Goal: Task Accomplishment & Management: Manage account settings

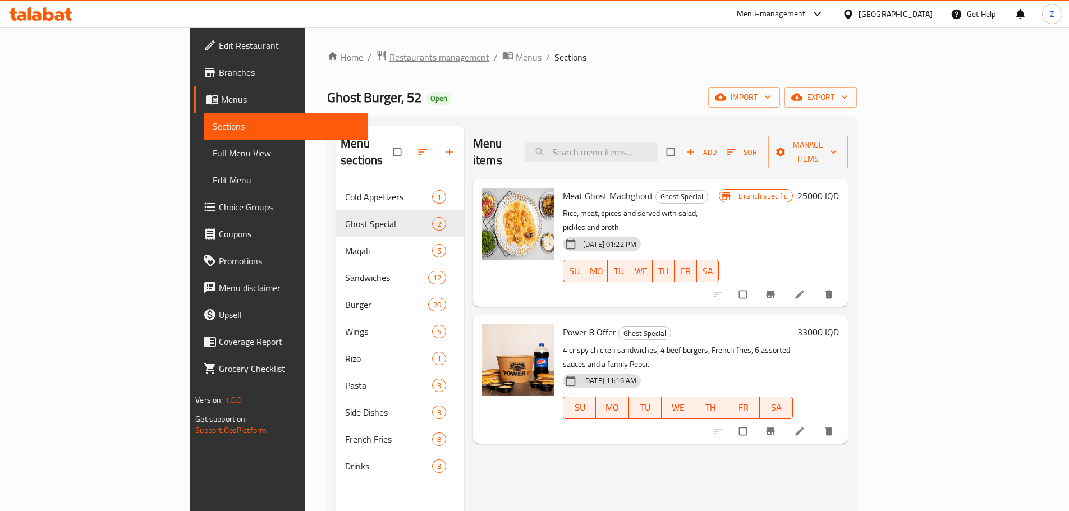
click at [389, 59] on span "Restaurants management" at bounding box center [439, 56] width 100 height 13
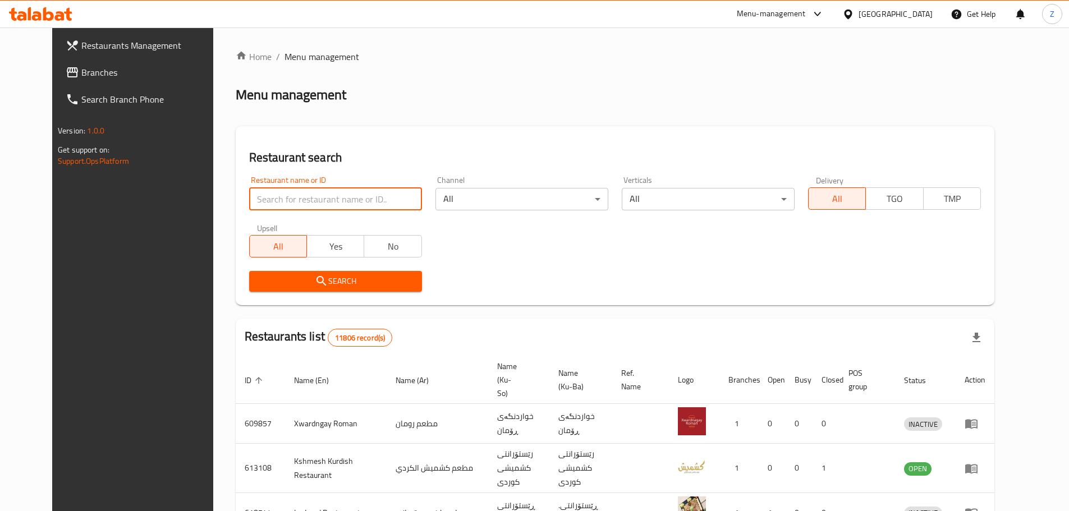
click at [319, 199] on input "search" at bounding box center [335, 199] width 173 height 22
paste input "694511"
type input "694511"
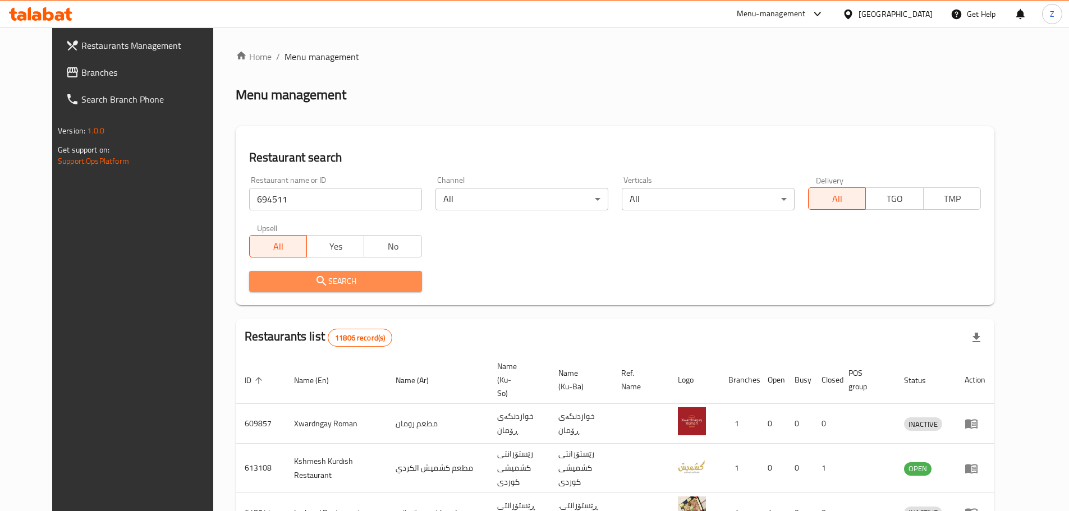
click at [330, 281] on span "Search" at bounding box center [335, 281] width 155 height 14
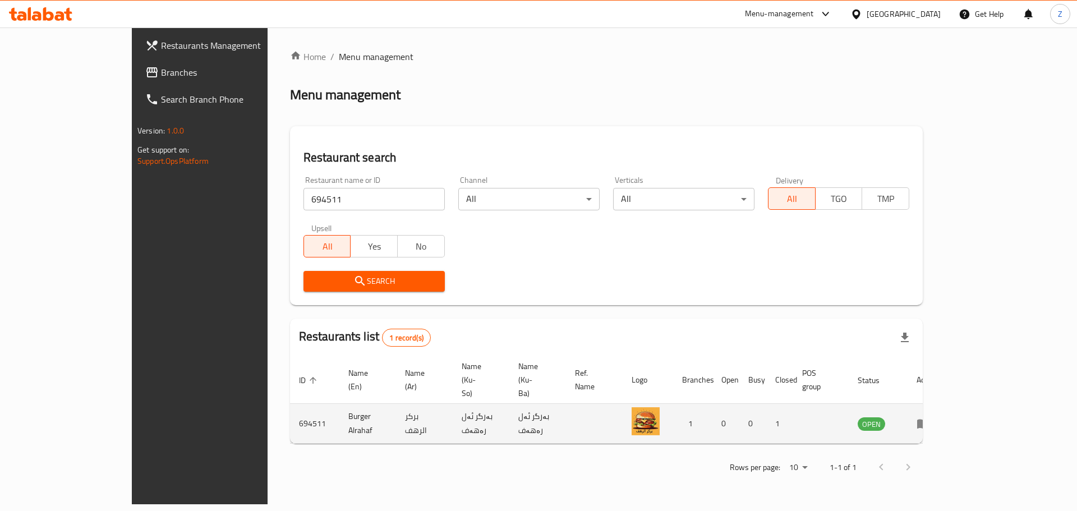
click at [947, 404] on td "enhanced table" at bounding box center [927, 424] width 39 height 40
click at [930, 417] on icon "enhanced table" at bounding box center [923, 423] width 13 height 13
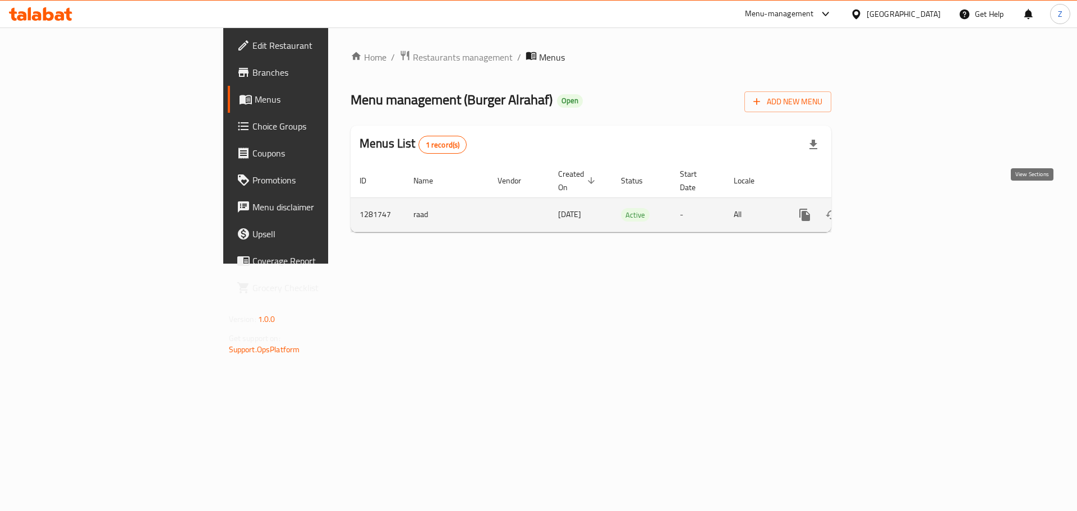
click at [899, 207] on link "enhanced table" at bounding box center [886, 214] width 27 height 27
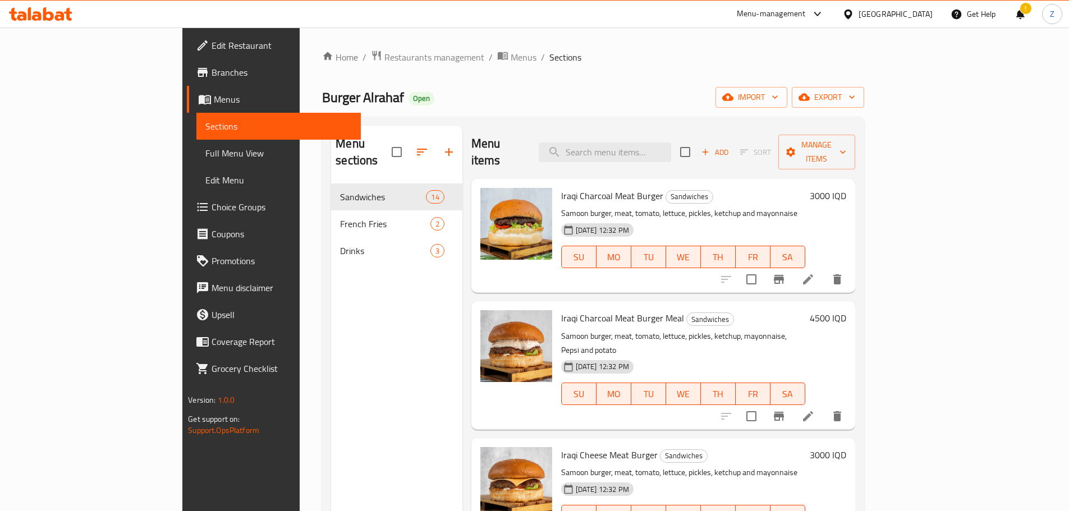
click at [846, 188] on h6 "3000 IQD" at bounding box center [828, 196] width 36 height 16
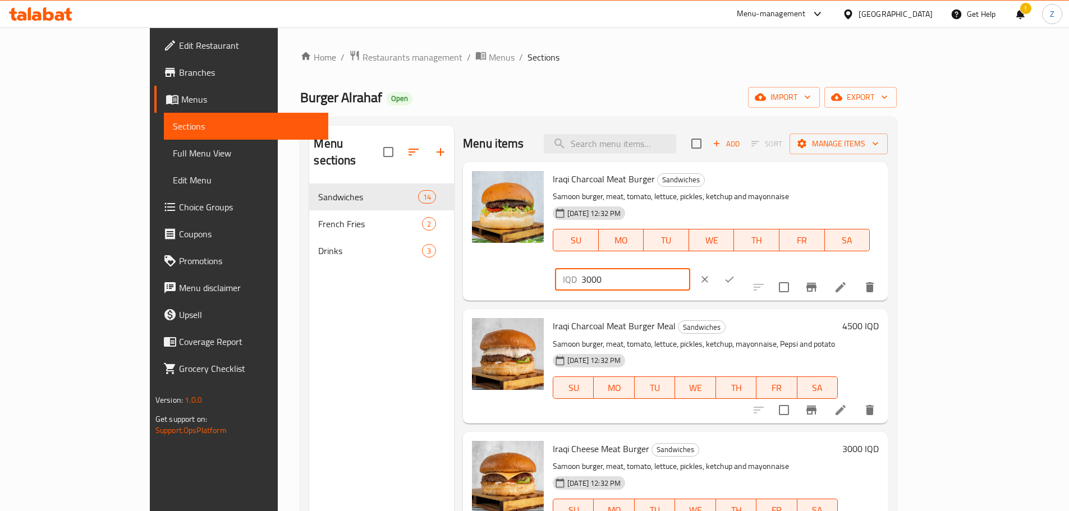
drag, startPoint x: 873, startPoint y: 185, endPoint x: 860, endPoint y: 183, distance: 12.5
click at [690, 268] on div "IQD 3000 ​" at bounding box center [622, 279] width 135 height 22
type input "6000"
click at [742, 267] on button "ok" at bounding box center [729, 279] width 25 height 25
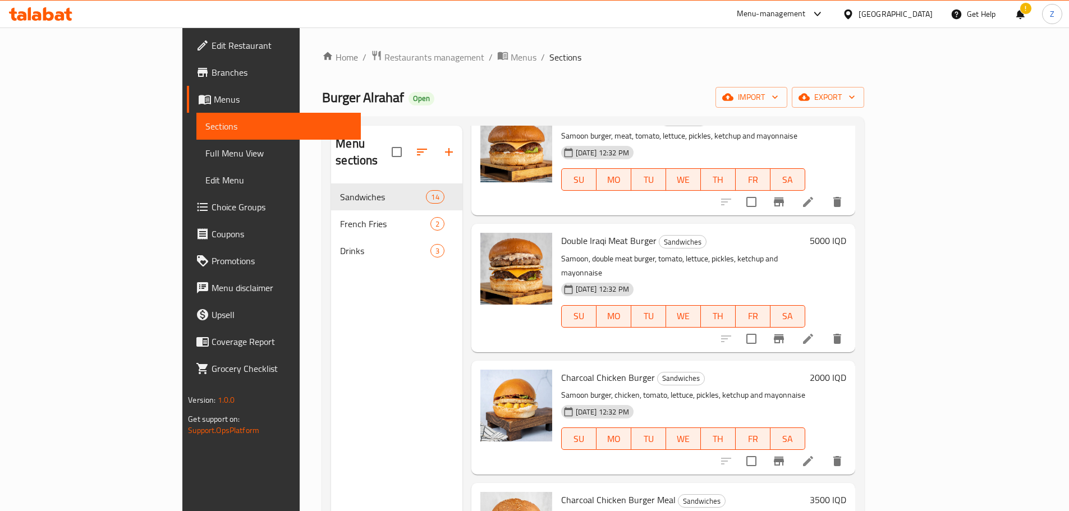
scroll to position [449, 0]
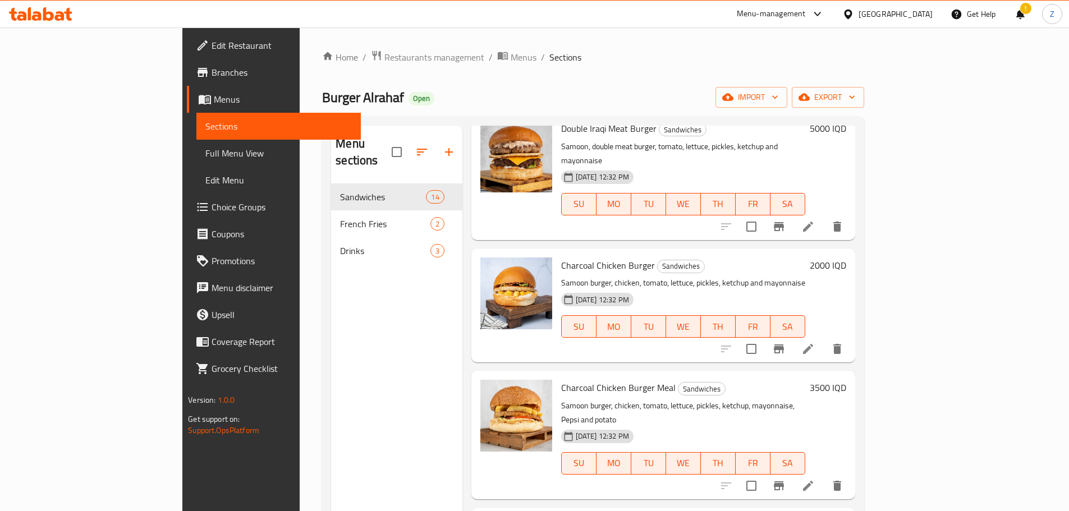
click at [846, 258] on h6 "2000 IQD" at bounding box center [828, 266] width 36 height 16
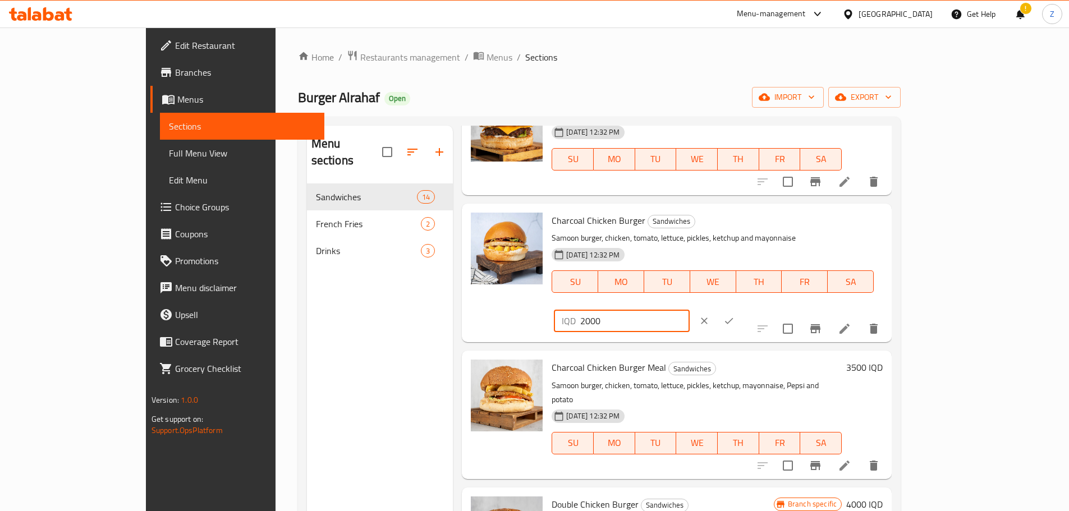
drag, startPoint x: 870, startPoint y: 228, endPoint x: 863, endPoint y: 228, distance: 7.3
click at [689, 310] on div "IQD 2000 ​" at bounding box center [621, 321] width 135 height 22
type input "5000"
click at [734, 315] on icon "ok" at bounding box center [728, 320] width 11 height 11
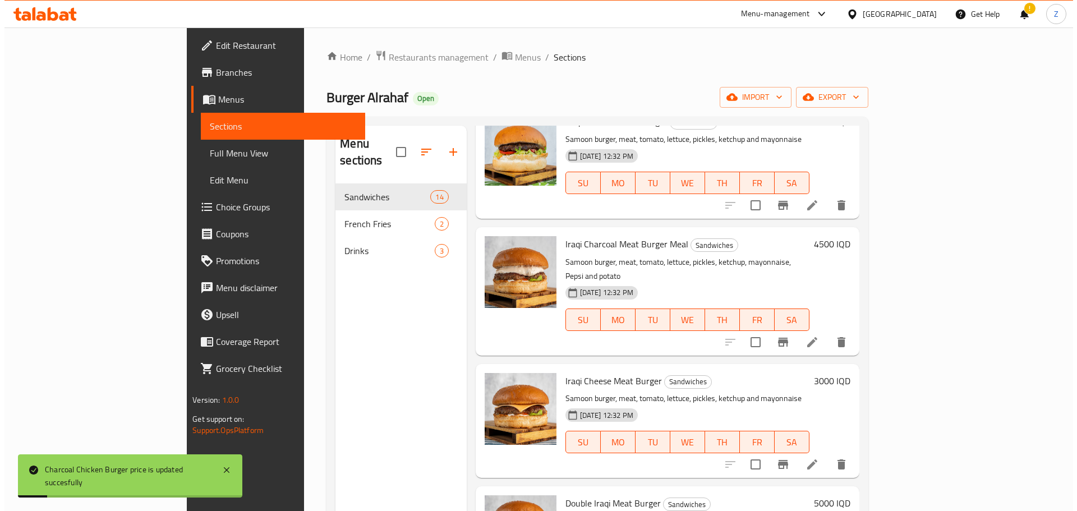
scroll to position [0, 0]
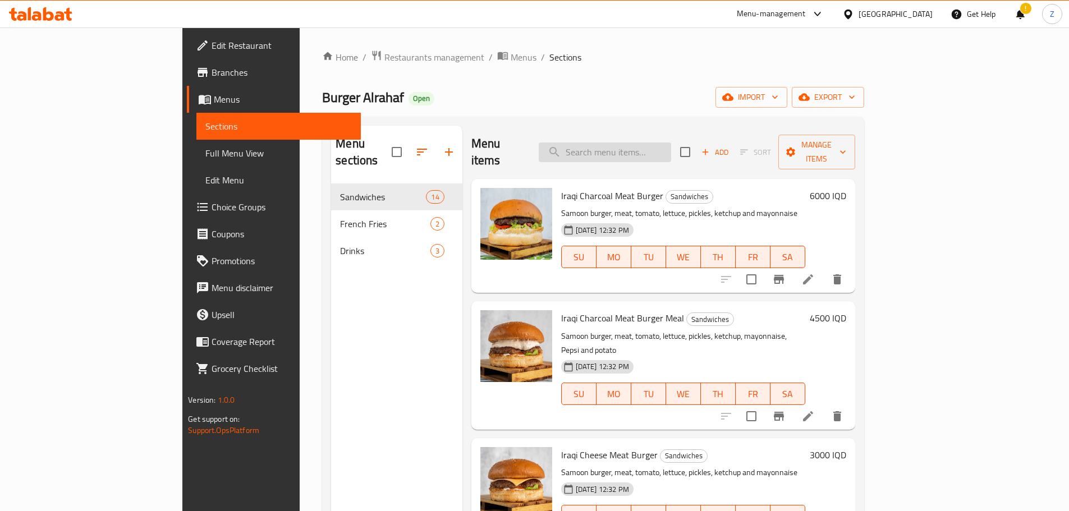
click at [645, 143] on input "search" at bounding box center [605, 153] width 132 height 20
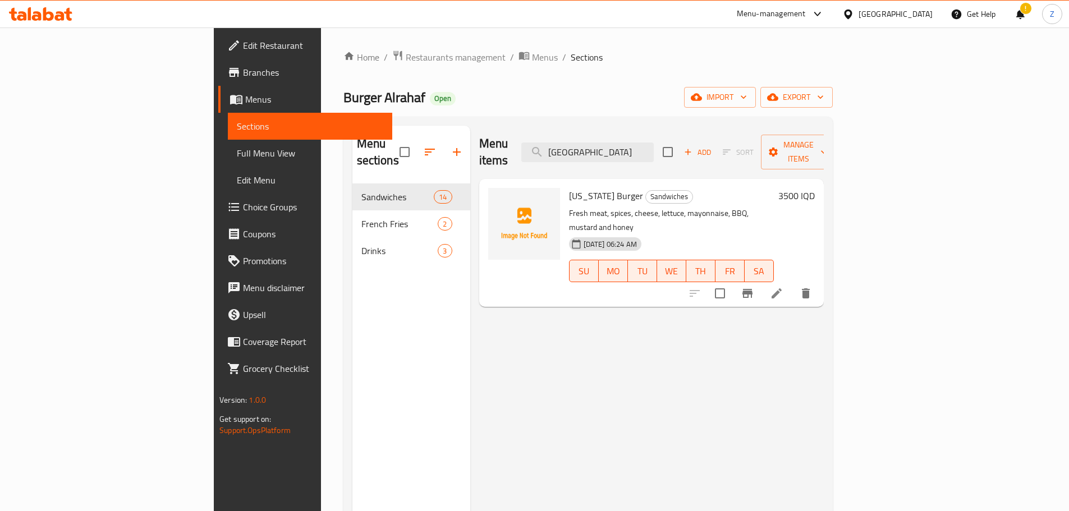
type input "[GEOGRAPHIC_DATA]"
click at [815, 188] on h6 "3500 IQD" at bounding box center [796, 196] width 36 height 16
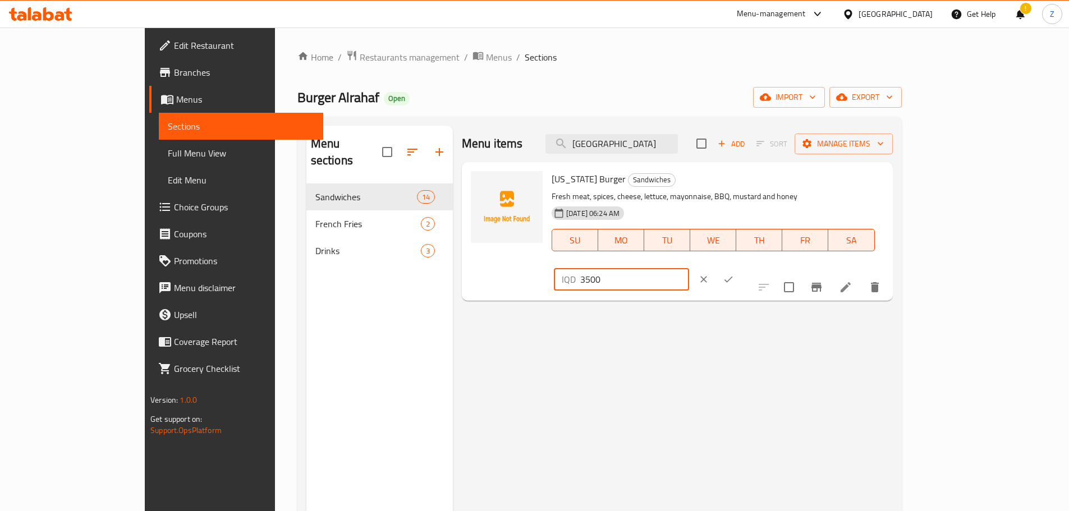
click at [689, 268] on input "3500" at bounding box center [634, 279] width 109 height 22
type input "6000"
click at [741, 267] on button "ok" at bounding box center [728, 279] width 25 height 25
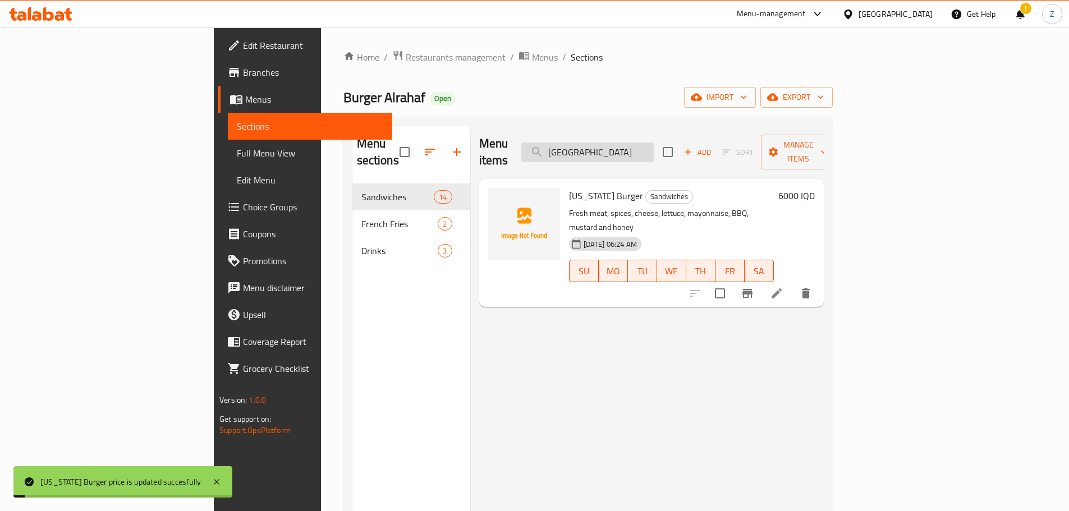
click at [654, 143] on input "[GEOGRAPHIC_DATA]" at bounding box center [587, 153] width 132 height 20
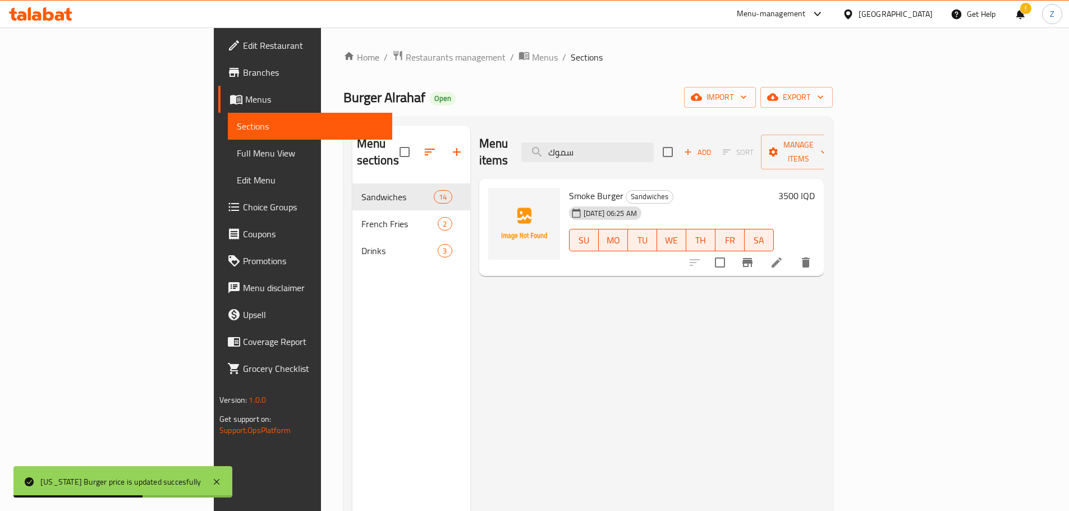
type input "سموك"
click at [815, 188] on h6 "3500 IQD" at bounding box center [796, 196] width 36 height 16
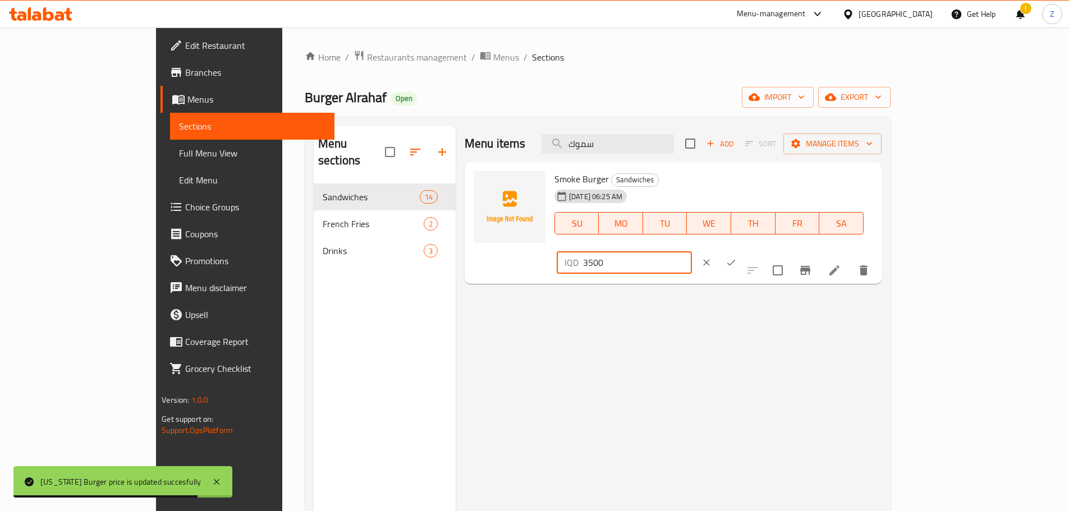
click at [692, 251] on input "3500" at bounding box center [637, 262] width 109 height 22
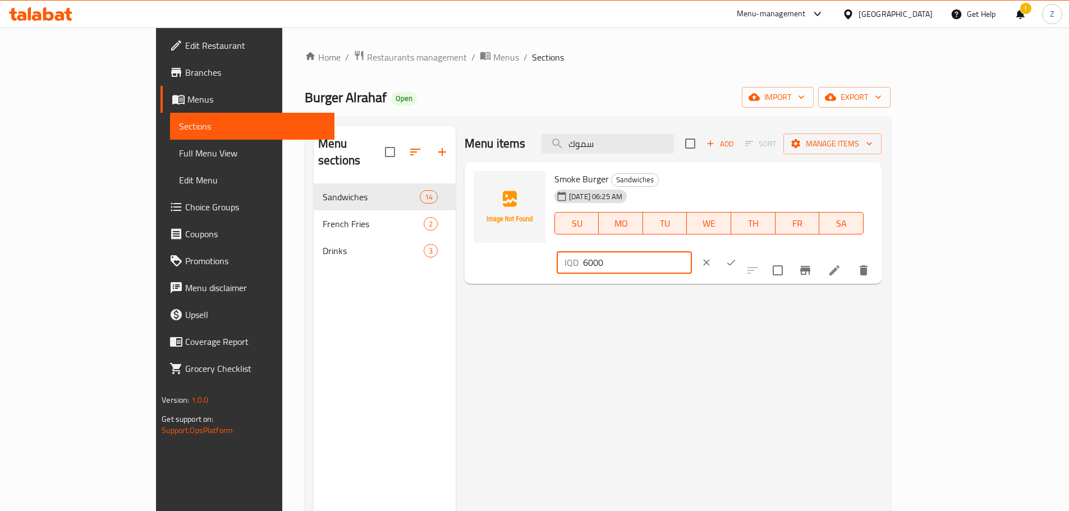
type input "6000"
click at [737, 257] on icon "ok" at bounding box center [731, 262] width 11 height 11
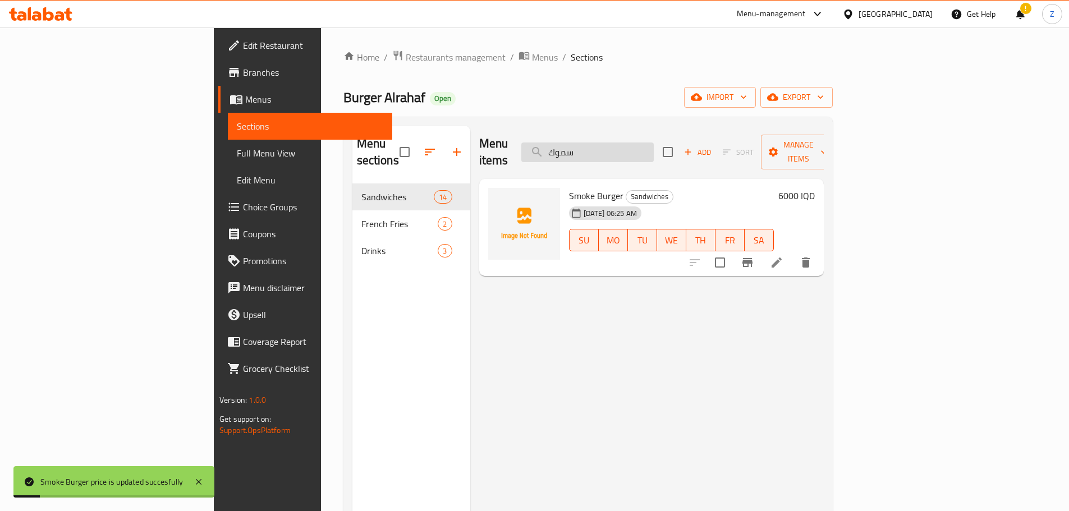
click at [654, 151] on input "سموك" at bounding box center [587, 153] width 132 height 20
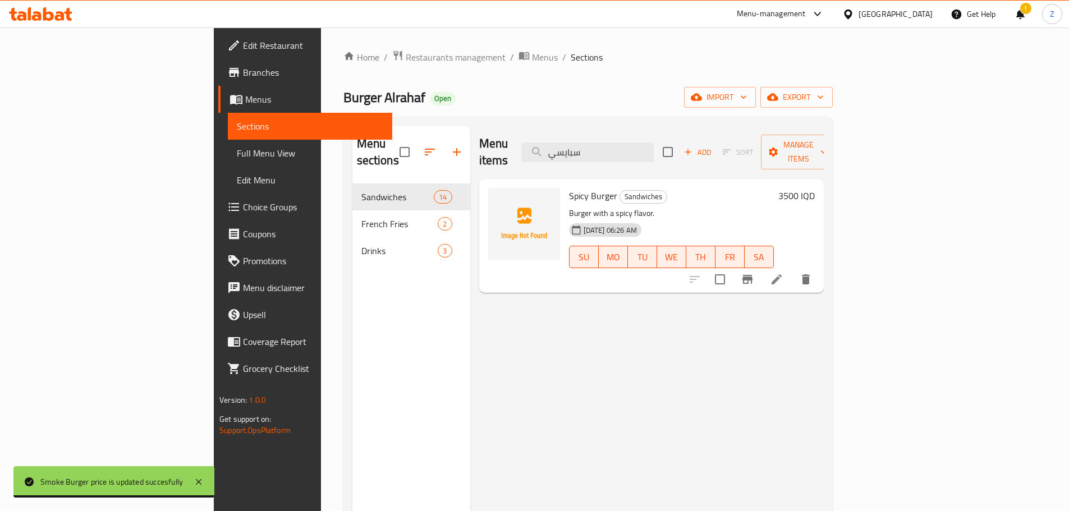
type input "سبايسي"
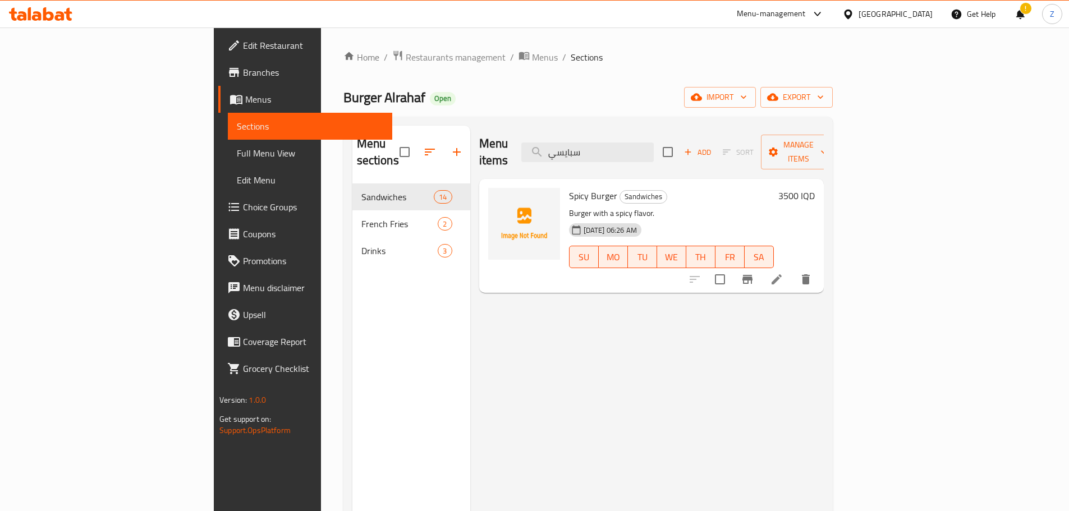
click at [815, 188] on h6 "3500 IQD" at bounding box center [796, 196] width 36 height 16
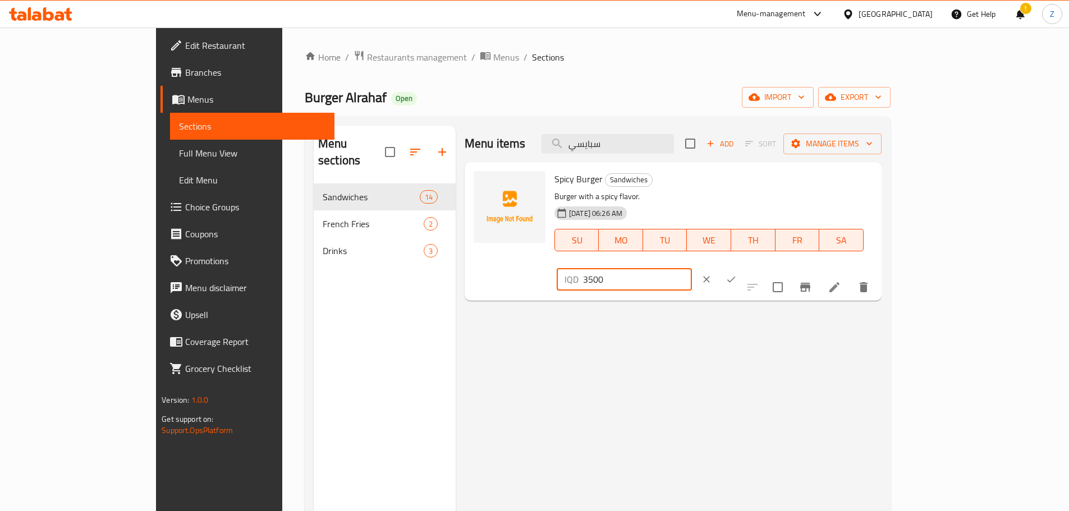
click at [692, 268] on input "3500" at bounding box center [637, 279] width 109 height 22
type input "6000"
drag, startPoint x: 1013, startPoint y: 175, endPoint x: 948, endPoint y: 180, distance: 65.3
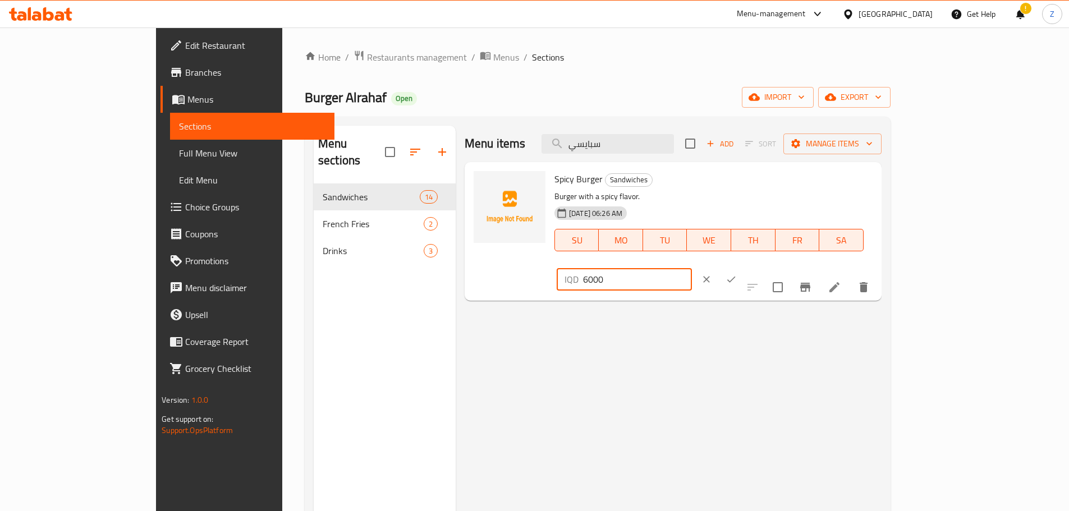
click at [743, 267] on button "ok" at bounding box center [731, 279] width 25 height 25
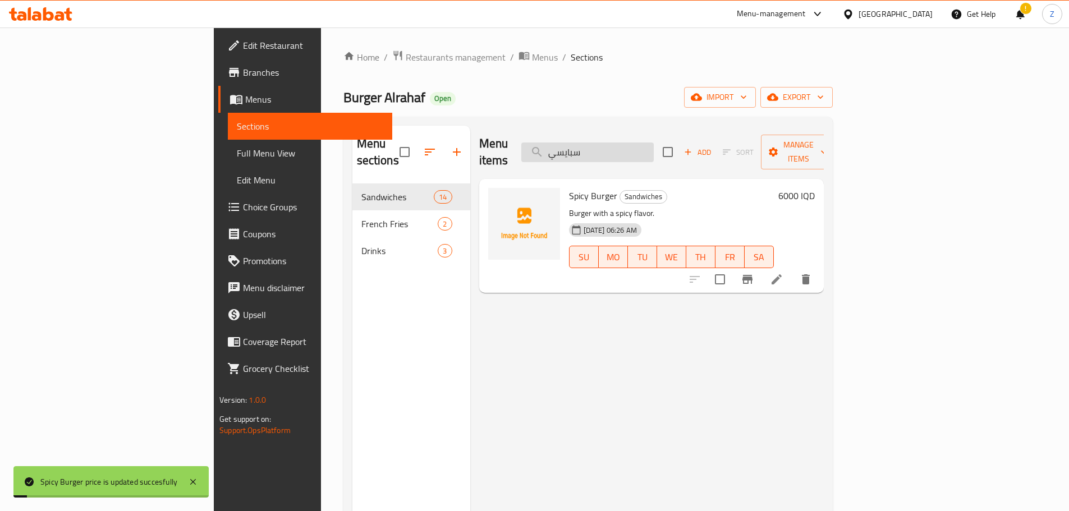
click at [654, 145] on input "سبايسي" at bounding box center [587, 153] width 132 height 20
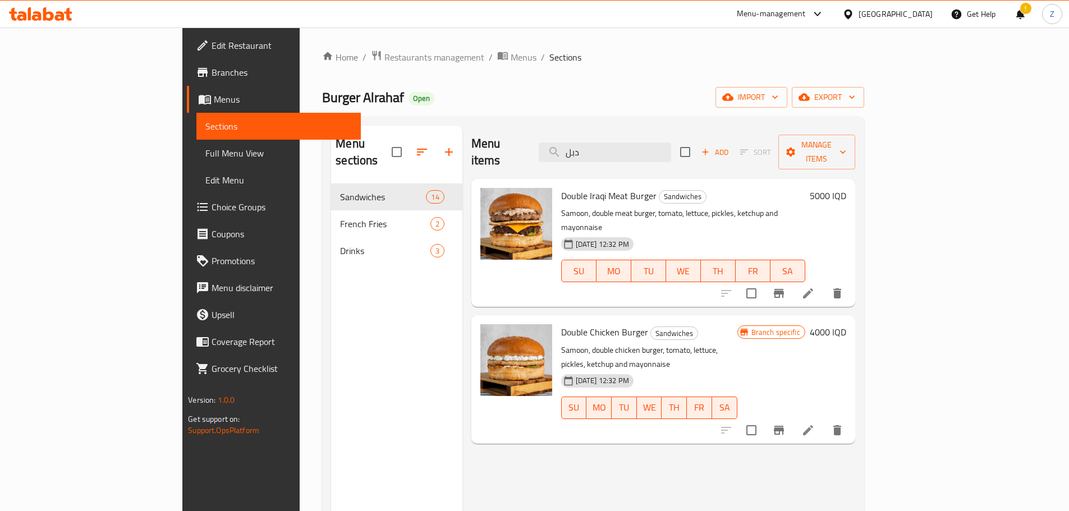
type input "دبل"
click at [846, 188] on h6 "5000 IQD" at bounding box center [828, 196] width 36 height 16
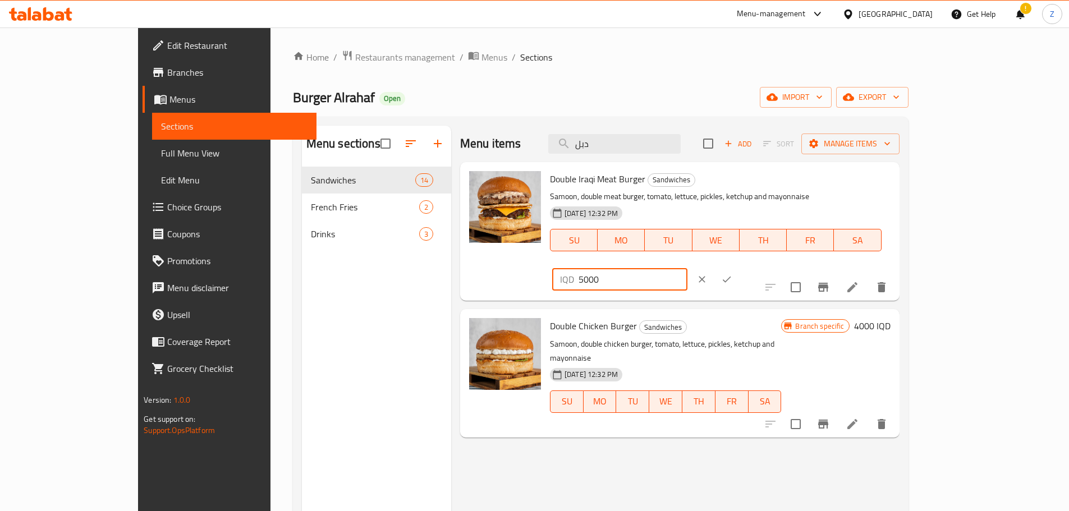
drag, startPoint x: 880, startPoint y: 185, endPoint x: 865, endPoint y: 187, distance: 15.4
click at [687, 268] on div "IQD 5000 ​" at bounding box center [619, 279] width 135 height 22
type input "6000"
click at [732, 274] on icon "ok" at bounding box center [726, 279] width 11 height 11
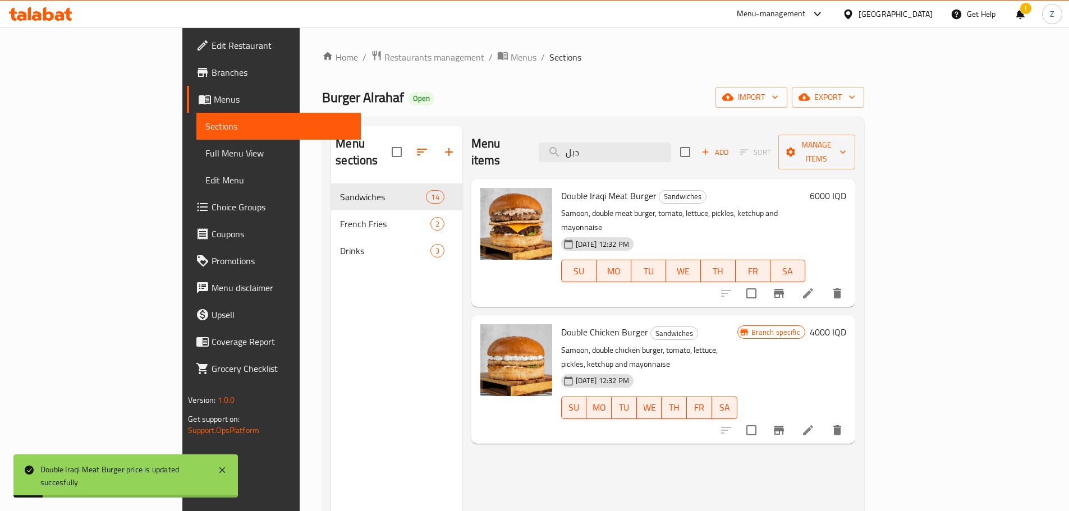
click at [846, 324] on div "Branch specific 4000 IQD" at bounding box center [791, 379] width 109 height 110
click at [846, 324] on h6 "4000 IQD" at bounding box center [828, 332] width 36 height 16
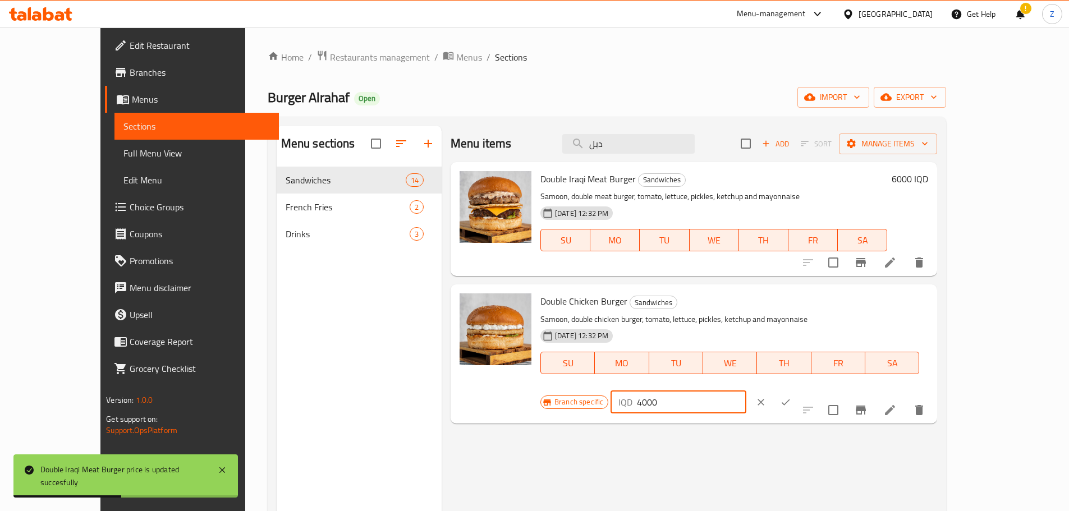
click at [746, 391] on input "4000" at bounding box center [691, 402] width 109 height 22
click at [910, 173] on div "Double Iraqi Meat Burger Sandwiches Samoon, double meat burger, tomato, lettuce…" at bounding box center [694, 167] width 486 height 11
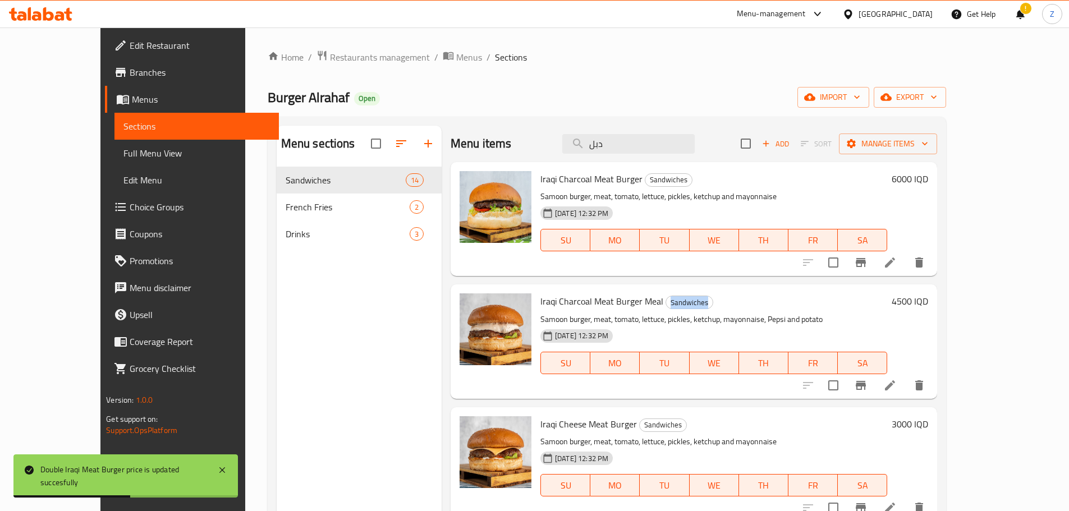
click at [887, 306] on h6 "Iraqi Charcoal Meat Burger Meal Sandwiches" at bounding box center [713, 301] width 347 height 16
click at [650, 146] on input "دبل" at bounding box center [628, 144] width 132 height 20
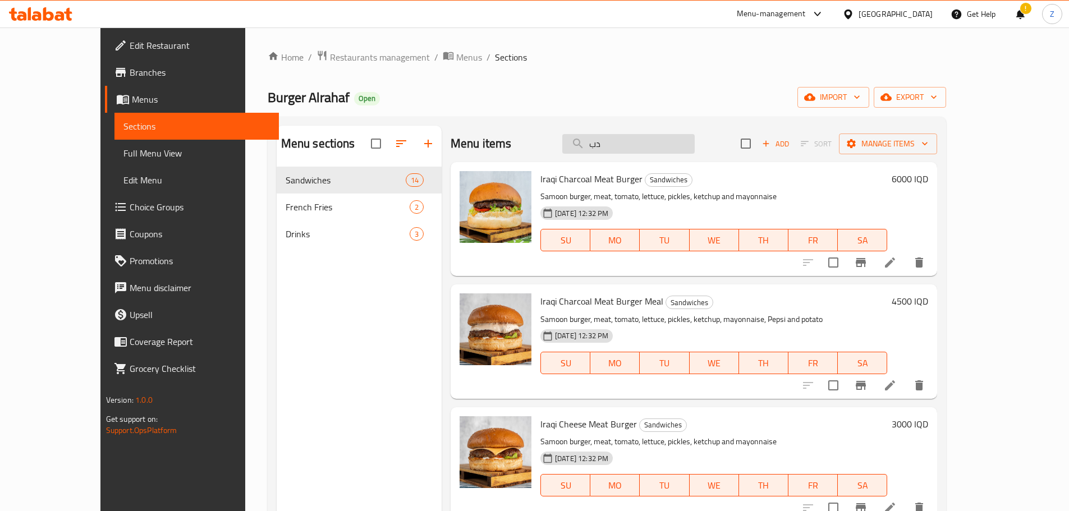
type input "دبل"
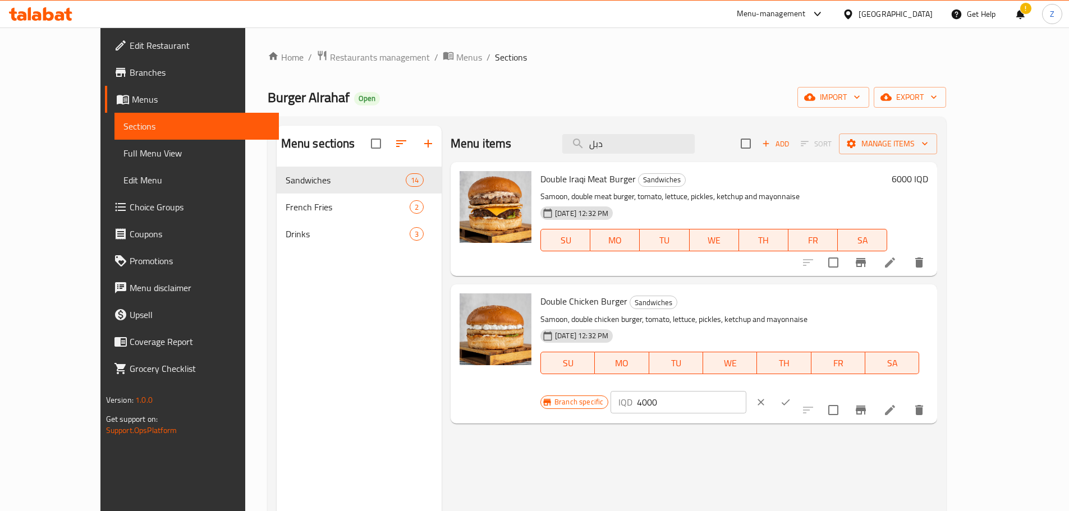
click at [746, 391] on input "4000" at bounding box center [691, 402] width 109 height 22
click at [746, 391] on input "6500" at bounding box center [691, 402] width 109 height 22
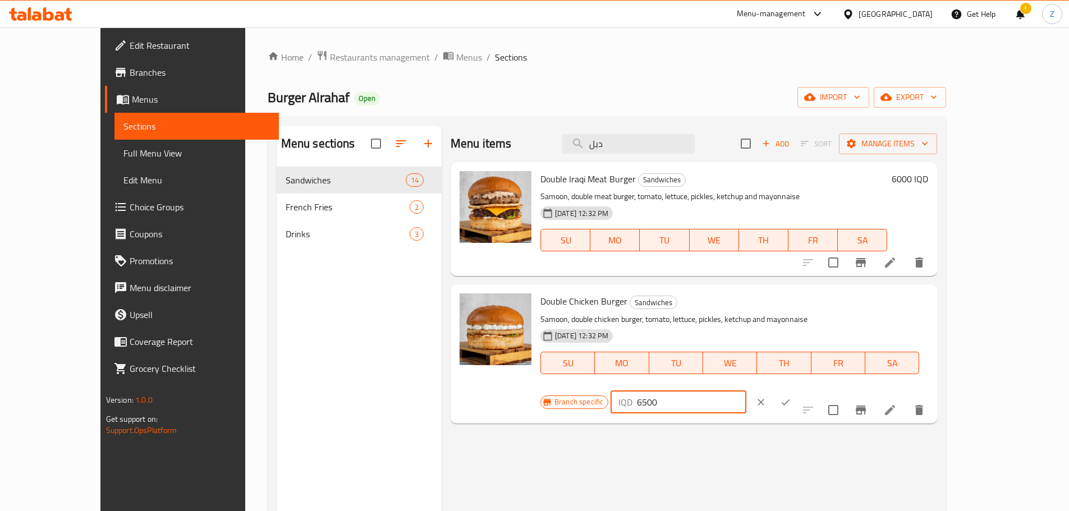
click at [746, 391] on input "6500" at bounding box center [691, 402] width 109 height 22
type input "6500"
click at [791, 397] on icon "ok" at bounding box center [785, 402] width 11 height 11
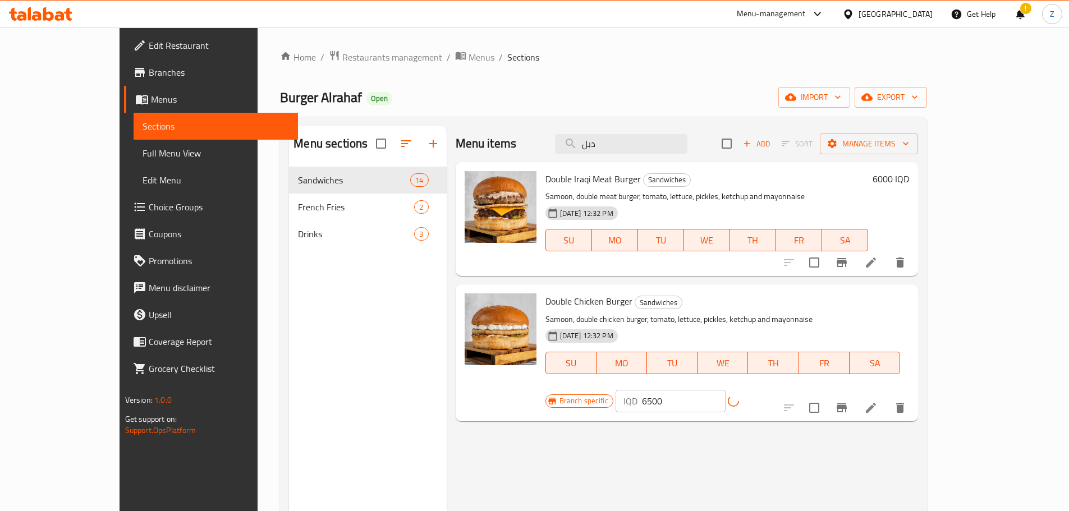
click at [855, 394] on button "Branch-specific-item" at bounding box center [841, 407] width 27 height 27
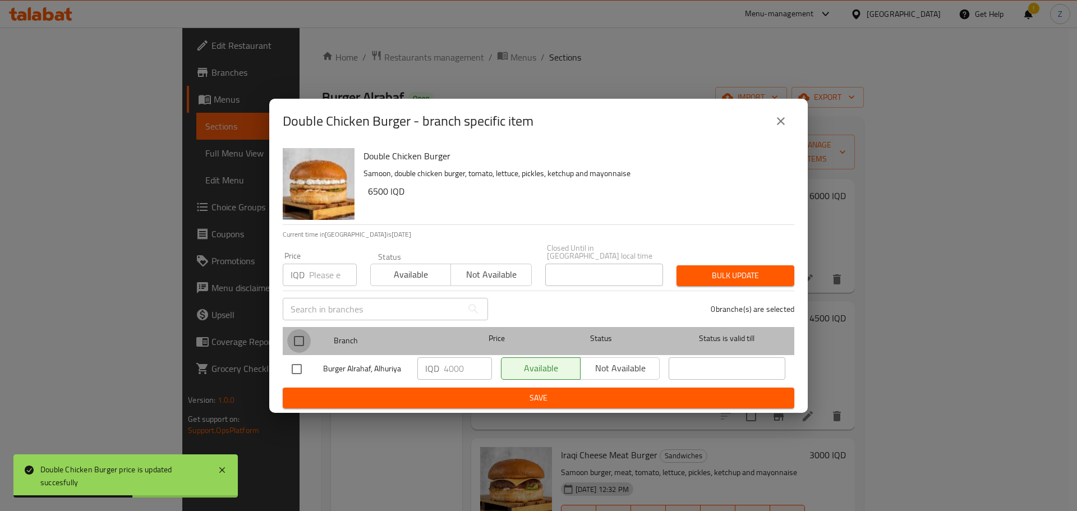
click at [305, 339] on input "checkbox" at bounding box center [299, 341] width 24 height 24
checkbox input "true"
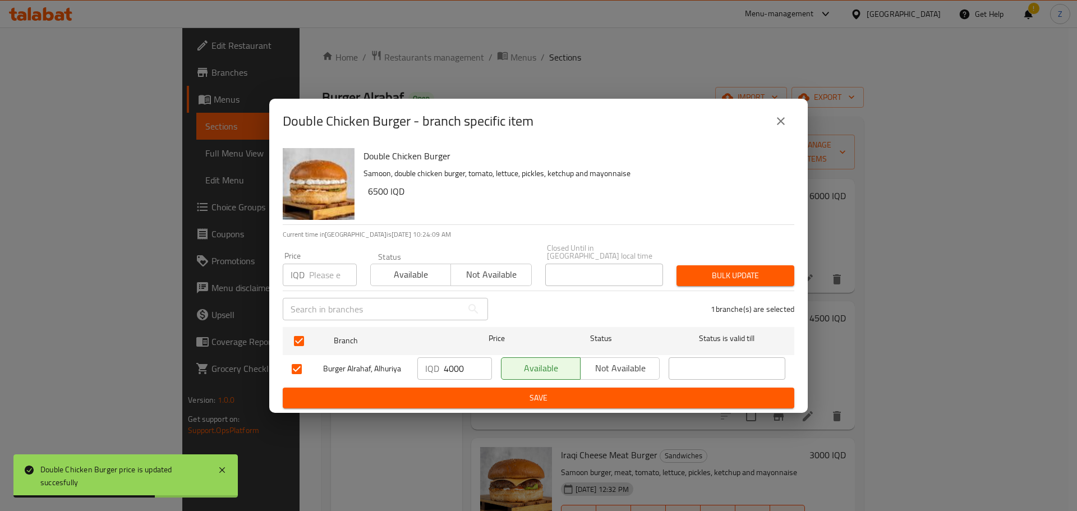
click at [438, 368] on p "IQD" at bounding box center [432, 368] width 14 height 13
click at [444, 366] on input "4000" at bounding box center [468, 368] width 48 height 22
paste input "65"
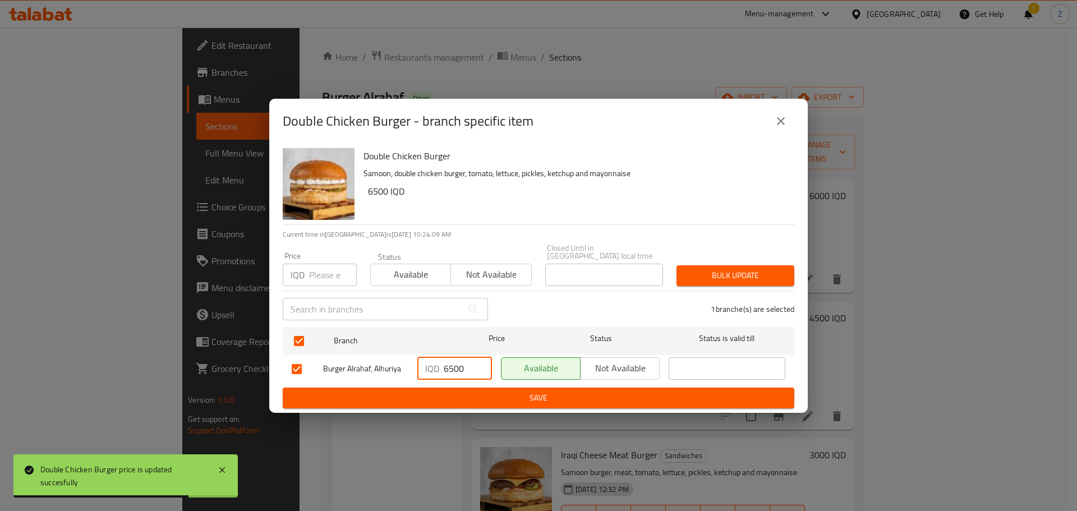
type input "6500"
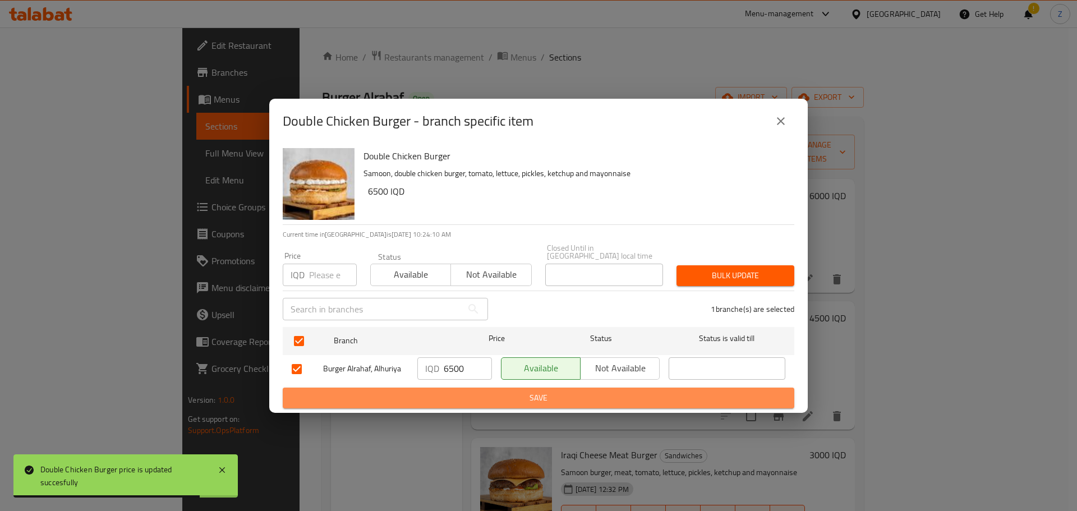
click at [459, 399] on span "Save" at bounding box center [539, 398] width 494 height 14
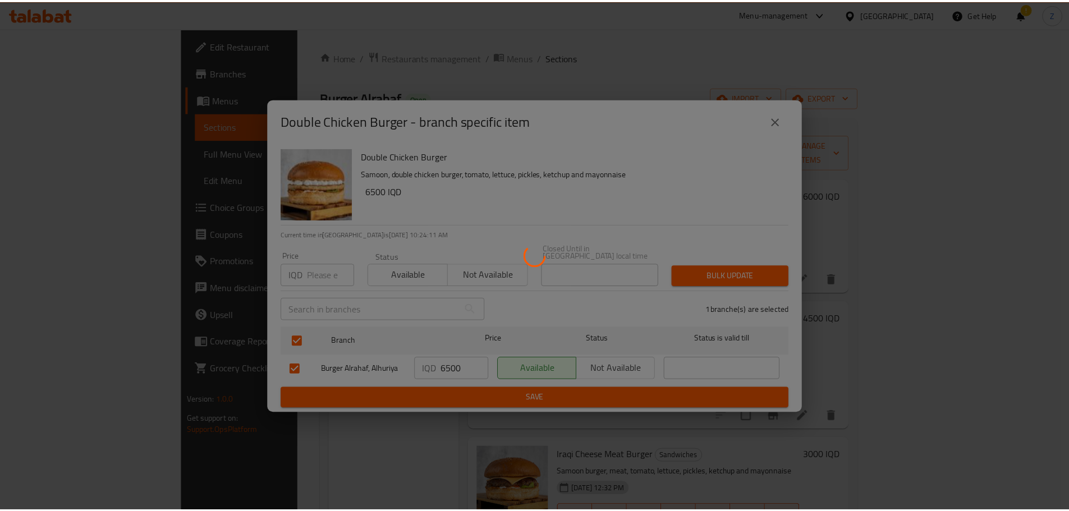
scroll to position [617, 0]
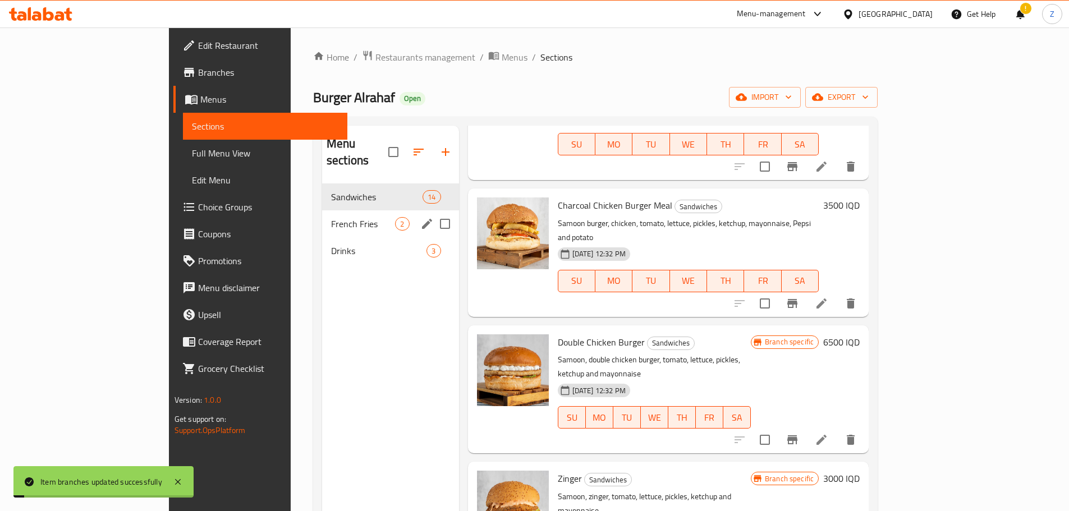
click at [322, 217] on div "French Fries 2" at bounding box center [390, 223] width 137 height 27
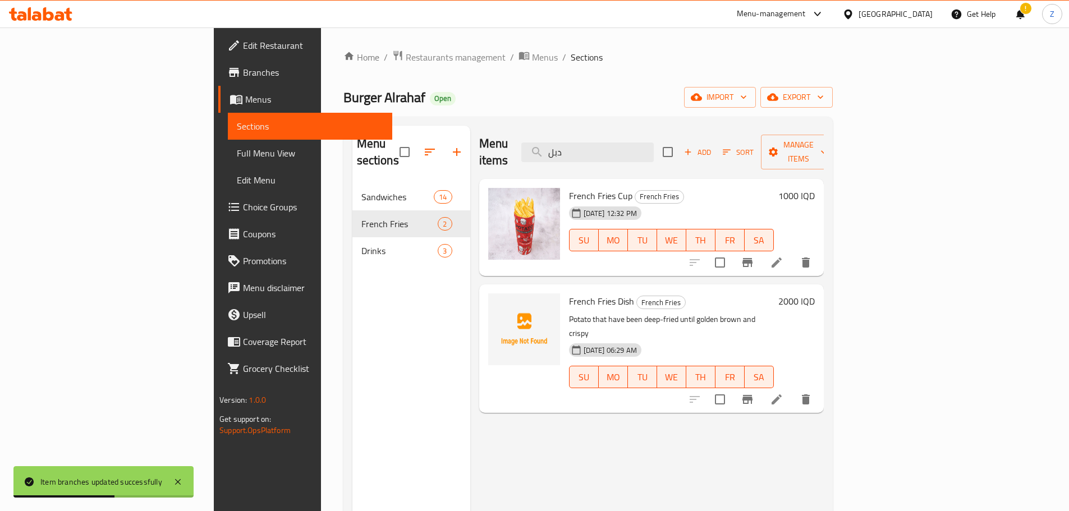
click at [815, 188] on h6 "1000 IQD" at bounding box center [796, 196] width 36 height 16
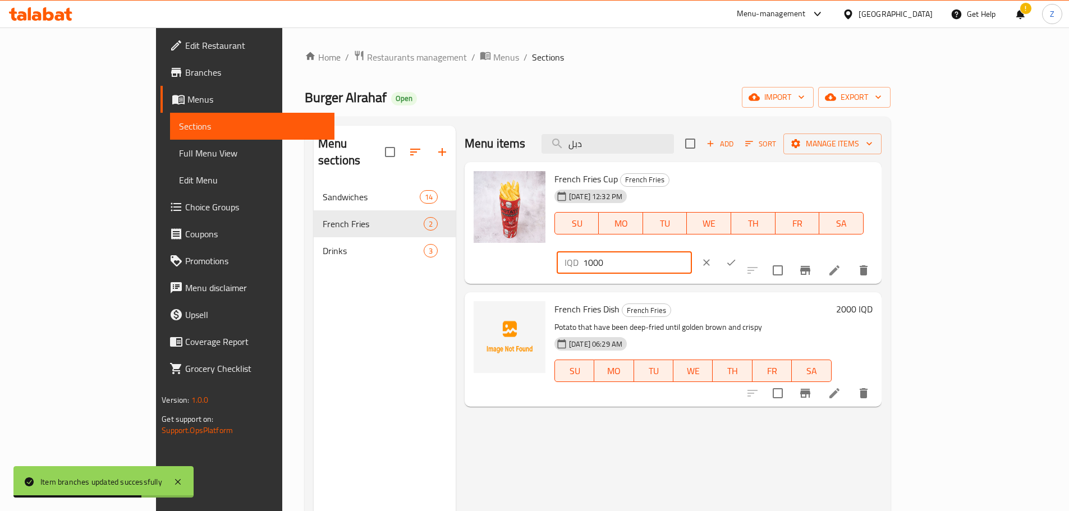
drag, startPoint x: 880, startPoint y: 186, endPoint x: 873, endPoint y: 188, distance: 7.5
click at [692, 251] on div "IQD 1000 ​" at bounding box center [624, 262] width 135 height 22
click at [719, 250] on button "clear" at bounding box center [706, 262] width 25 height 25
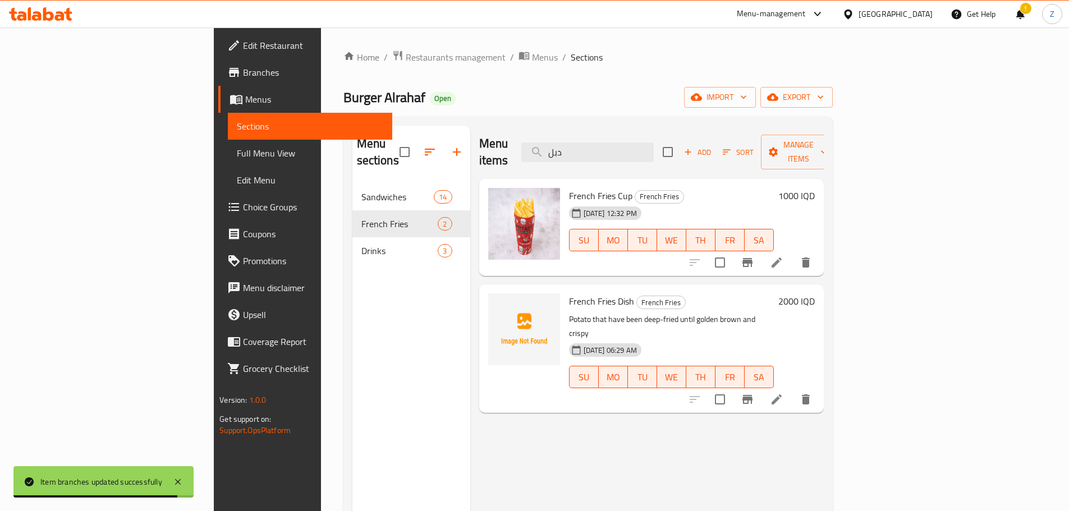
click at [815, 293] on h6 "2000 IQD" at bounding box center [796, 301] width 36 height 16
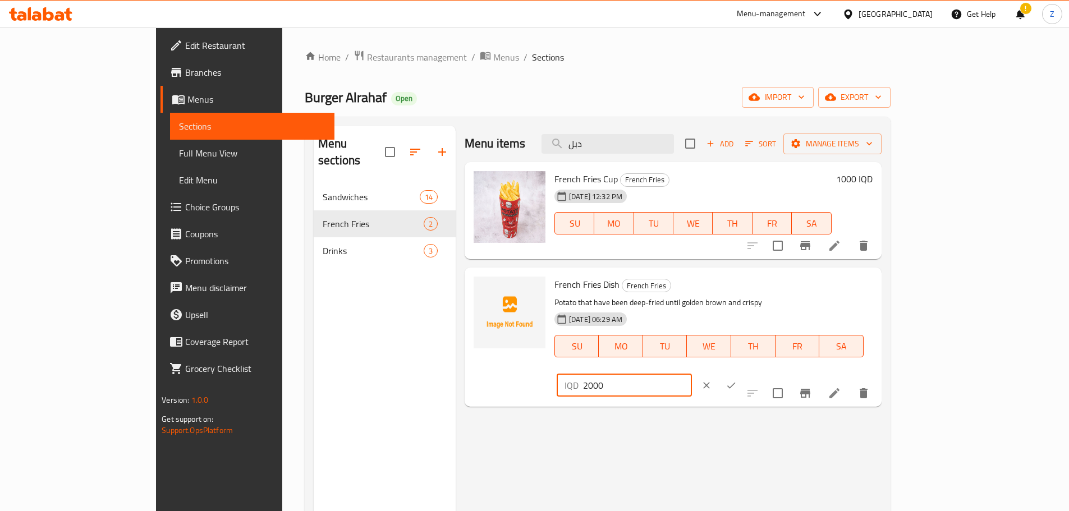
drag, startPoint x: 878, startPoint y: 287, endPoint x: 884, endPoint y: 291, distance: 7.3
click at [692, 374] on input "2000" at bounding box center [637, 385] width 109 height 22
type input "3000"
click at [737, 380] on icon "ok" at bounding box center [731, 385] width 11 height 11
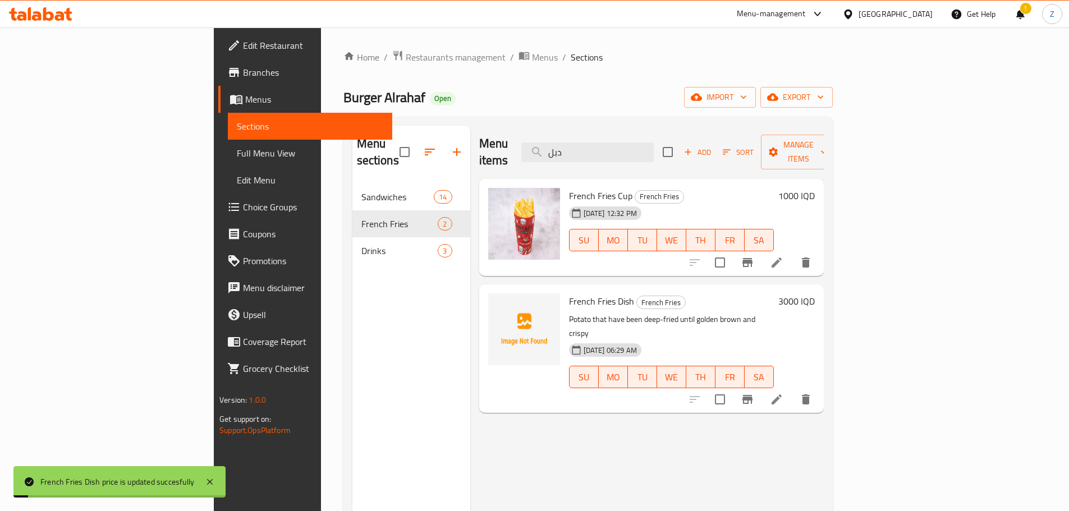
click at [352, 252] on div "Menu sections Sandwiches 14 French Fries 2 Drinks 3" at bounding box center [411, 381] width 118 height 511
click at [352, 247] on nav "Sandwiches 14 French Fries 2 Drinks 3" at bounding box center [411, 224] width 118 height 90
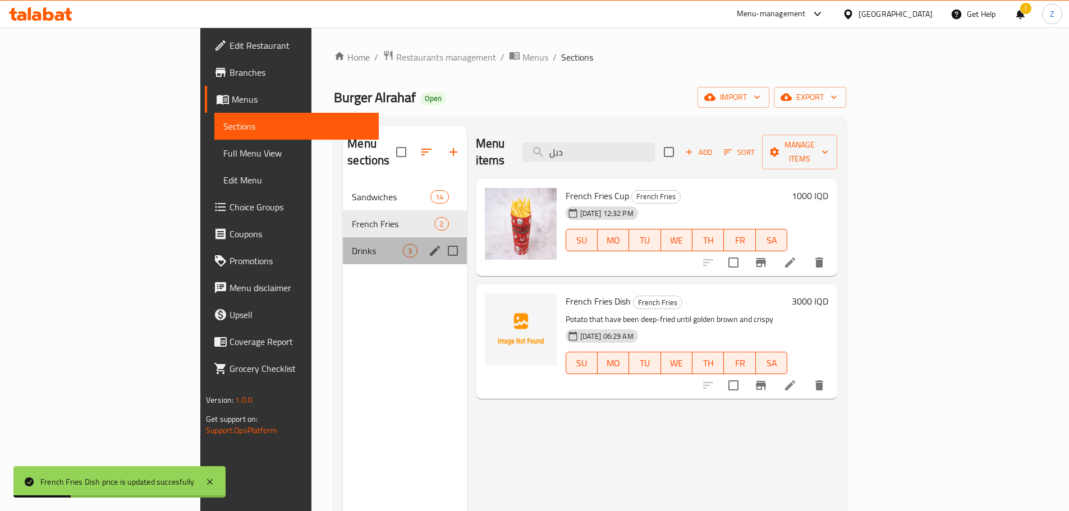
click at [343, 241] on div "Drinks 3" at bounding box center [404, 250] width 123 height 27
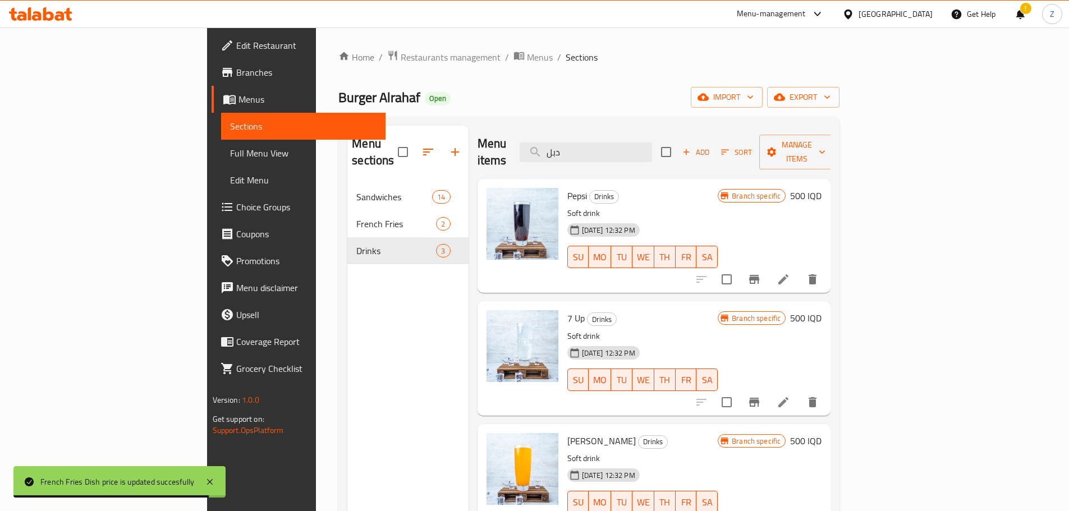
click at [821, 188] on h6 "500 IQD" at bounding box center [805, 196] width 31 height 16
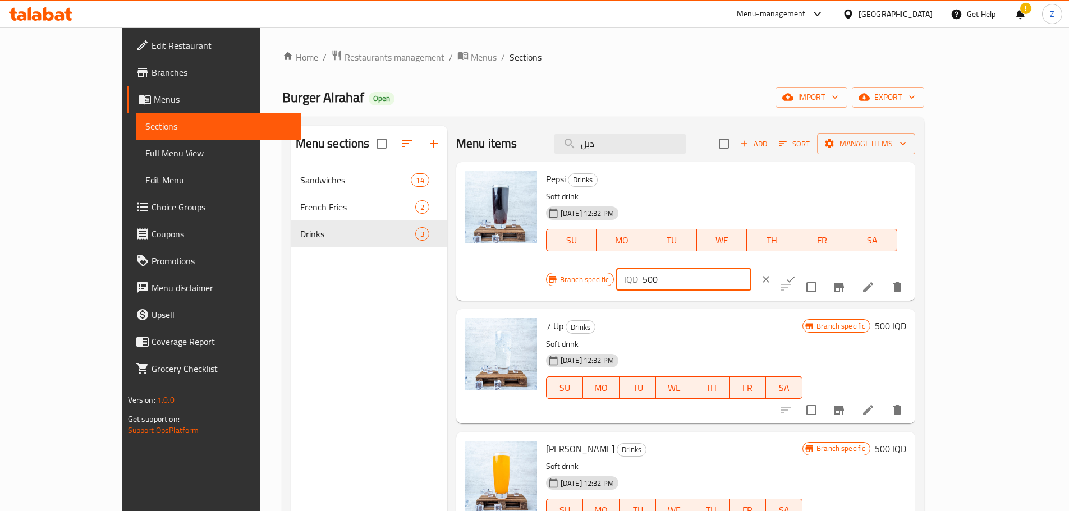
click at [751, 268] on input "500" at bounding box center [696, 279] width 109 height 22
click at [751, 268] on input "1000" at bounding box center [696, 279] width 109 height 22
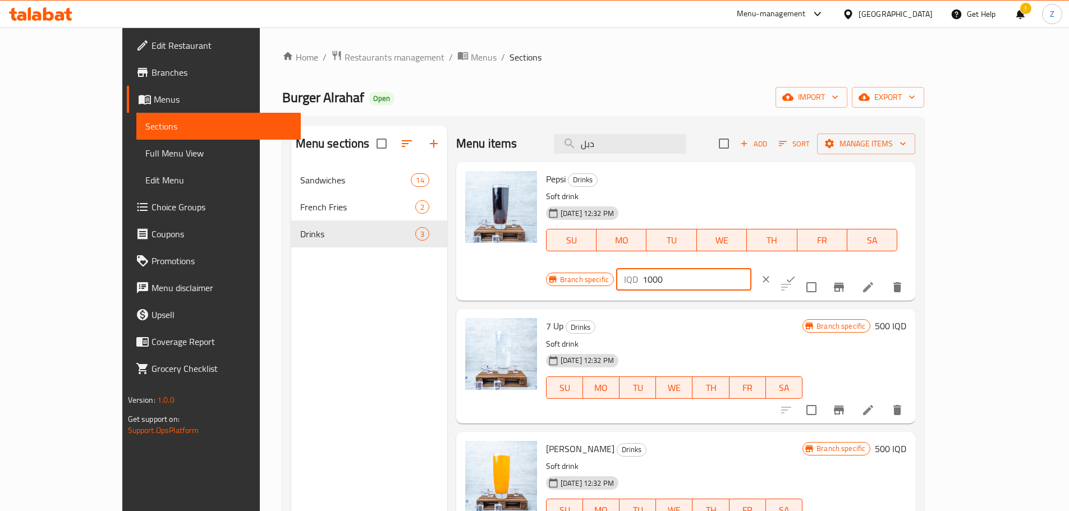
click at [751, 268] on input "1000" at bounding box center [696, 279] width 109 height 22
type input "1000"
click at [803, 267] on button "ok" at bounding box center [790, 279] width 25 height 25
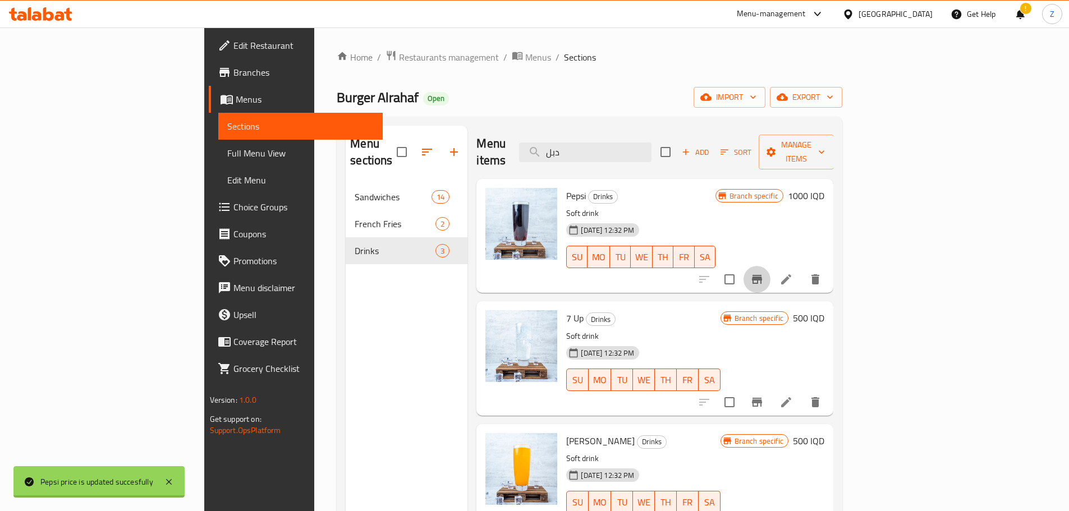
click at [762, 275] on icon "Branch-specific-item" at bounding box center [757, 279] width 10 height 9
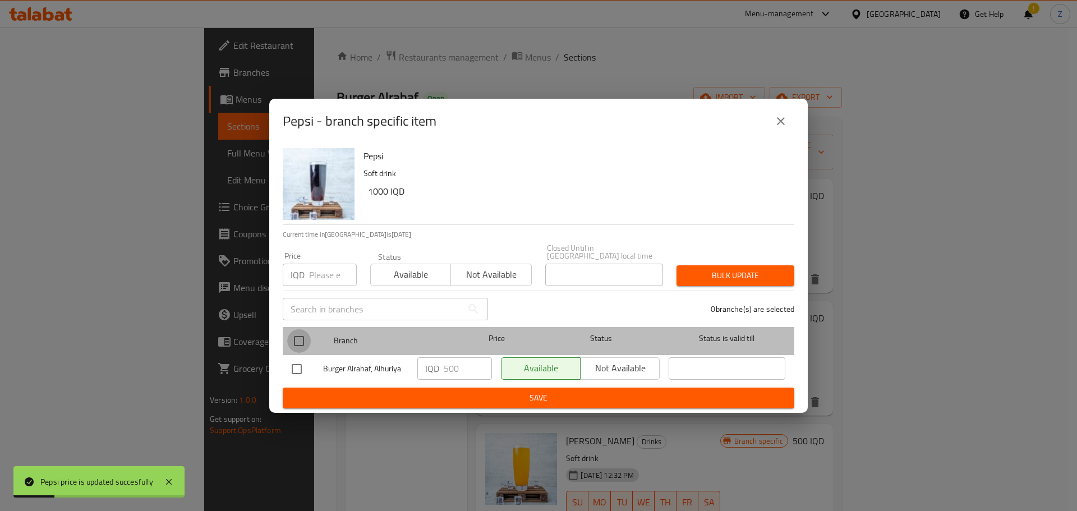
click at [304, 336] on input "checkbox" at bounding box center [299, 341] width 24 height 24
checkbox input "true"
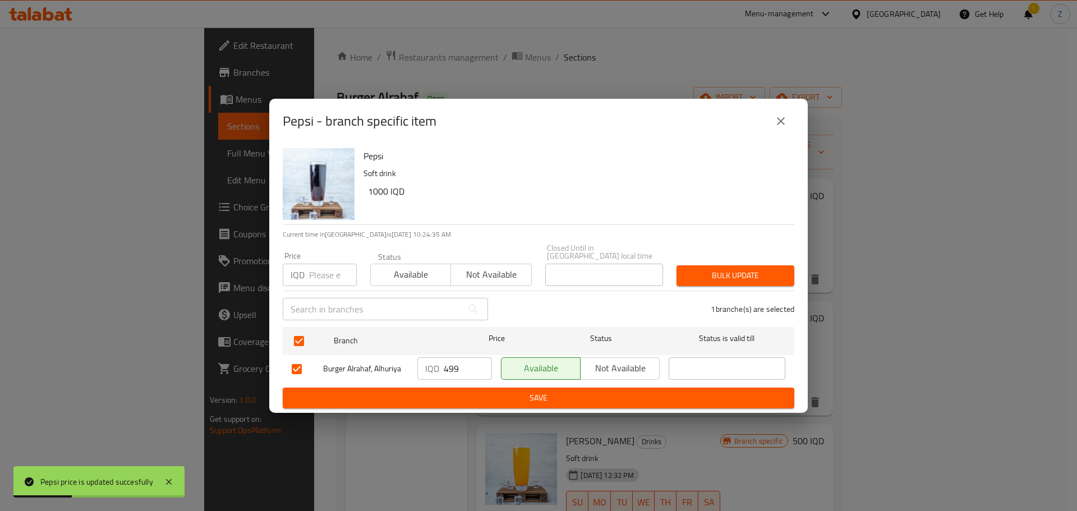
drag, startPoint x: 479, startPoint y: 373, endPoint x: 468, endPoint y: 366, distance: 13.1
click at [475, 370] on input "499" at bounding box center [468, 368] width 48 height 22
click at [467, 365] on input "499" at bounding box center [468, 368] width 48 height 22
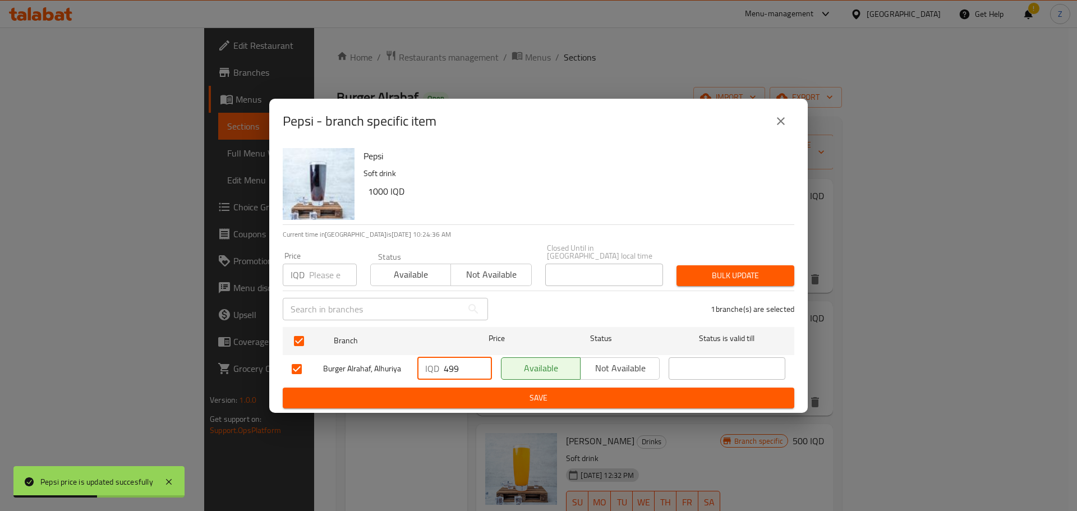
paste input "1000"
type input "1000"
click at [480, 388] on button "Save" at bounding box center [539, 398] width 512 height 21
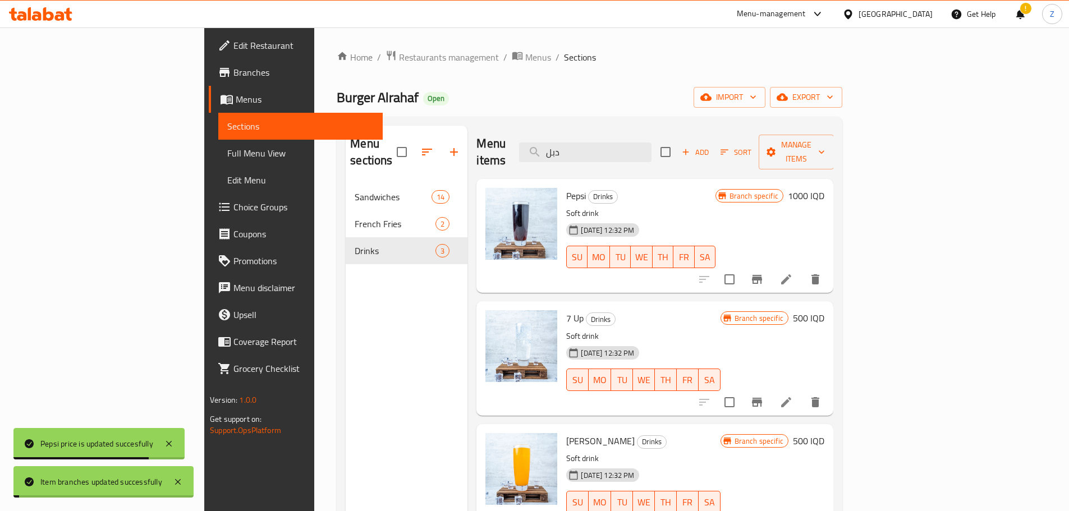
click at [824, 310] on h6 "500 IQD" at bounding box center [808, 318] width 31 height 16
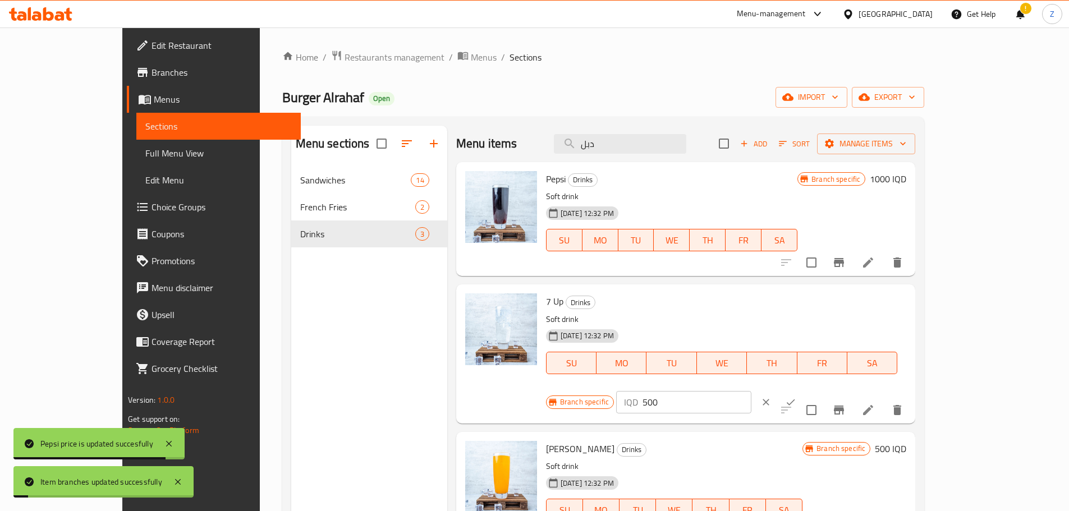
click at [819, 390] on div "Branch specific IQD 500 ​" at bounding box center [682, 402] width 273 height 25
click at [751, 391] on input "500" at bounding box center [696, 402] width 109 height 22
paste input "10"
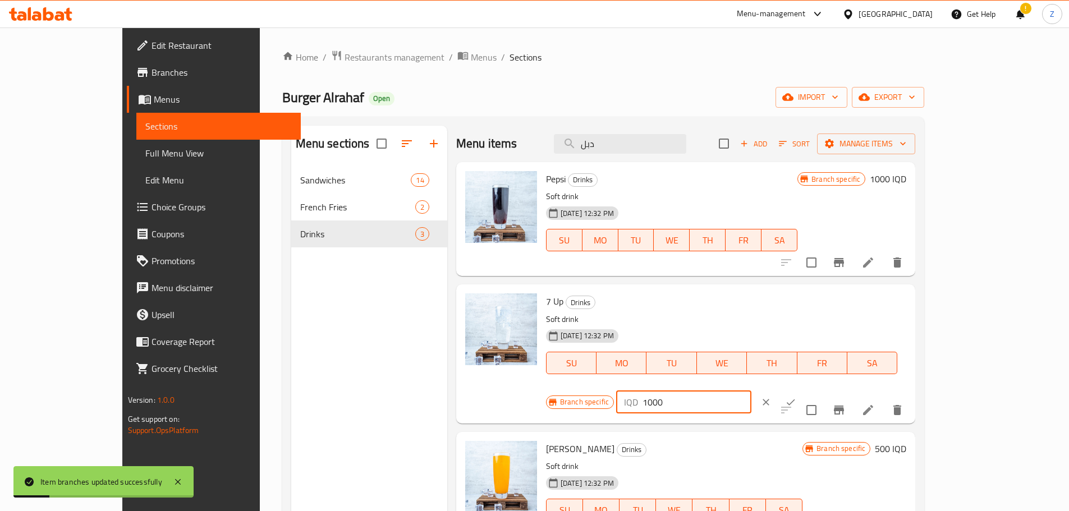
type input "1000"
drag, startPoint x: 1007, startPoint y: 304, endPoint x: 981, endPoint y: 344, distance: 47.5
click at [796, 397] on icon "ok" at bounding box center [790, 402] width 11 height 11
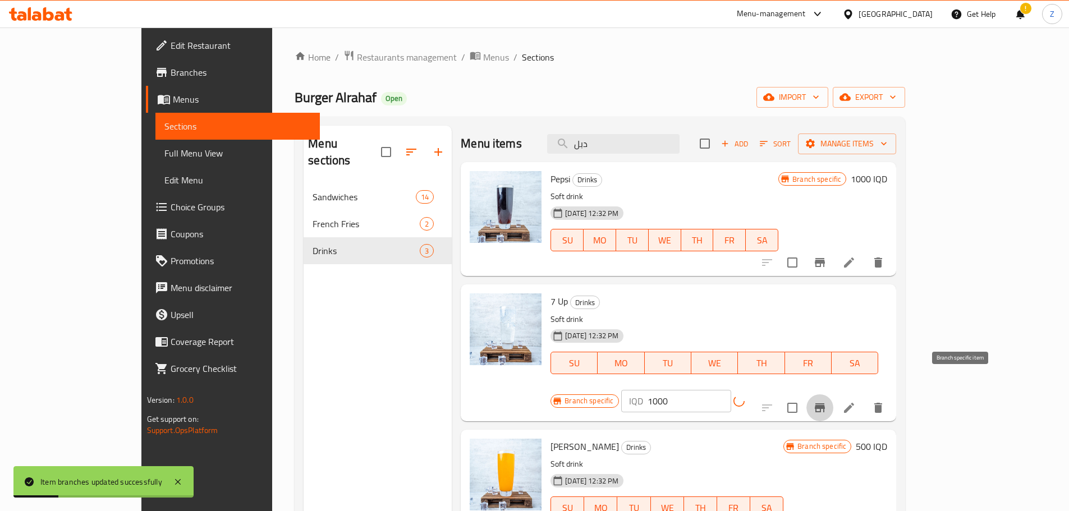
click at [833, 394] on button "Branch-specific-item" at bounding box center [819, 407] width 27 height 27
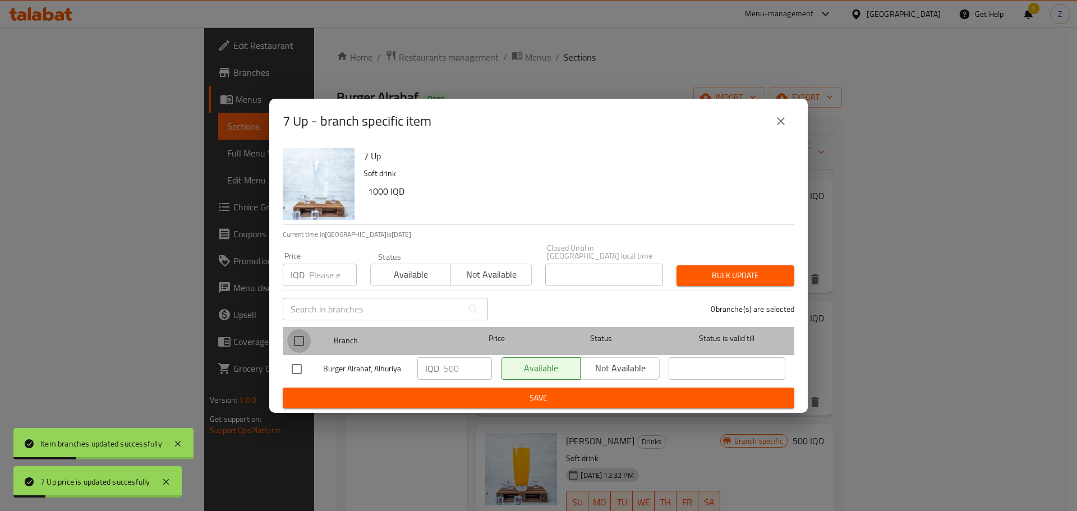
click at [297, 338] on input "checkbox" at bounding box center [299, 341] width 24 height 24
checkbox input "true"
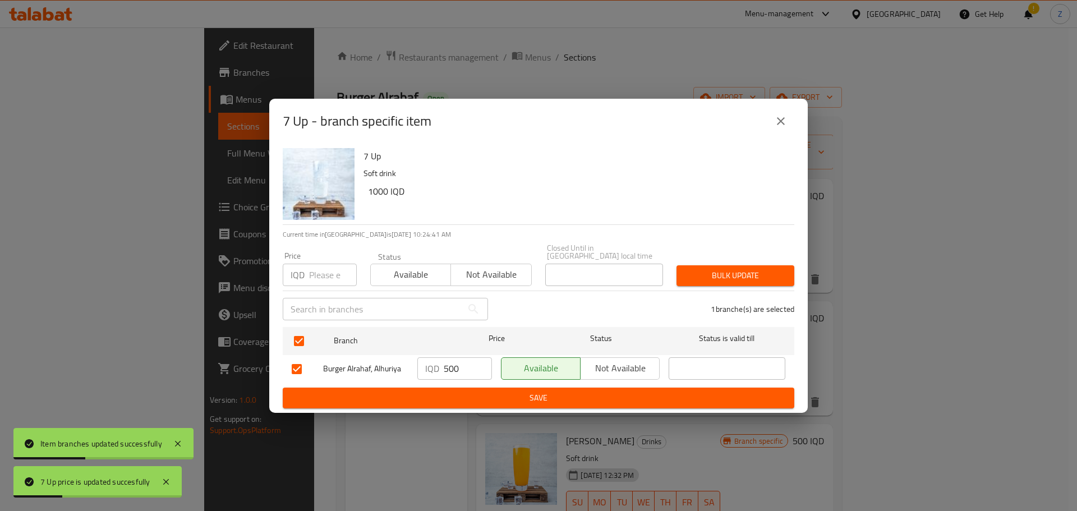
click at [454, 367] on input "500" at bounding box center [468, 368] width 48 height 22
paste input "10"
type input "1000"
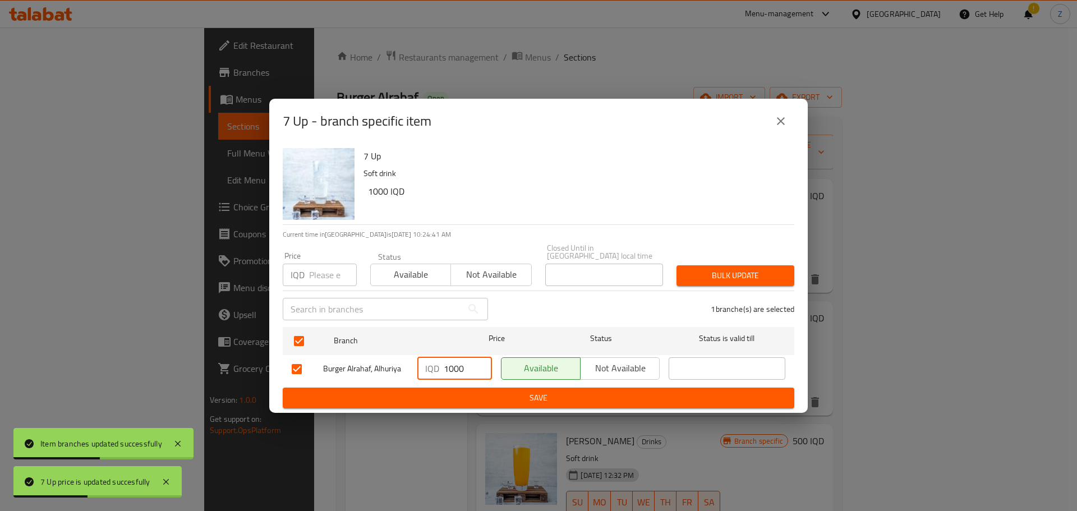
click at [465, 392] on span "Save" at bounding box center [539, 398] width 494 height 14
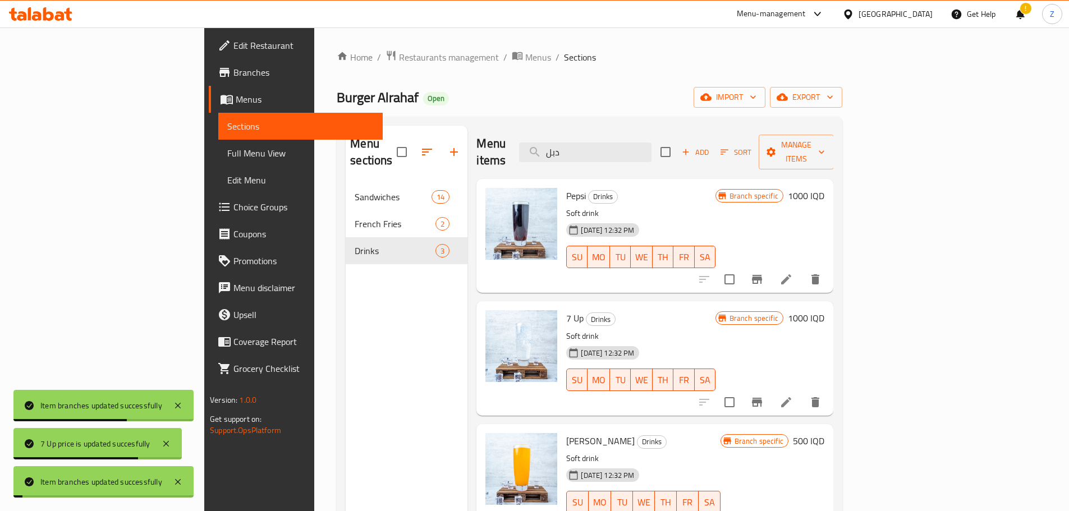
scroll to position [157, 0]
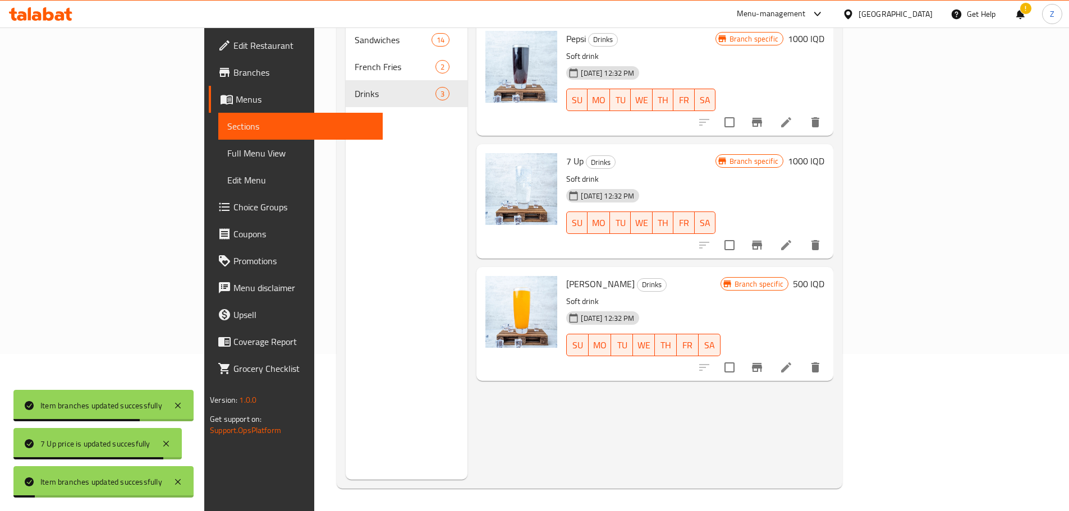
click at [824, 276] on h6 "500 IQD" at bounding box center [808, 284] width 31 height 16
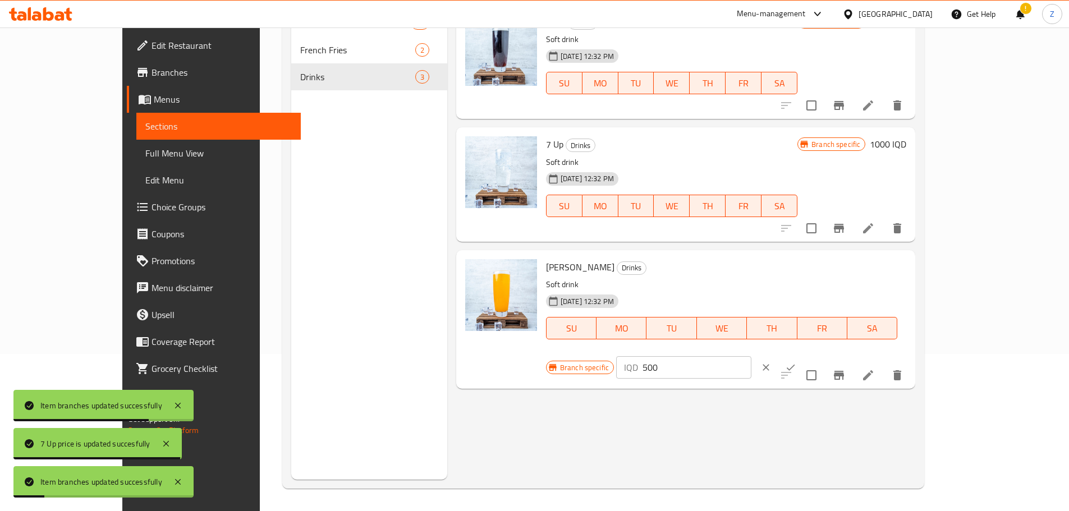
click at [751, 356] on input "500" at bounding box center [696, 367] width 109 height 22
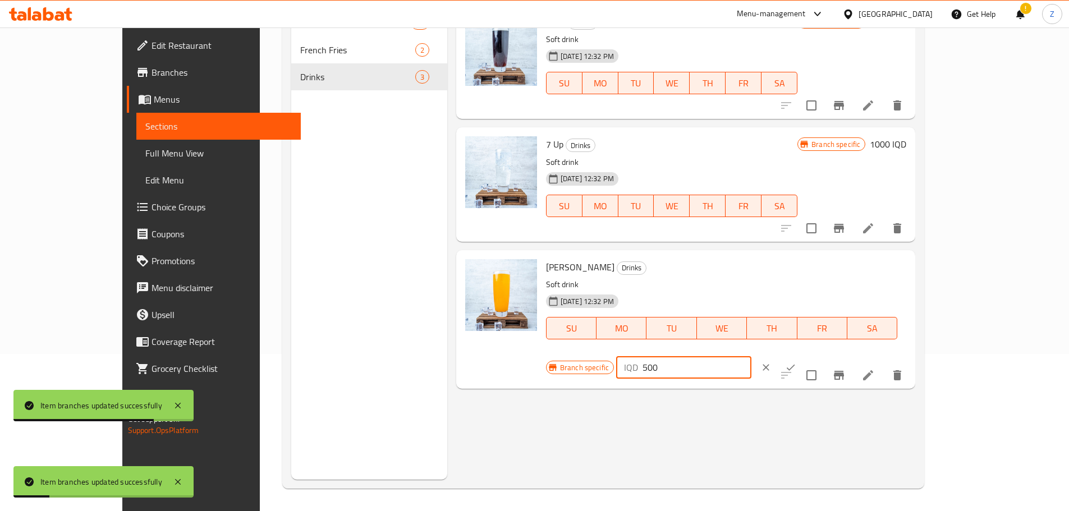
click at [751, 356] on input "500" at bounding box center [696, 367] width 109 height 22
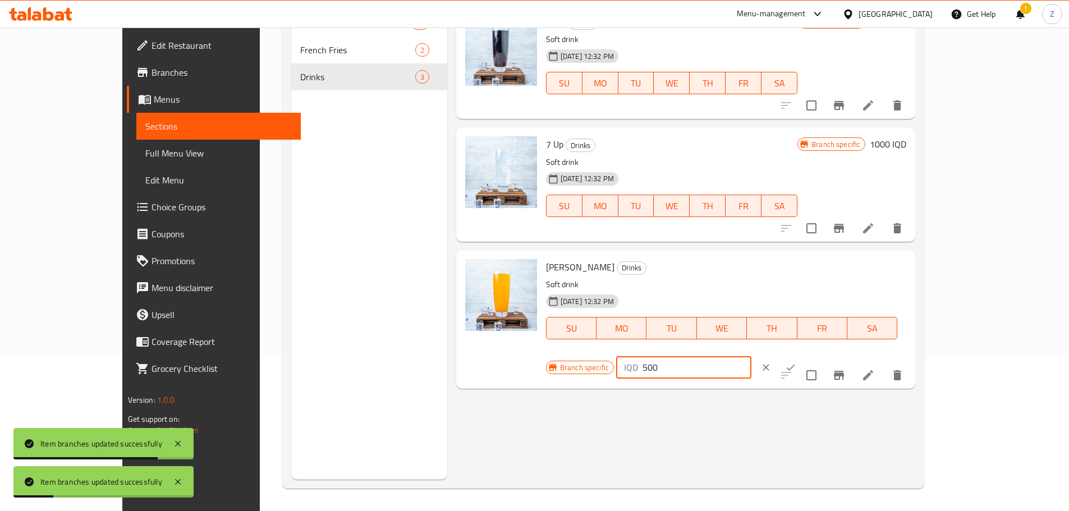
click at [751, 356] on input "500" at bounding box center [696, 367] width 109 height 22
paste input "10"
type input "1000"
click at [803, 355] on button "ok" at bounding box center [790, 367] width 25 height 25
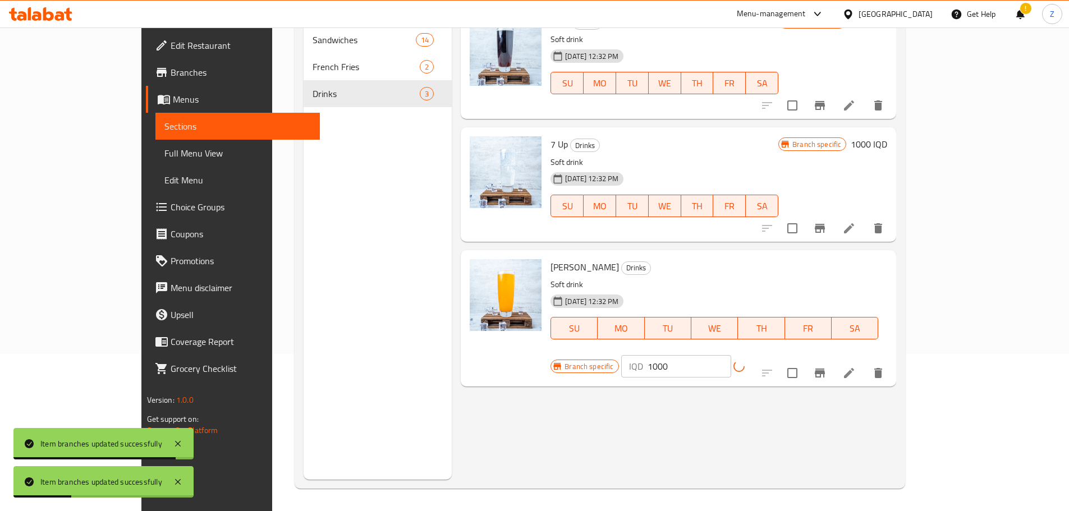
click at [827, 366] on icon "Branch-specific-item" at bounding box center [819, 372] width 13 height 13
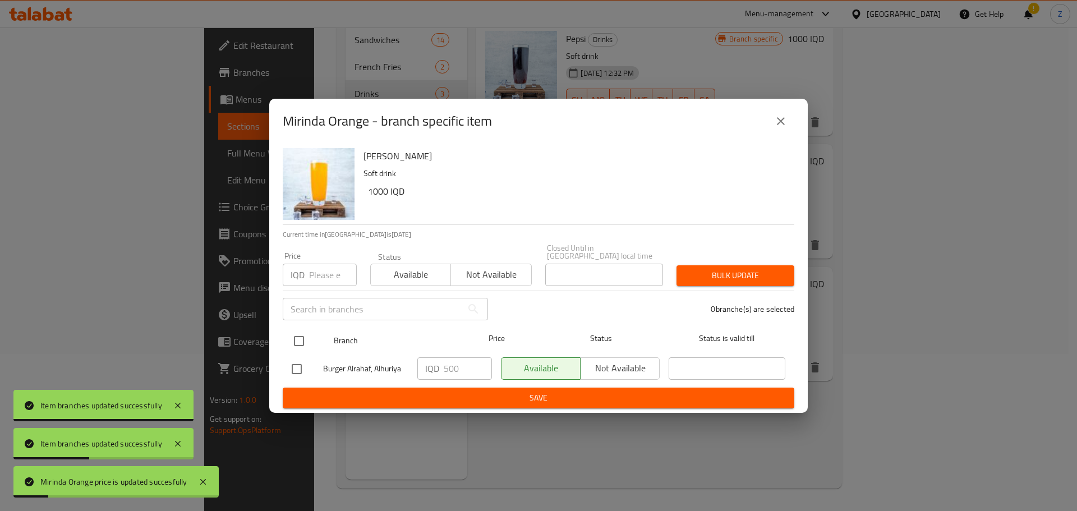
click at [301, 331] on input "checkbox" at bounding box center [299, 341] width 24 height 24
checkbox input "true"
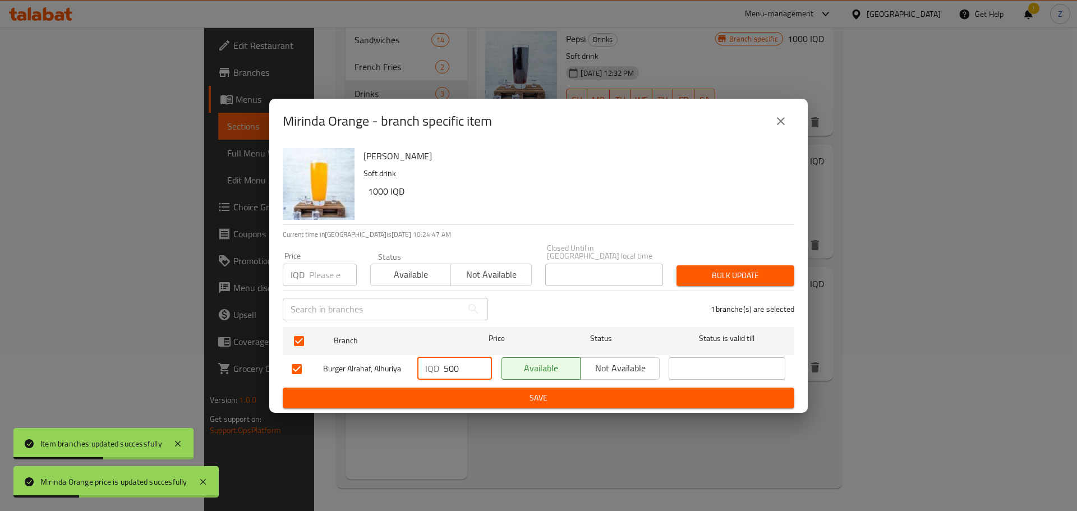
click at [450, 369] on input "500" at bounding box center [468, 368] width 48 height 22
paste input "10"
type input "1000"
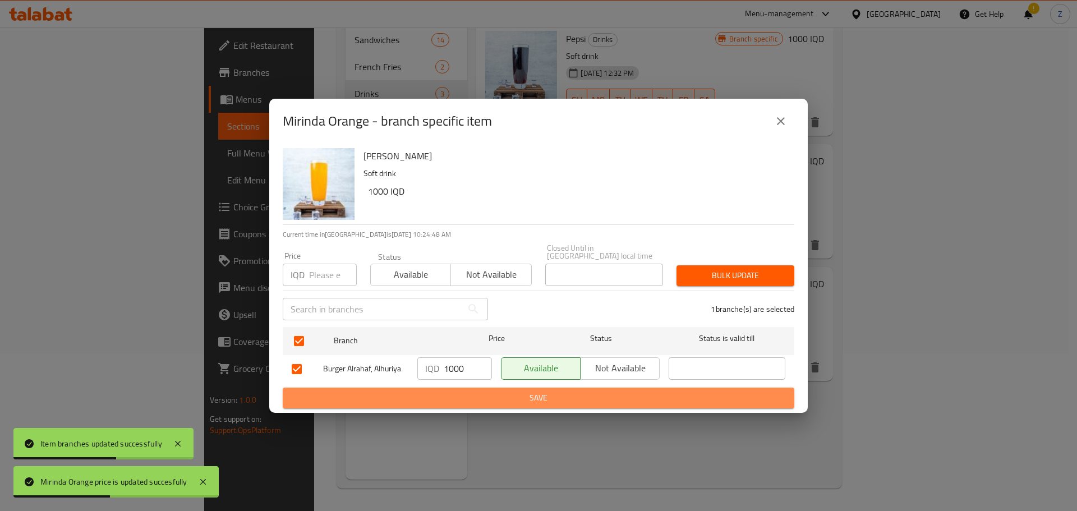
click at [456, 388] on button "Save" at bounding box center [539, 398] width 512 height 21
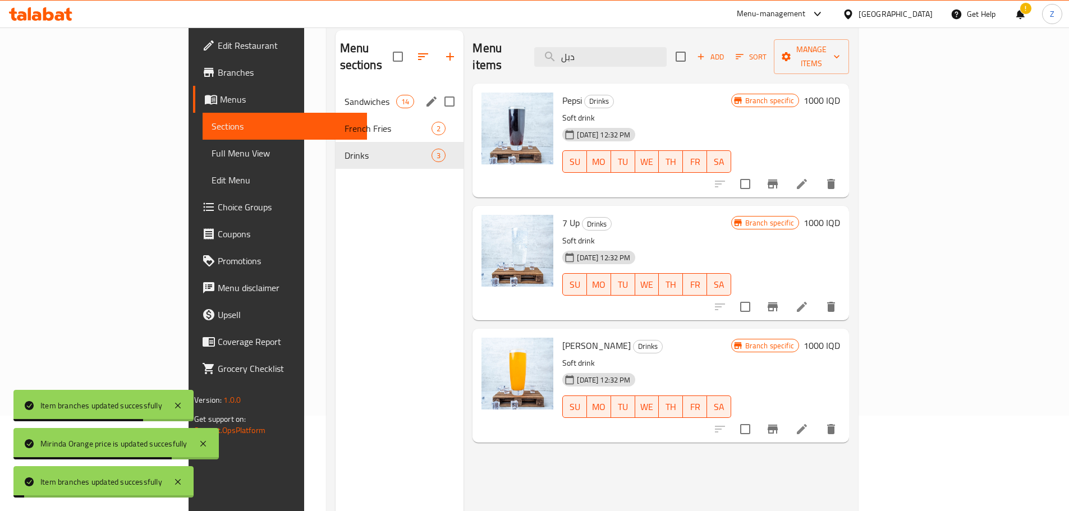
scroll to position [0, 0]
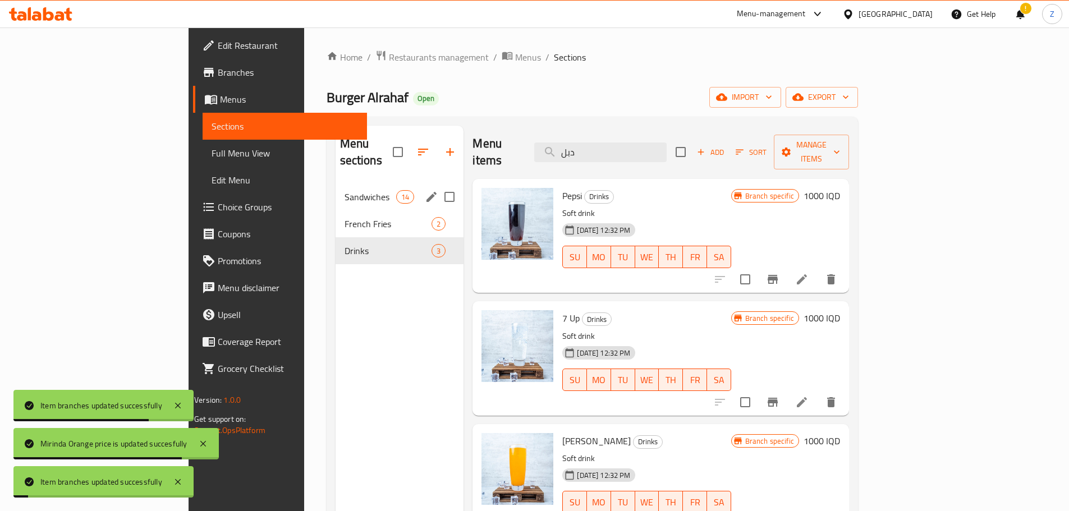
click at [345, 190] on span "Sandwiches" at bounding box center [371, 196] width 52 height 13
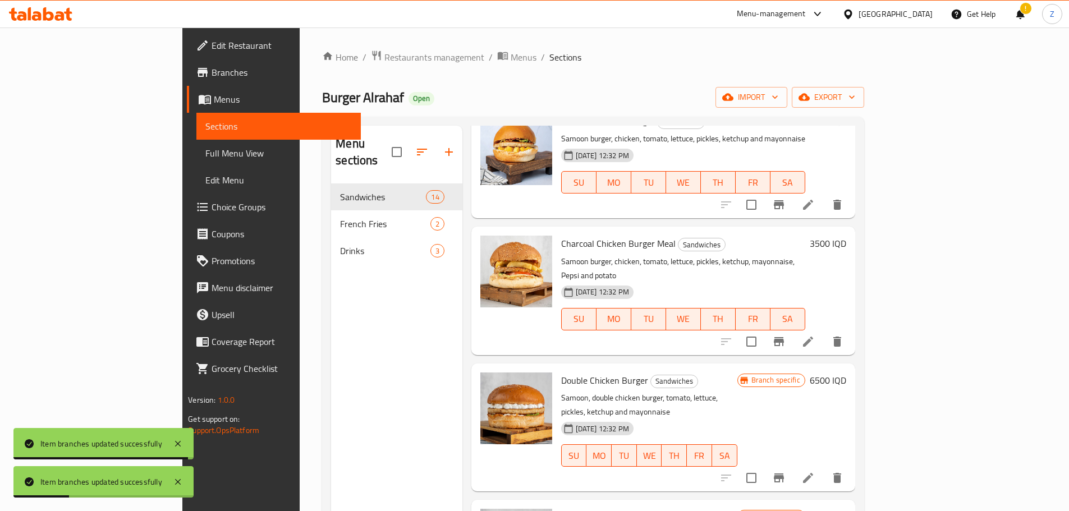
scroll to position [729, 0]
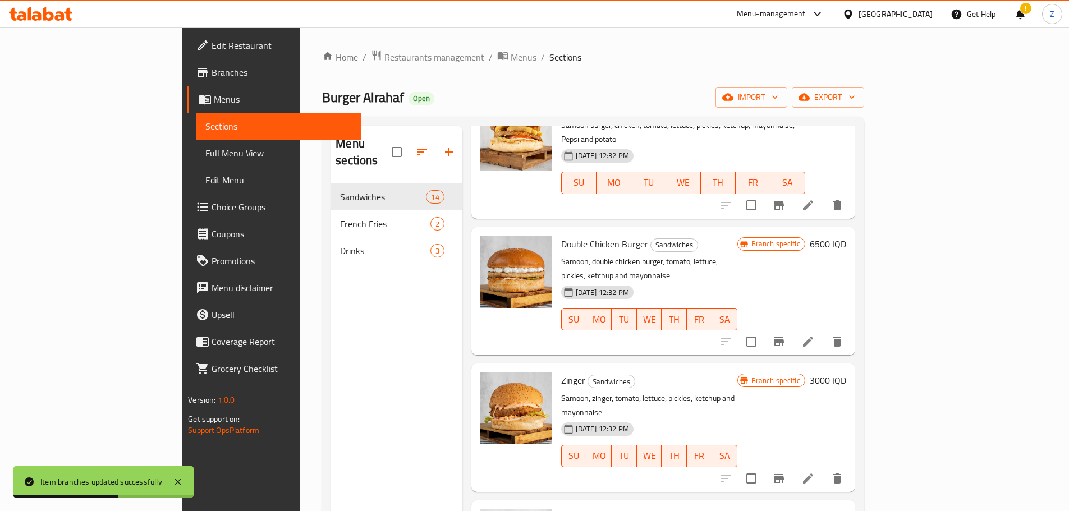
click at [846, 373] on h6 "3000 IQD" at bounding box center [828, 381] width 36 height 16
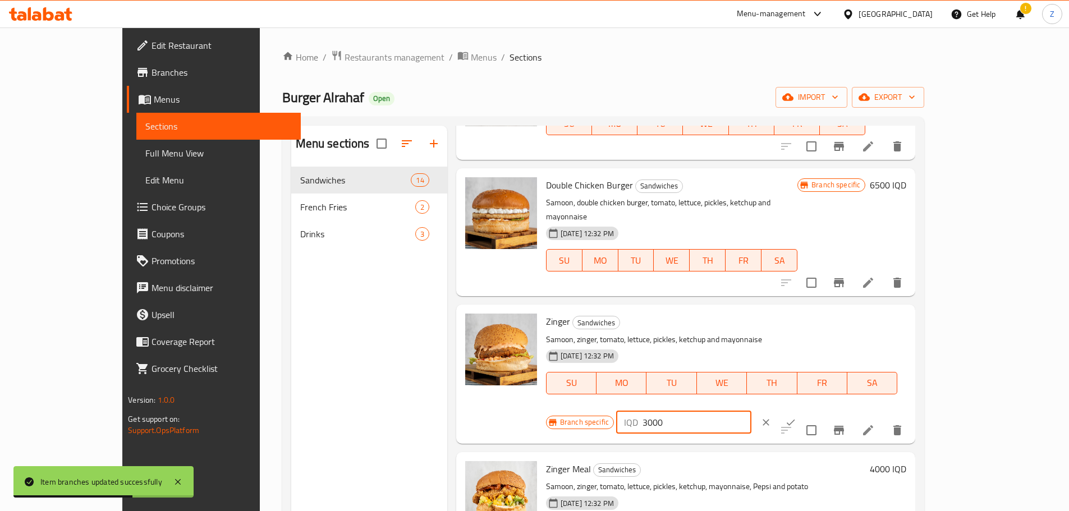
click at [751, 411] on input "3000" at bounding box center [696, 422] width 109 height 22
click at [751, 411] on input "5500" at bounding box center [696, 422] width 109 height 22
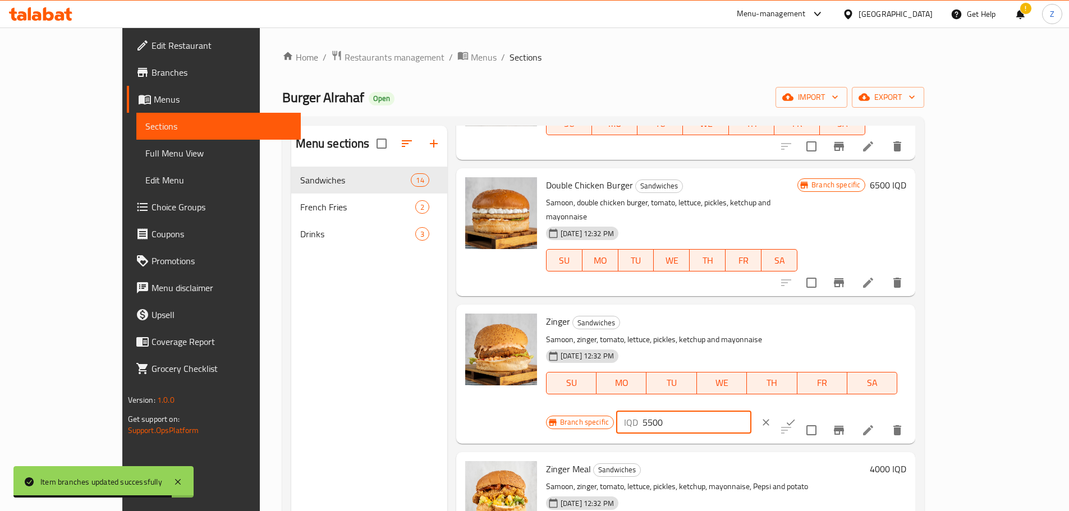
click at [751, 411] on input "5500" at bounding box center [696, 422] width 109 height 22
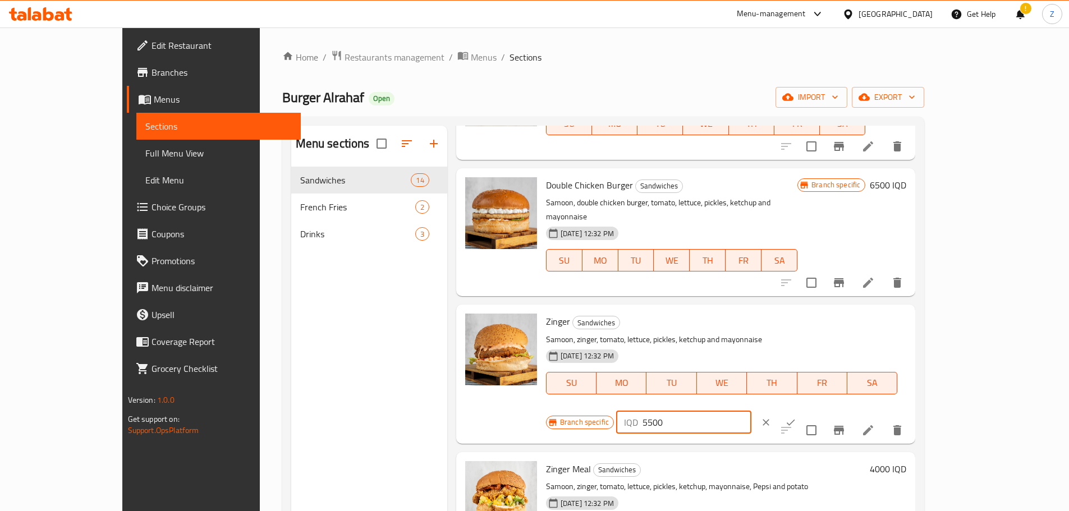
type input "5500"
click at [803, 410] on button "ok" at bounding box center [790, 422] width 25 height 25
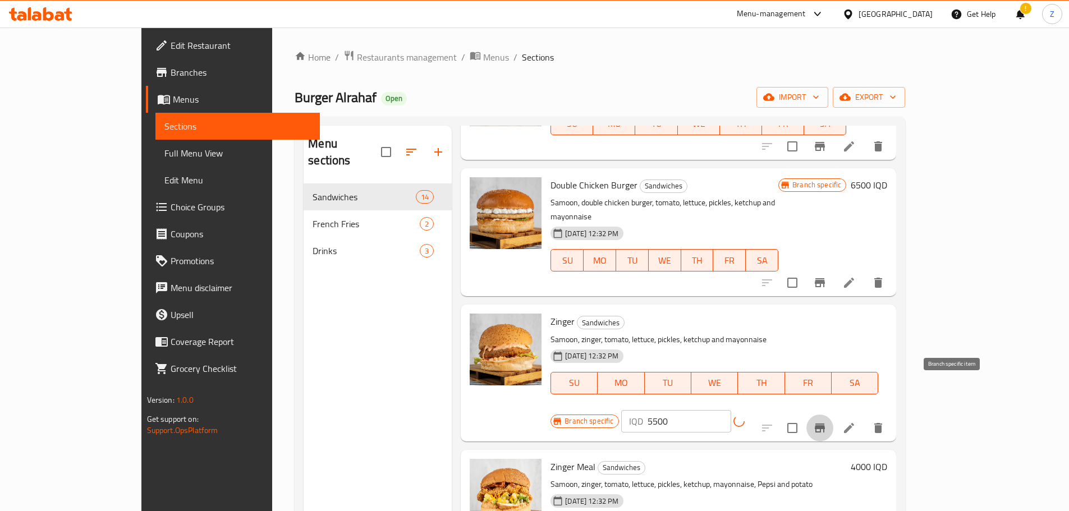
click at [827, 421] on icon "Branch-specific-item" at bounding box center [819, 427] width 13 height 13
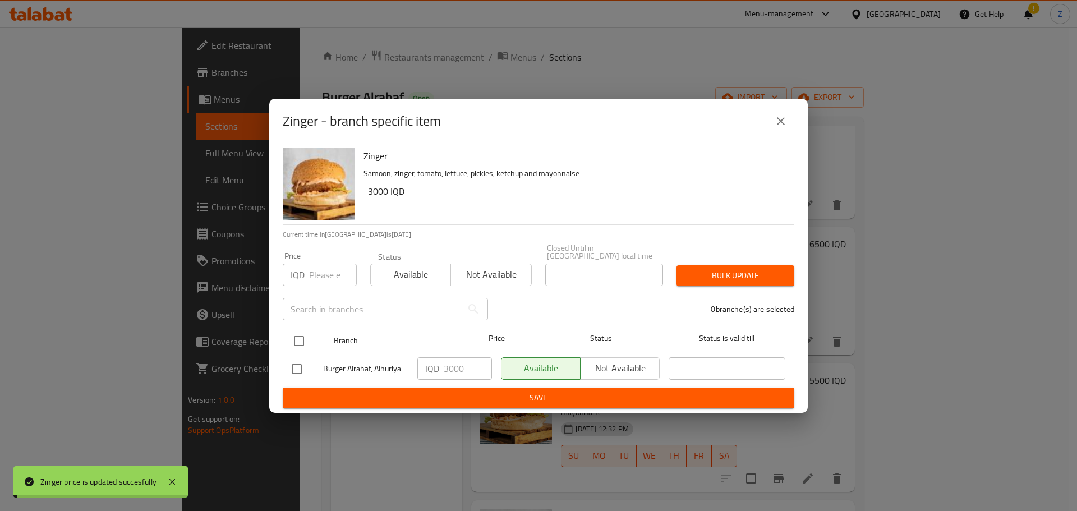
click at [318, 333] on div at bounding box center [308, 341] width 42 height 33
click at [296, 333] on input "checkbox" at bounding box center [299, 341] width 24 height 24
checkbox input "true"
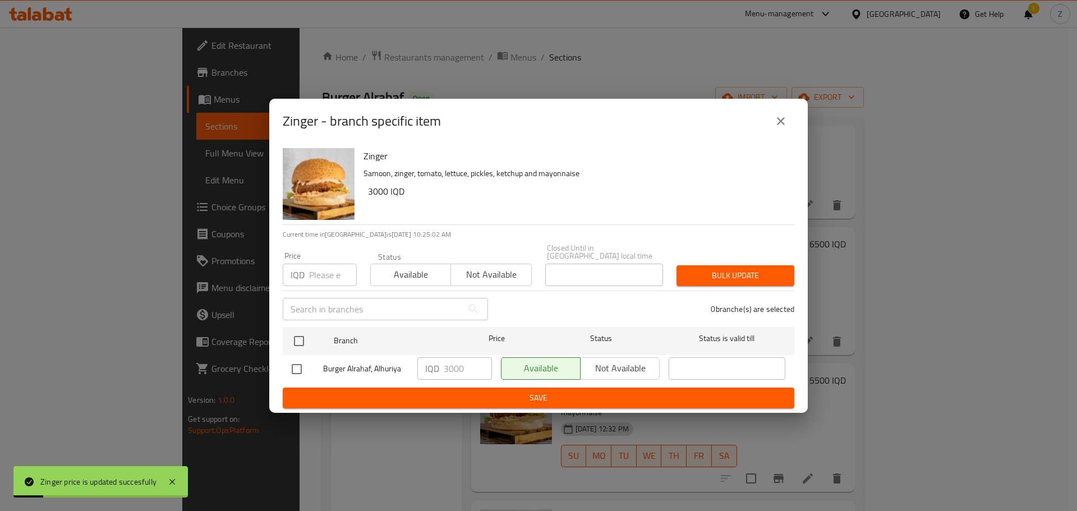
checkbox input "true"
click at [452, 370] on input "3000" at bounding box center [468, 368] width 48 height 22
paste input "55"
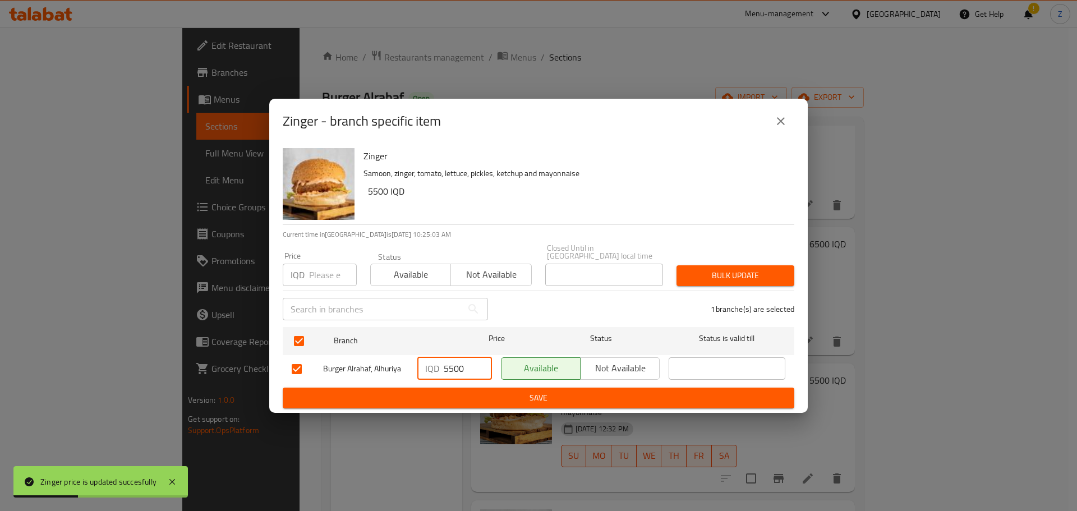
type input "5500"
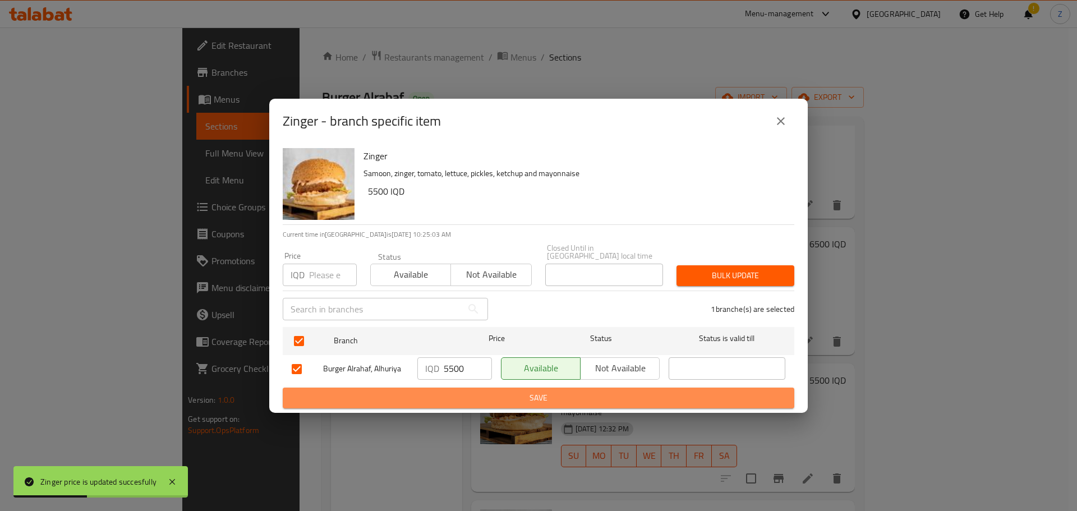
click at [468, 391] on span "Save" at bounding box center [539, 398] width 494 height 14
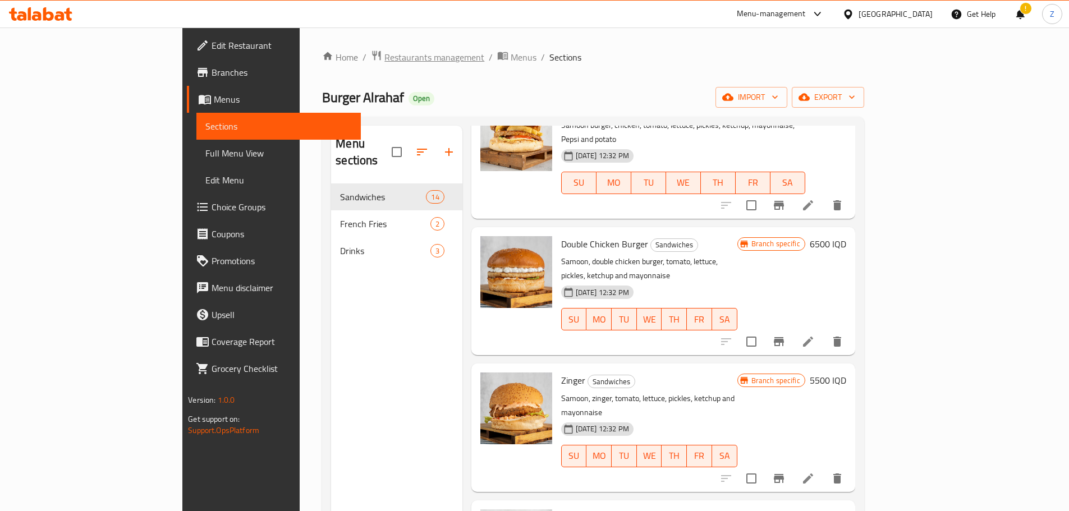
click at [384, 56] on span "Restaurants management" at bounding box center [434, 56] width 100 height 13
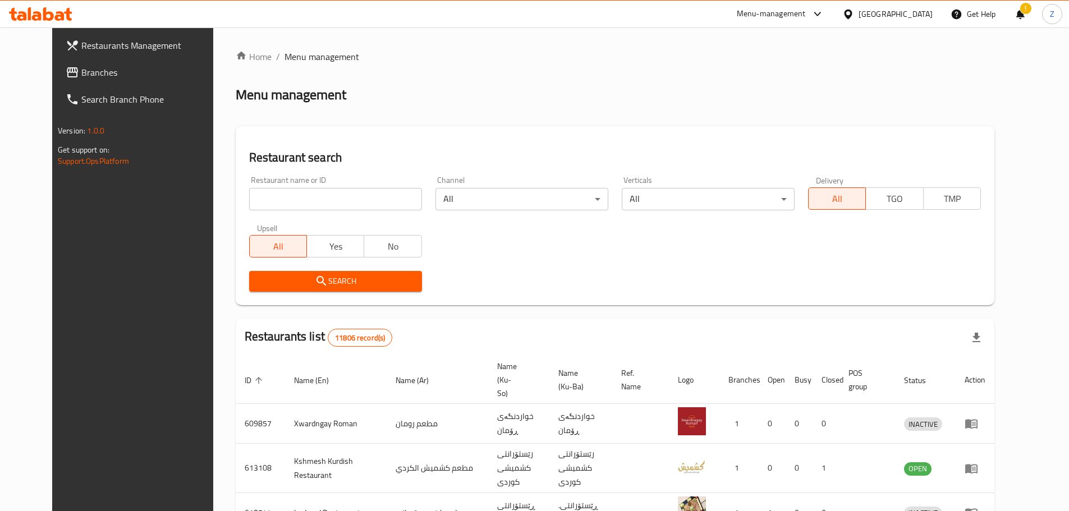
click at [333, 194] on input "search" at bounding box center [335, 199] width 173 height 22
paste input "684647"
type input "684647"
click at [350, 286] on span "Search" at bounding box center [335, 281] width 155 height 14
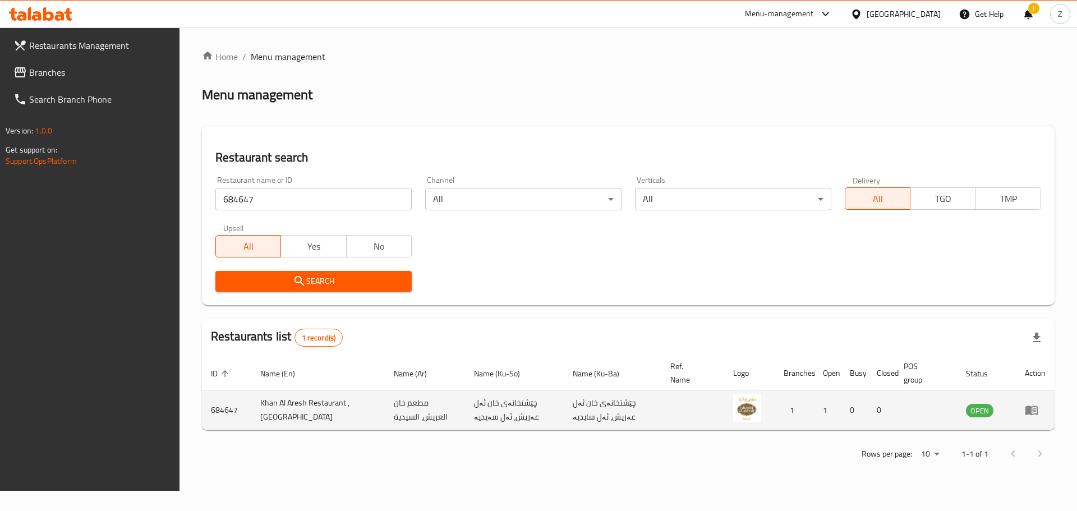
click at [1031, 409] on icon "enhanced table" at bounding box center [1032, 411] width 12 height 10
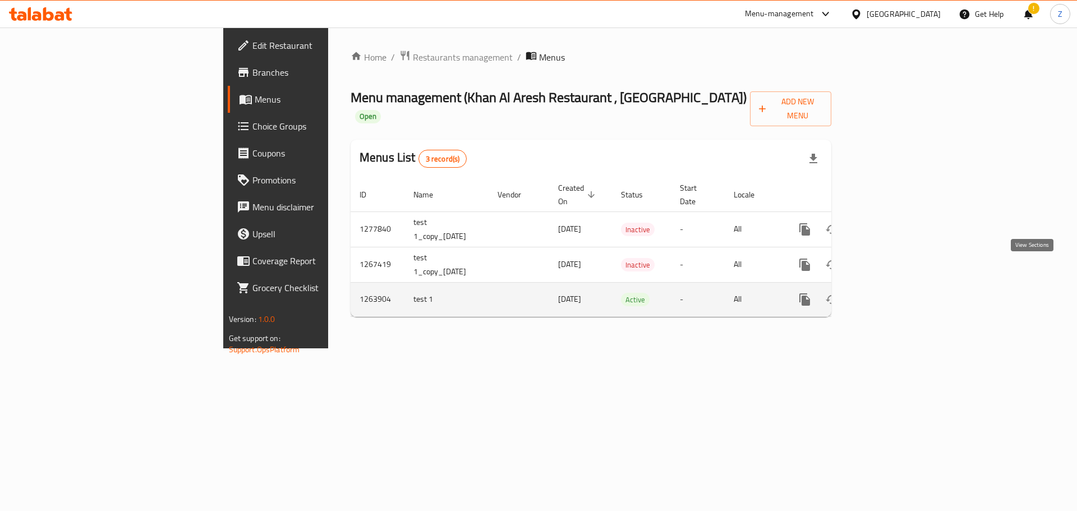
click at [893, 293] on icon "enhanced table" at bounding box center [885, 299] width 13 height 13
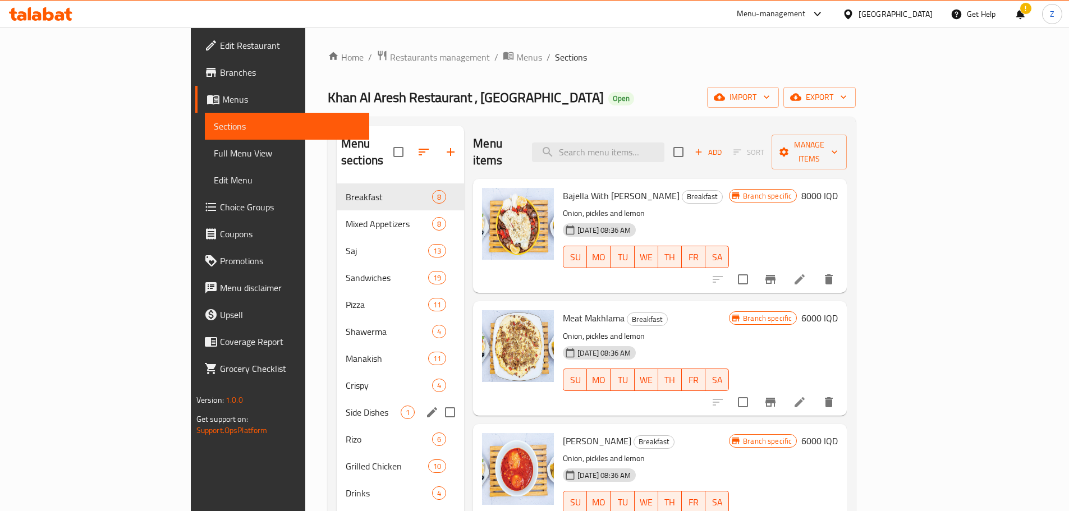
click at [337, 399] on div "Side Dishes 1" at bounding box center [400, 412] width 127 height 27
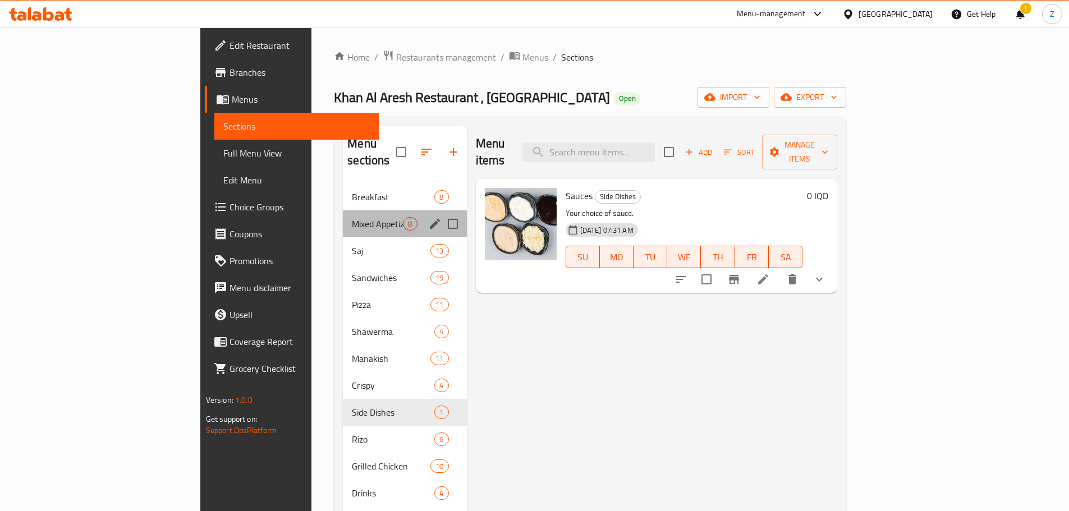
click at [343, 219] on div "Mixed Appetizers 8" at bounding box center [404, 223] width 123 height 27
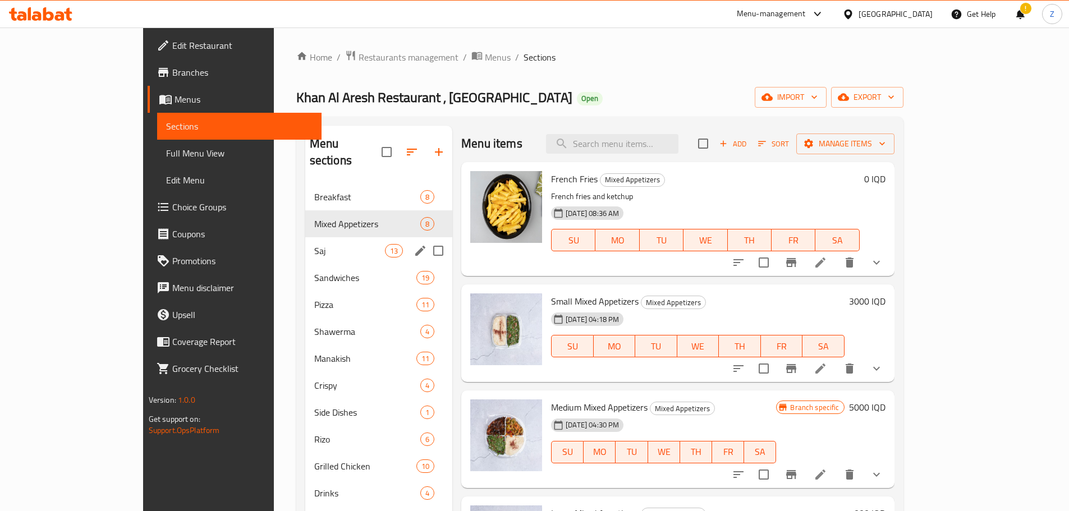
click at [314, 244] on span "Saj" at bounding box center [349, 250] width 71 height 13
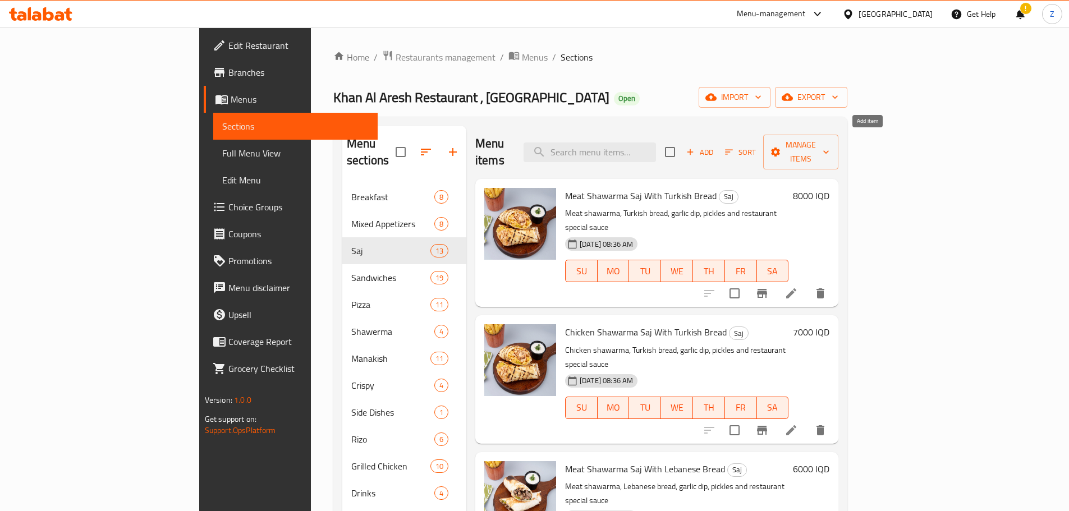
click at [718, 144] on button "Add" at bounding box center [700, 152] width 36 height 17
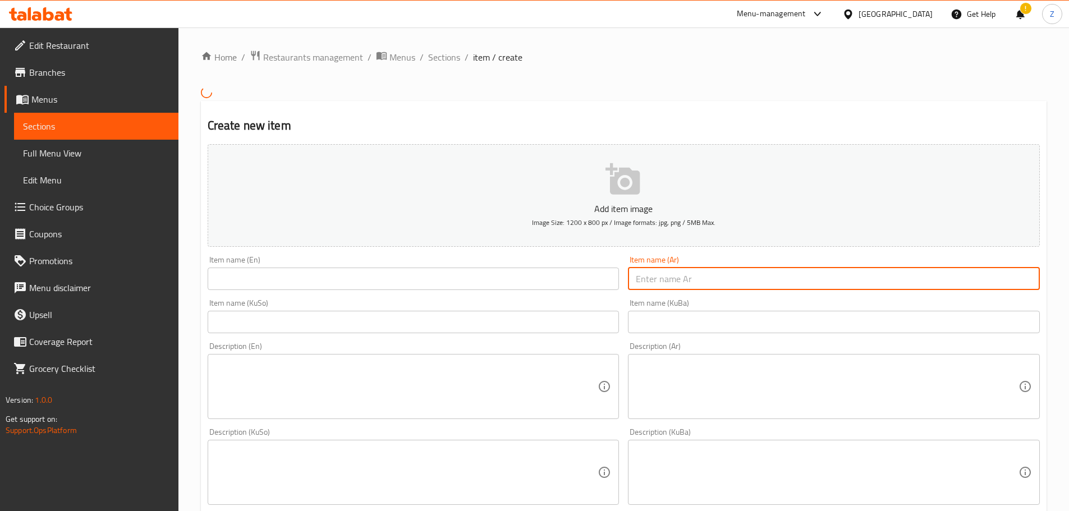
click at [767, 284] on input "text" at bounding box center [834, 279] width 412 height 22
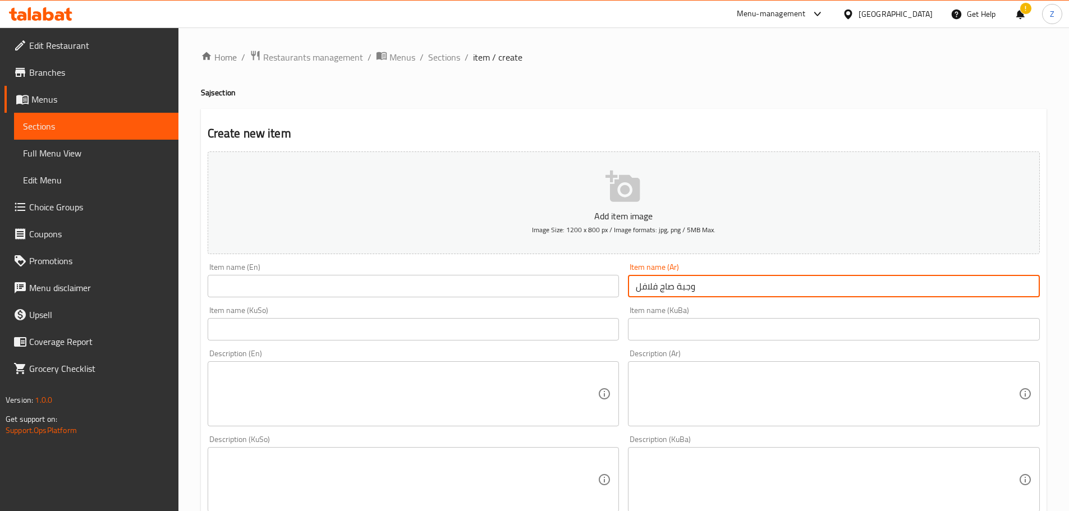
type input "وجبة صاج فلافل"
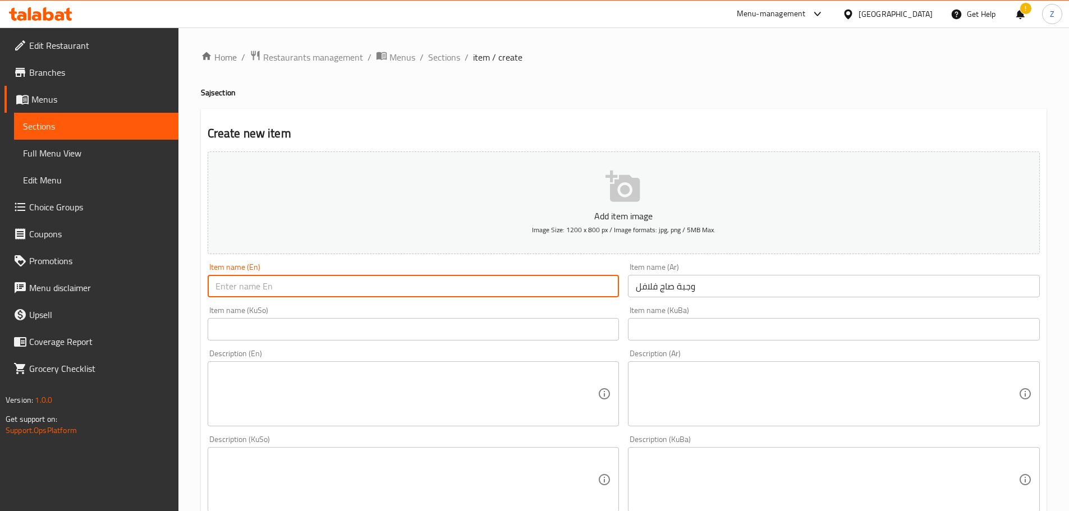
click at [564, 287] on input "text" at bounding box center [414, 286] width 412 height 22
type input "Falafel Saj Meal"
click at [797, 415] on textarea at bounding box center [827, 394] width 383 height 53
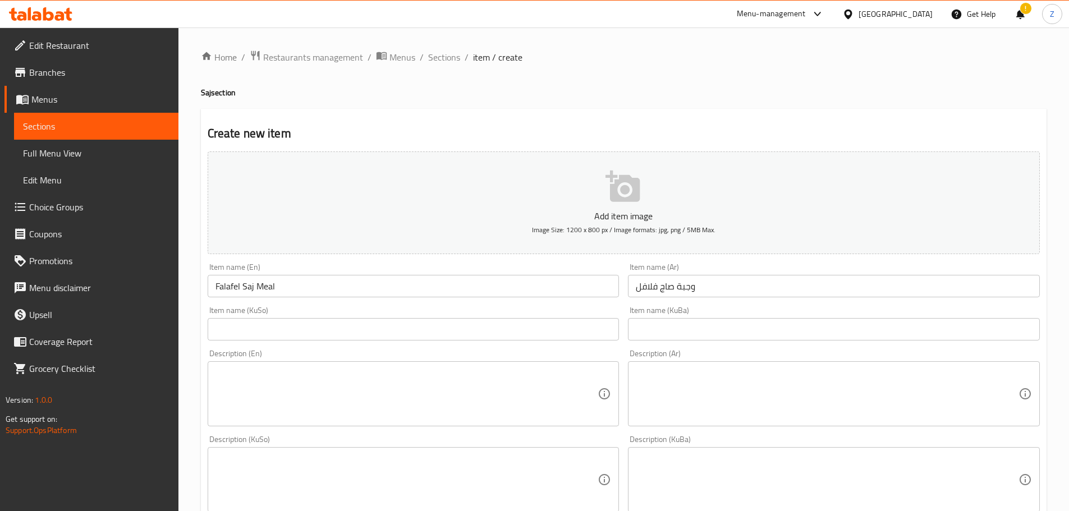
click at [718, 396] on textarea at bounding box center [827, 394] width 383 height 53
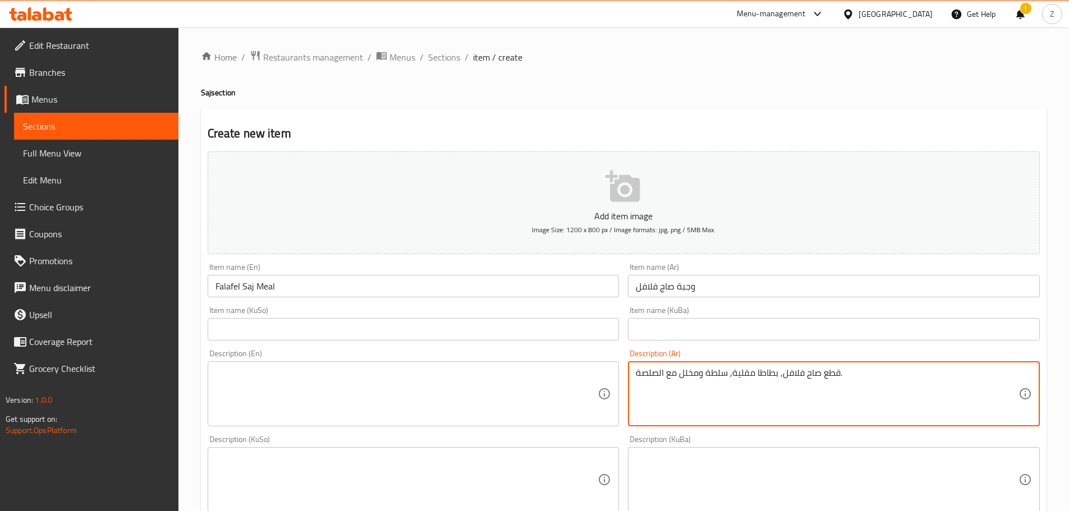
click at [718, 396] on textarea "قطع صاح فلافل, بطاطا مقلية, سلطة ومخلل مع الصلصة." at bounding box center [827, 394] width 383 height 53
type textarea "قطع صاح فلافل, بطاطا مقلية, سلطة ومخلل مع الصلصة."
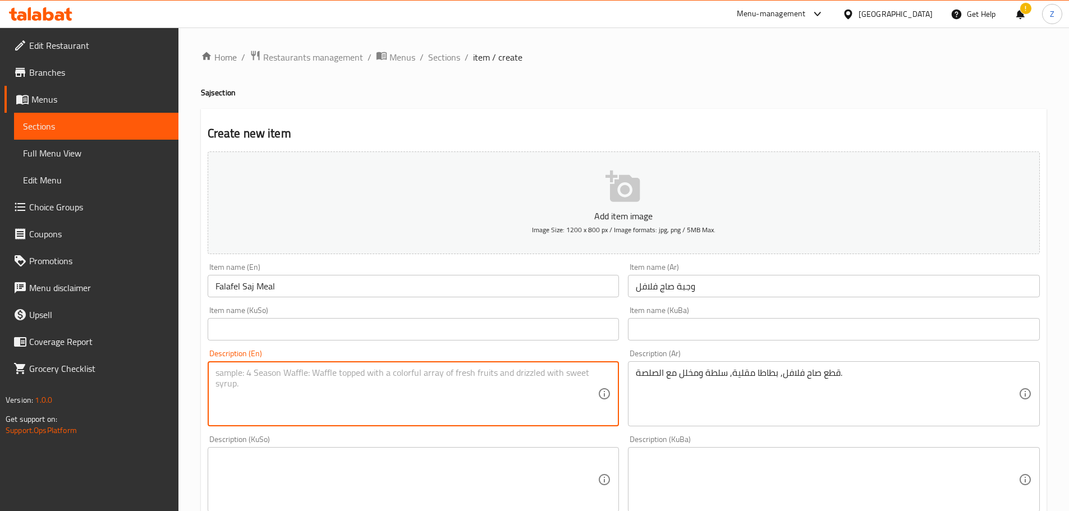
click at [392, 420] on textarea at bounding box center [406, 394] width 383 height 53
paste textarea "Falafel slices, French fries, salad and pickles with sauce."
drag, startPoint x: 263, startPoint y: 375, endPoint x: 241, endPoint y: 369, distance: 22.7
click at [241, 369] on textarea "Falafel slices, French fries, salad and pickles with sauce." at bounding box center [406, 394] width 383 height 53
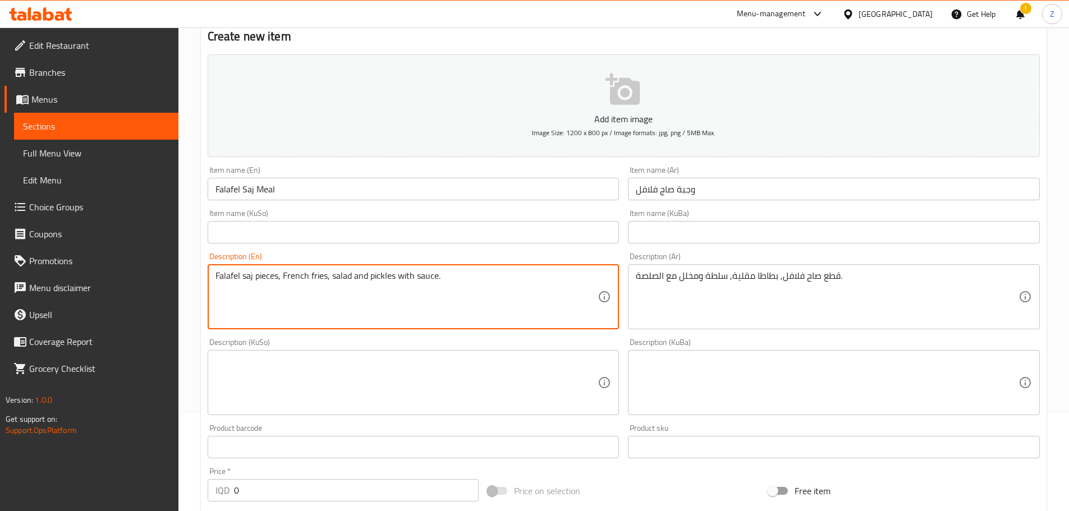
scroll to position [281, 0]
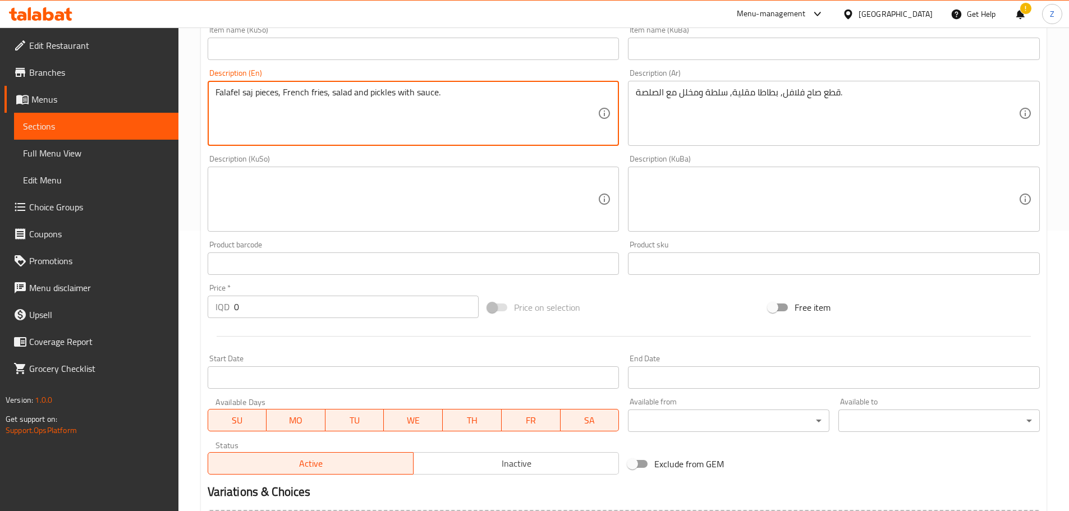
type textarea "Falafel saj pieces, French fries, salad and pickles with sauce."
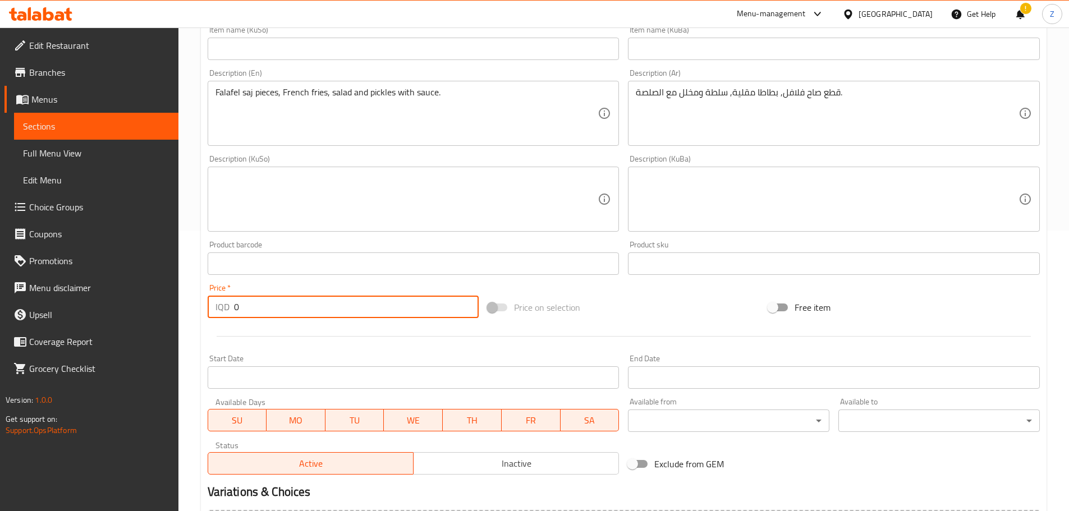
click at [286, 297] on input "0" at bounding box center [356, 307] width 245 height 22
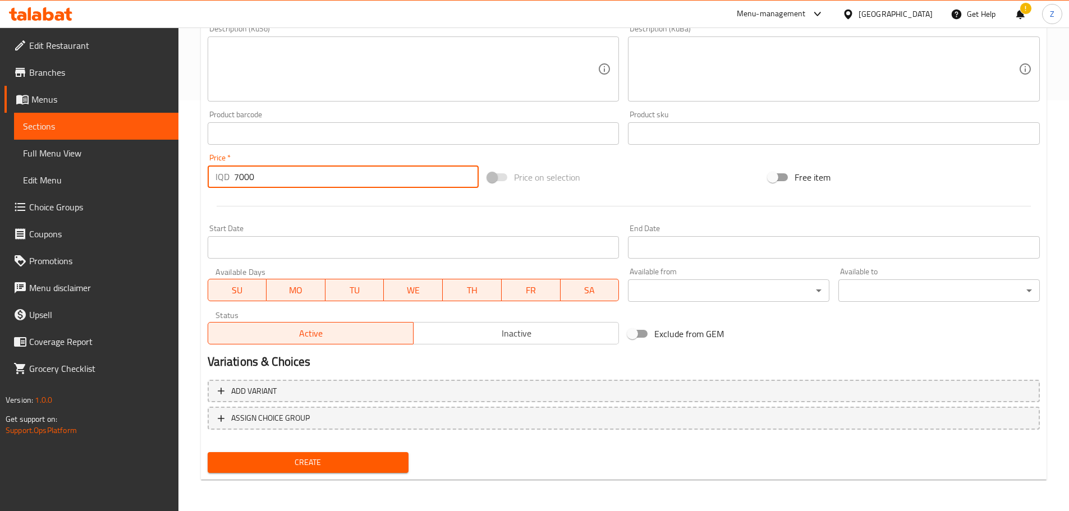
type input "7000"
click at [385, 469] on span "Create" at bounding box center [308, 463] width 183 height 14
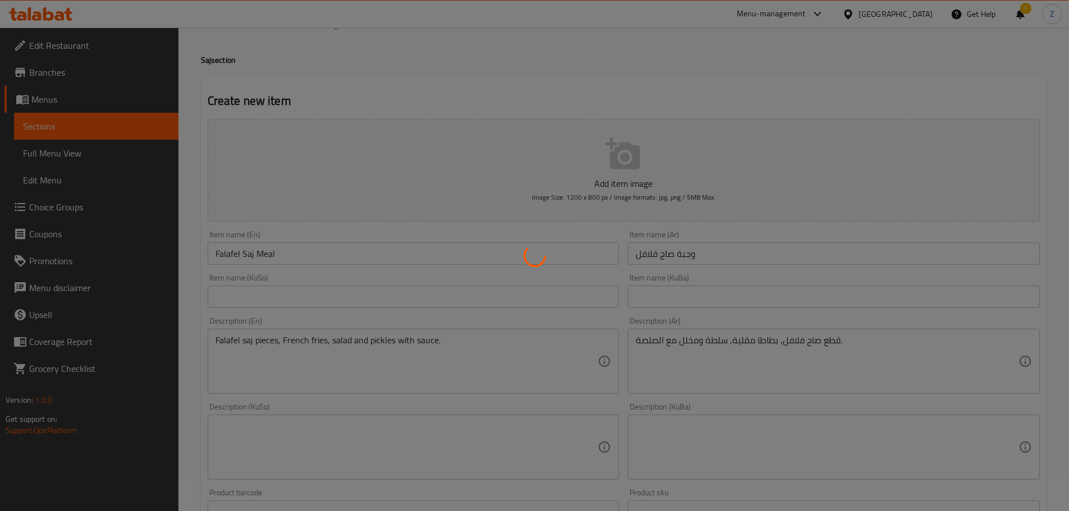
scroll to position [0, 0]
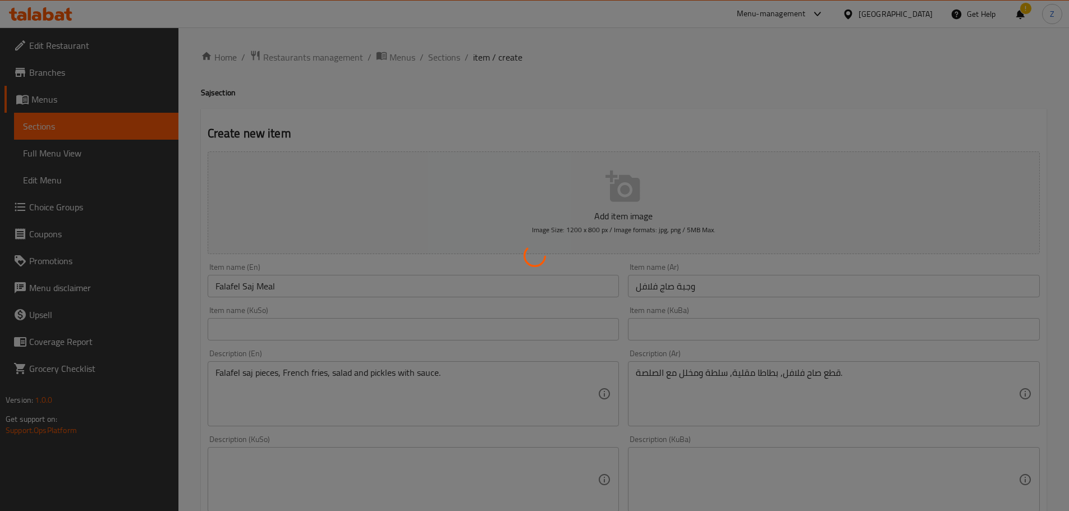
type input "0"
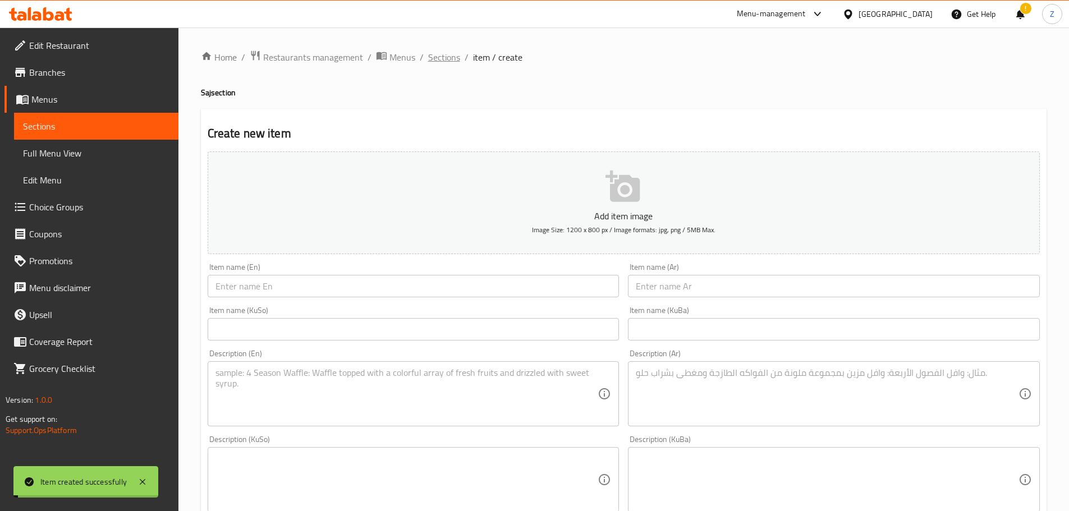
click at [438, 54] on span "Sections" at bounding box center [444, 56] width 32 height 13
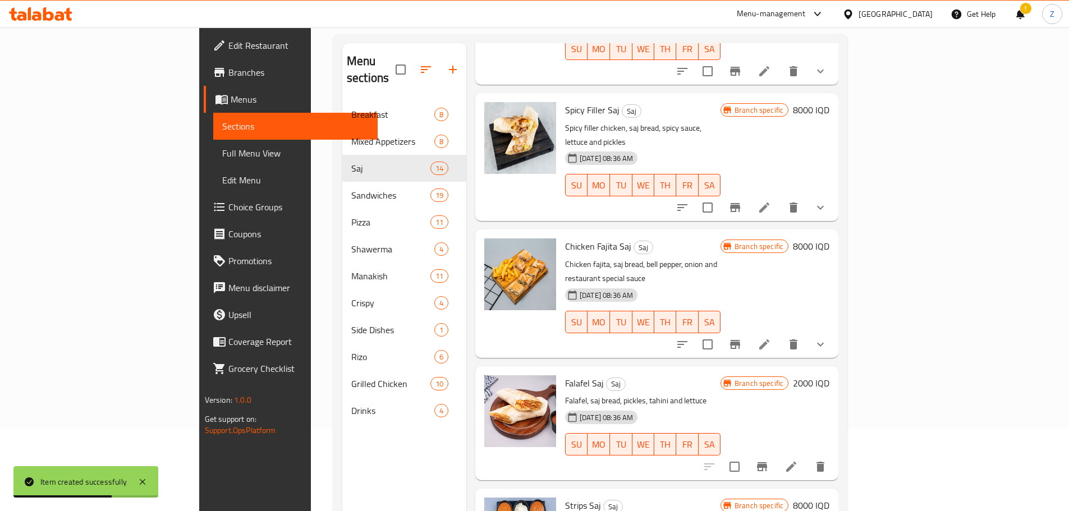
scroll to position [157, 0]
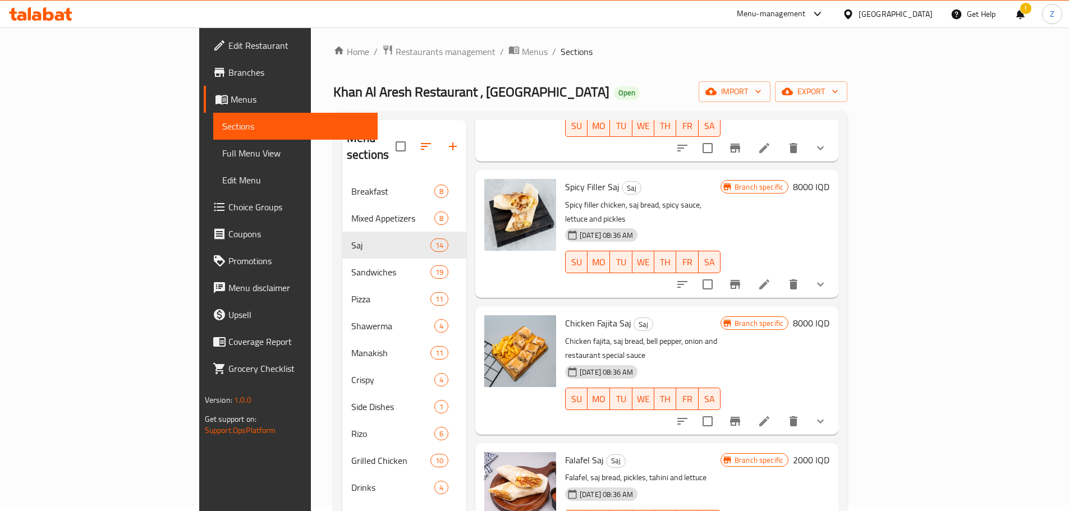
scroll to position [0, 0]
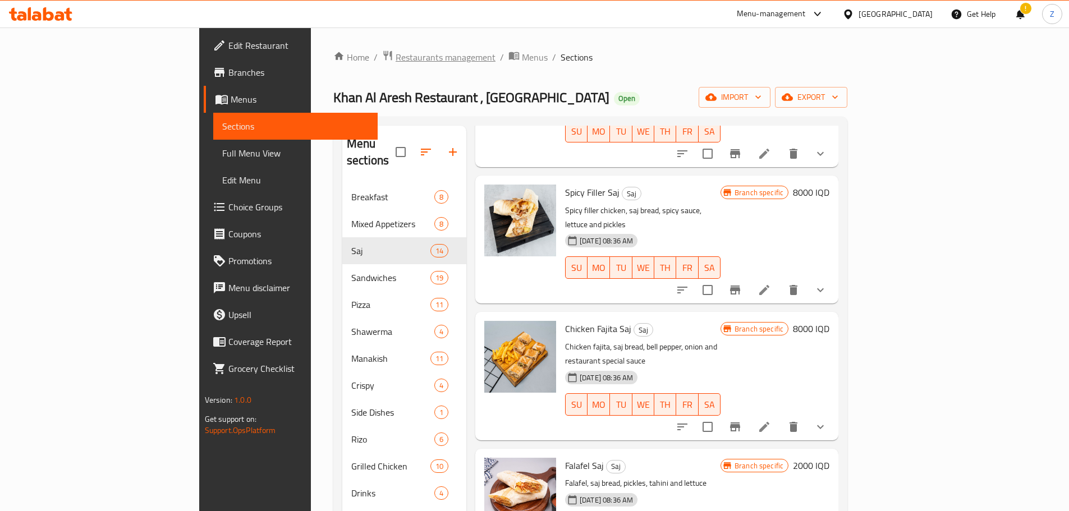
click at [396, 61] on span "Restaurants management" at bounding box center [446, 56] width 100 height 13
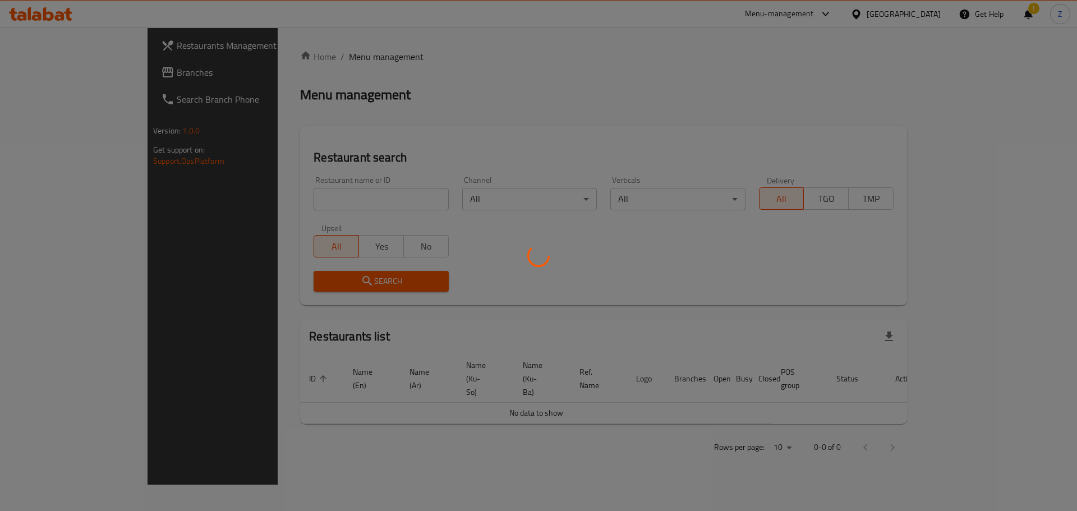
click at [333, 199] on div at bounding box center [538, 255] width 1077 height 511
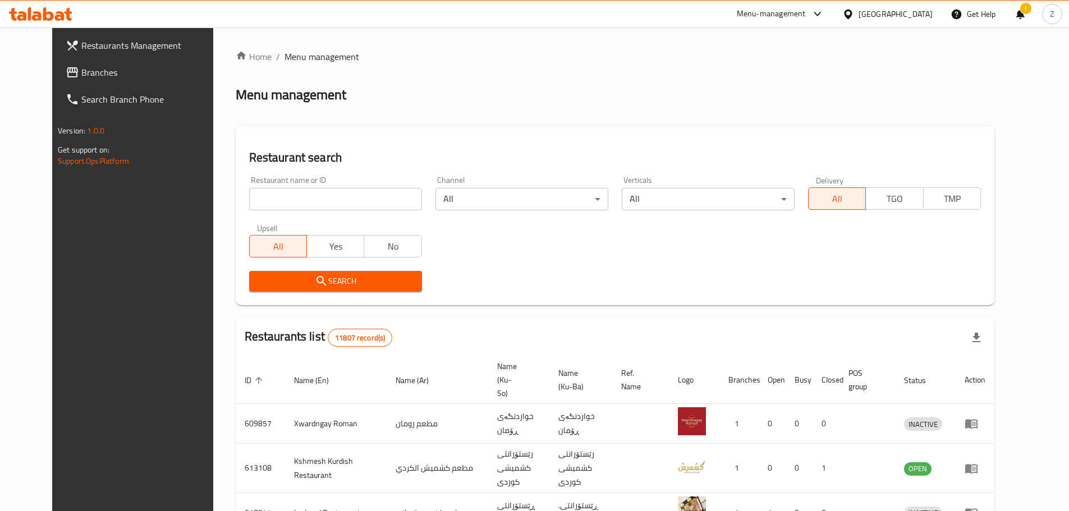
click at [333, 199] on input "search" at bounding box center [335, 199] width 173 height 22
paste input "689732"
type input "689732"
click at [373, 284] on span "Search" at bounding box center [335, 281] width 155 height 14
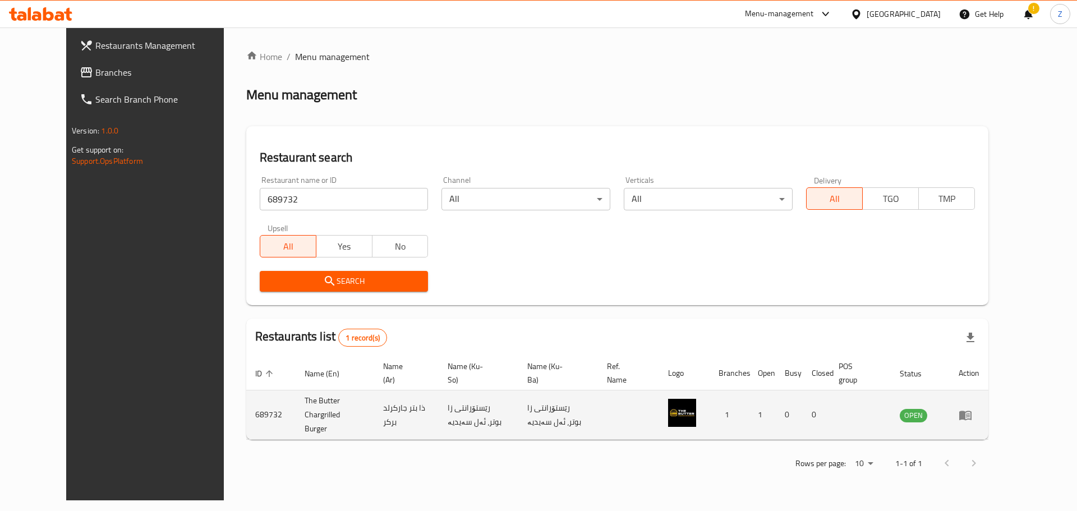
click at [972, 411] on icon "enhanced table" at bounding box center [965, 416] width 12 height 10
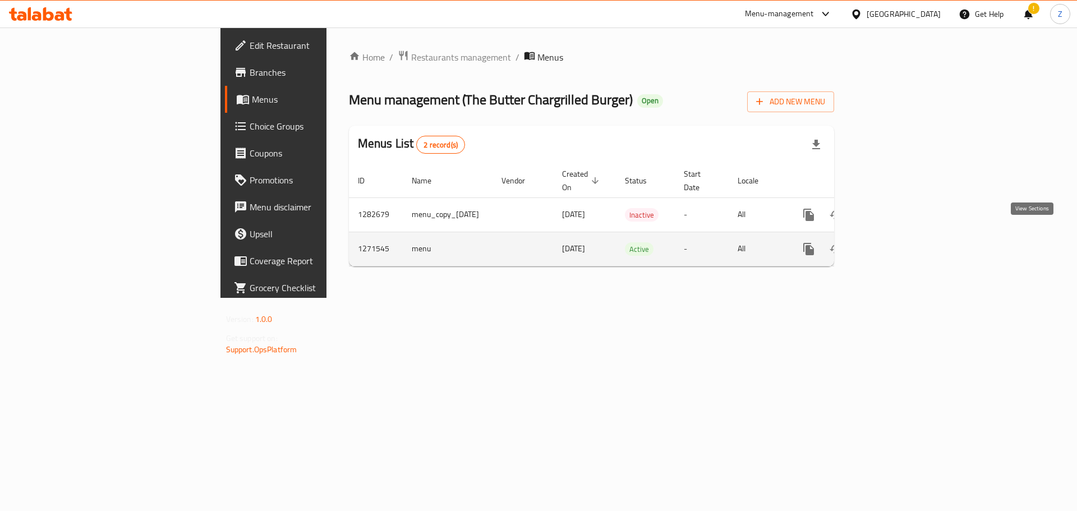
click at [903, 236] on link "enhanced table" at bounding box center [889, 249] width 27 height 27
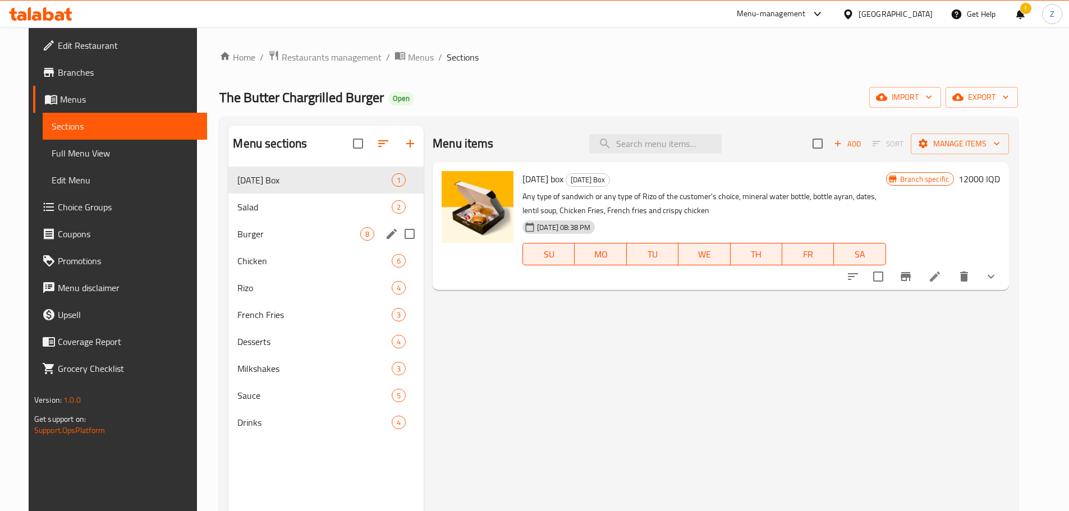
click at [270, 236] on span "Burger" at bounding box center [298, 233] width 123 height 13
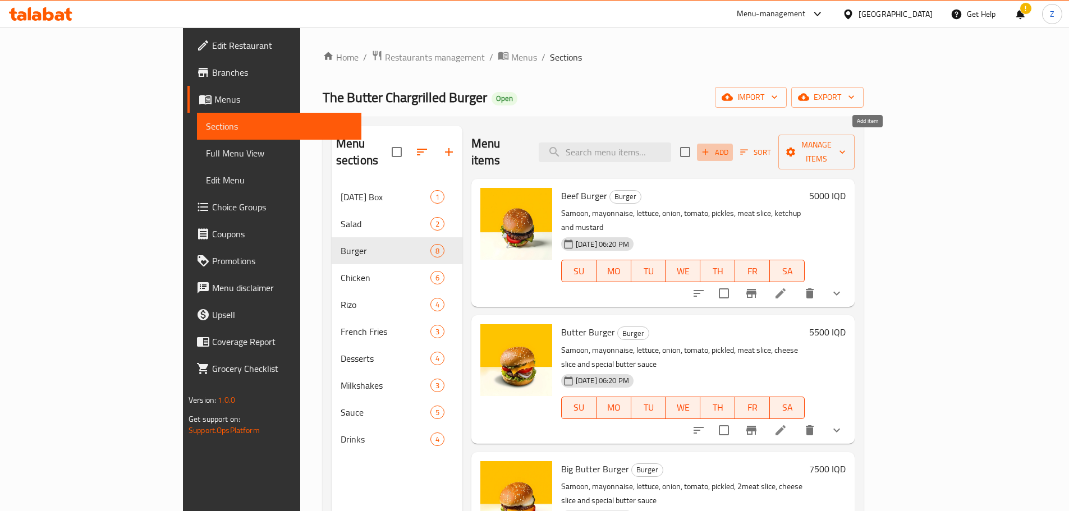
click at [730, 148] on span "Add" at bounding box center [715, 152] width 30 height 13
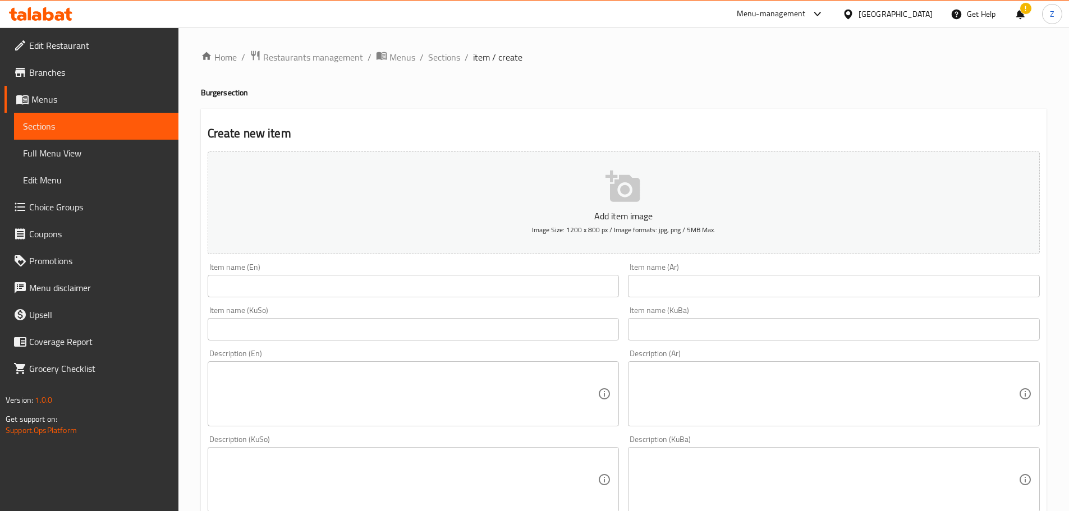
click at [295, 281] on input "text" at bounding box center [414, 286] width 412 height 22
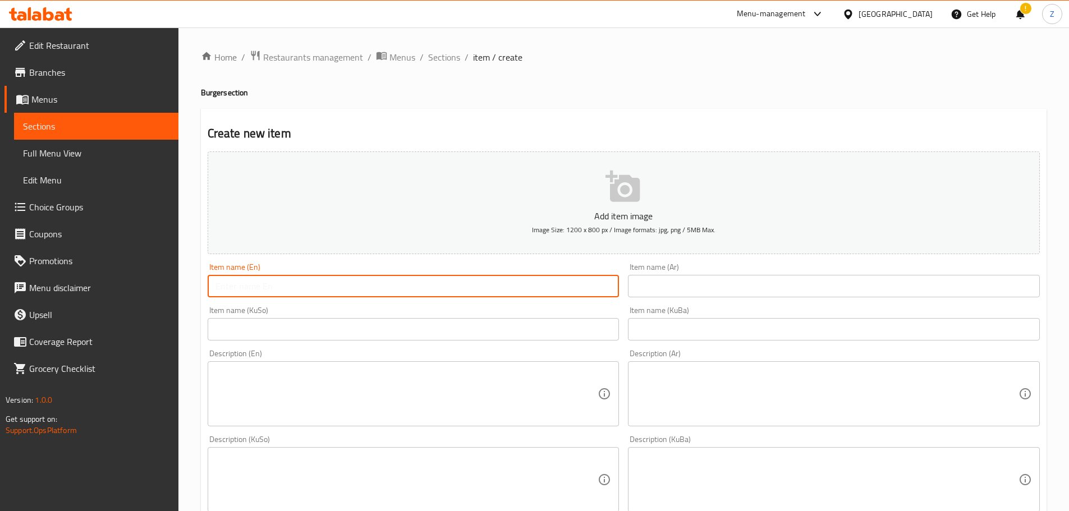
paste input "Cheese Steak Burger"
type input "Cheese Steak Burger"
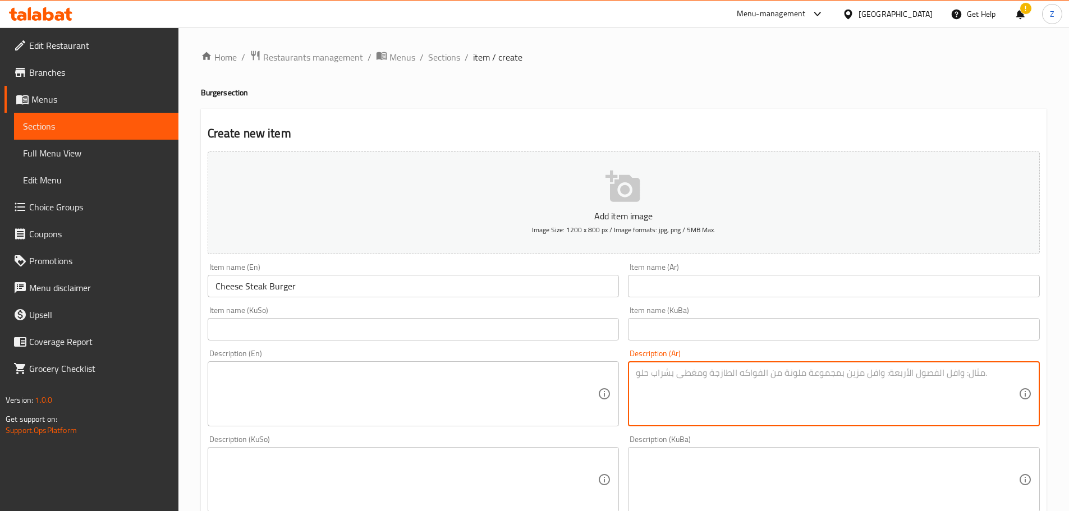
click at [713, 400] on textarea at bounding box center [827, 394] width 383 height 53
click at [713, 400] on textarea "صمون البرغر, شريحة لحم, ستيك حبل ظهر, شريحتين جبنة ومايونيز." at bounding box center [827, 394] width 383 height 53
drag, startPoint x: 861, startPoint y: 405, endPoint x: 814, endPoint y: 379, distance: 54.2
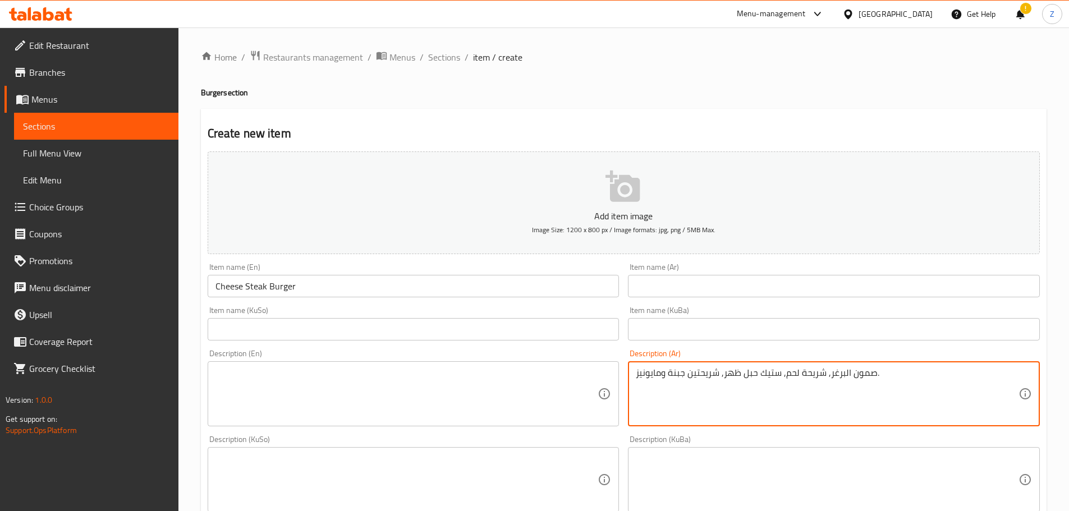
click at [861, 405] on textarea "صمون البرغر, شريحة لحم, ستيك حبل ظهر, شريحتين جبنة ومايونيز." at bounding box center [827, 394] width 383 height 53
click at [805, 374] on textarea "صمون البرغر, شريحة لحم, ستيك حبل ظهر, شريحتين جبنة ومايونيز." at bounding box center [827, 394] width 383 height 53
click at [798, 377] on textarea "صمون البرغر, شريحة لحم, ستيك حبل ظهر, شريحتين جبنة ومايونيز." at bounding box center [827, 394] width 383 height 53
click at [798, 379] on textarea "صمون البرغر, شريحة برغر لحم, ستيك حبل ظهر, شريحتين جبنة ومايونيز." at bounding box center [827, 394] width 383 height 53
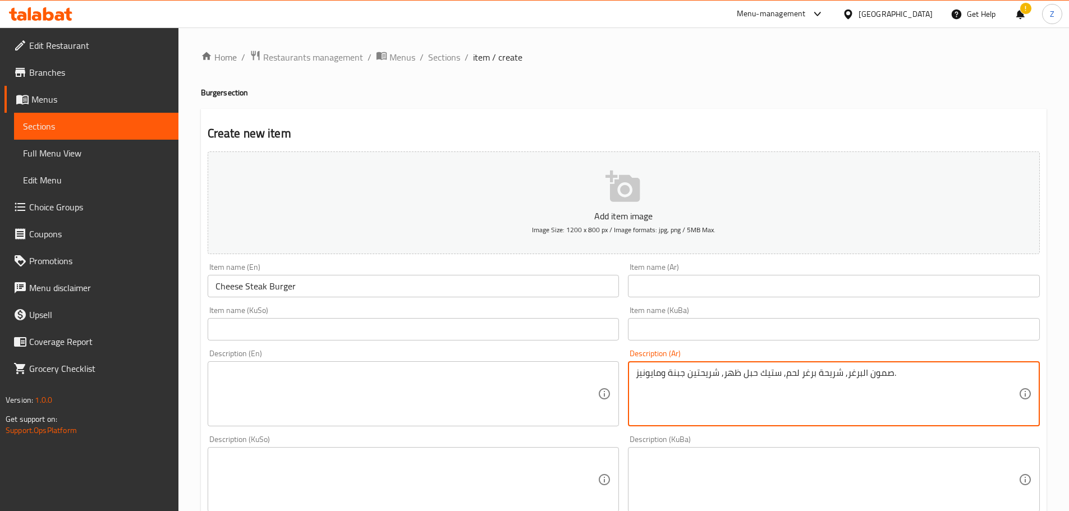
click at [798, 379] on textarea "صمون البرغر, شريحة برغر لحم, ستيك حبل ظهر, شريحتين جبنة ومايونيز." at bounding box center [827, 394] width 383 height 53
type textarea "صمون البرغر, شريحة برغر لحم, ستيك حبل ظهر, شريحتين جبنة ومايونيز."
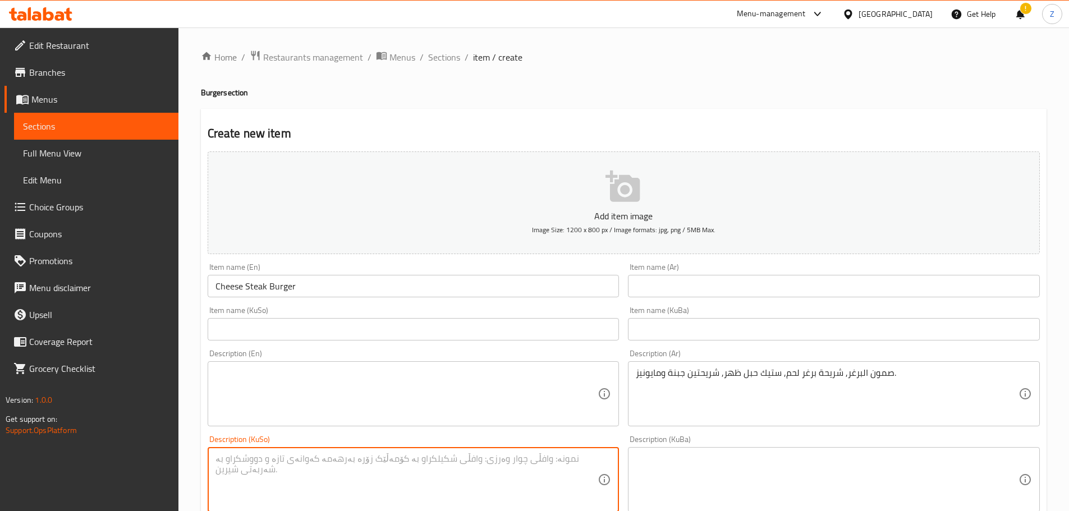
click at [408, 453] on textarea at bounding box center [406, 479] width 383 height 53
click at [393, 411] on textarea at bounding box center [406, 394] width 383 height 53
paste textarea "Burger bun, beef burger patty, back rope steak, 2 slices of cheese and mayonnai…"
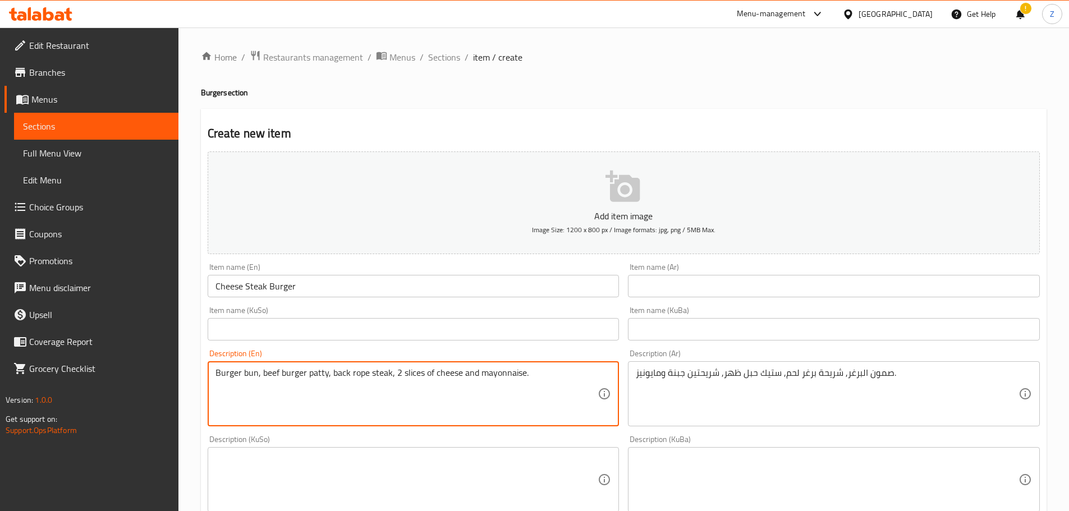
type textarea "Burger bun, beef burger patty, back rope steak, 2 slices of cheese and mayonnai…"
click at [698, 288] on input "text" at bounding box center [834, 286] width 412 height 22
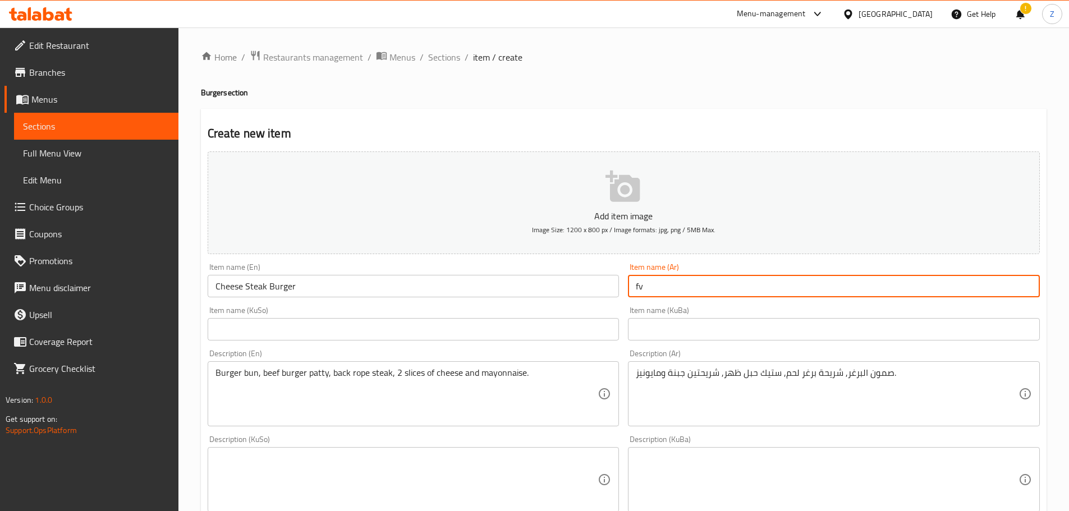
type input "f"
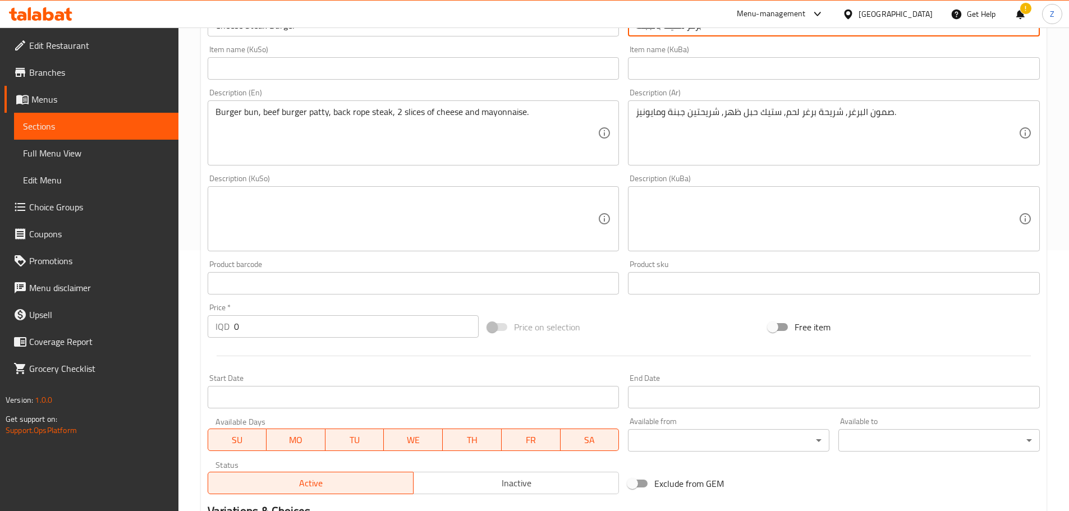
scroll to position [281, 0]
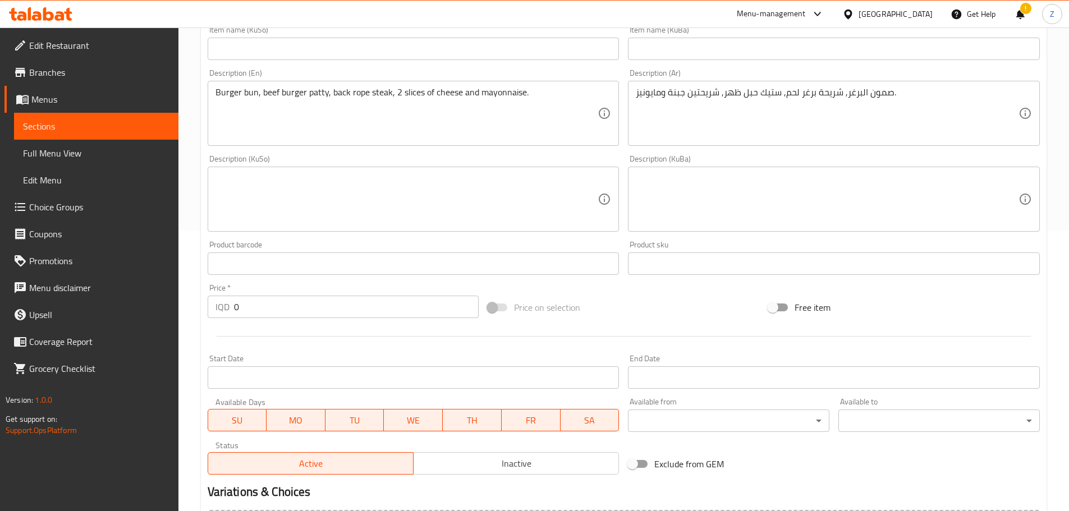
type input "برغر ستيك بالجبنة"
click at [282, 314] on input "0" at bounding box center [356, 307] width 245 height 22
click at [284, 316] on input "0" at bounding box center [356, 307] width 245 height 22
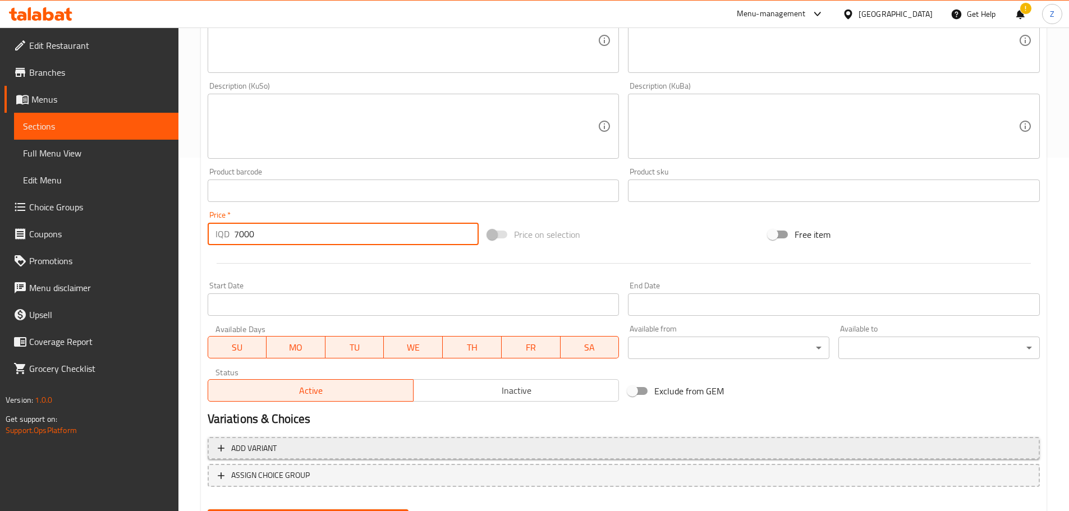
scroll to position [411, 0]
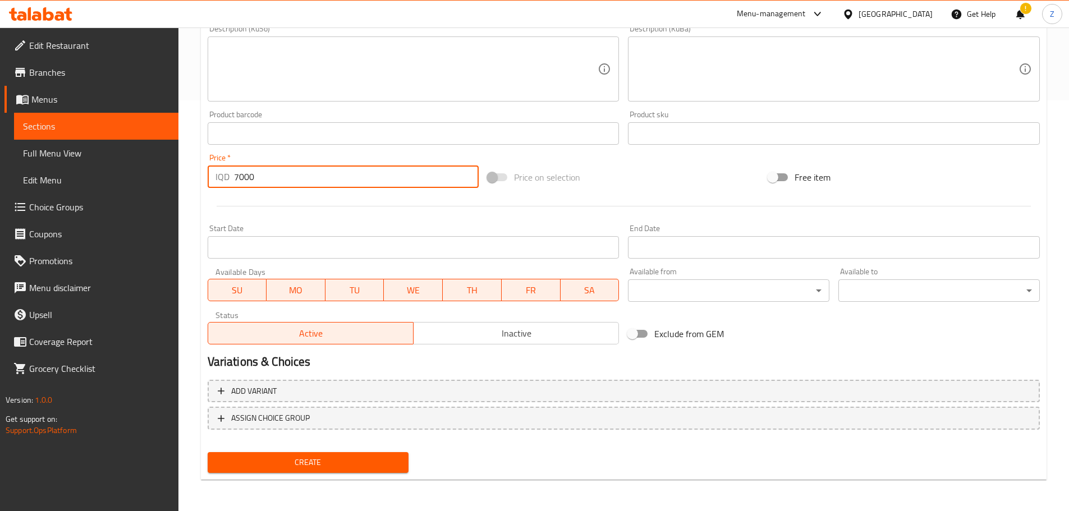
type input "7000"
click at [373, 463] on span "Create" at bounding box center [308, 463] width 183 height 14
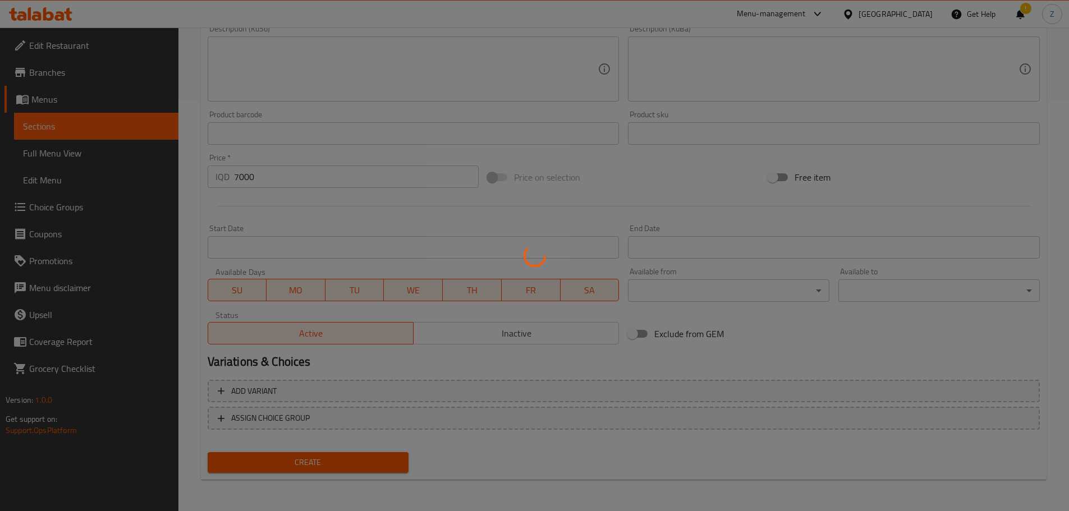
type input "0"
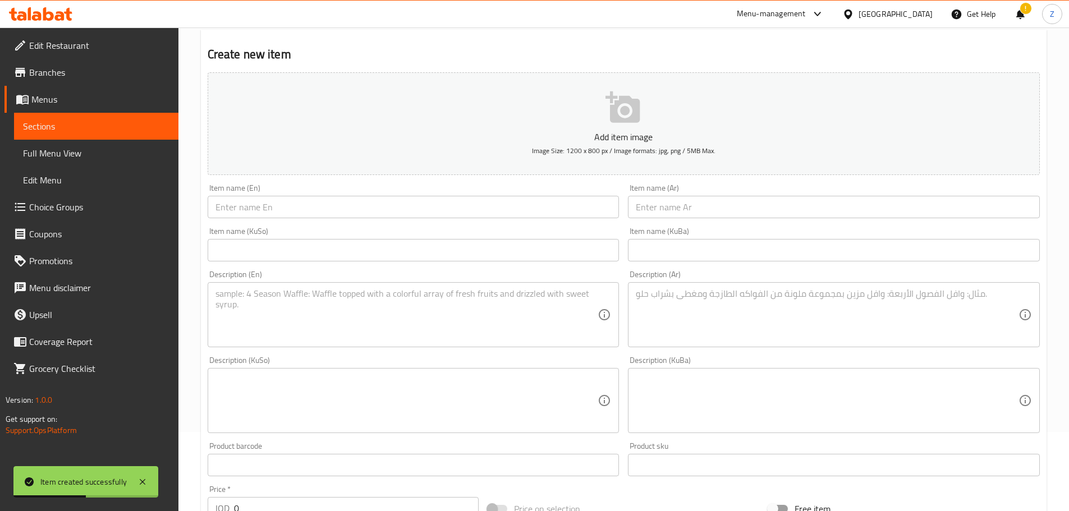
scroll to position [0, 0]
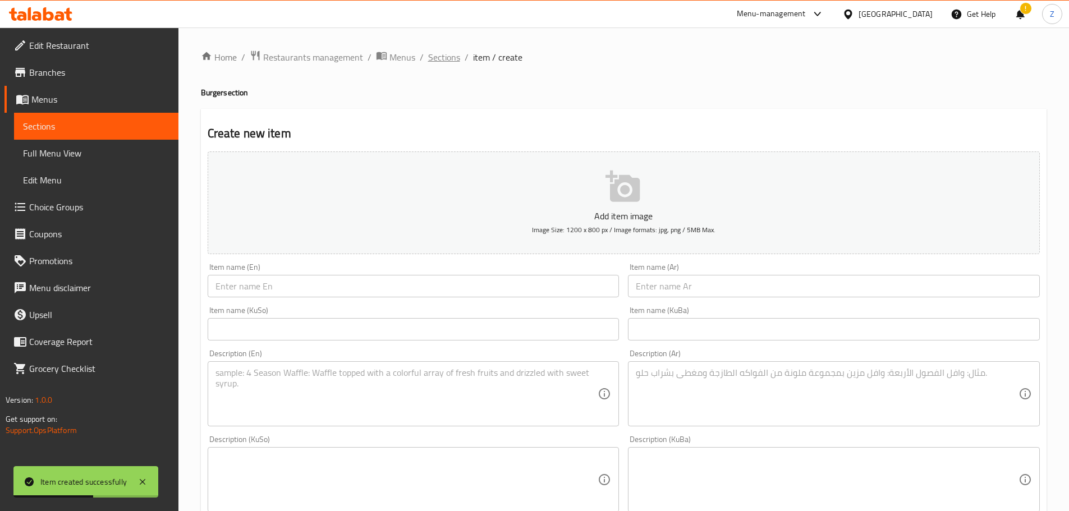
click at [440, 61] on span "Sections" at bounding box center [444, 56] width 32 height 13
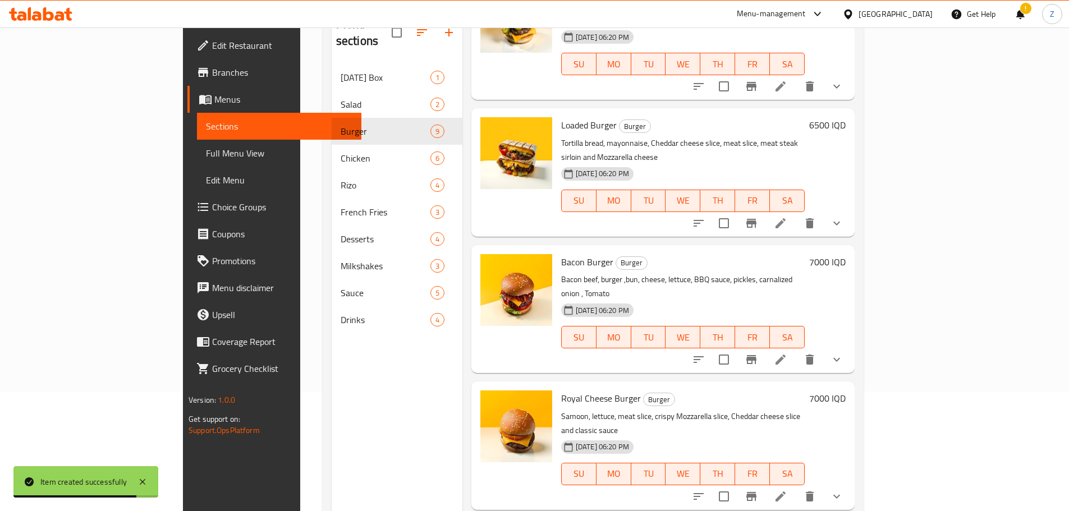
scroll to position [157, 0]
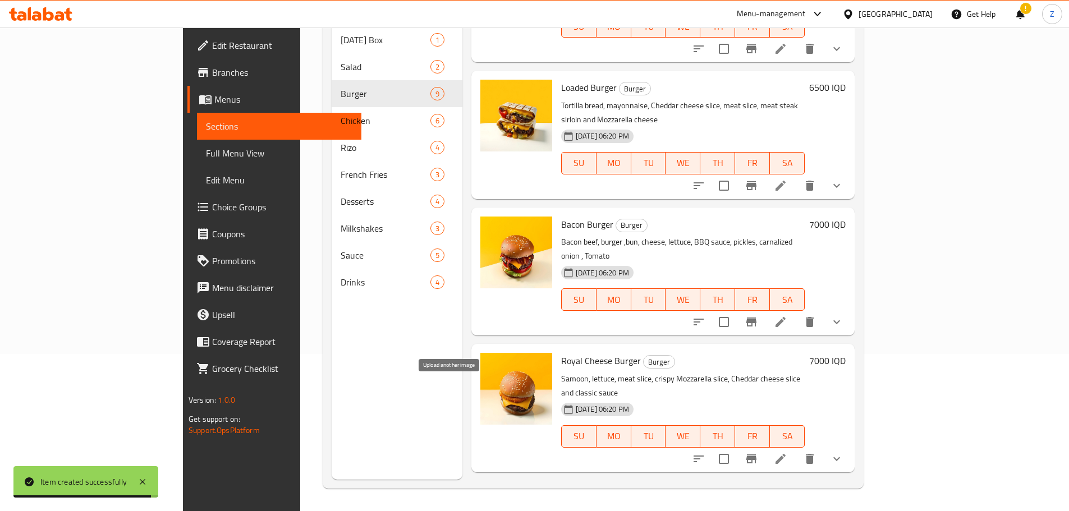
click at [489, 499] on icon "upload picture" at bounding box center [495, 505] width 13 height 13
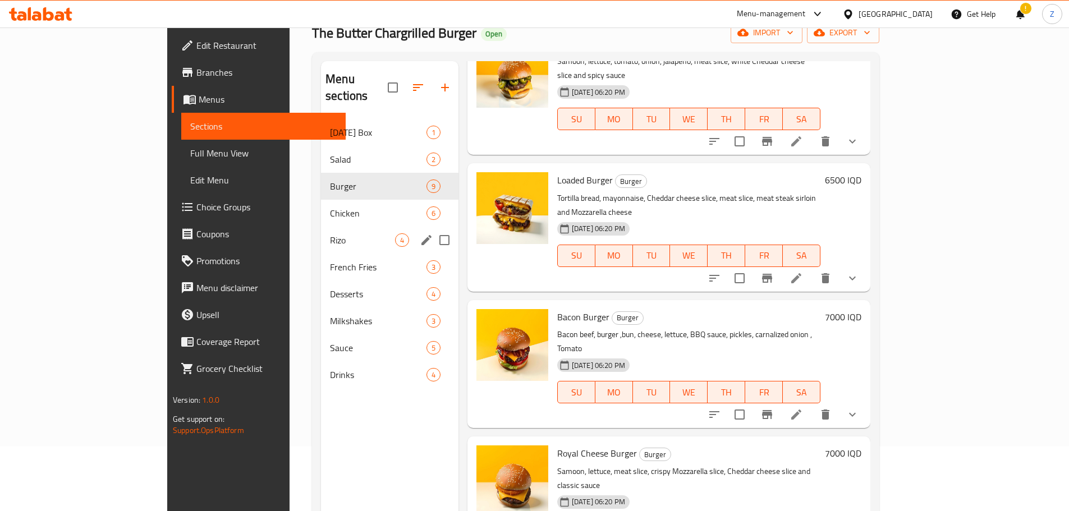
scroll to position [45, 0]
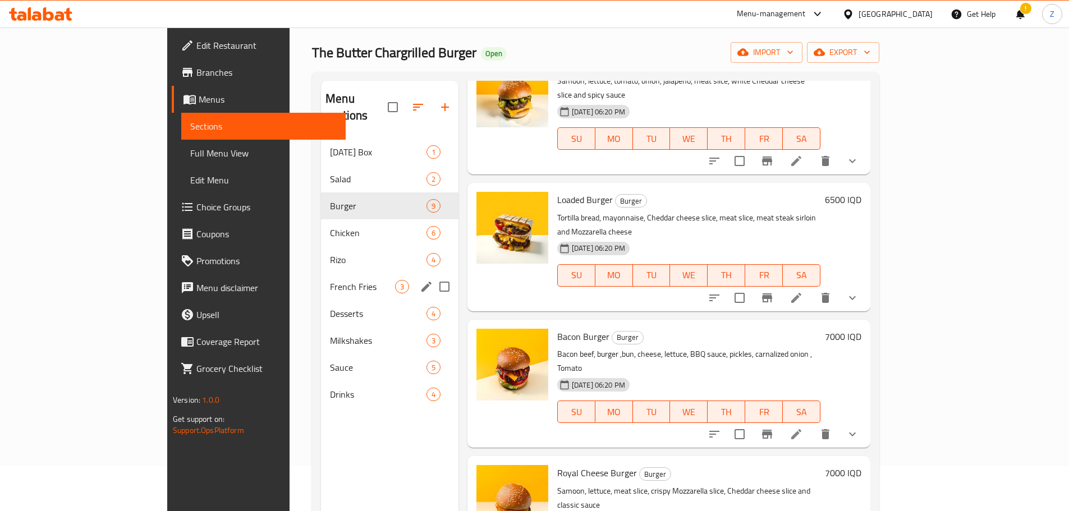
click at [321, 273] on div "French Fries 3" at bounding box center [389, 286] width 137 height 27
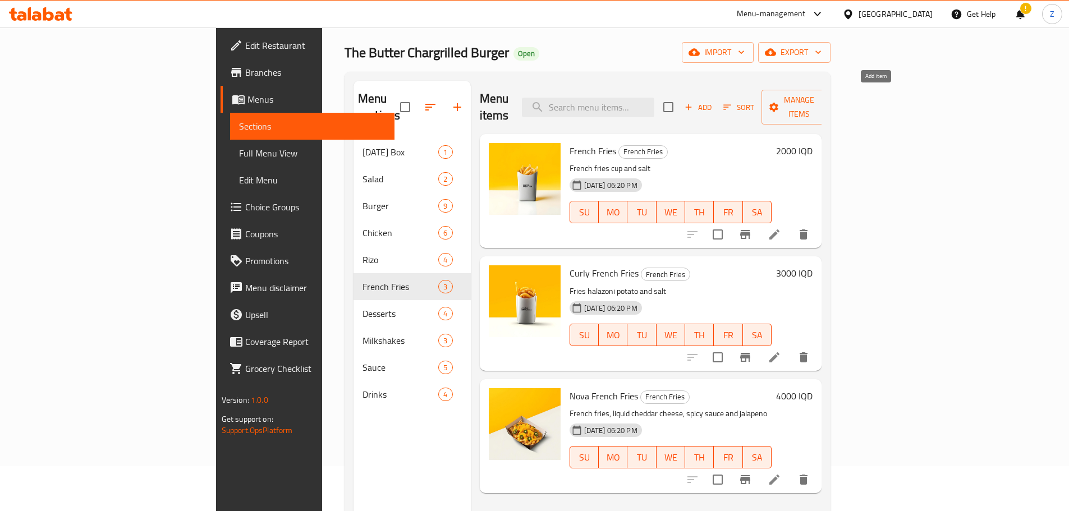
click at [713, 101] on span "Add" at bounding box center [698, 107] width 30 height 13
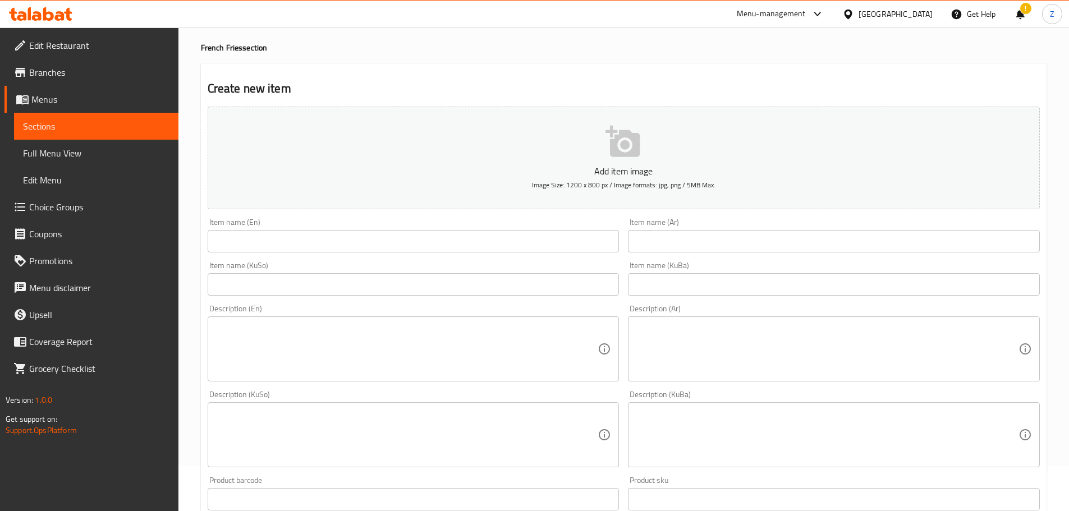
click at [278, 253] on div "Item name (En) Item name (En)" at bounding box center [413, 235] width 421 height 43
paste input "Steak Fries"
click at [284, 241] on input "Steak Fries" at bounding box center [414, 241] width 412 height 22
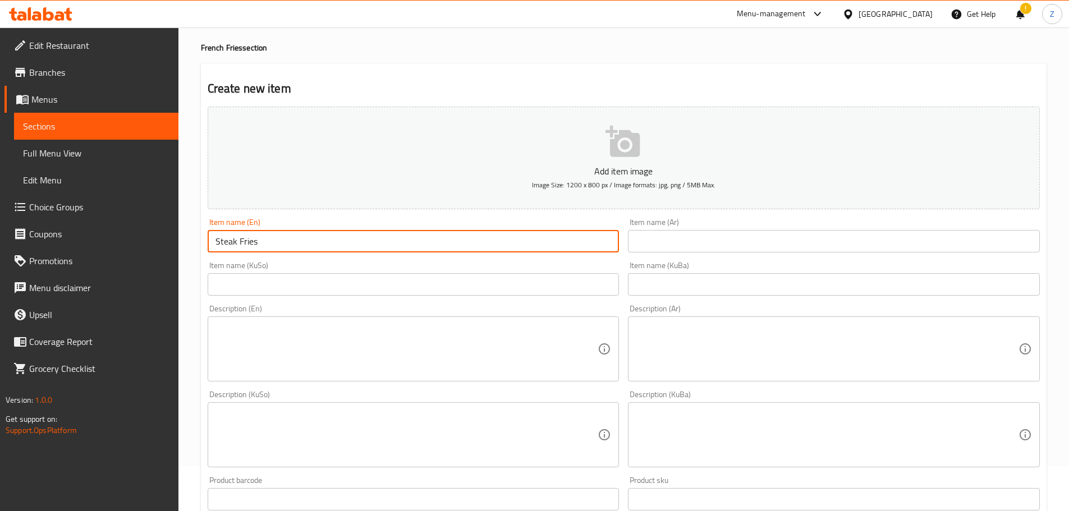
type input "Steak Fries"
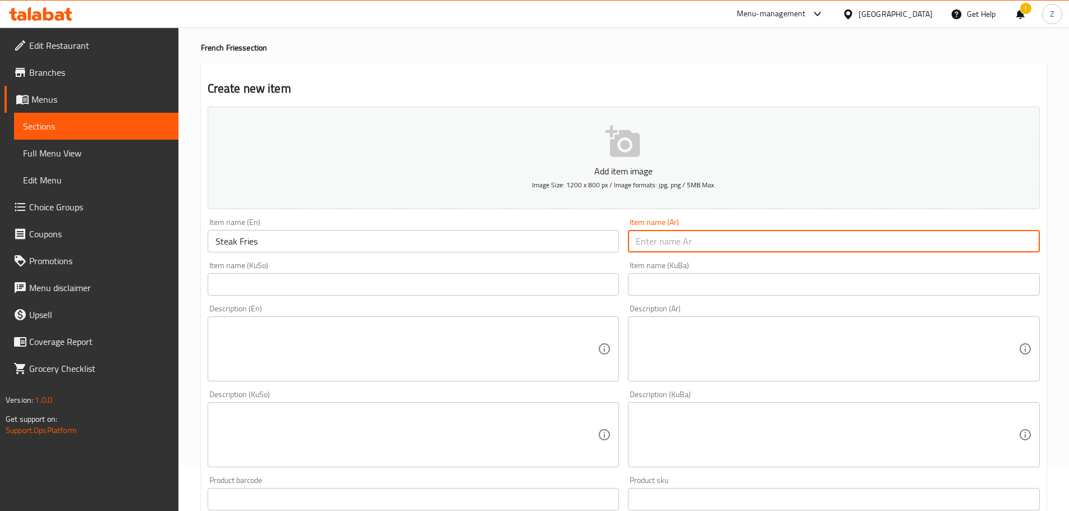
click at [651, 240] on input "text" at bounding box center [834, 241] width 412 height 22
type input "[PERSON_NAME]"
click at [890, 356] on textarea at bounding box center [827, 349] width 383 height 53
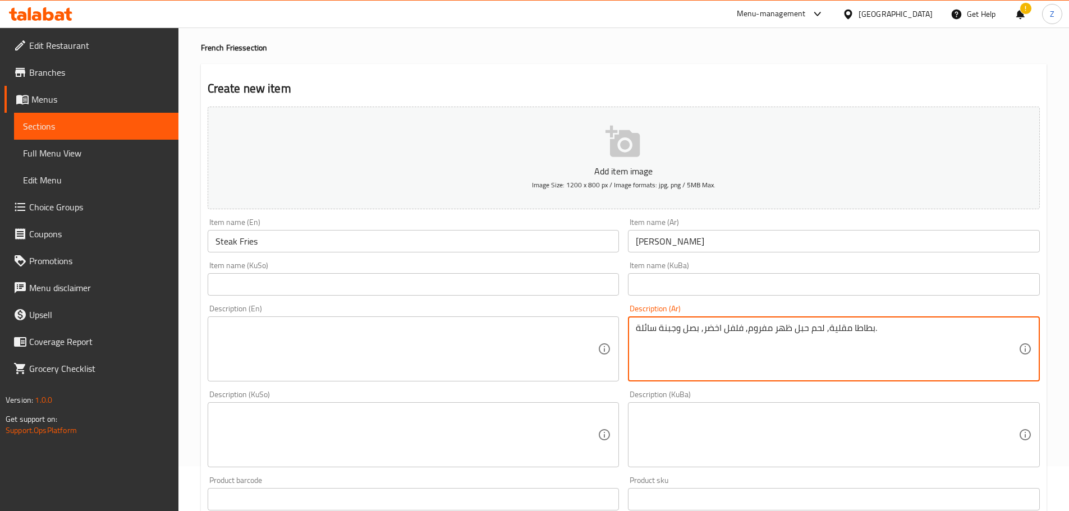
click at [890, 356] on textarea "بطاطا مقلية, لحم حبل ظهر مفروم, فلفل اخضر, بصل وجبنة سائلة." at bounding box center [827, 349] width 383 height 53
type textarea "بطاطا مقلية, لحم حبل ظهر مفروم, فلفل اخضر, بصل وجبنة سائلة."
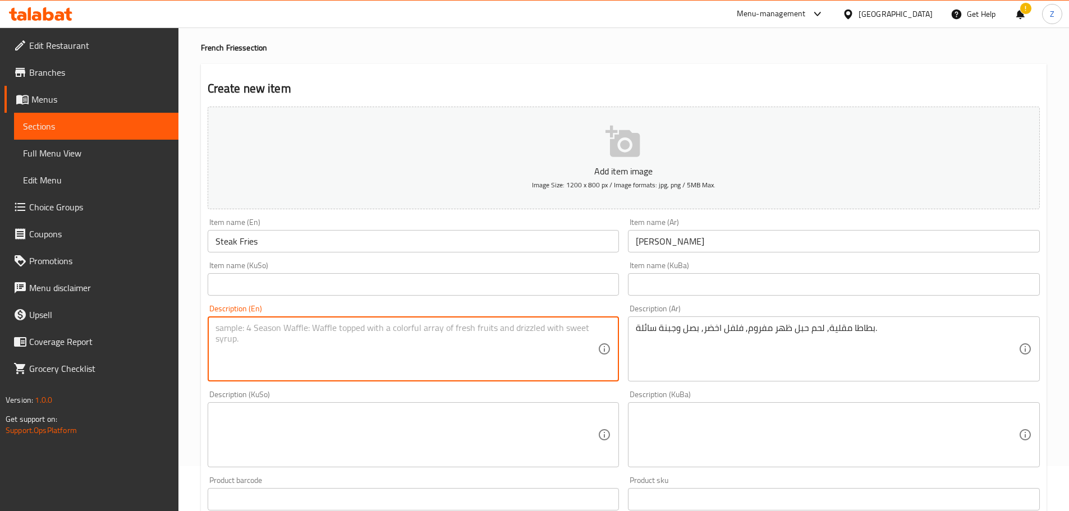
click at [414, 323] on textarea at bounding box center [406, 349] width 383 height 53
paste textarea "French fries, ground beef, green pepper, onions and melted cheese."
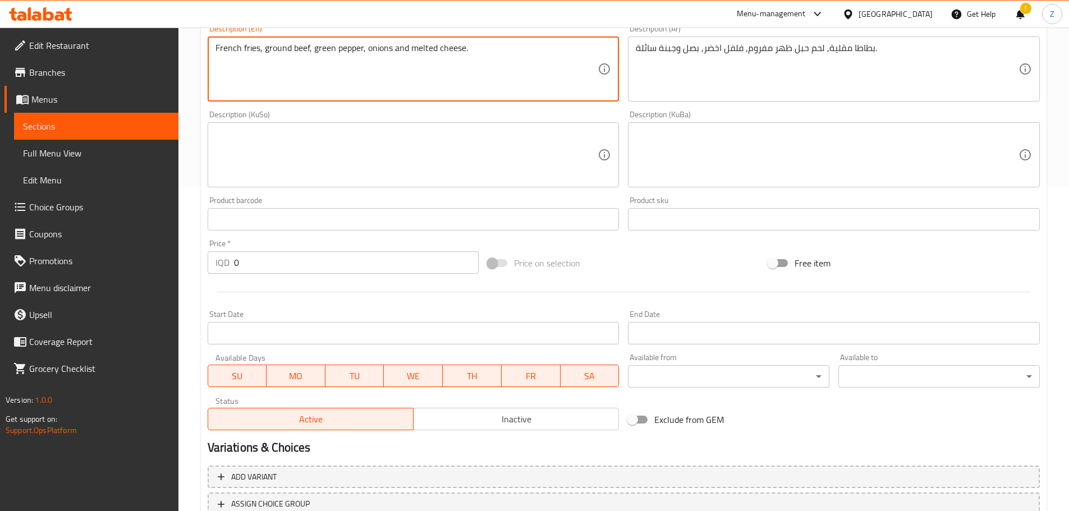
scroll to position [325, 0]
type textarea "French fries, ground beef, green pepper, onions and melted cheese."
click at [311, 274] on div "Price   * IQD 0 Price *" at bounding box center [343, 256] width 281 height 43
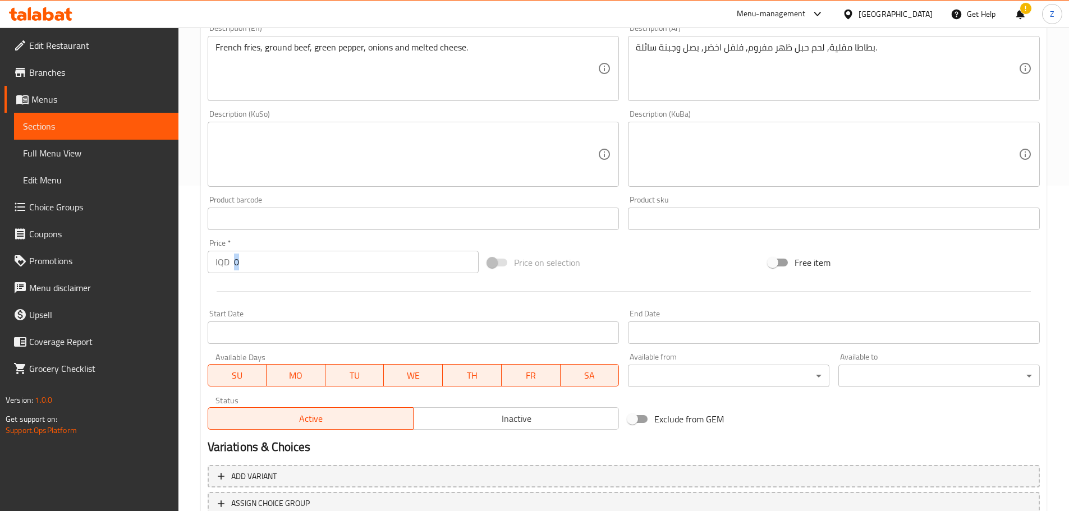
click at [311, 274] on div "Price   * IQD 0 Price *" at bounding box center [343, 256] width 281 height 43
click at [313, 255] on input "0" at bounding box center [356, 262] width 245 height 22
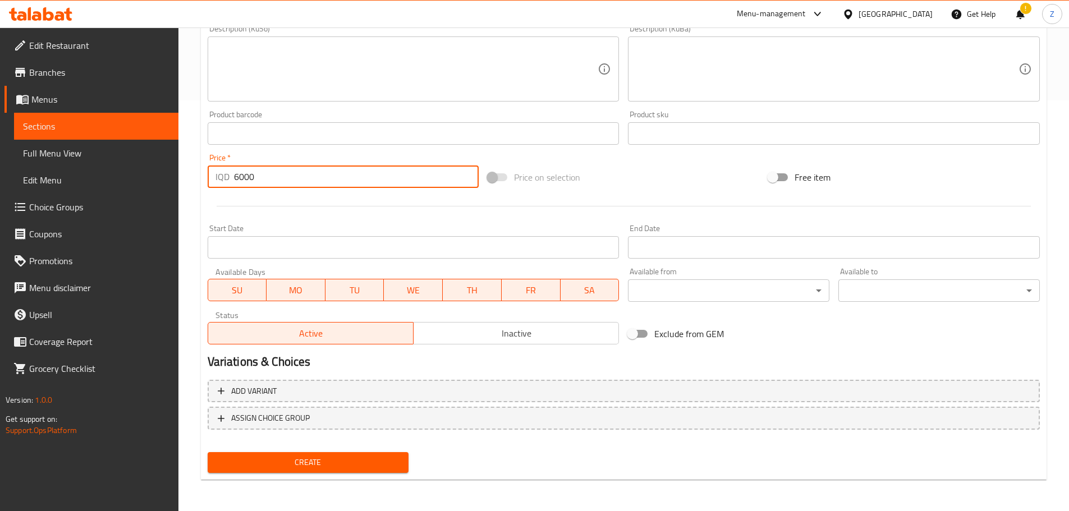
type input "6000"
click at [356, 458] on span "Create" at bounding box center [308, 463] width 183 height 14
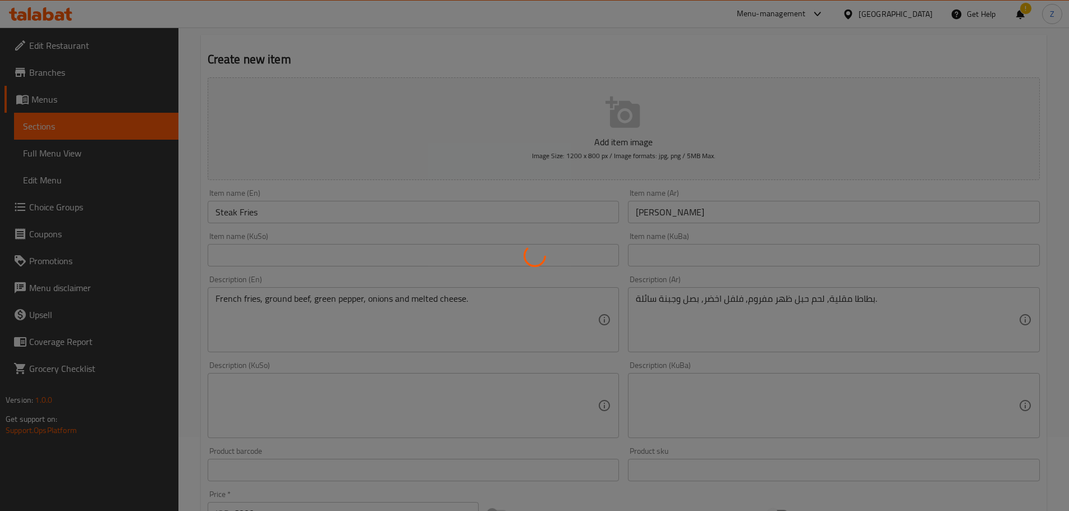
type input "0"
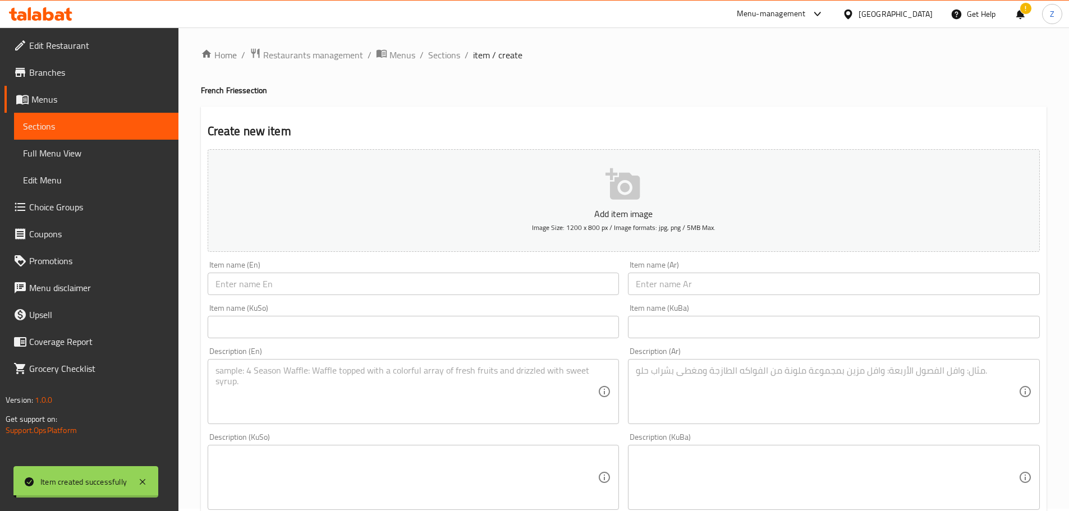
scroll to position [0, 0]
click at [453, 61] on span "Sections" at bounding box center [444, 56] width 32 height 13
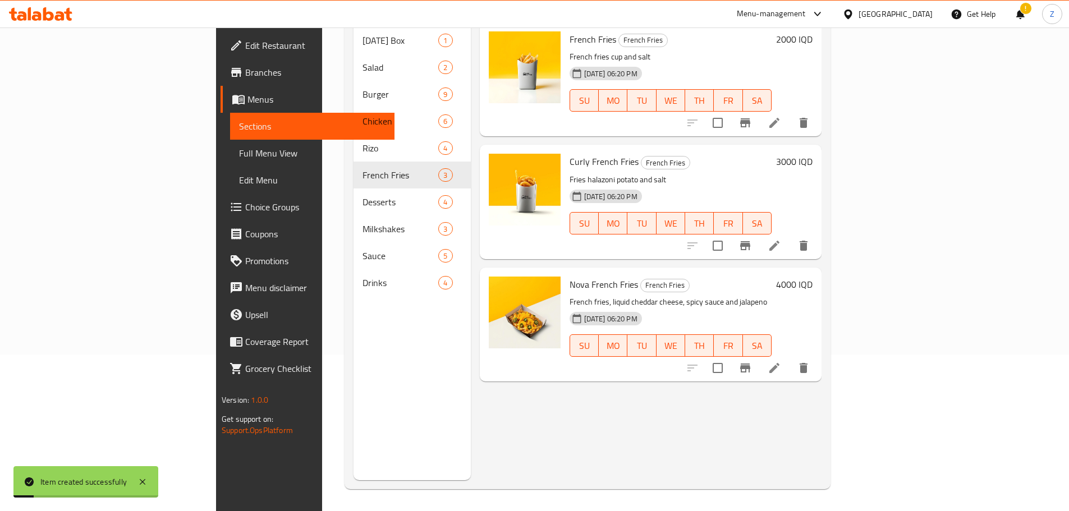
scroll to position [157, 0]
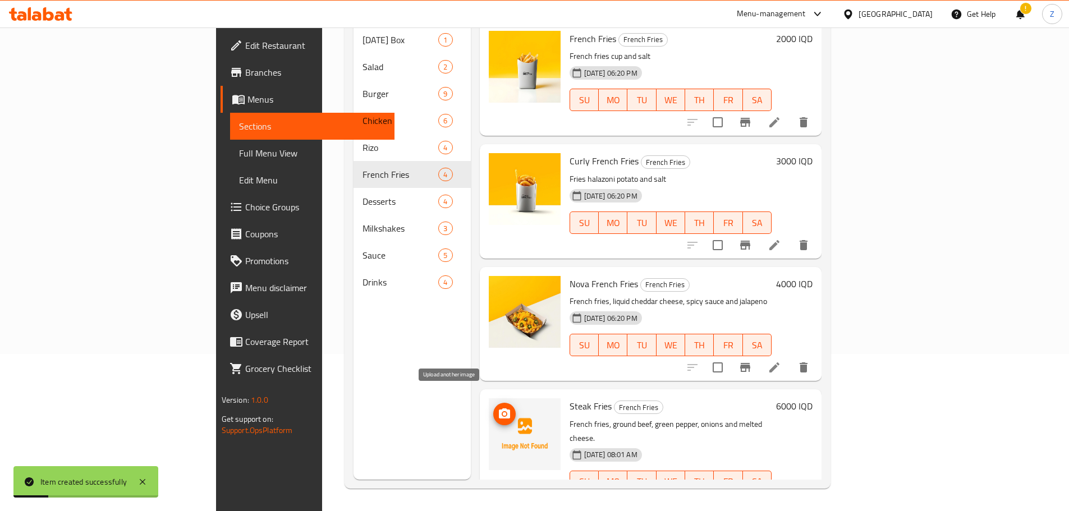
click at [498, 407] on icon "upload picture" at bounding box center [504, 413] width 13 height 13
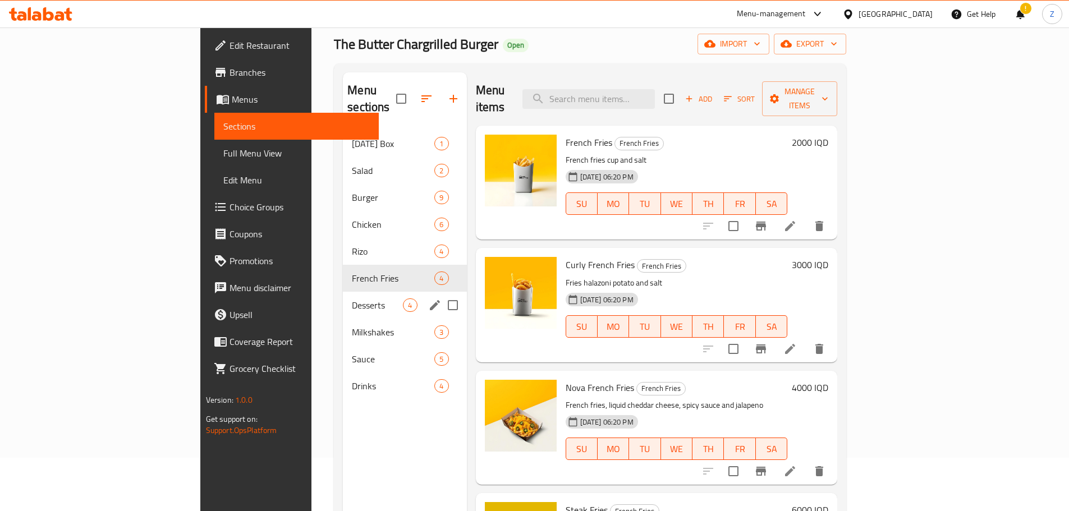
scroll to position [45, 0]
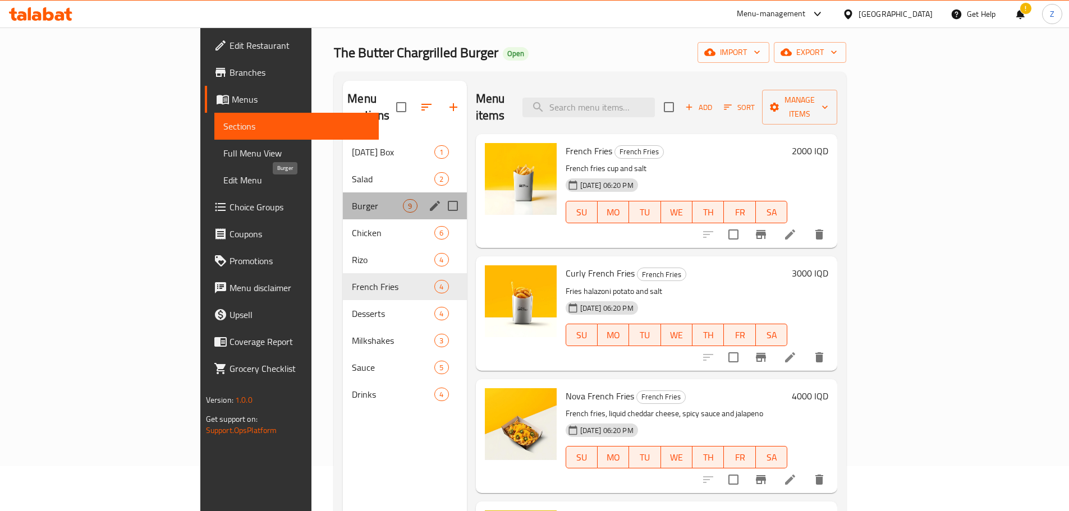
click at [352, 199] on span "Burger" at bounding box center [377, 205] width 51 height 13
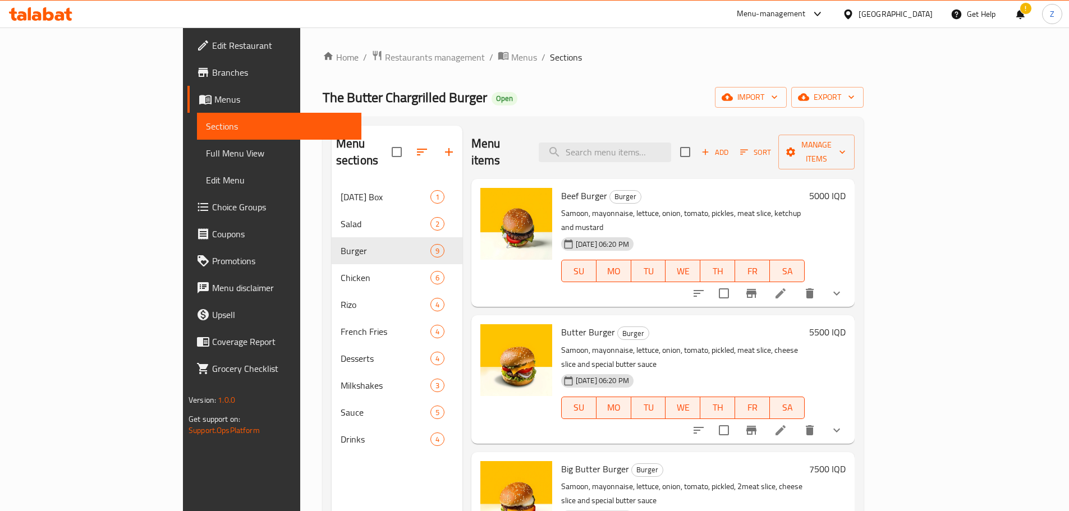
click at [778, 144] on span "Sort" at bounding box center [755, 152] width 45 height 17
click at [733, 144] on button "Add" at bounding box center [715, 152] width 36 height 17
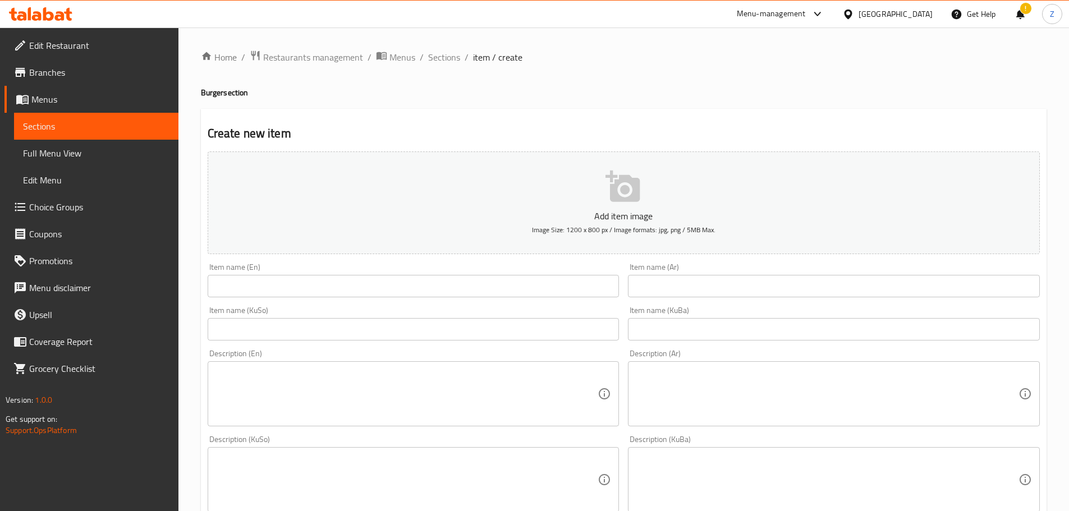
click at [250, 307] on div "Item name (KuSo) Item name (KuSo)" at bounding box center [414, 323] width 412 height 34
click at [257, 297] on input "text" at bounding box center [414, 286] width 412 height 22
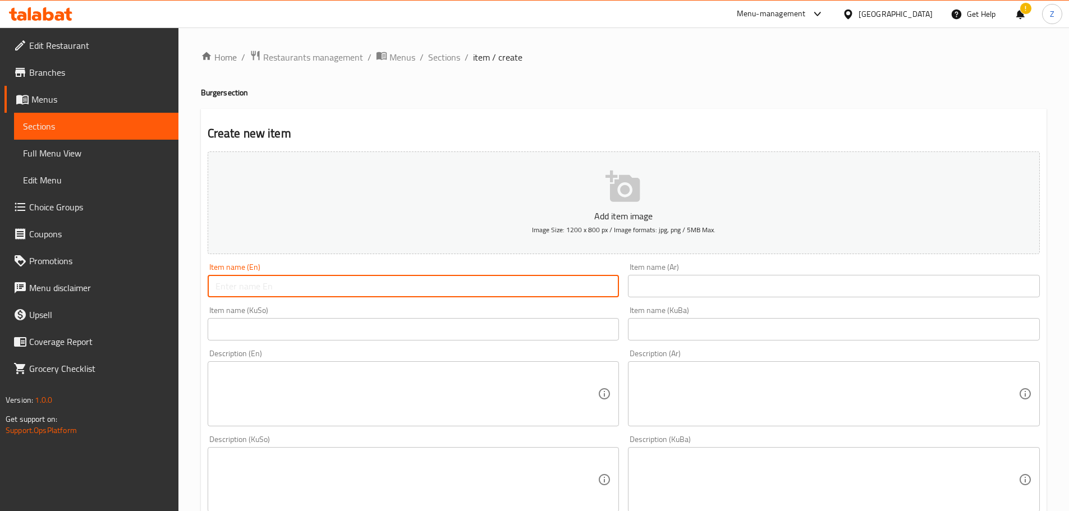
paste input "Cheese Steak Burger"
click at [267, 291] on input "Cheese Steak Burger" at bounding box center [414, 286] width 412 height 22
drag, startPoint x: 245, startPoint y: 287, endPoint x: 212, endPoint y: 286, distance: 33.7
click at [212, 286] on input "Cheese Steak Burger" at bounding box center [414, 286] width 412 height 22
click at [215, 286] on input "rilled Steak Burger" at bounding box center [414, 286] width 412 height 22
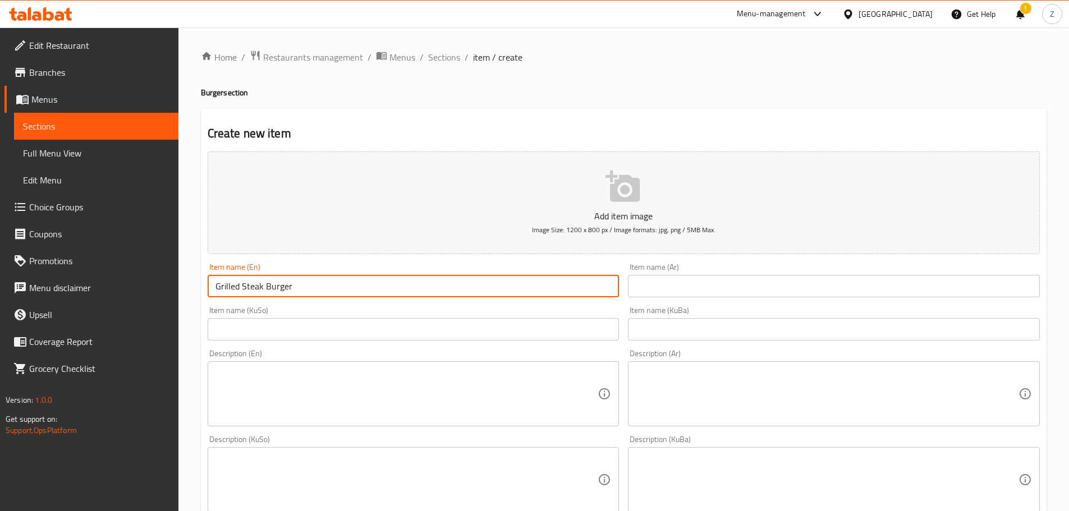
type input "Grilled Steak Burger"
click at [293, 371] on textarea at bounding box center [406, 394] width 383 height 53
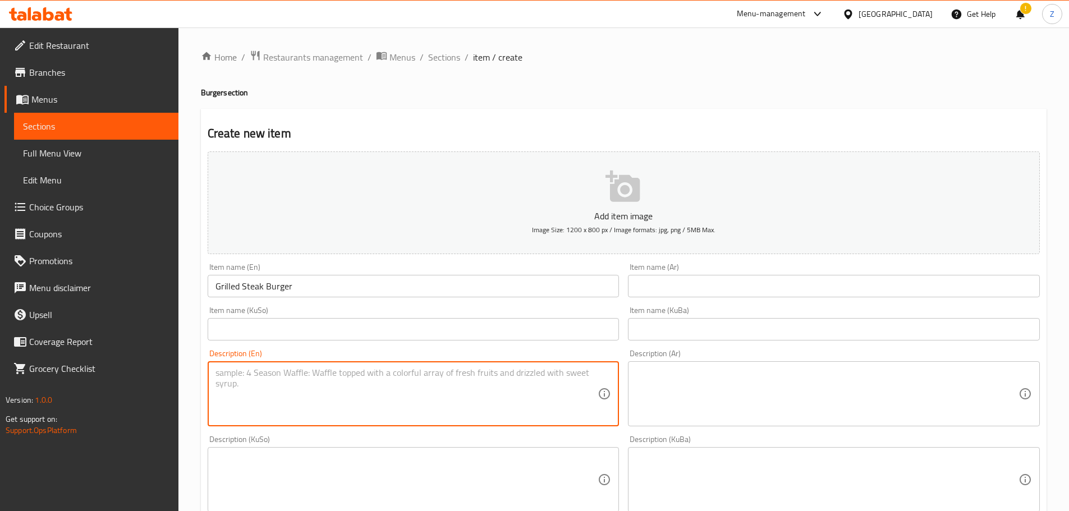
click at [772, 272] on div "Item name (Ar) Item name (Ar)" at bounding box center [834, 280] width 412 height 34
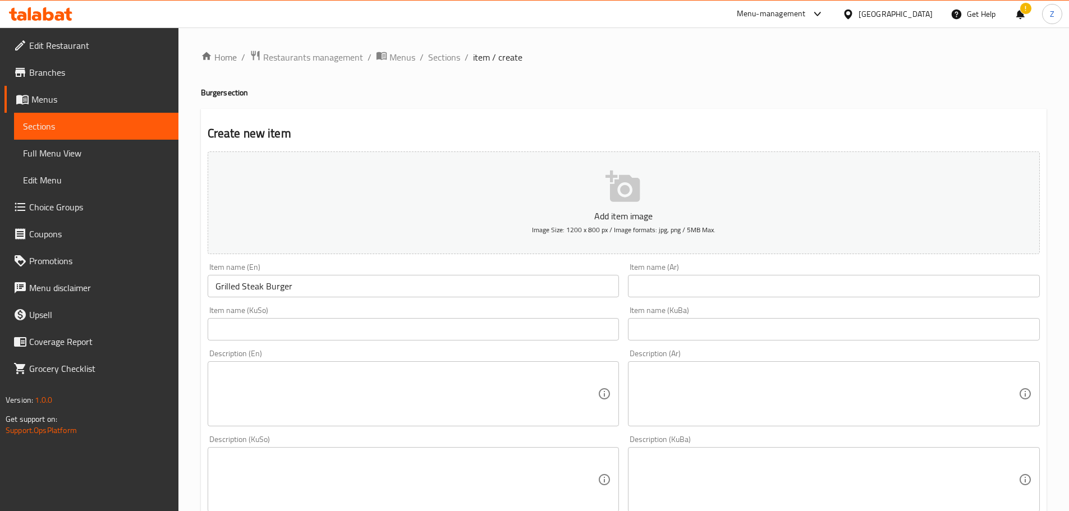
click at [773, 280] on input "text" at bounding box center [834, 286] width 412 height 22
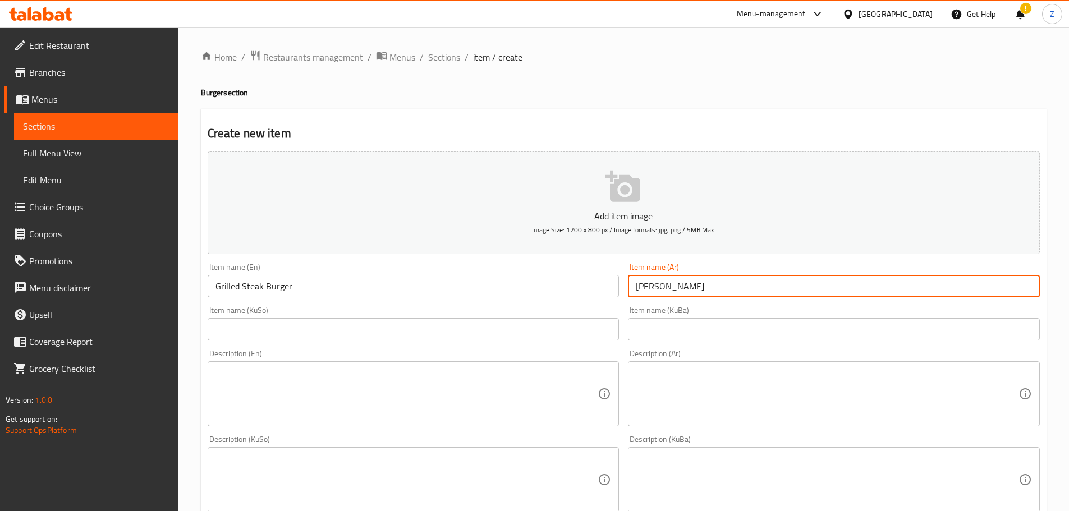
type input "[PERSON_NAME]"
click at [816, 395] on textarea at bounding box center [827, 394] width 383 height 53
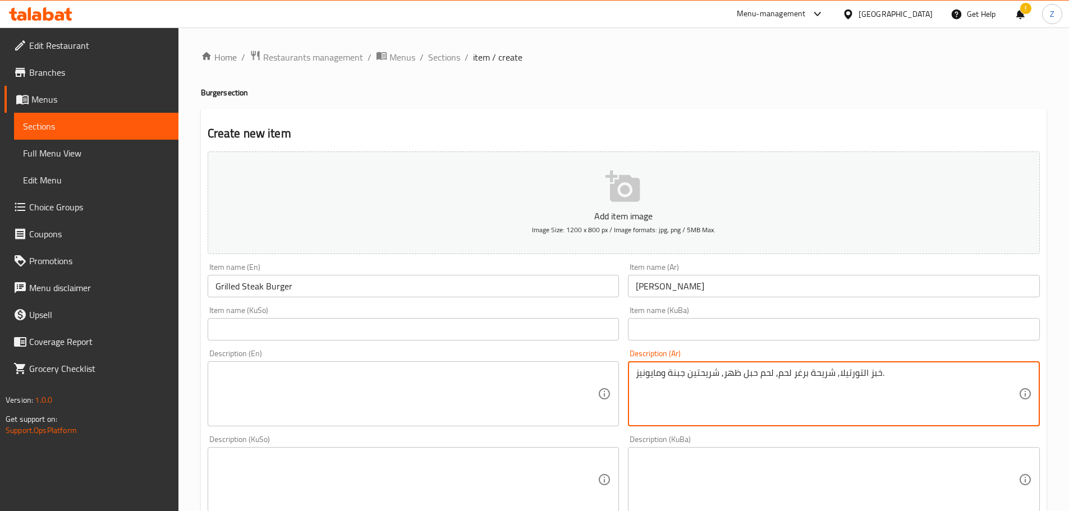
click at [816, 394] on textarea "خبز التورتيلا, شريحة برغر لحم, لحم حبل ظهر, شريحتين جبنة ومايونيز." at bounding box center [827, 394] width 383 height 53
type textarea "خبز التورتيلا, شريحة برغر لحم, لحم حبل ظهر, شريحتين جبنة ومايونيز."
click at [469, 395] on textarea at bounding box center [406, 394] width 383 height 53
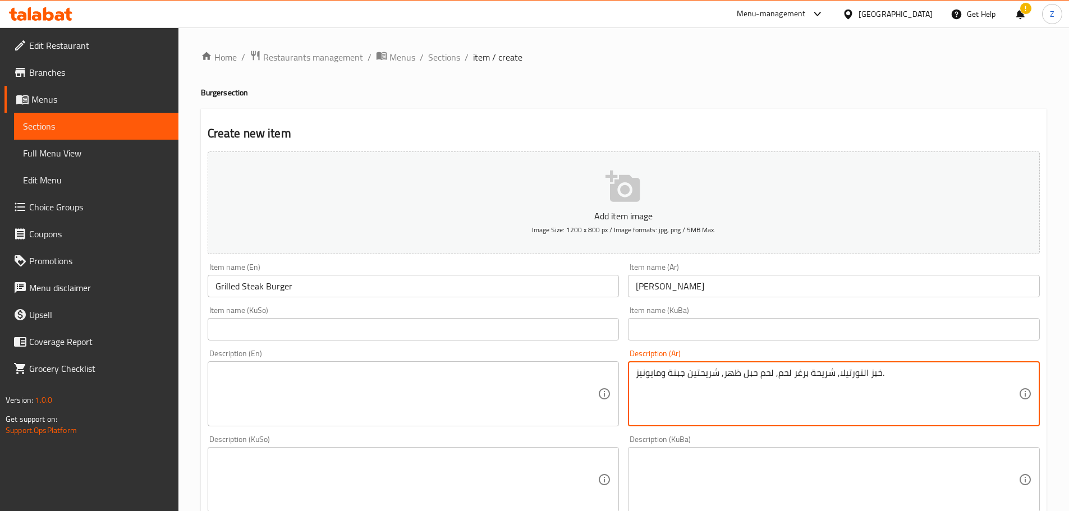
paste textarea "Tortilla bread, beef burger patty, back bacon, 2 slices of cheese and mayonnais…"
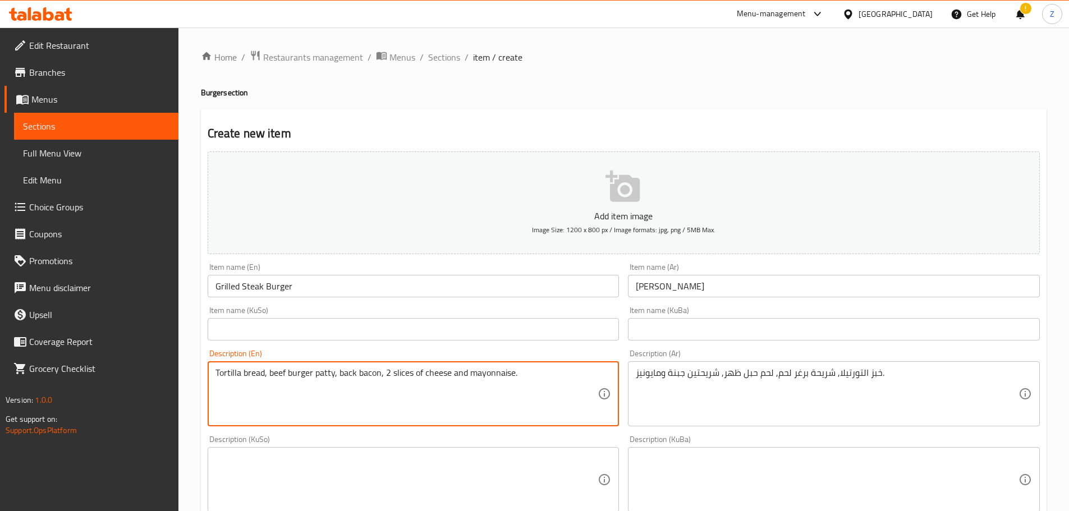
scroll to position [56, 0]
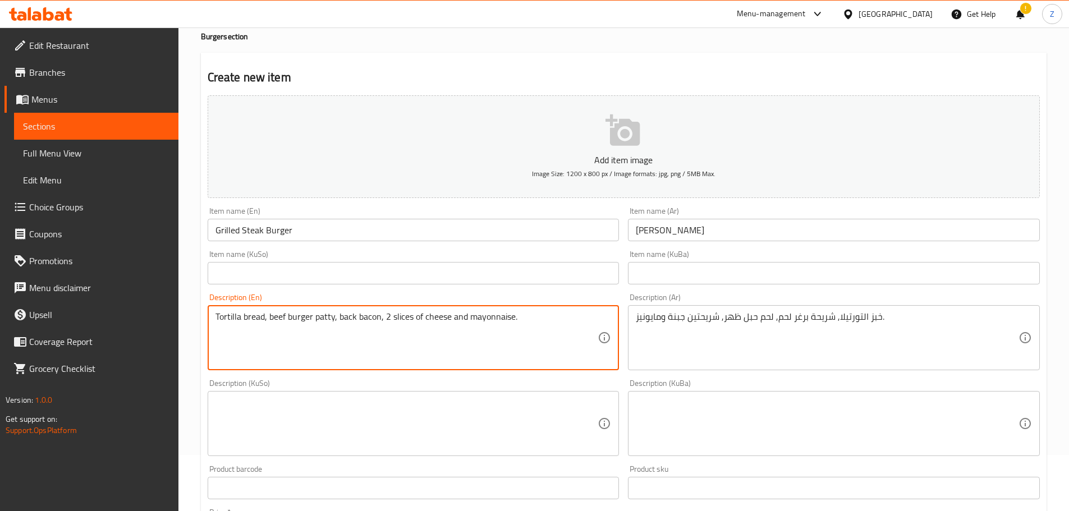
drag, startPoint x: 378, startPoint y: 319, endPoint x: 434, endPoint y: 377, distance: 81.3
click at [338, 313] on textarea "Tortilla bread, beef burger patty, back bacon, 2 slices of cheese and mayonnais…" at bounding box center [406, 337] width 383 height 53
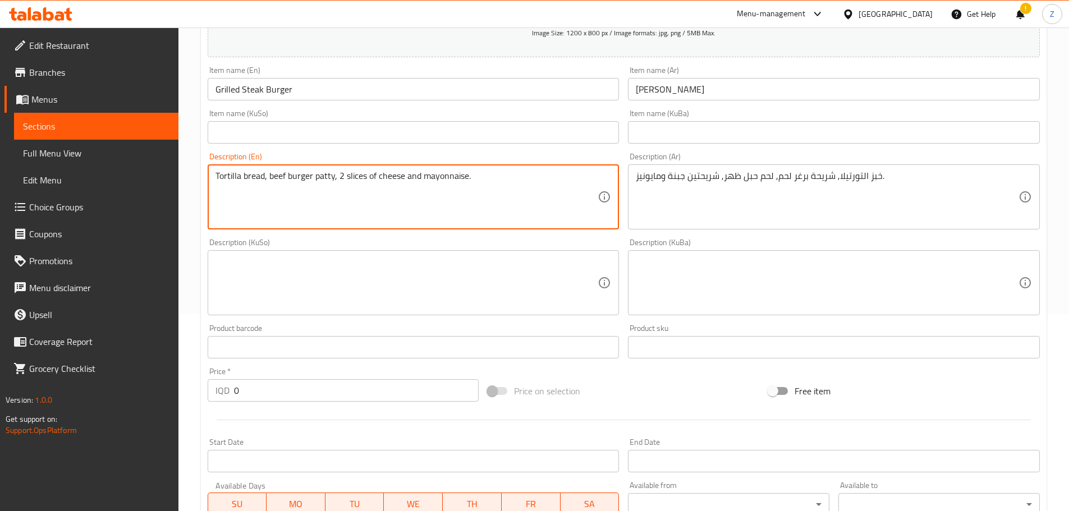
scroll to position [411, 0]
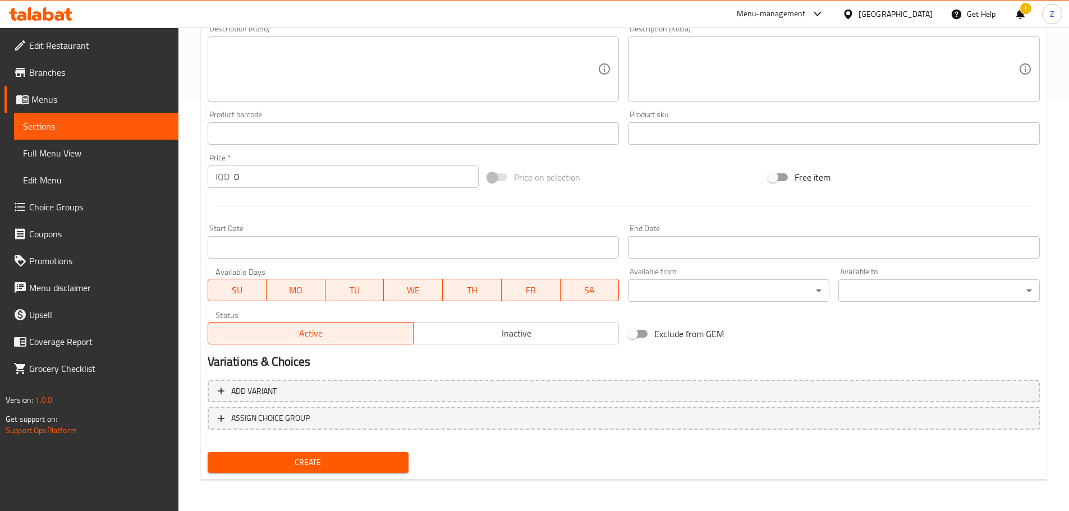
type textarea "Tortilla bread, beef burger patty, 2 slices of cheese and mayonnaise."
click at [252, 191] on div "Price   * IQD 0 Price *" at bounding box center [343, 170] width 281 height 43
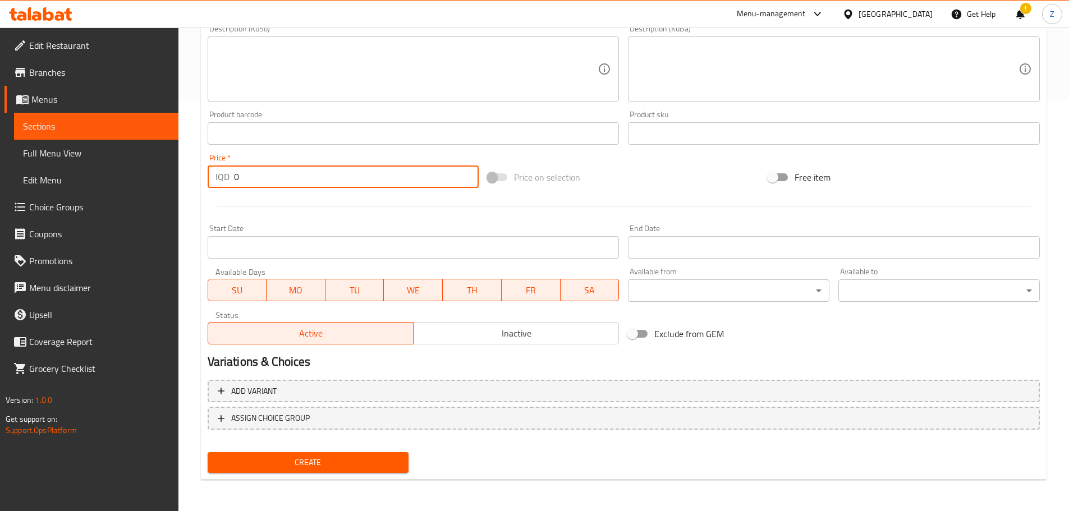
click at [257, 182] on input "0" at bounding box center [356, 177] width 245 height 22
type input "6500"
click at [370, 464] on span "Create" at bounding box center [308, 463] width 183 height 14
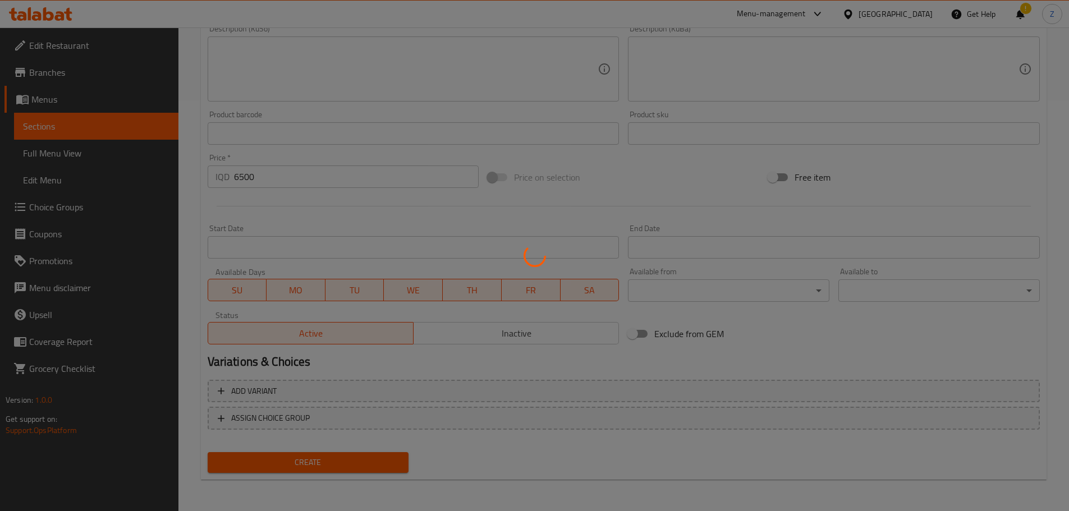
type input "0"
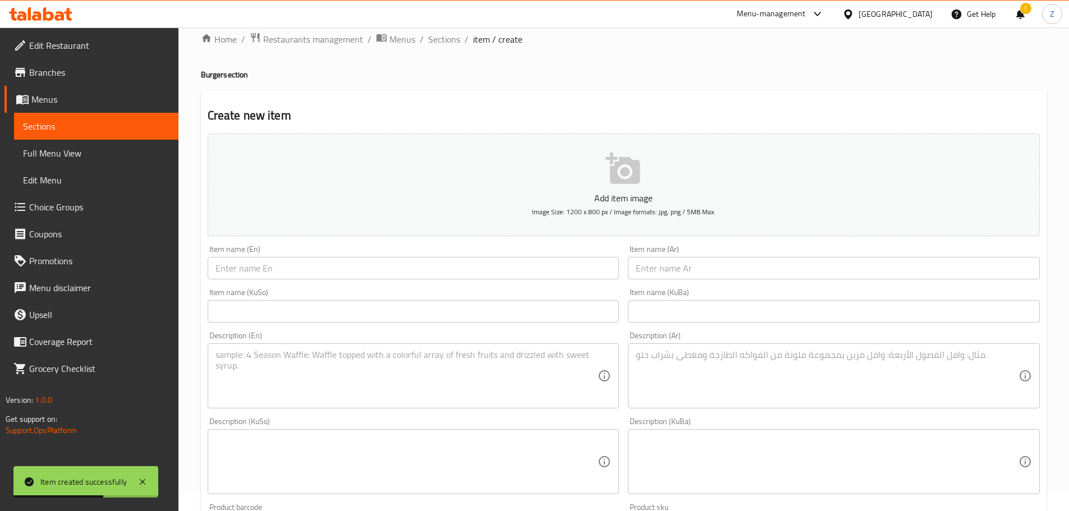
scroll to position [0, 0]
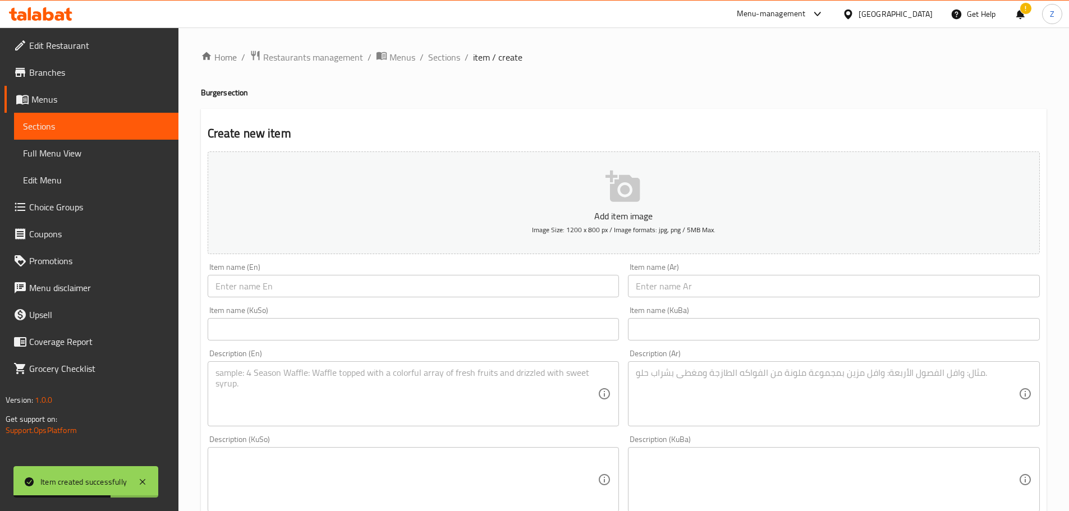
click at [440, 50] on span "Sections" at bounding box center [444, 56] width 32 height 13
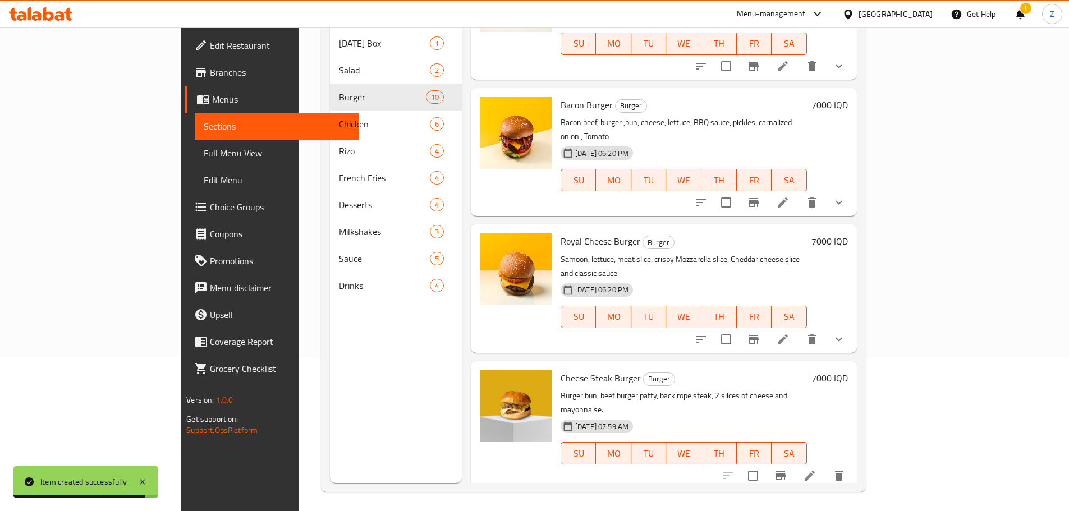
scroll to position [157, 0]
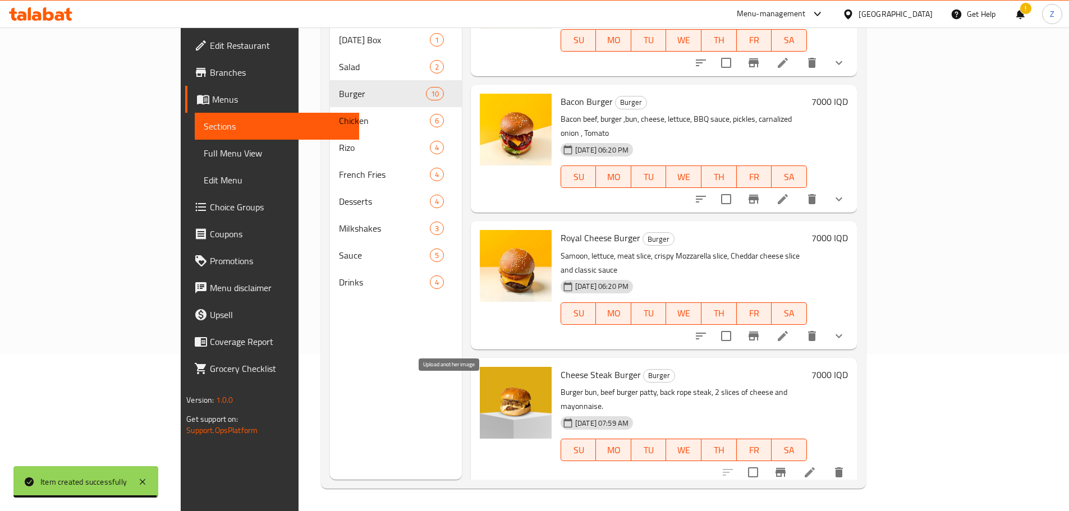
click at [489, 511] on icon "upload picture" at bounding box center [495, 518] width 13 height 13
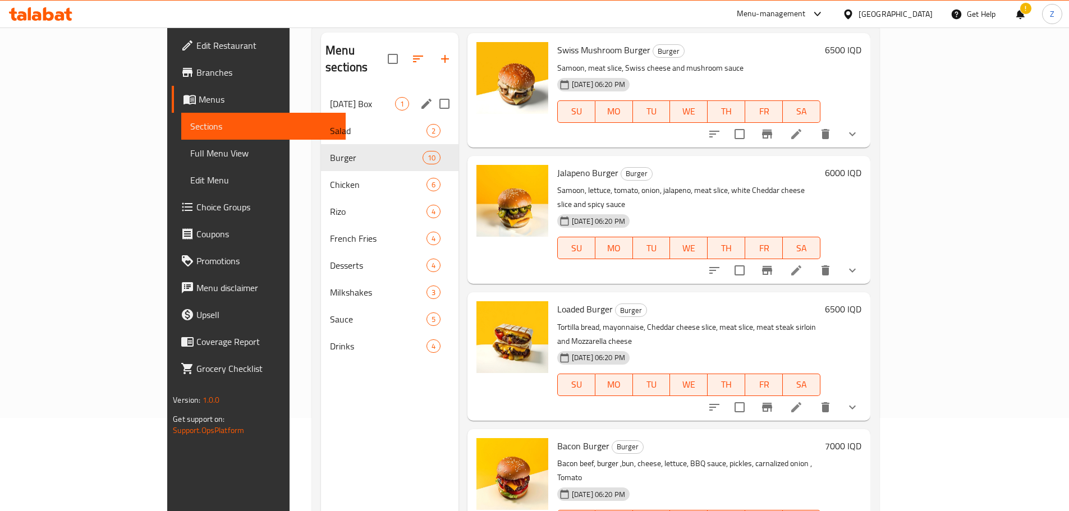
scroll to position [0, 0]
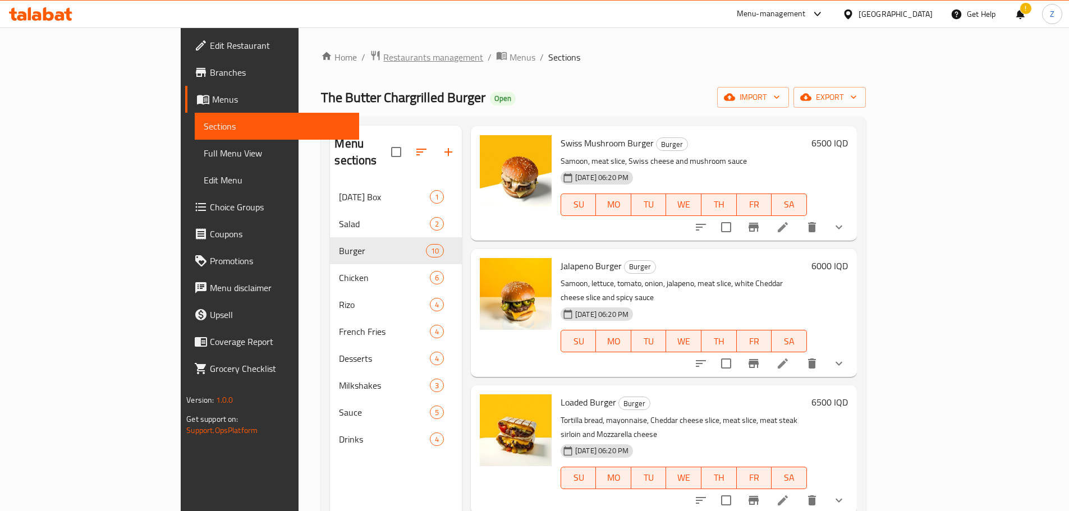
click at [383, 63] on span "Restaurants management" at bounding box center [433, 56] width 100 height 13
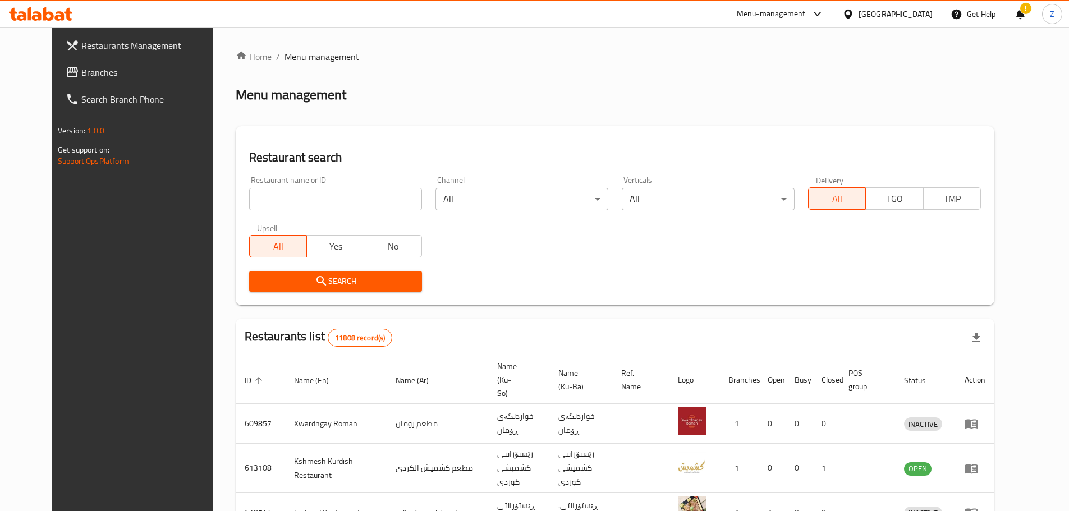
click at [342, 205] on div "Home / Menu management Menu management Restaurant search Restaurant name or ID …" at bounding box center [615, 436] width 759 height 773
click at [343, 203] on input "search" at bounding box center [335, 199] width 173 height 22
paste input "695877"
type input "695877"
click at [333, 287] on span "Search" at bounding box center [335, 281] width 155 height 14
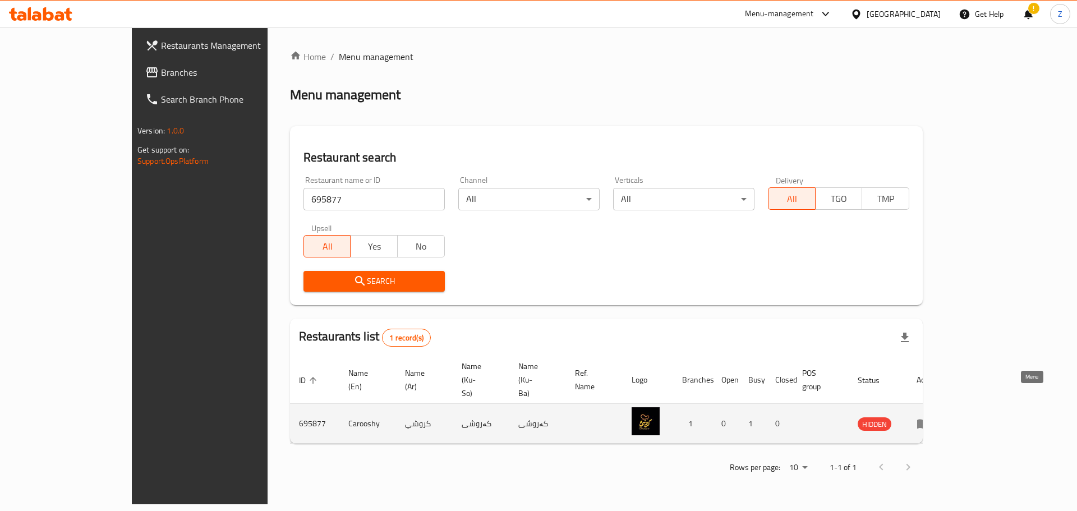
click at [938, 417] on link "enhanced table" at bounding box center [927, 423] width 21 height 13
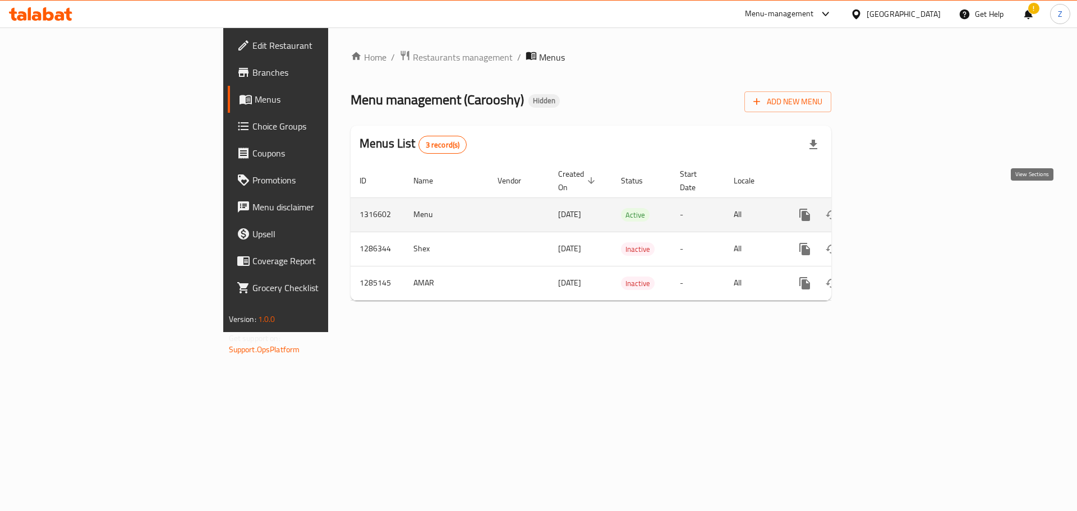
click at [893, 208] on icon "enhanced table" at bounding box center [885, 214] width 13 height 13
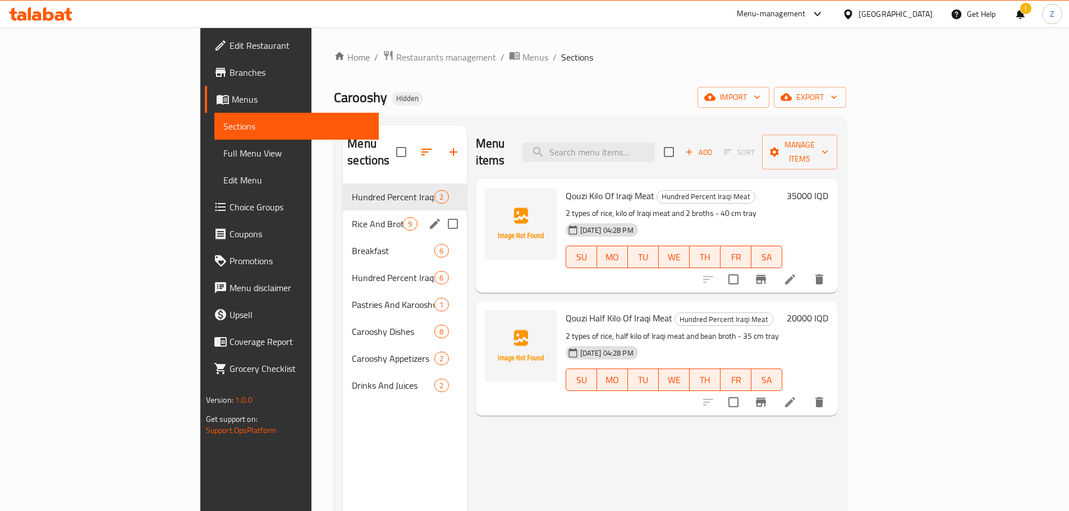
click at [343, 210] on div "Rice And Broth 9" at bounding box center [404, 223] width 123 height 27
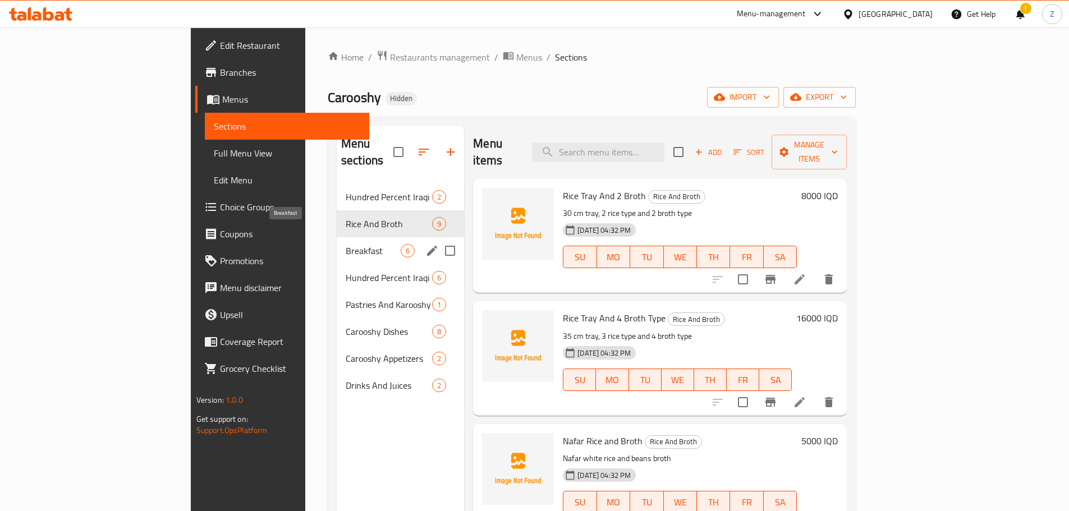
click at [346, 244] on span "Breakfast" at bounding box center [373, 250] width 55 height 13
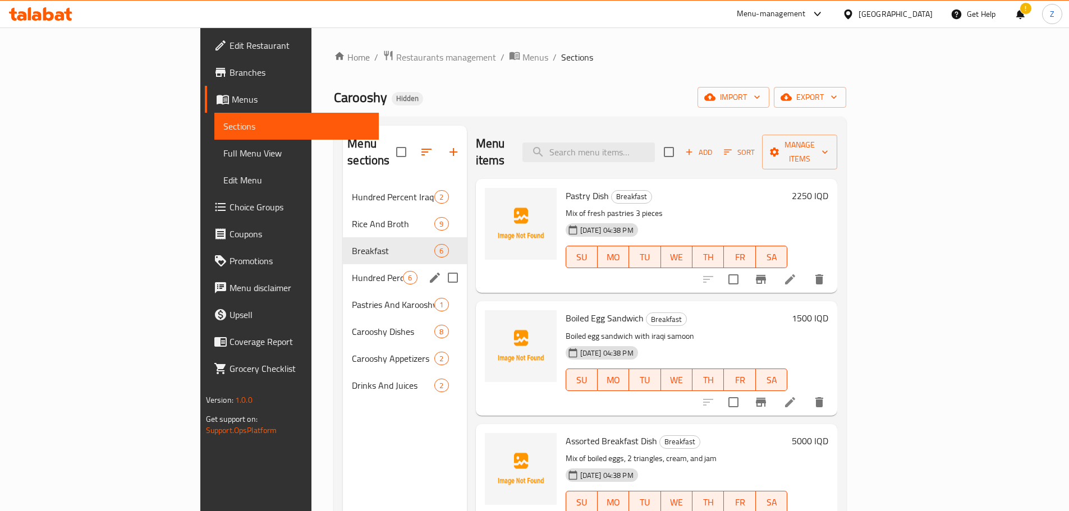
click at [343, 270] on div "Hundred Percent Iraqi Chicken 6" at bounding box center [404, 277] width 123 height 27
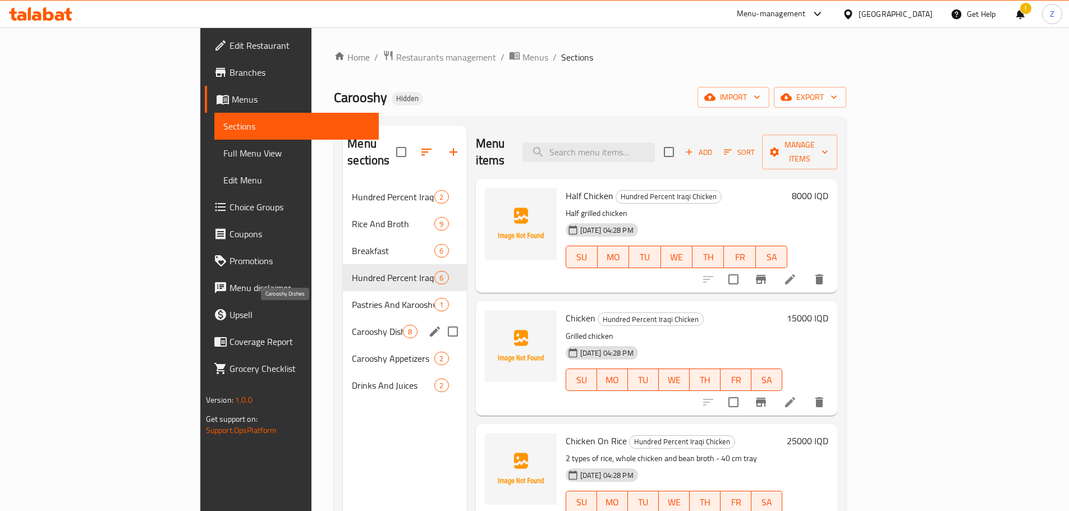
click at [352, 325] on span "Carooshy Dishes" at bounding box center [377, 331] width 51 height 13
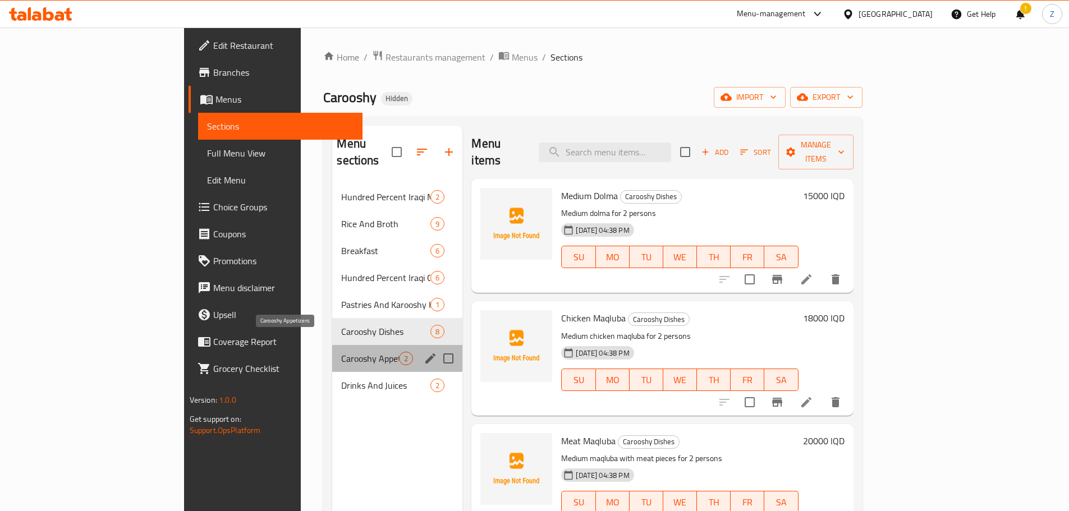
drag, startPoint x: 315, startPoint y: 339, endPoint x: 315, endPoint y: 355, distance: 15.7
click at [341, 352] on span "Carooshy Appetizers" at bounding box center [370, 358] width 58 height 13
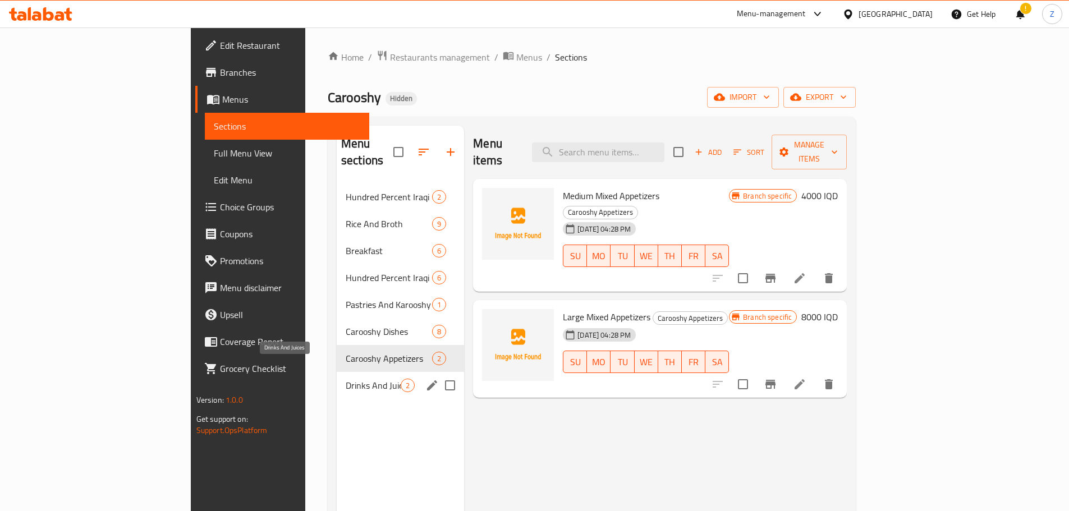
click at [346, 379] on span "Drinks And Juices" at bounding box center [373, 385] width 55 height 13
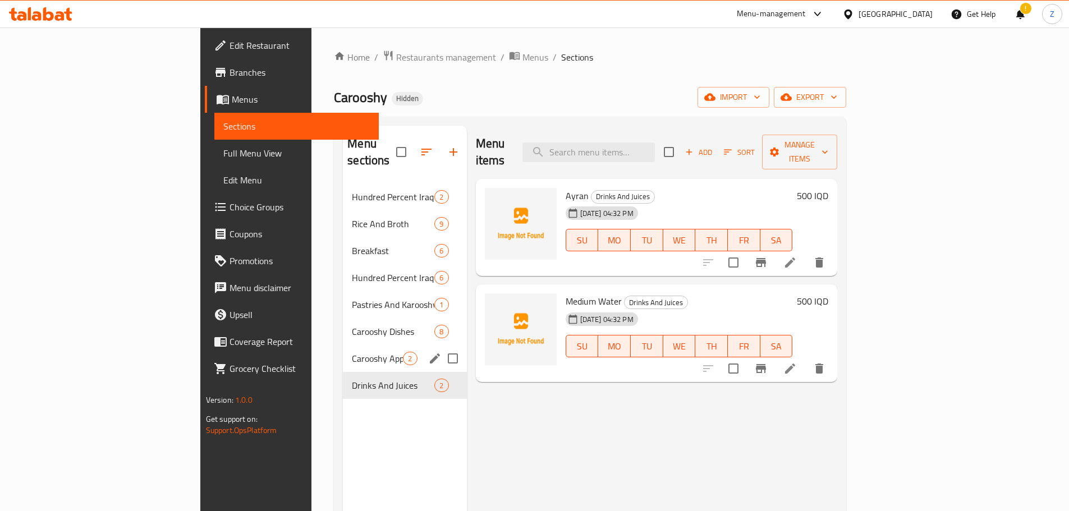
click at [343, 352] on div "Carooshy Appetizers 2" at bounding box center [404, 358] width 123 height 27
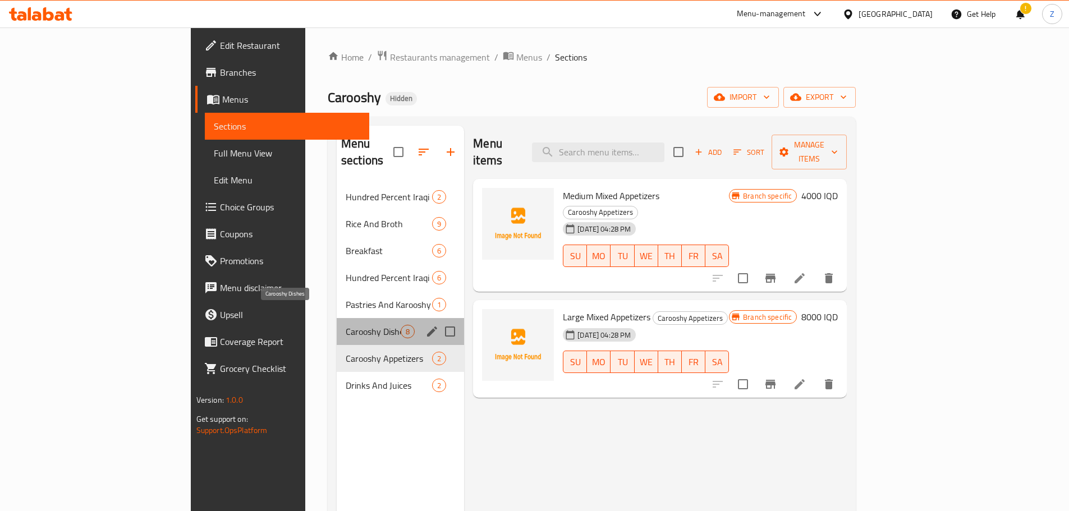
click at [346, 325] on span "Carooshy Dishes" at bounding box center [373, 331] width 55 height 13
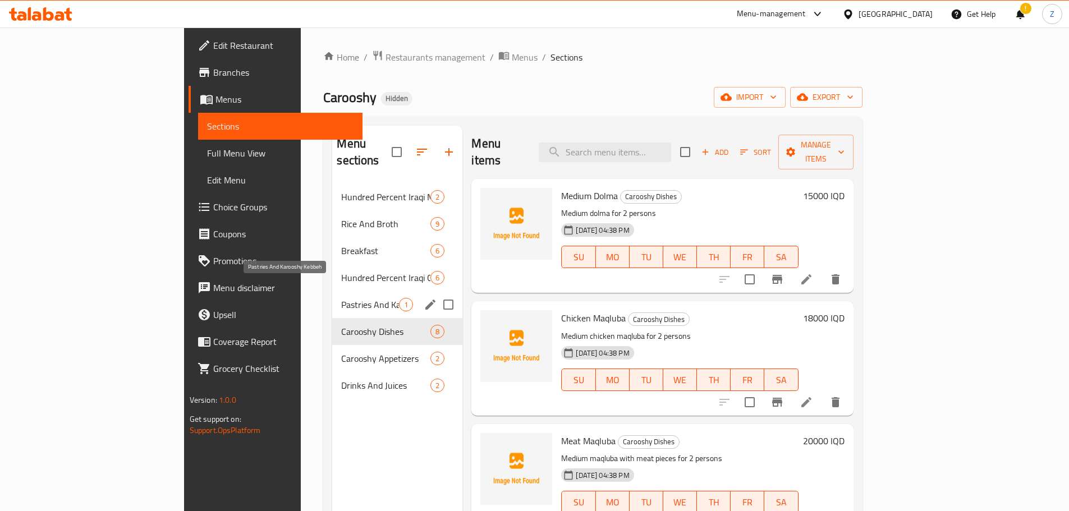
click at [341, 298] on span "Pastries And Karooshy Kebbeh" at bounding box center [370, 304] width 58 height 13
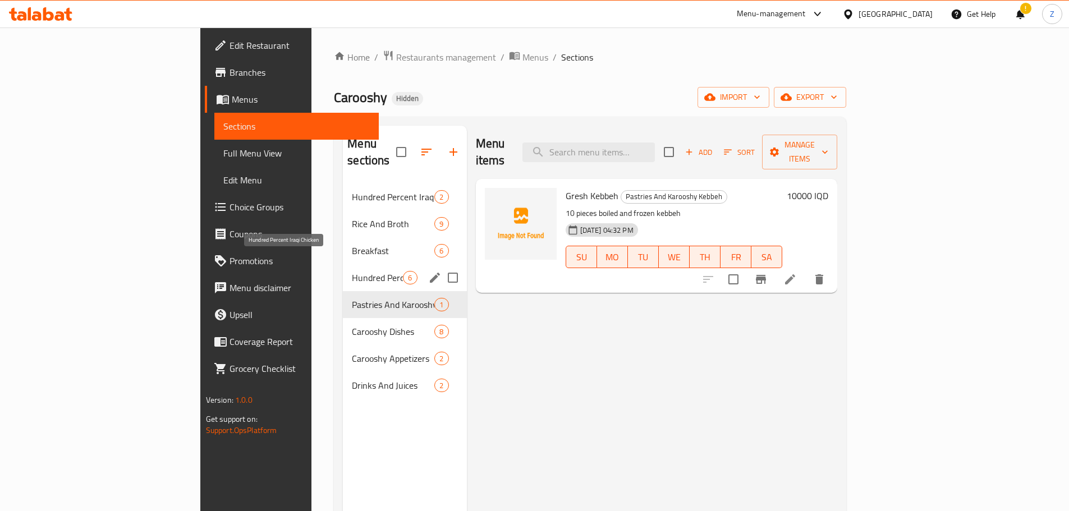
click at [352, 271] on span "Hundred Percent Iraqi Chicken" at bounding box center [377, 277] width 51 height 13
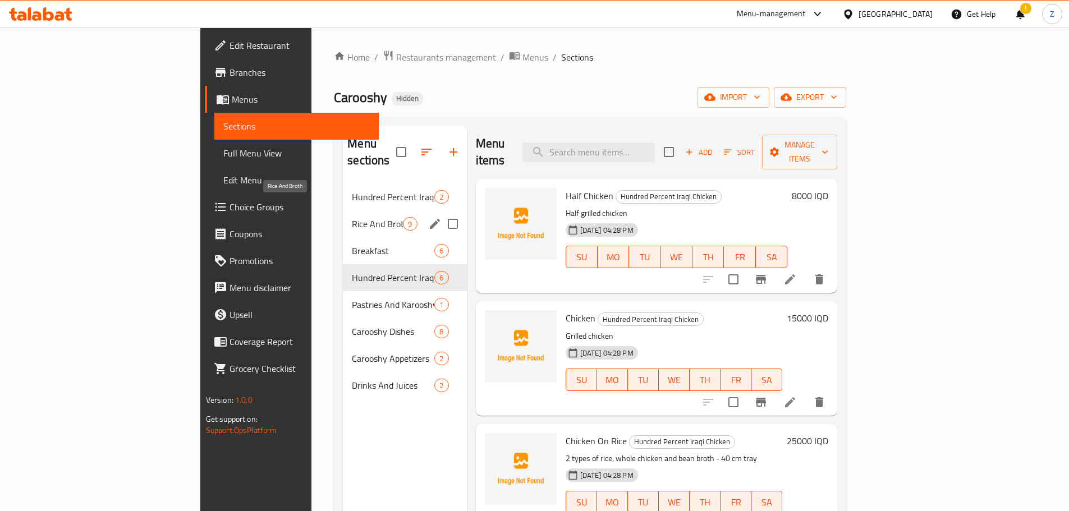
click at [352, 217] on span "Rice And Broth" at bounding box center [377, 223] width 51 height 13
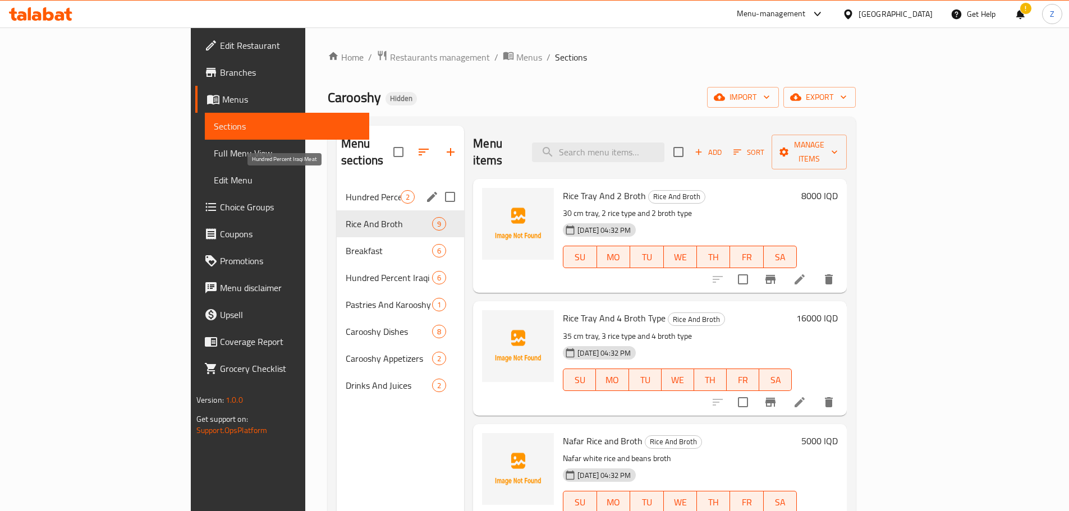
click at [346, 190] on span "Hundred Percent Iraqi Meat" at bounding box center [373, 196] width 55 height 13
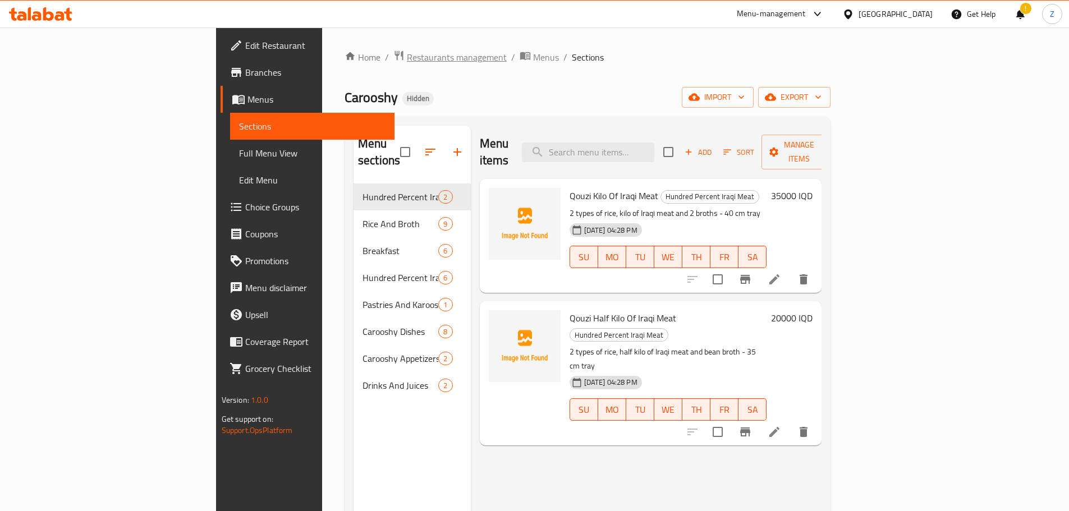
click at [407, 61] on span "Restaurants management" at bounding box center [457, 56] width 100 height 13
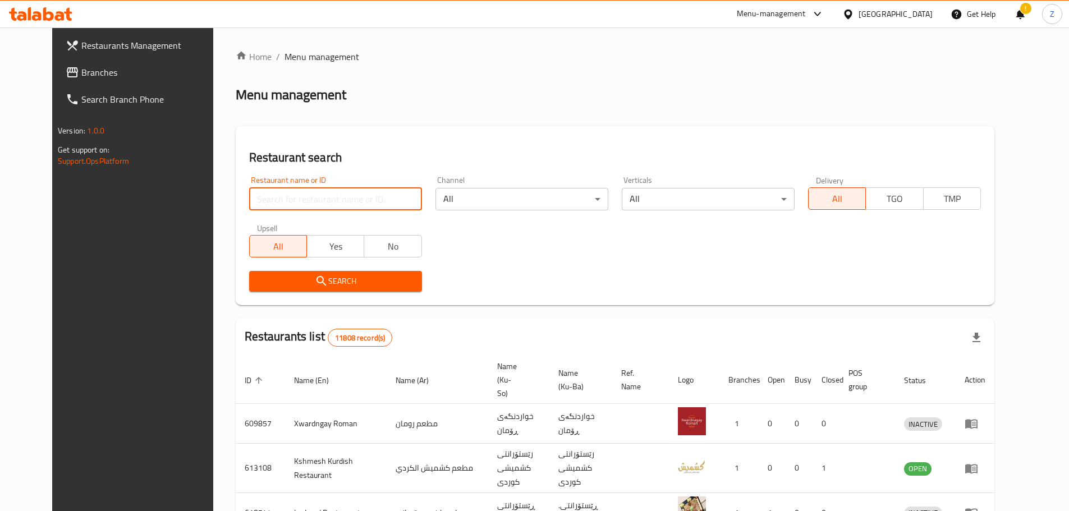
click at [346, 200] on input "search" at bounding box center [335, 199] width 173 height 22
paste input "705439"
type input "705439"
click at [361, 286] on span "Search" at bounding box center [335, 281] width 155 height 14
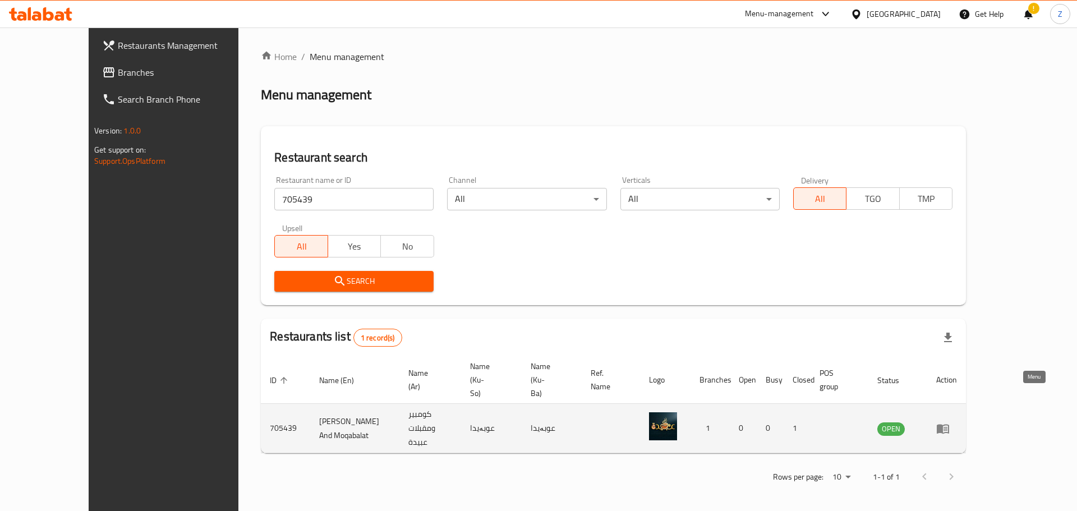
click at [957, 422] on link "enhanced table" at bounding box center [946, 428] width 21 height 13
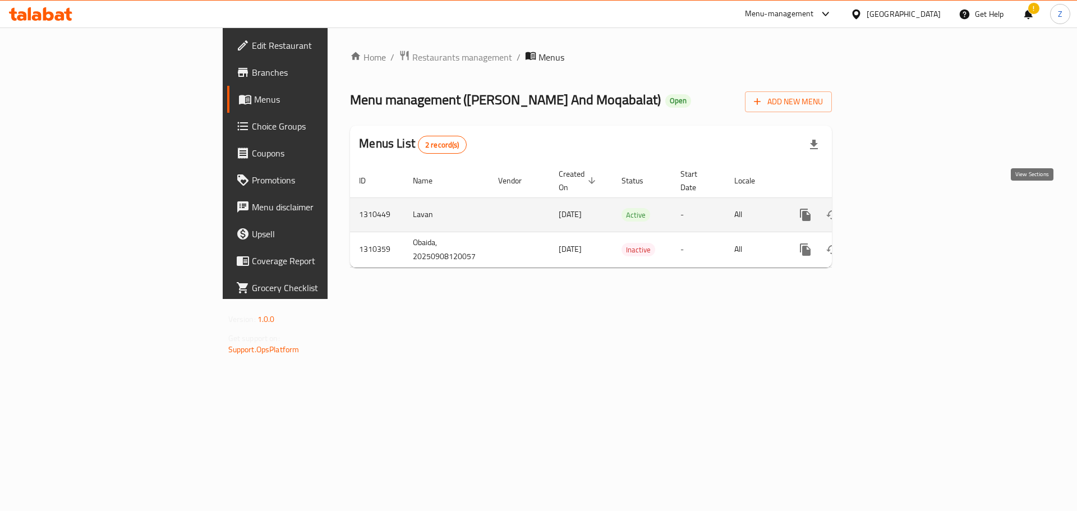
click at [893, 208] on icon "enhanced table" at bounding box center [886, 214] width 13 height 13
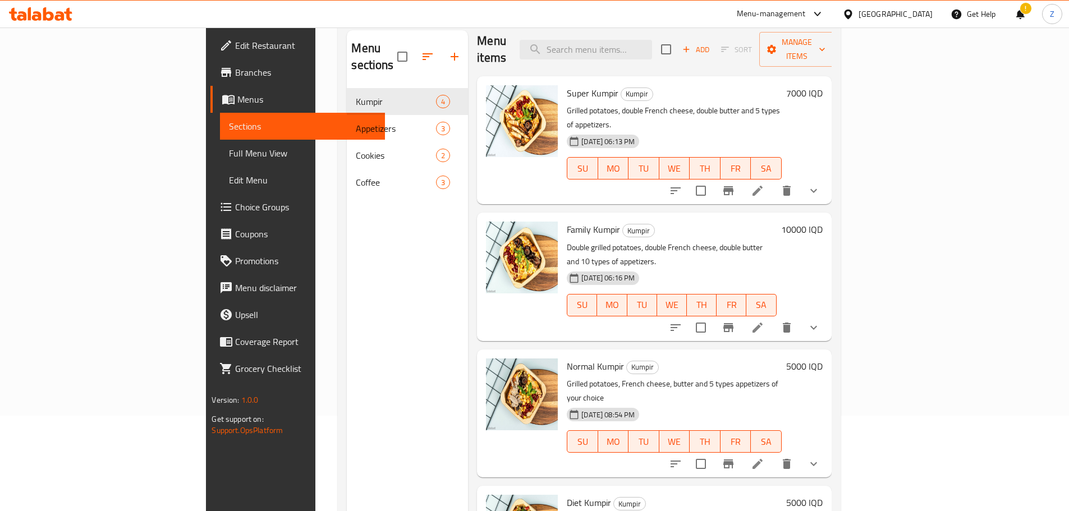
scroll to position [157, 0]
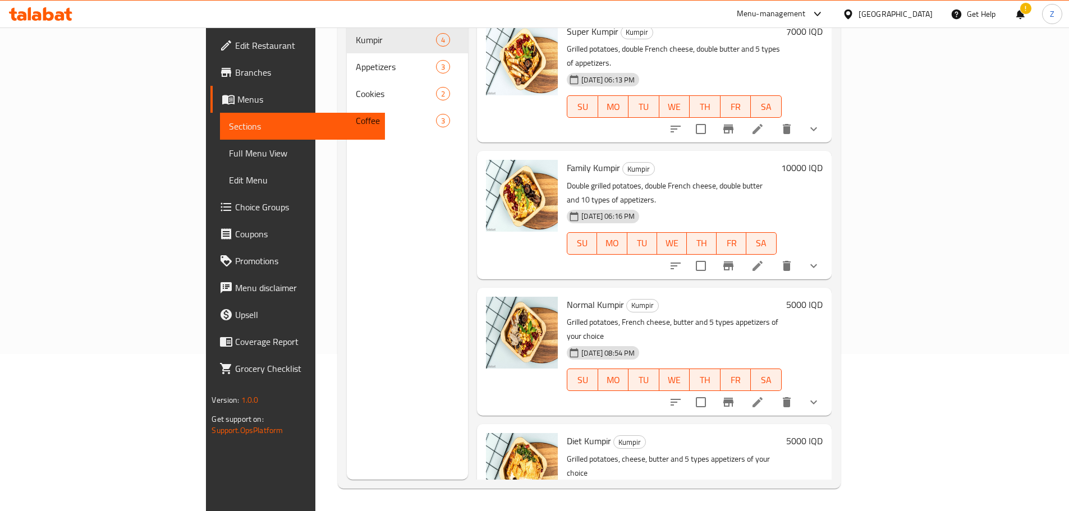
click at [823, 297] on h6 "5000 IQD" at bounding box center [804, 305] width 36 height 16
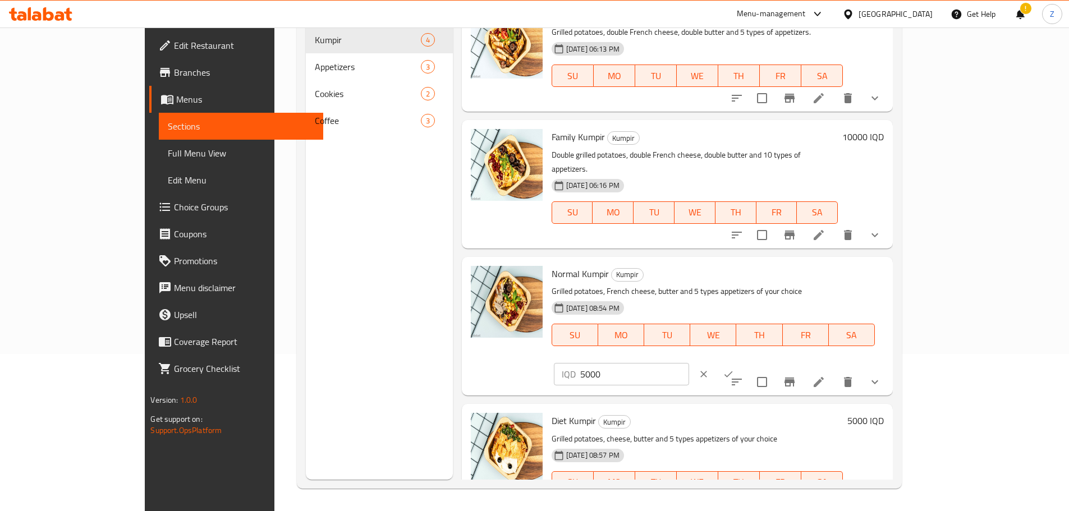
click at [689, 363] on input "5000" at bounding box center [634, 374] width 109 height 22
type input "6250"
click at [741, 362] on button "ok" at bounding box center [728, 374] width 25 height 25
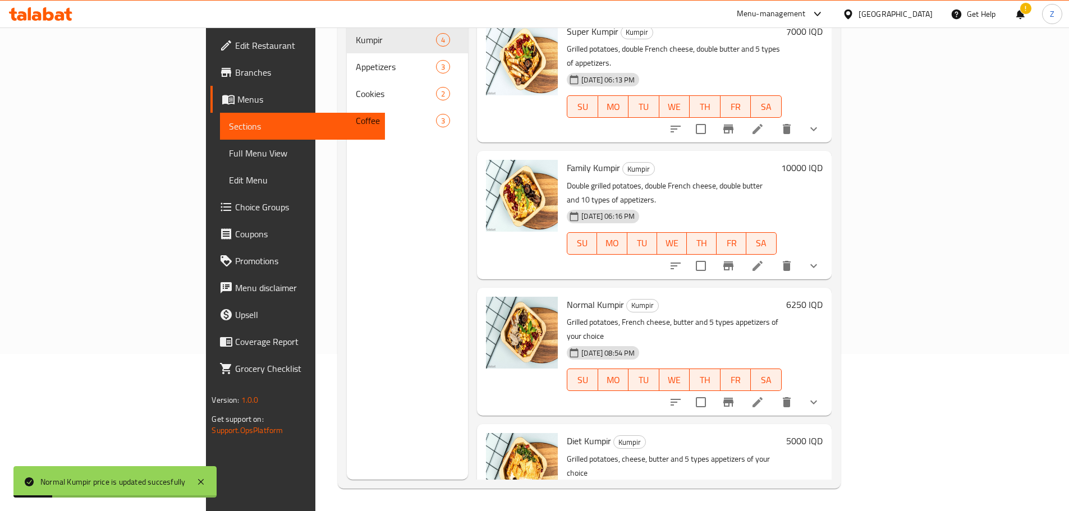
click at [823, 433] on h6 "5000 IQD" at bounding box center [804, 441] width 36 height 16
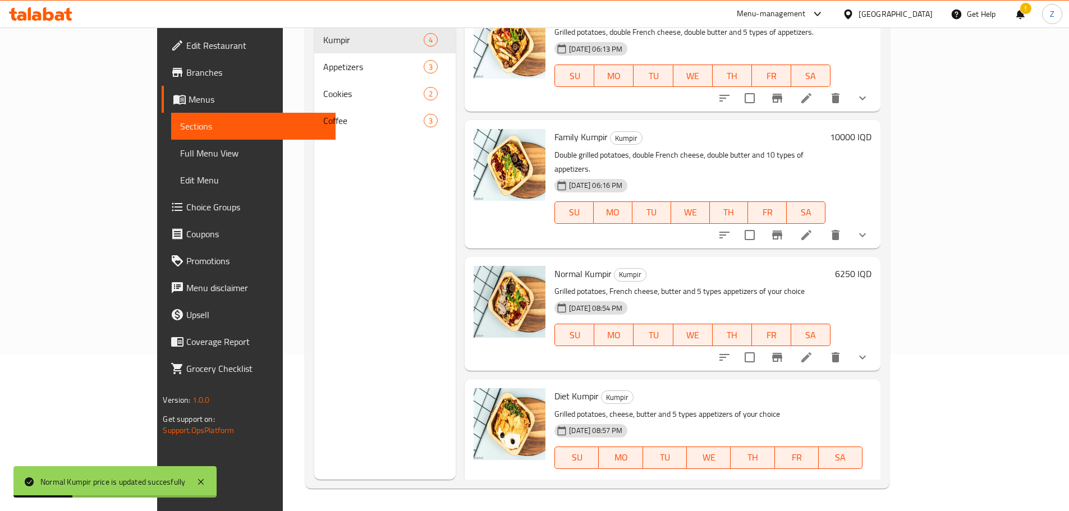
click at [692, 486] on input "5000" at bounding box center [637, 497] width 109 height 22
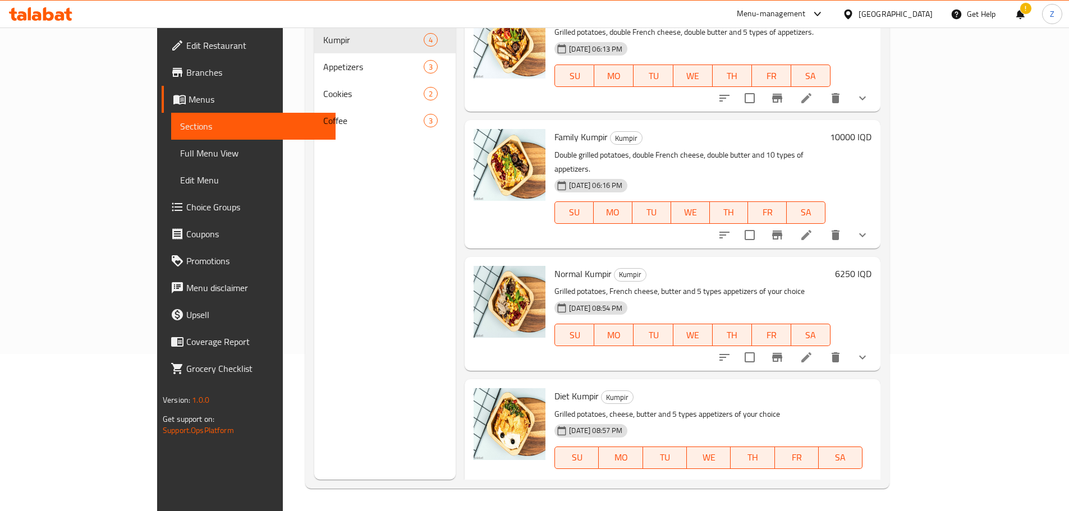
type input "6250"
click at [737, 492] on icon "ok" at bounding box center [731, 497] width 11 height 11
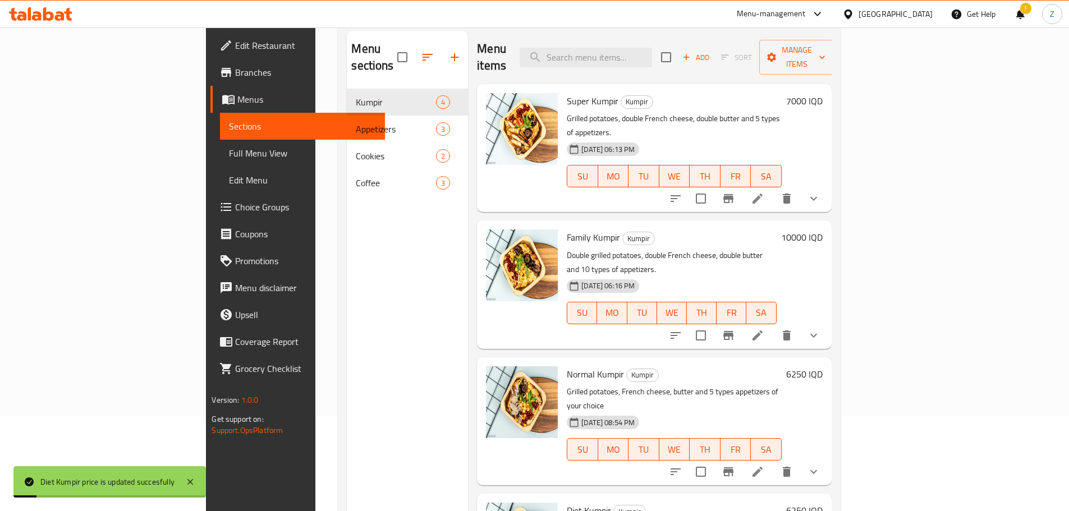
scroll to position [0, 0]
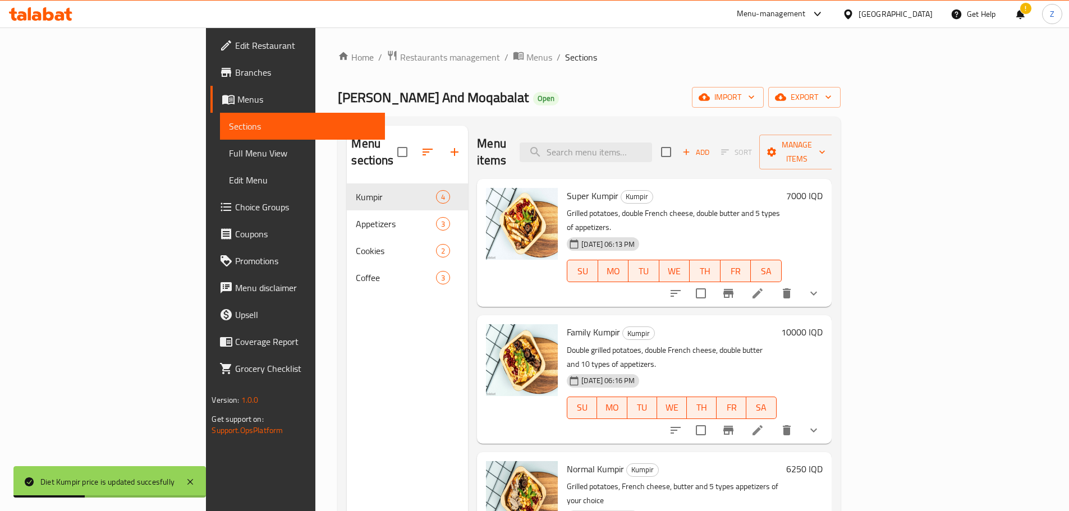
click at [823, 188] on h6 "7000 IQD" at bounding box center [804, 196] width 36 height 16
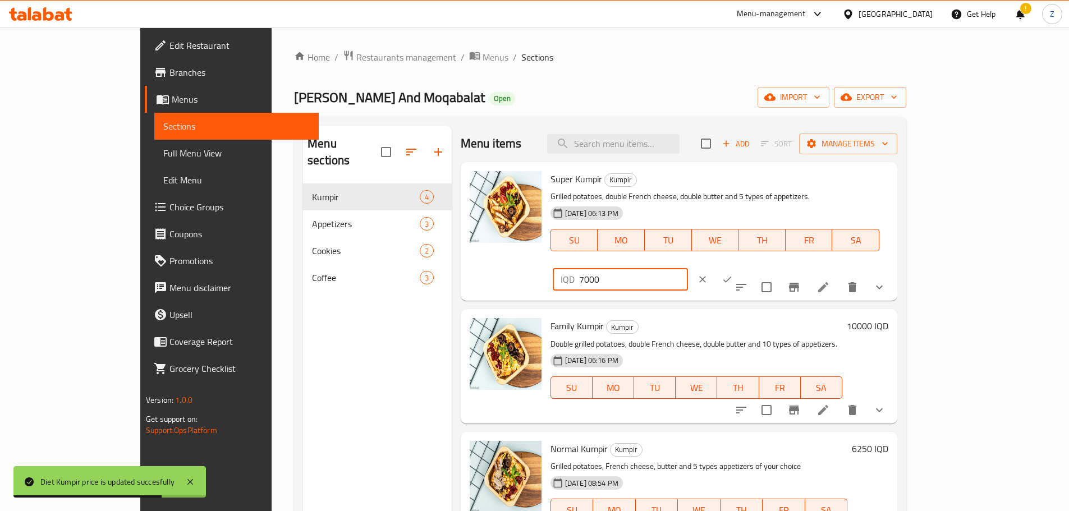
click at [688, 268] on input "7000" at bounding box center [633, 279] width 109 height 22
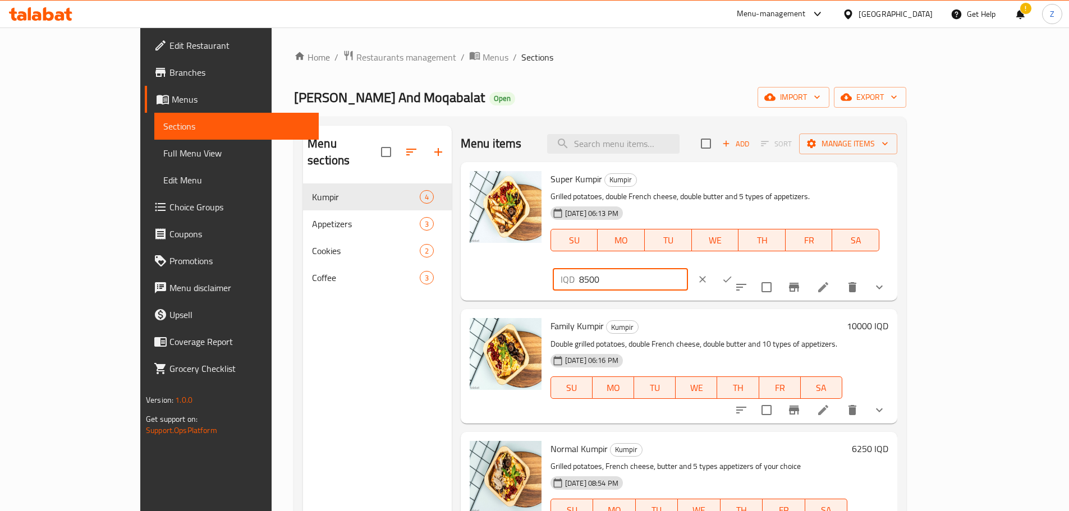
type input "8500"
click at [733, 274] on icon "ok" at bounding box center [727, 279] width 11 height 11
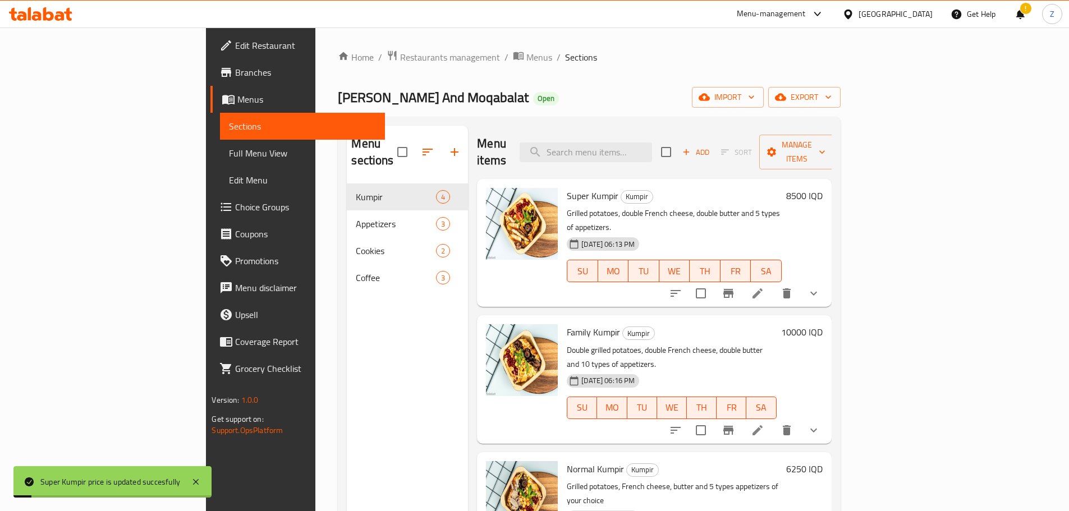
click at [823, 324] on h6 "10000 IQD" at bounding box center [802, 332] width 42 height 16
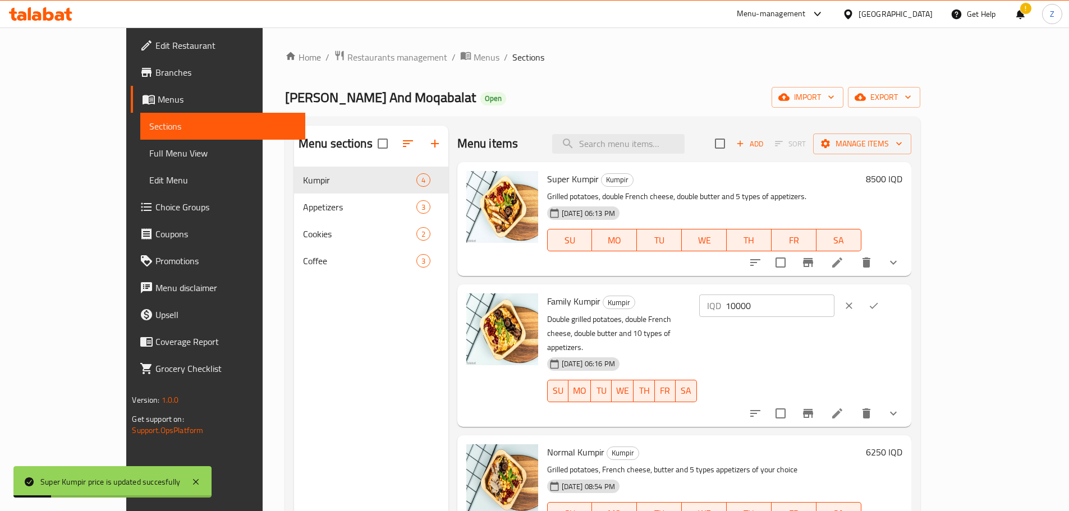
click at [834, 307] on input "10000" at bounding box center [780, 306] width 109 height 22
type input "12500"
click at [879, 304] on icon "ok" at bounding box center [873, 305] width 11 height 11
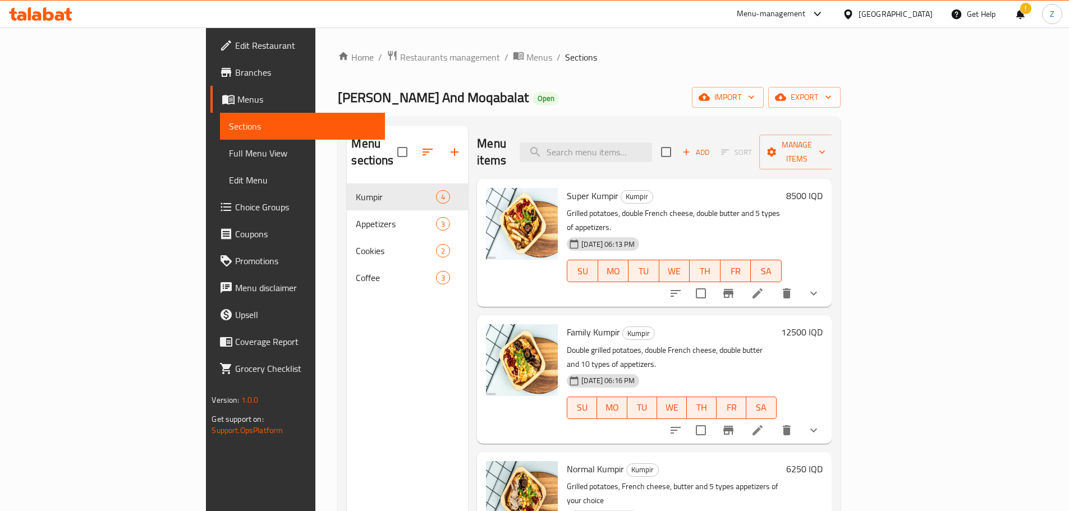
click at [823, 324] on h6 "12500 IQD" at bounding box center [802, 332] width 42 height 16
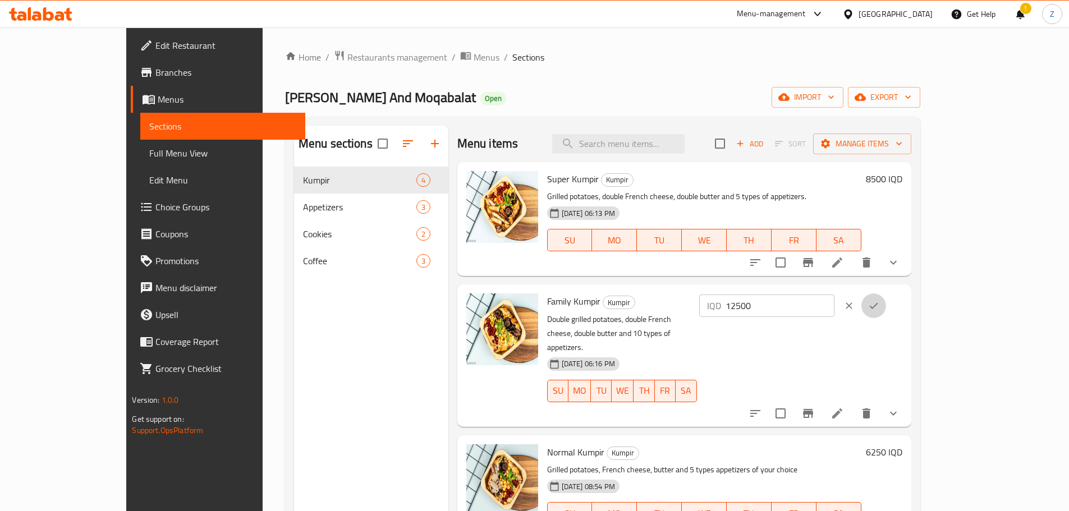
click at [879, 304] on icon "ok" at bounding box center [873, 305] width 11 height 11
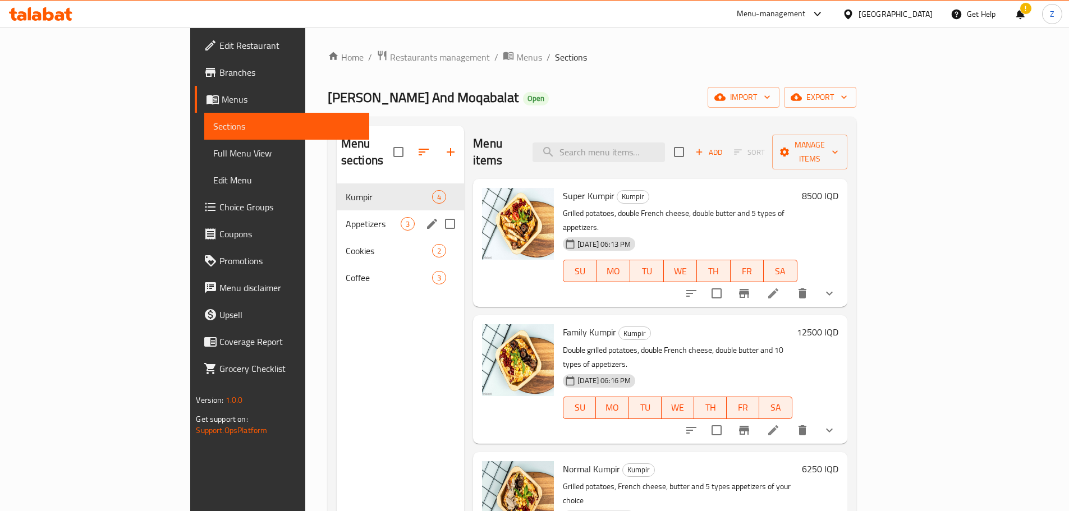
click at [346, 217] on span "Appetizers" at bounding box center [373, 223] width 55 height 13
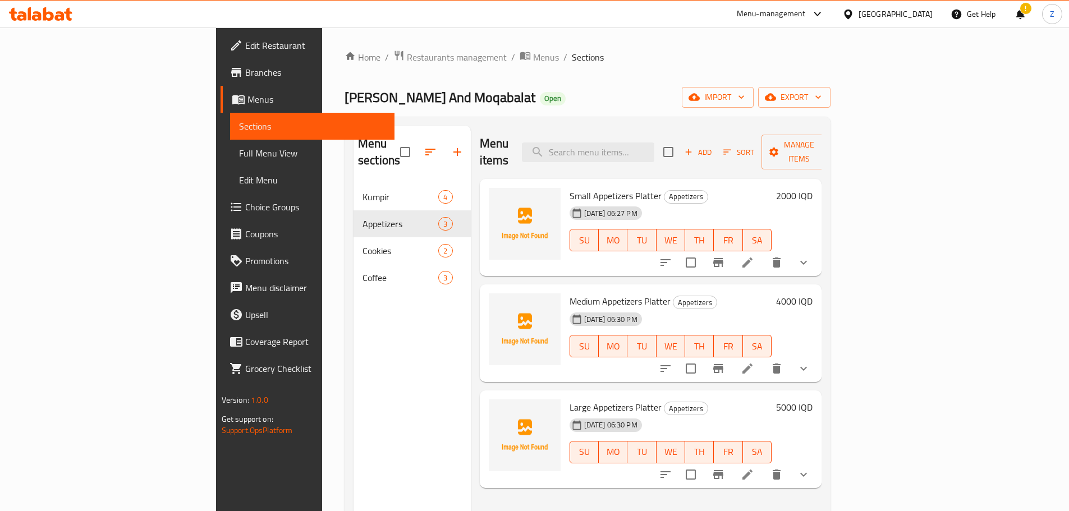
click at [812, 188] on h6 "2000 IQD" at bounding box center [794, 196] width 36 height 16
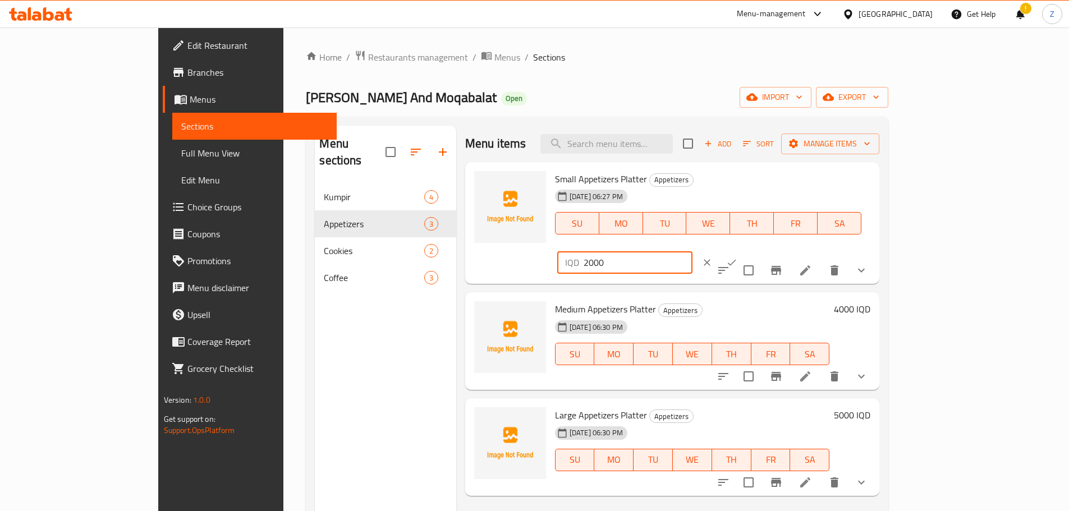
click at [692, 251] on input "2000" at bounding box center [638, 262] width 109 height 22
type input "2500"
click at [737, 257] on icon "ok" at bounding box center [731, 262] width 11 height 11
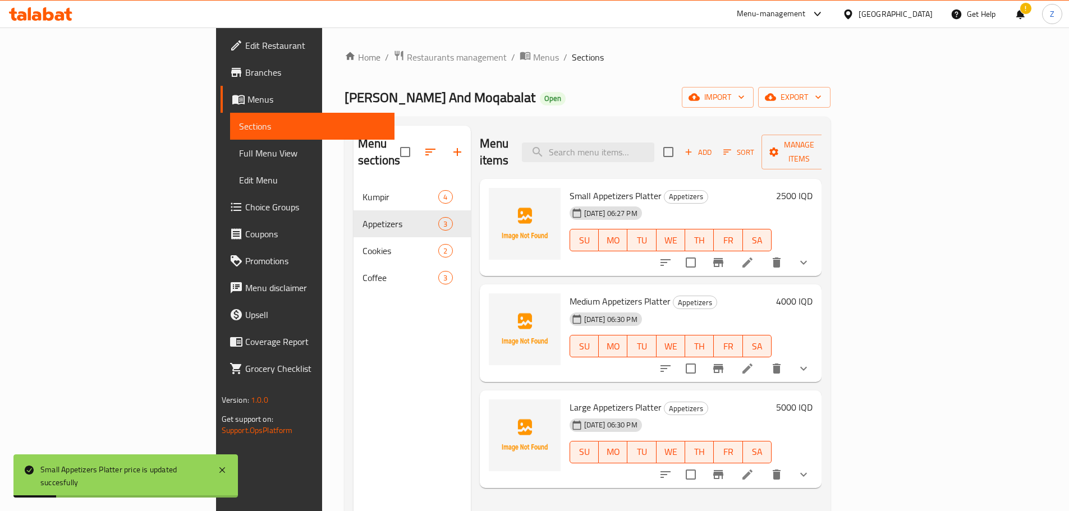
click at [812, 293] on h6 "4000 IQD" at bounding box center [794, 301] width 36 height 16
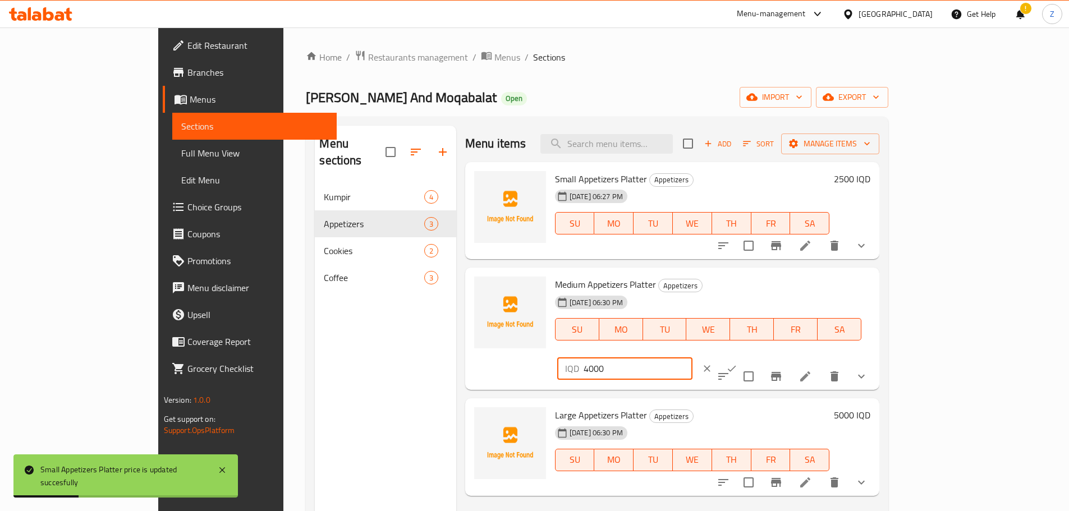
click at [692, 357] on input "4000" at bounding box center [638, 368] width 109 height 22
type input "5500"
click at [737, 363] on icon "ok" at bounding box center [731, 368] width 11 height 11
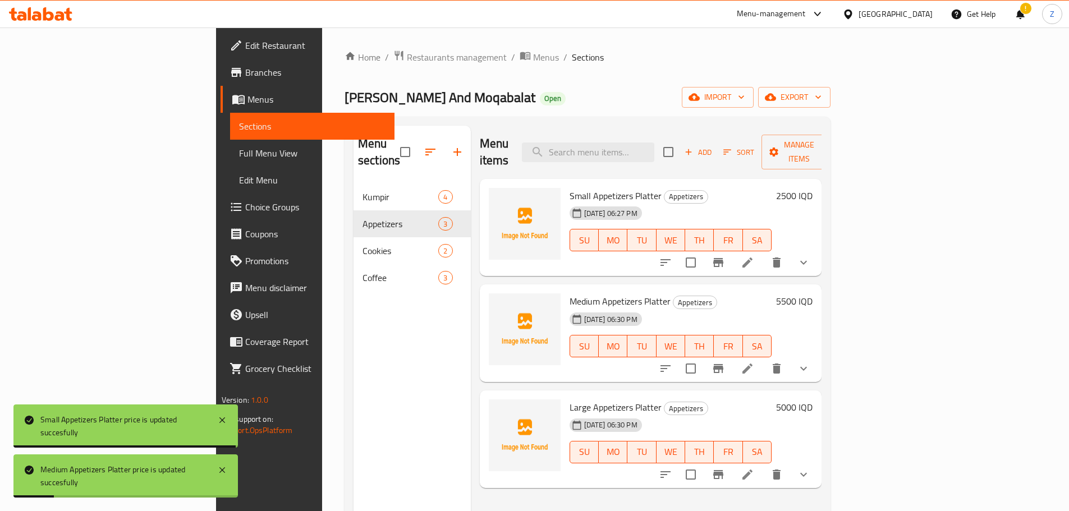
click at [812, 400] on h6 "5000 IQD" at bounding box center [794, 408] width 36 height 16
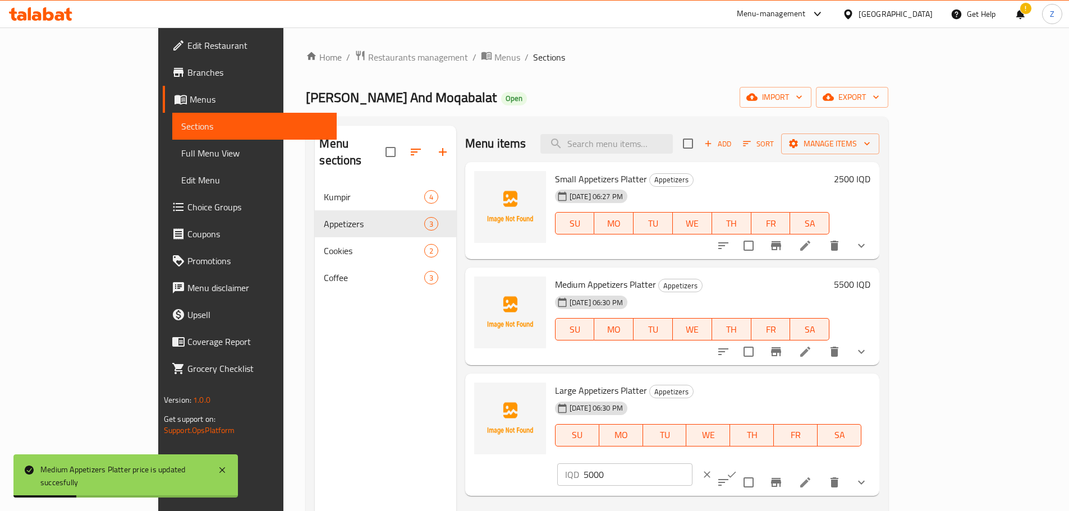
click at [692, 463] on input "5000" at bounding box center [638, 474] width 109 height 22
type input "6750"
click at [737, 469] on icon "ok" at bounding box center [731, 474] width 11 height 11
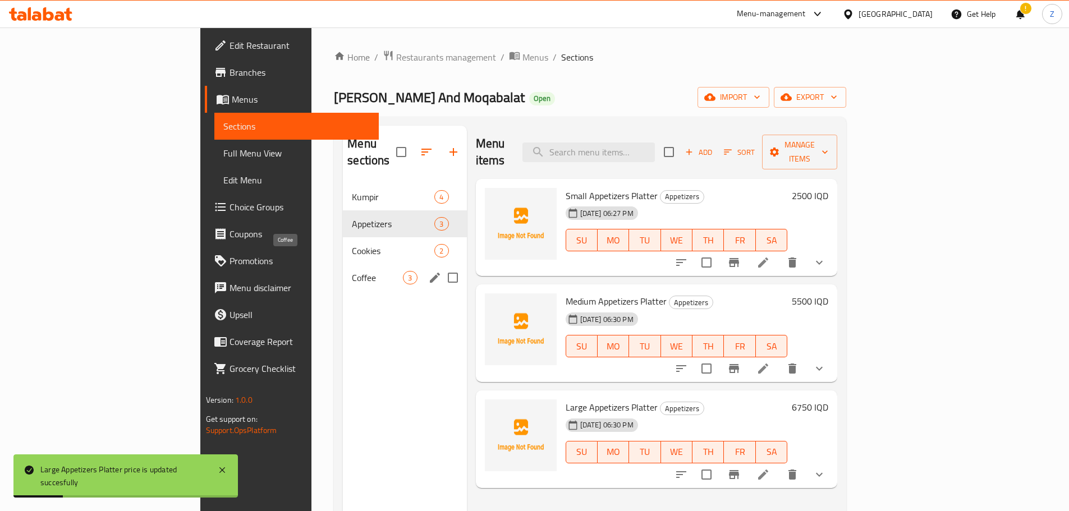
click at [352, 271] on span "Coffee" at bounding box center [377, 277] width 51 height 13
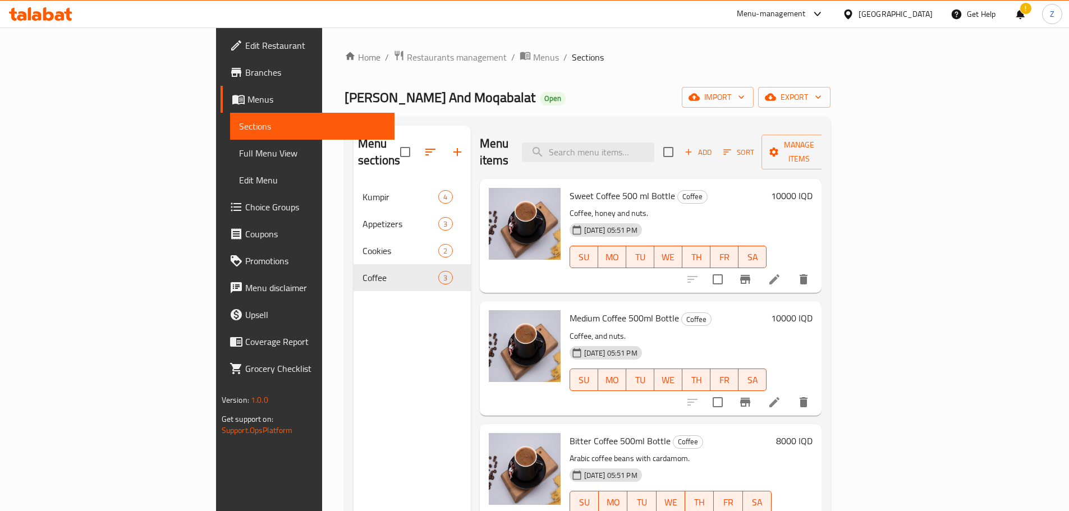
click at [812, 188] on h6 "10000 IQD" at bounding box center [792, 196] width 42 height 16
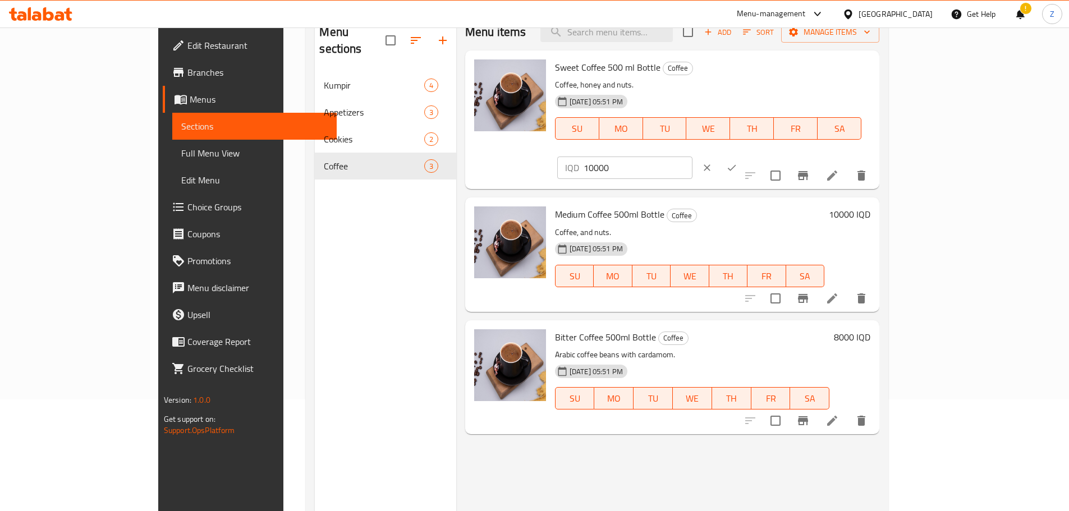
scroll to position [112, 0]
click at [870, 329] on h6 "8000 IQD" at bounding box center [852, 337] width 36 height 16
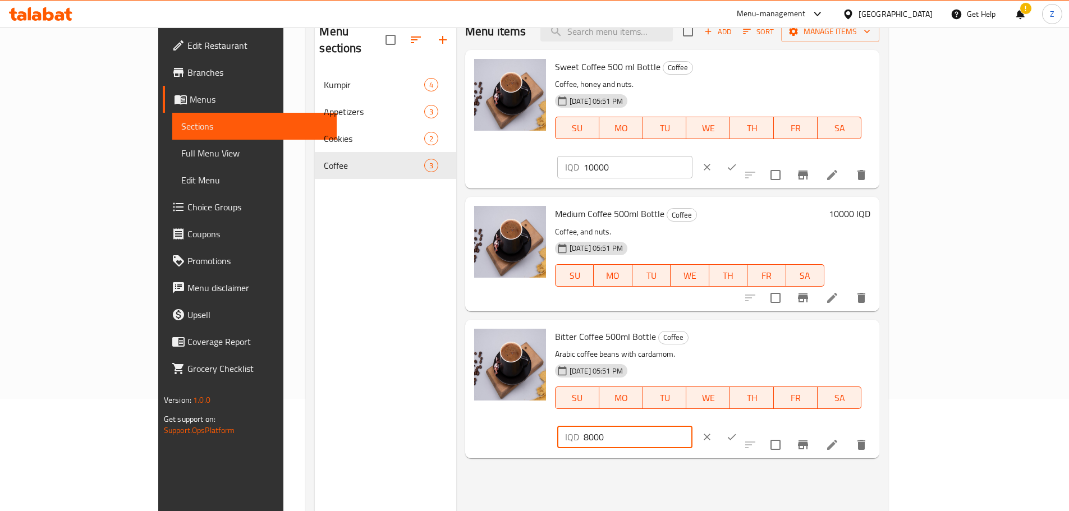
click at [692, 426] on input "8000" at bounding box center [638, 437] width 109 height 22
type input "10500"
click at [744, 425] on button "ok" at bounding box center [731, 437] width 25 height 25
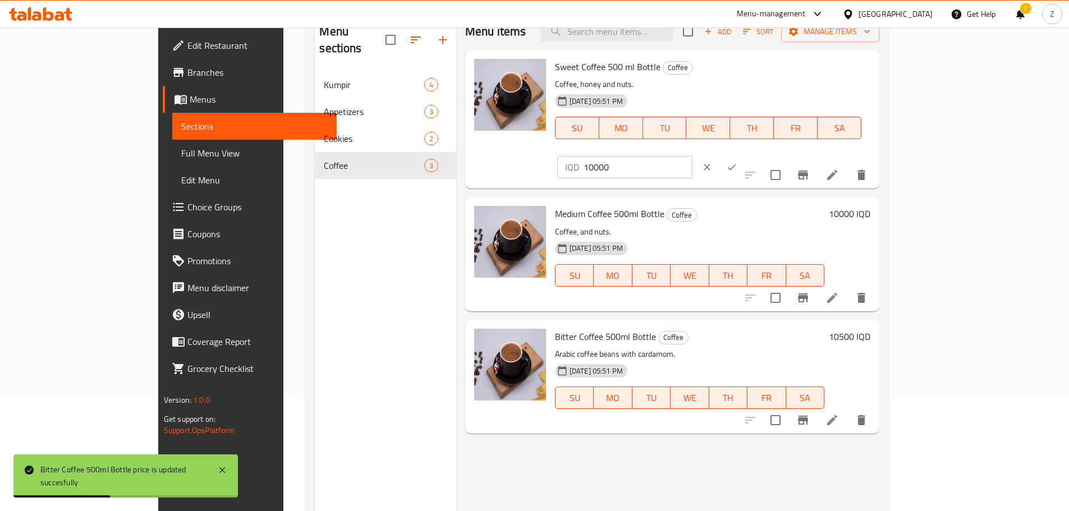
scroll to position [56, 0]
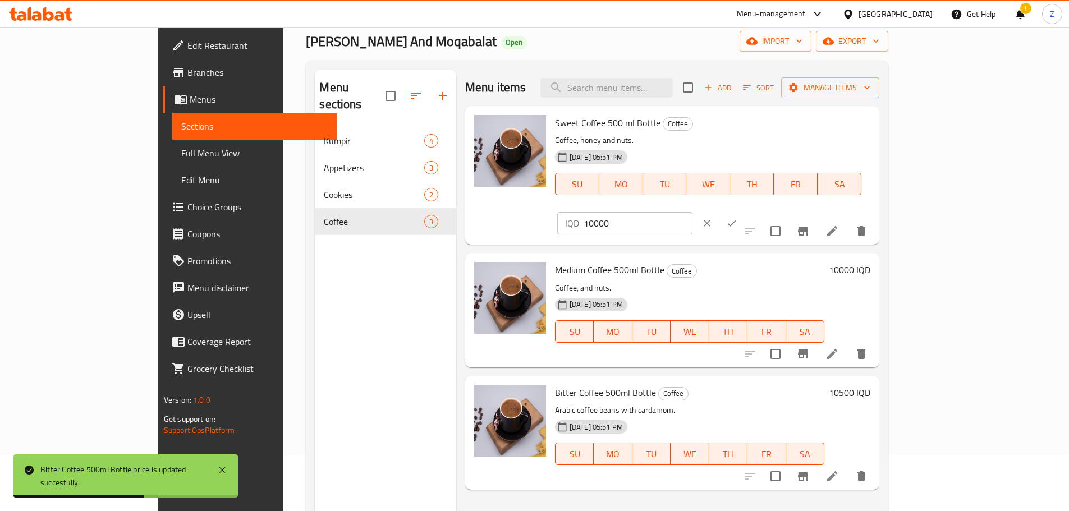
click at [870, 262] on h6 "10000 IQD" at bounding box center [850, 270] width 42 height 16
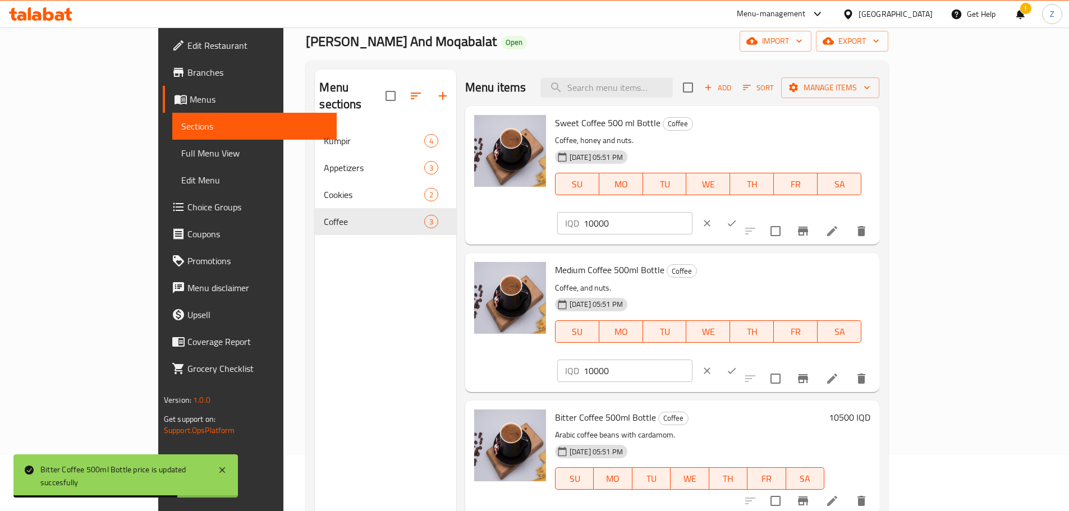
click at [692, 360] on input "10000" at bounding box center [638, 371] width 109 height 22
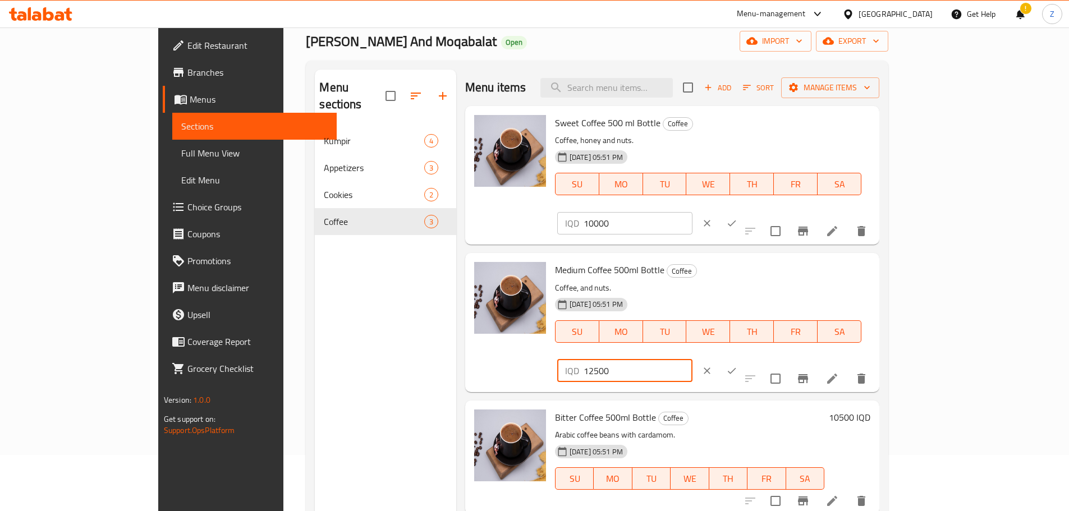
type input "12500"
click at [744, 359] on button "ok" at bounding box center [731, 371] width 25 height 25
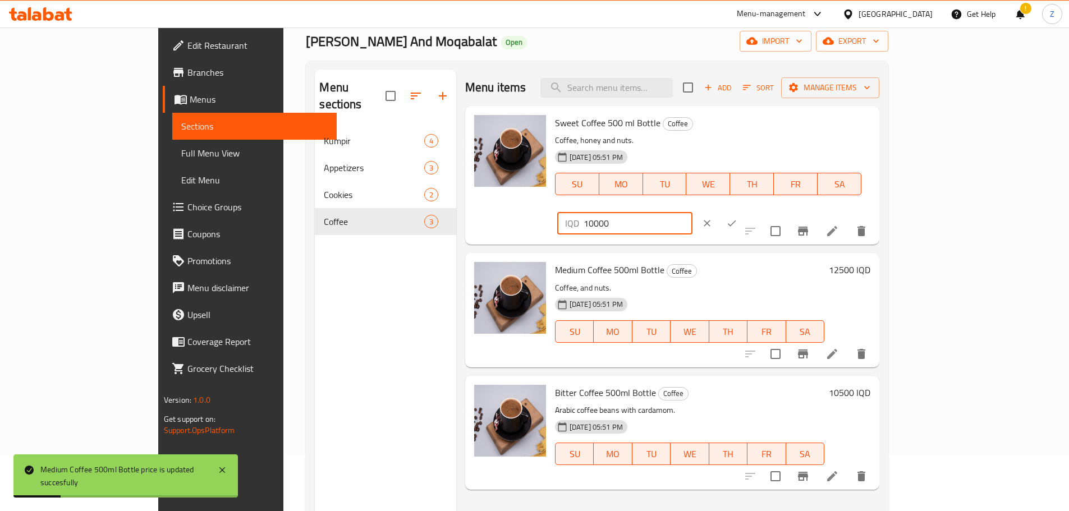
drag, startPoint x: 926, startPoint y: 126, endPoint x: 881, endPoint y: 123, distance: 44.4
click at [692, 212] on input "10000" at bounding box center [638, 223] width 109 height 22
type input "12500"
click at [737, 218] on icon "ok" at bounding box center [731, 223] width 11 height 11
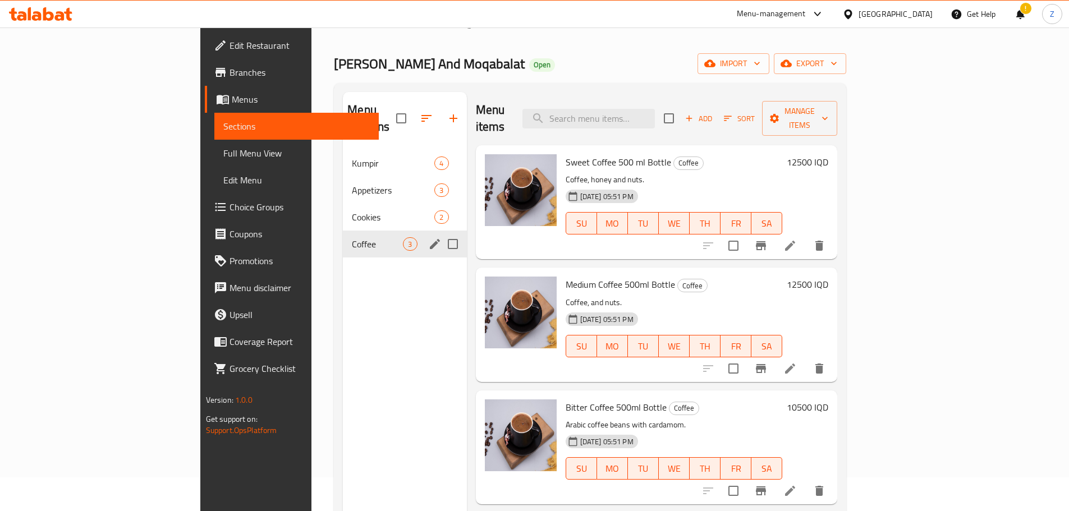
scroll to position [0, 0]
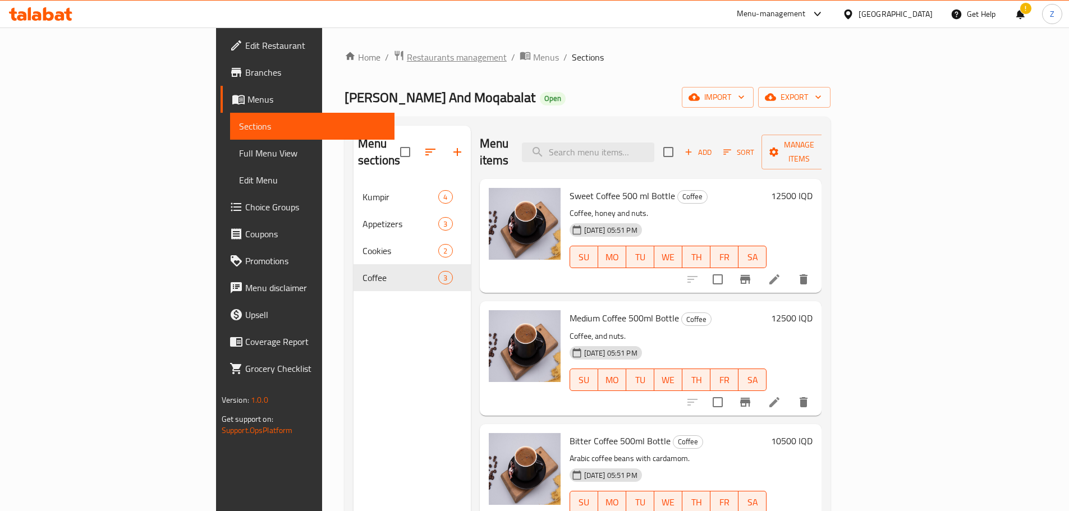
click at [407, 59] on span "Restaurants management" at bounding box center [457, 56] width 100 height 13
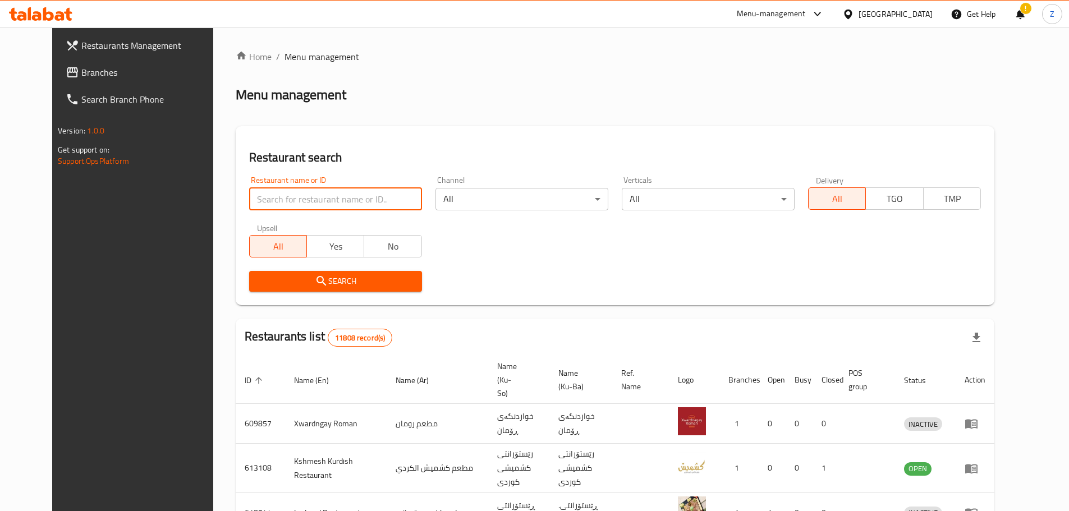
click at [303, 204] on input "search" at bounding box center [335, 199] width 173 height 22
paste input "683751"
type input "683751"
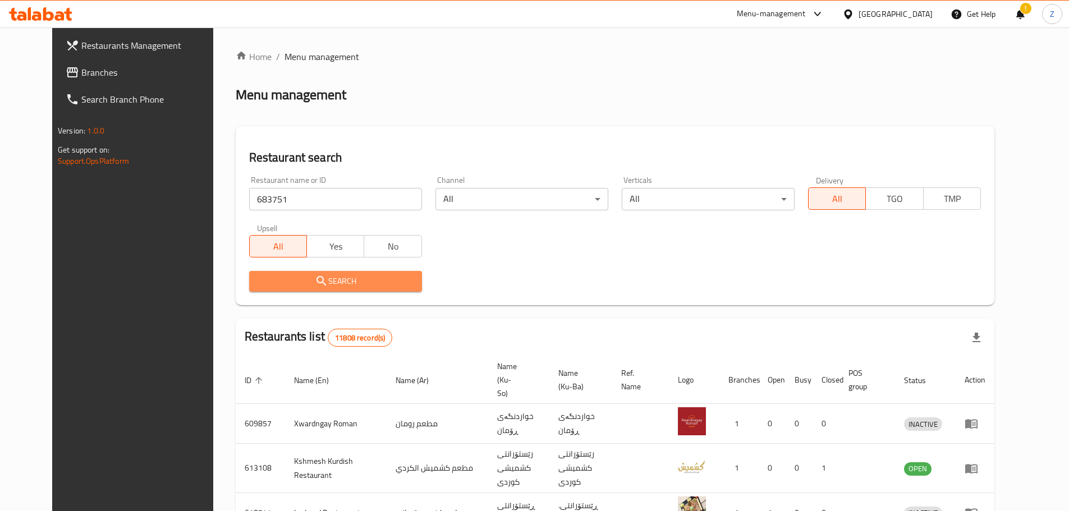
click at [322, 283] on span "Search" at bounding box center [335, 281] width 155 height 14
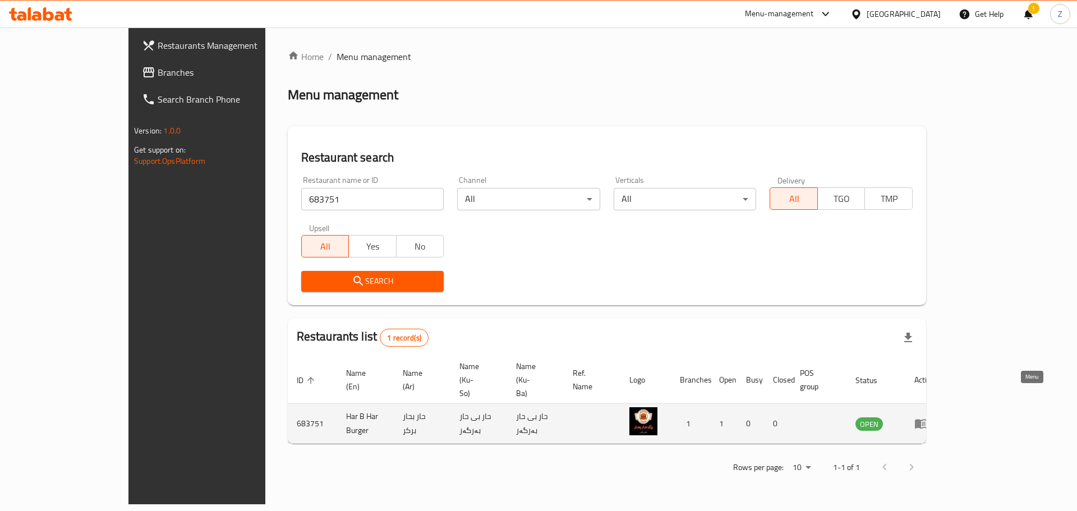
click at [928, 420] on icon "enhanced table" at bounding box center [921, 425] width 12 height 10
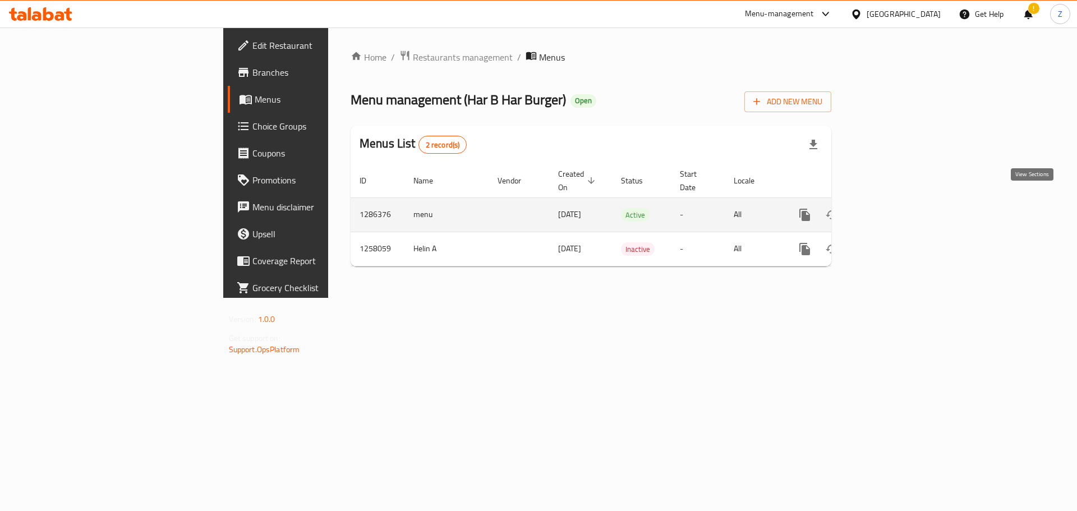
click at [893, 208] on icon "enhanced table" at bounding box center [885, 214] width 13 height 13
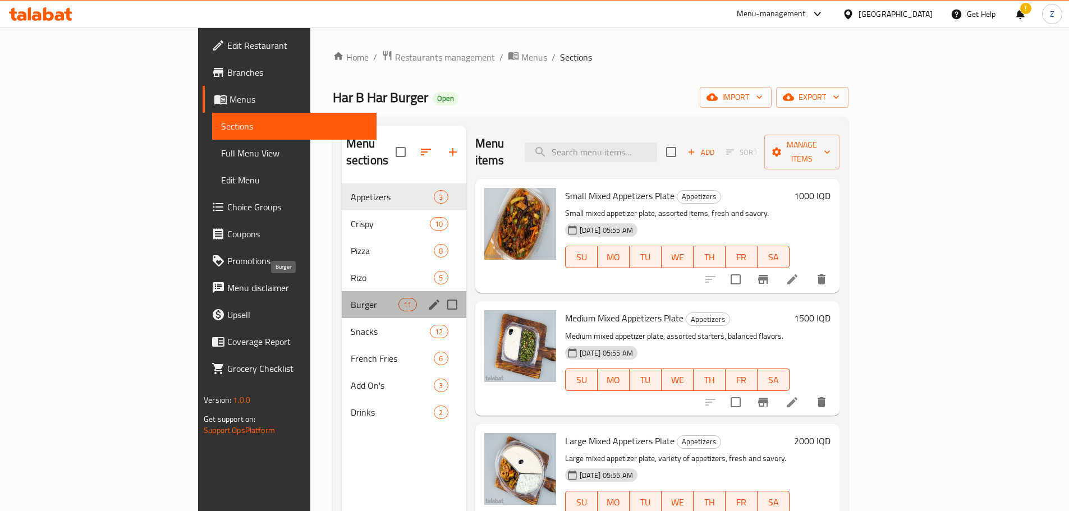
click at [351, 298] on span "Burger" at bounding box center [375, 304] width 48 height 13
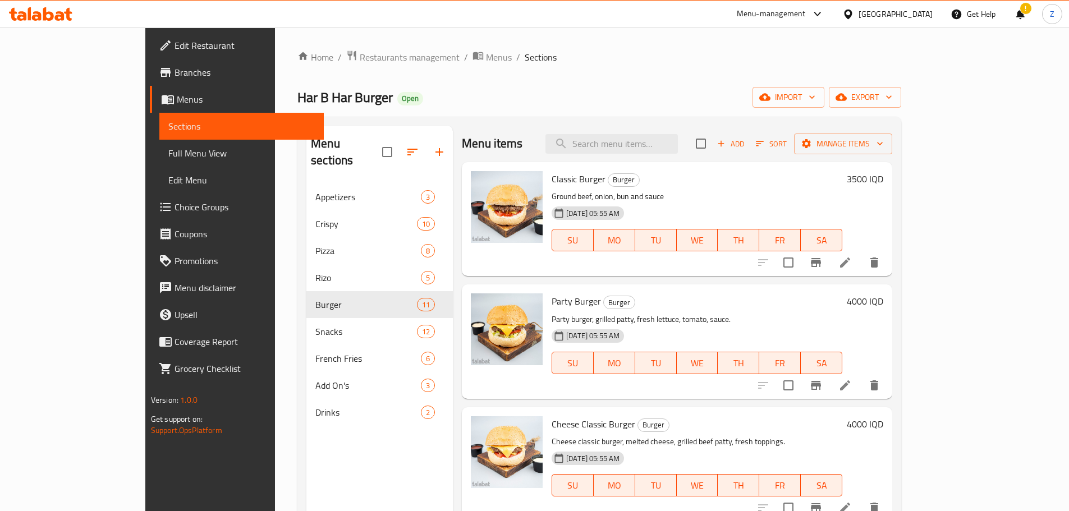
click at [883, 179] on h6 "3500 IQD" at bounding box center [865, 179] width 36 height 16
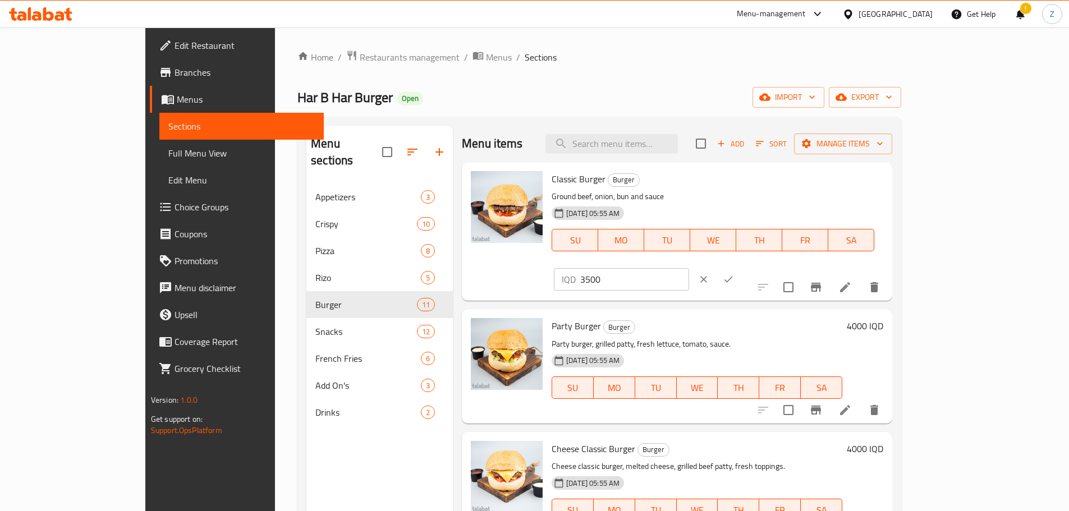
click at [689, 268] on input "3500" at bounding box center [634, 279] width 109 height 22
type input "4000"
click at [734, 274] on icon "ok" at bounding box center [728, 279] width 11 height 11
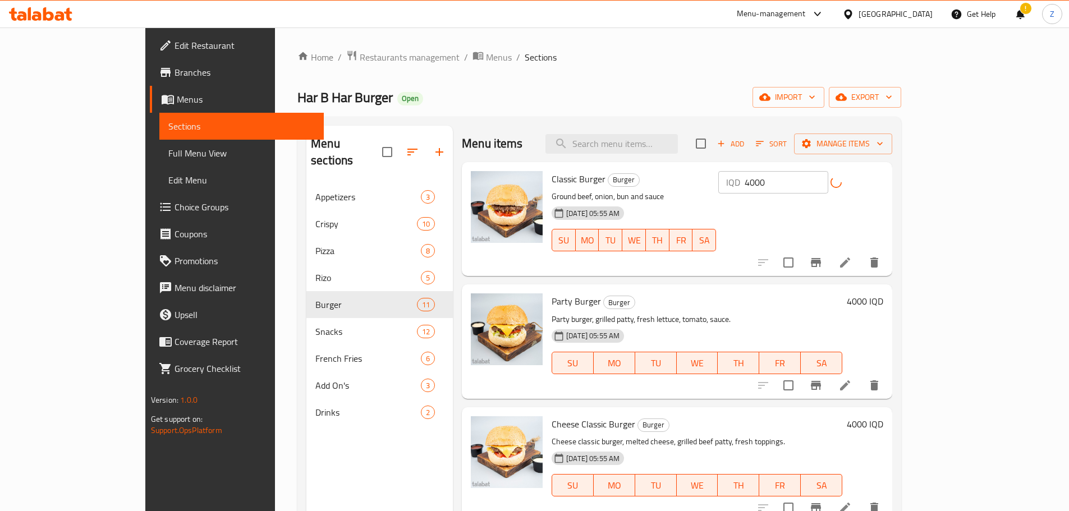
click at [883, 297] on h6 "4000 IQD" at bounding box center [865, 301] width 36 height 16
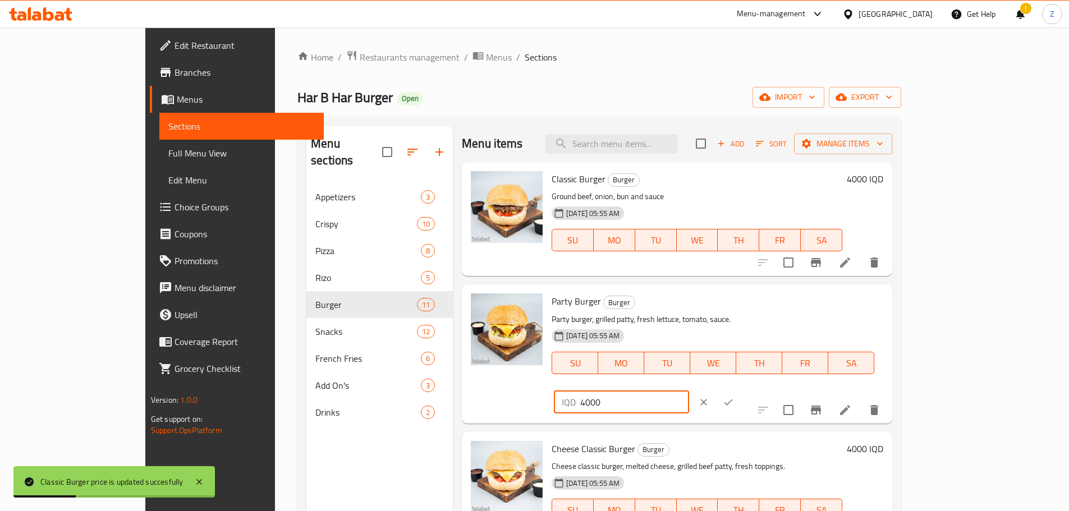
click at [689, 391] on input "4000" at bounding box center [634, 402] width 109 height 22
type input "4500"
click at [734, 397] on icon "ok" at bounding box center [728, 402] width 11 height 11
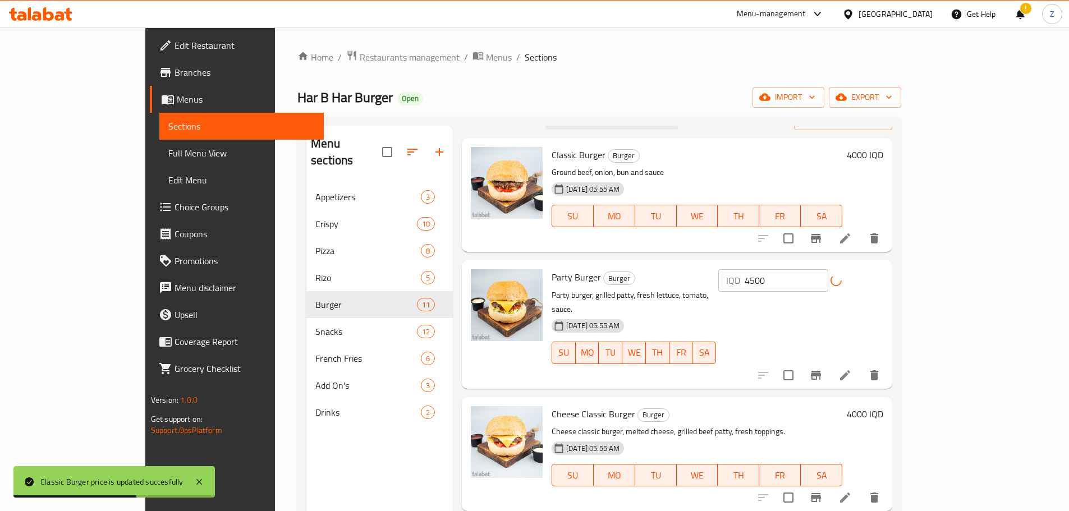
scroll to position [168, 0]
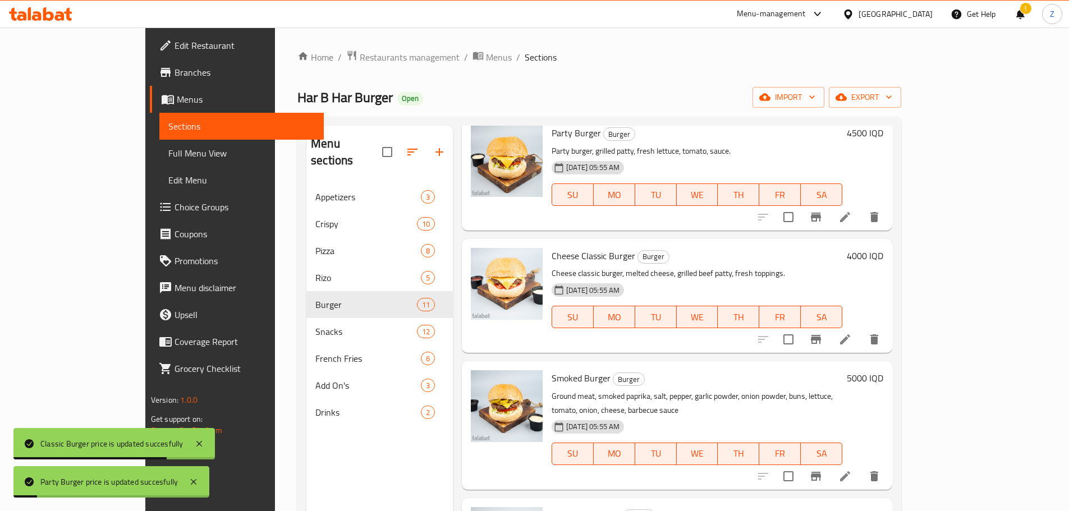
drag, startPoint x: 1014, startPoint y: 269, endPoint x: 996, endPoint y: 252, distance: 24.6
click at [883, 263] on div "4000 IQD" at bounding box center [862, 296] width 41 height 96
click at [883, 250] on h6 "4000 IQD" at bounding box center [865, 256] width 36 height 16
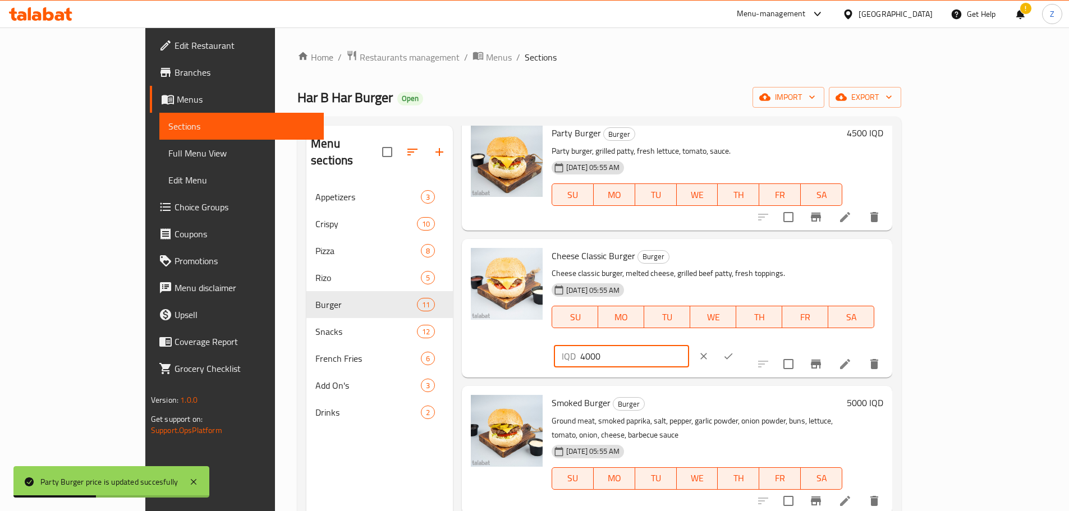
drag, startPoint x: 870, startPoint y: 260, endPoint x: 877, endPoint y: 263, distance: 7.1
click at [689, 345] on input "4000" at bounding box center [634, 356] width 109 height 22
type input "4500"
click at [741, 344] on button "ok" at bounding box center [728, 356] width 25 height 25
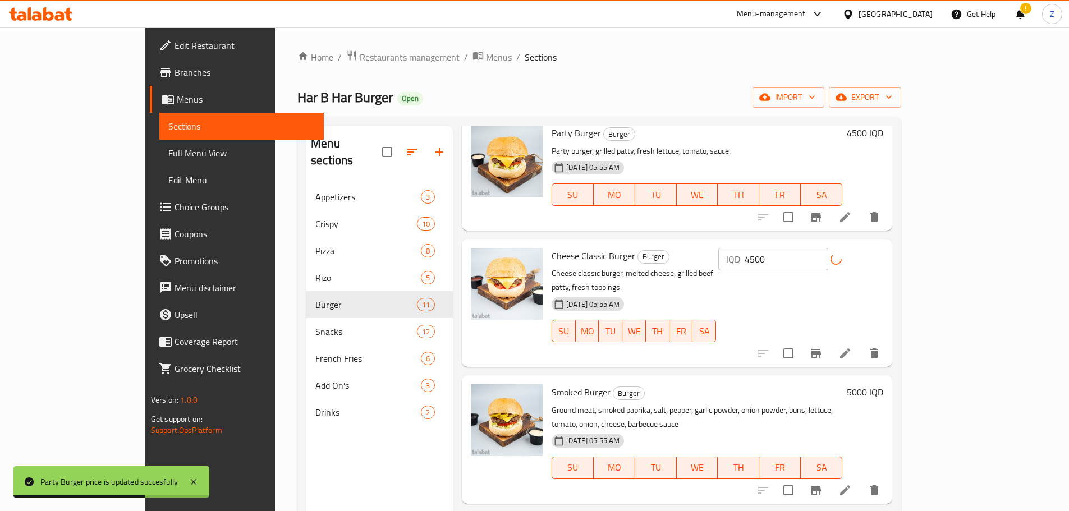
click at [883, 384] on h6 "5000 IQD" at bounding box center [865, 392] width 36 height 16
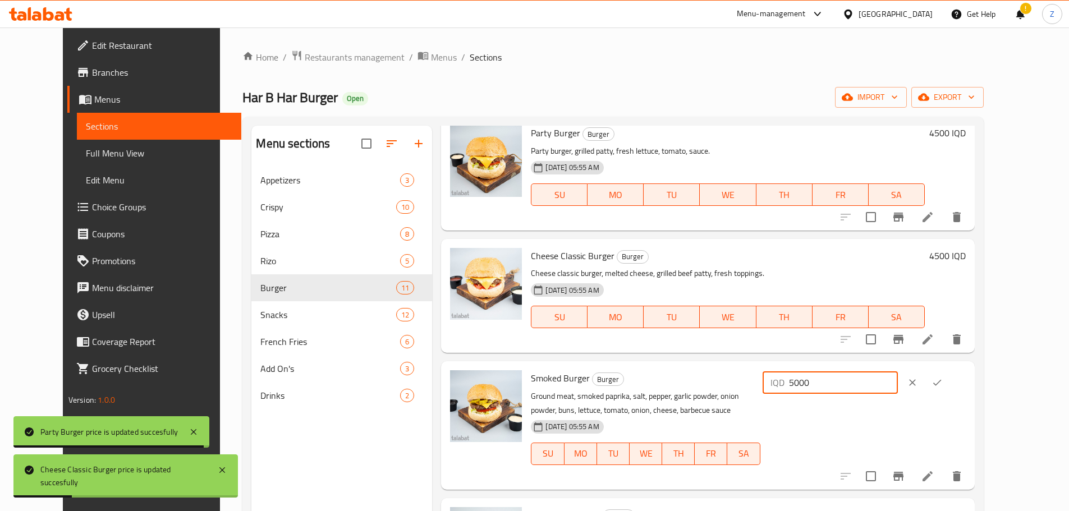
click at [876, 388] on input "5000" at bounding box center [843, 382] width 109 height 22
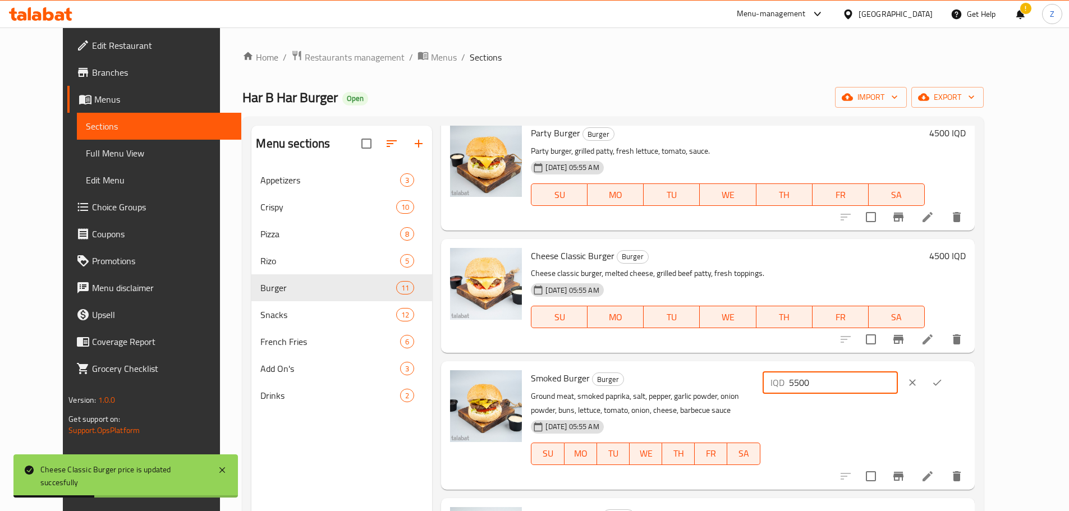
type input "5500"
click at [943, 384] on icon "ok" at bounding box center [936, 382] width 11 height 11
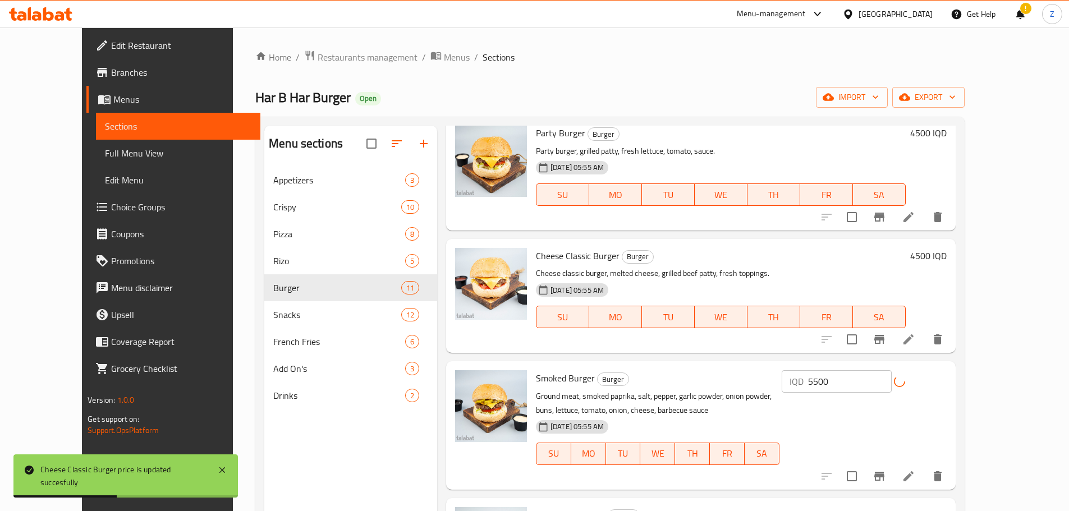
scroll to position [337, 0]
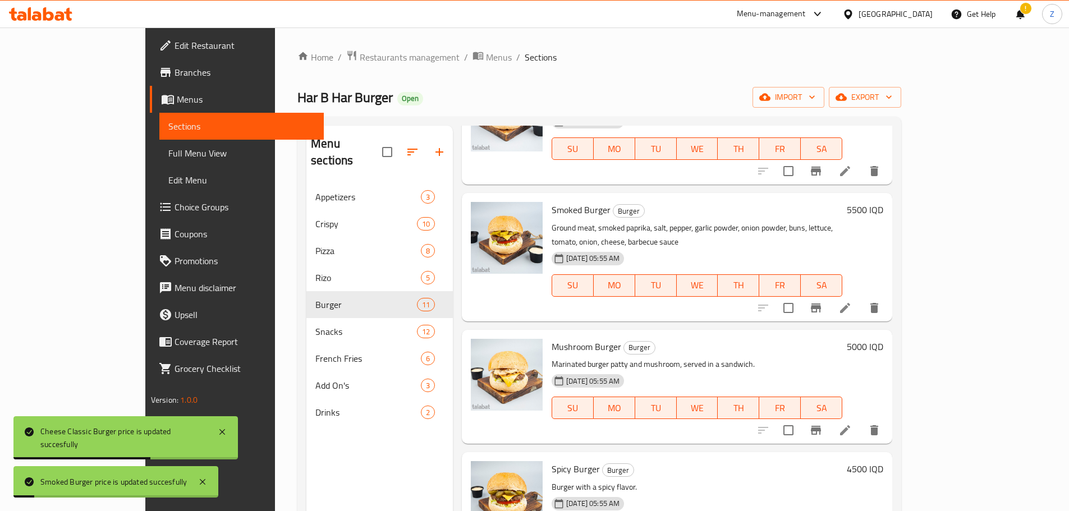
click at [888, 334] on div "Mushroom Burger Burger Marinated burger patty and mushroom, served in a sandwic…" at bounding box center [717, 386] width 341 height 105
click at [883, 339] on h6 "5000 IQD" at bounding box center [865, 347] width 36 height 16
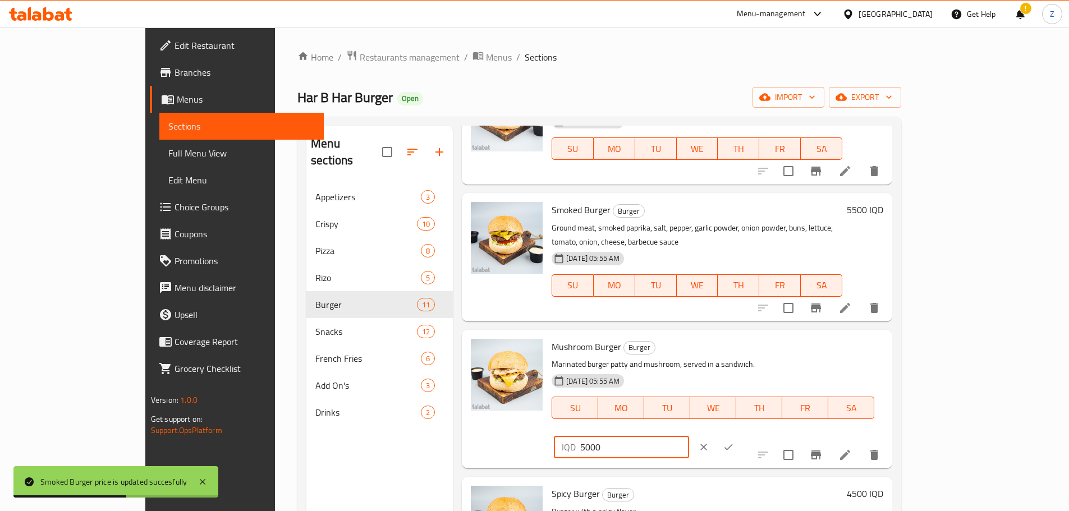
click at [689, 436] on input "5000" at bounding box center [634, 447] width 109 height 22
type input "5500"
click at [741, 435] on button "ok" at bounding box center [728, 447] width 25 height 25
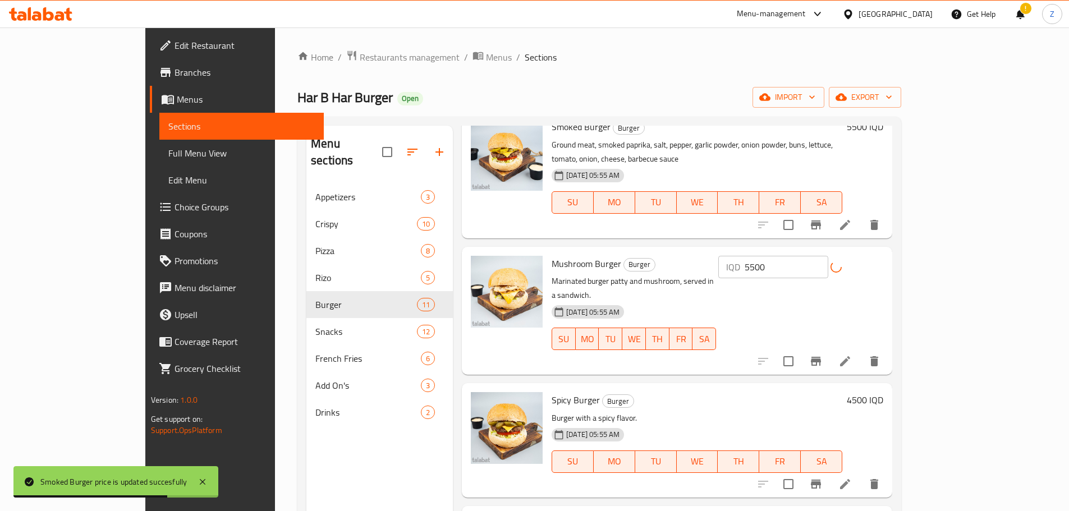
scroll to position [505, 0]
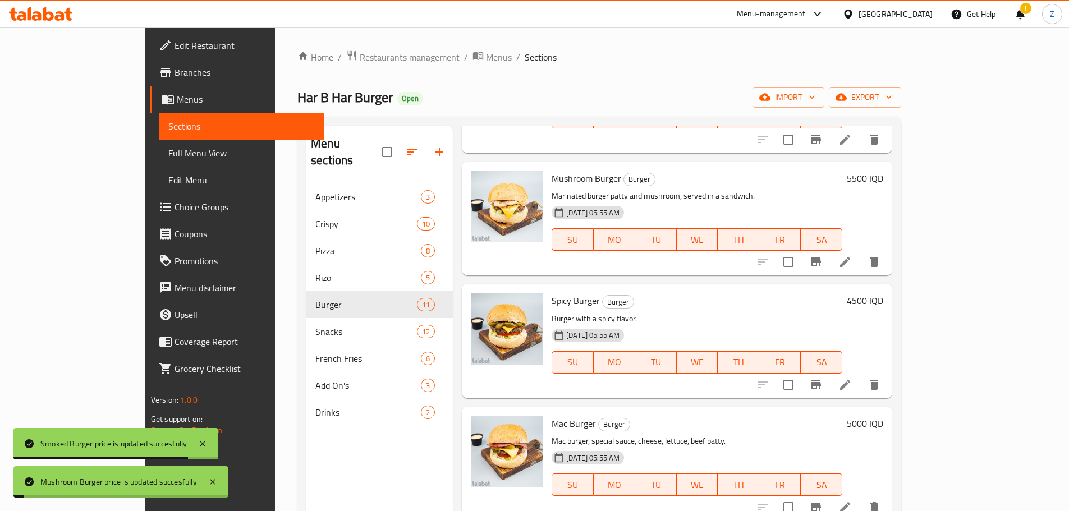
click at [883, 293] on h6 "4500 IQD" at bounding box center [865, 301] width 36 height 16
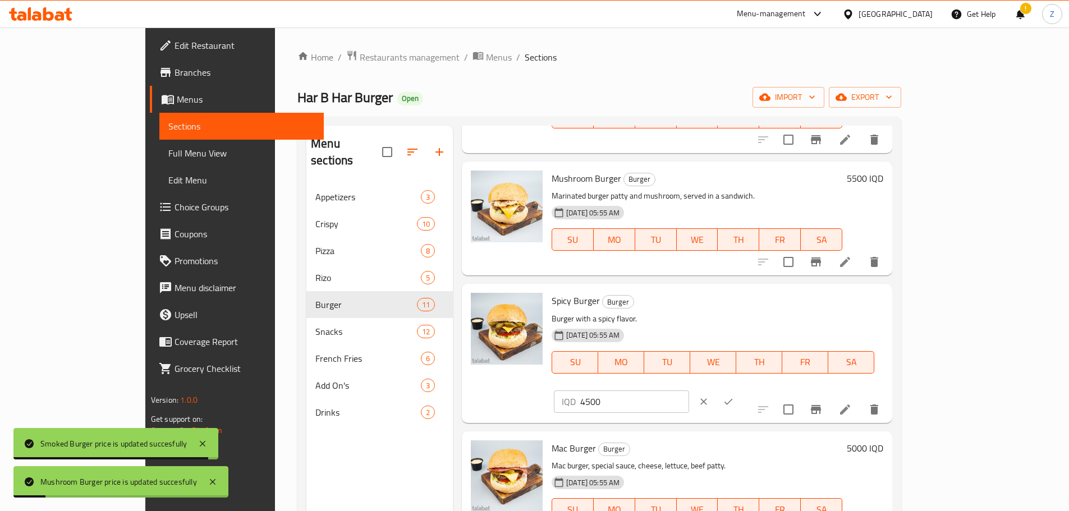
click at [757, 389] on div "IQD 4500 ​" at bounding box center [655, 401] width 203 height 25
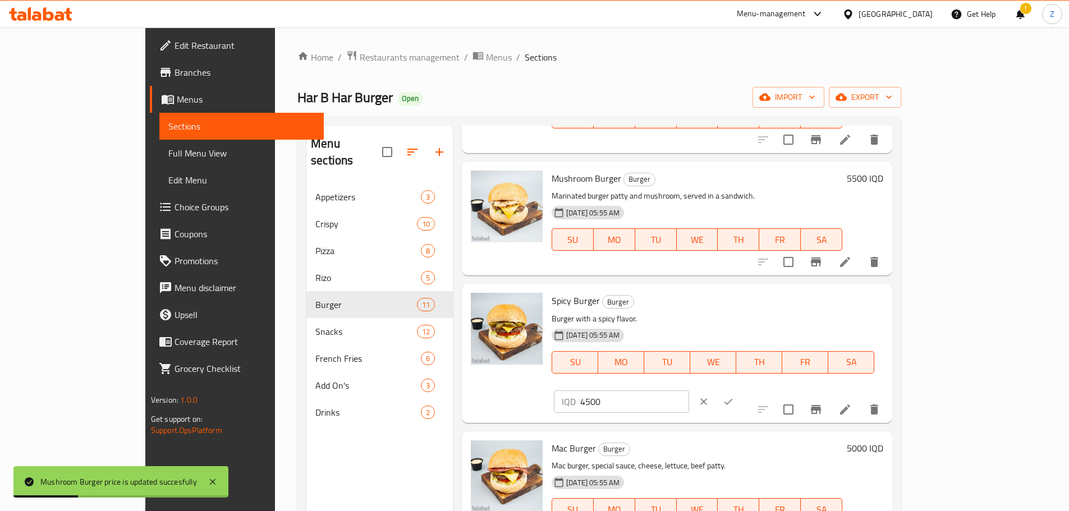
click at [689, 391] on input "4500" at bounding box center [634, 402] width 109 height 22
type input "5000"
click at [741, 389] on button "ok" at bounding box center [728, 401] width 25 height 25
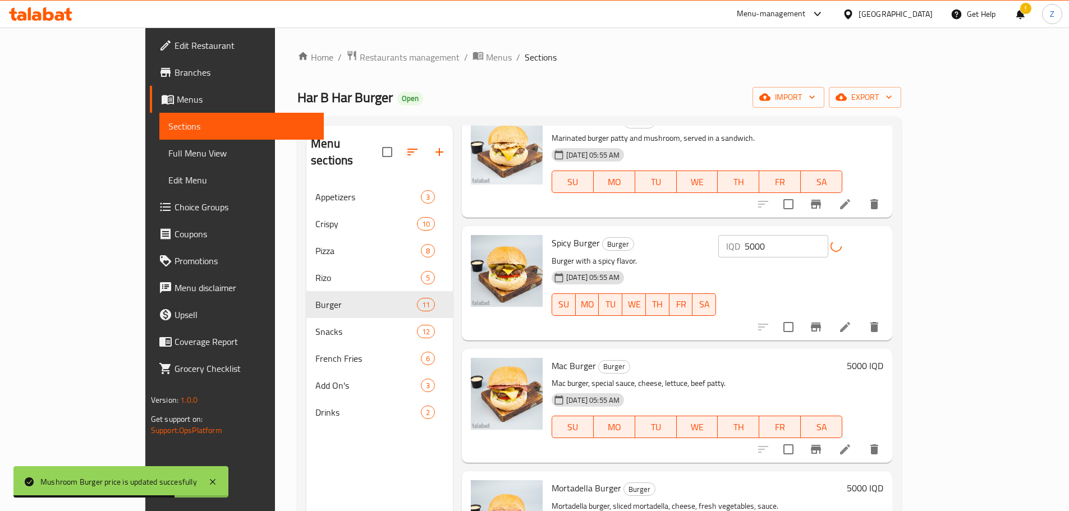
scroll to position [617, 0]
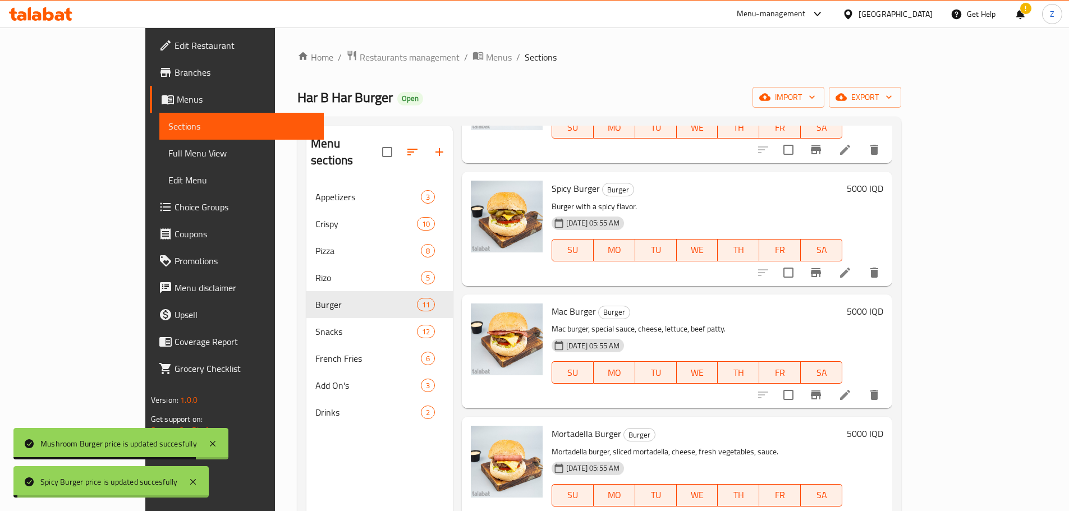
click at [883, 307] on div "5000 IQD" at bounding box center [862, 352] width 41 height 96
click at [883, 304] on h6 "5000 IQD" at bounding box center [865, 312] width 36 height 16
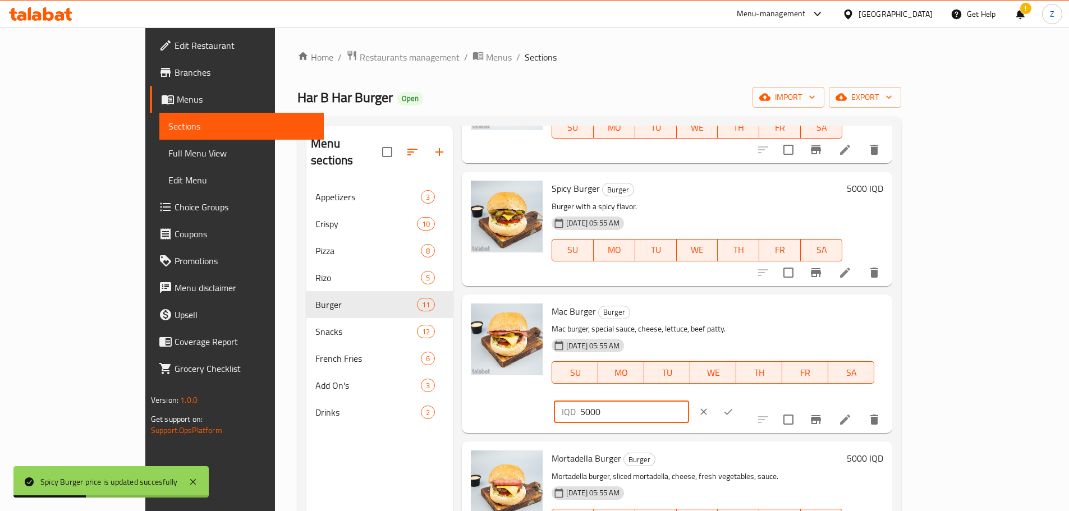
click at [689, 401] on input "5000" at bounding box center [634, 412] width 109 height 22
type input "5500"
click at [734, 406] on icon "ok" at bounding box center [728, 411] width 11 height 11
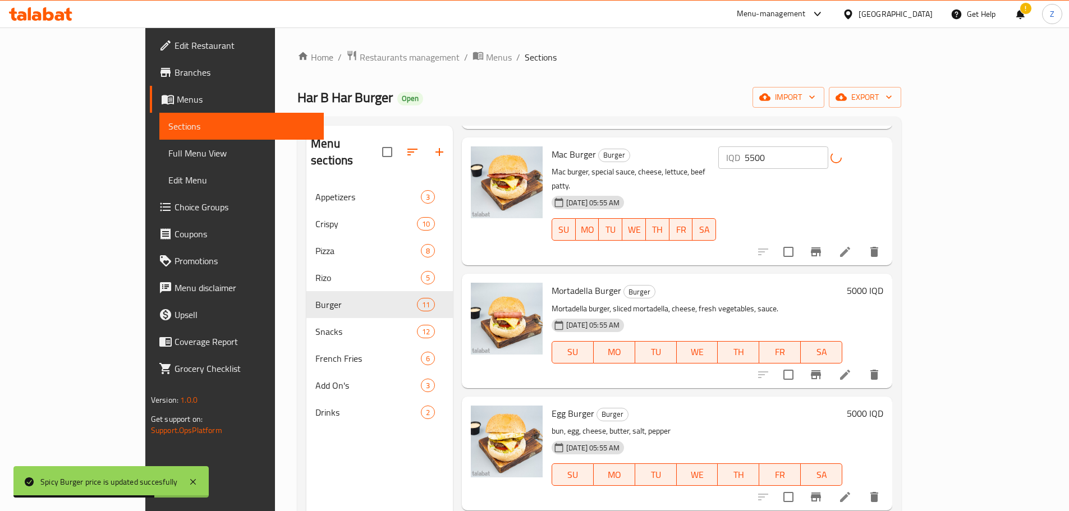
scroll to position [786, 0]
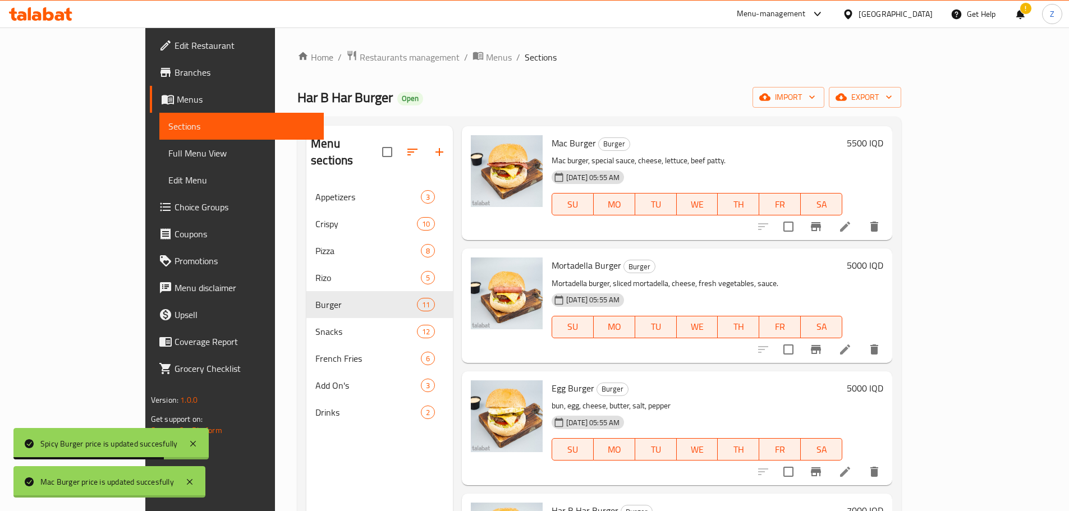
click at [883, 258] on h6 "5000 IQD" at bounding box center [865, 266] width 36 height 16
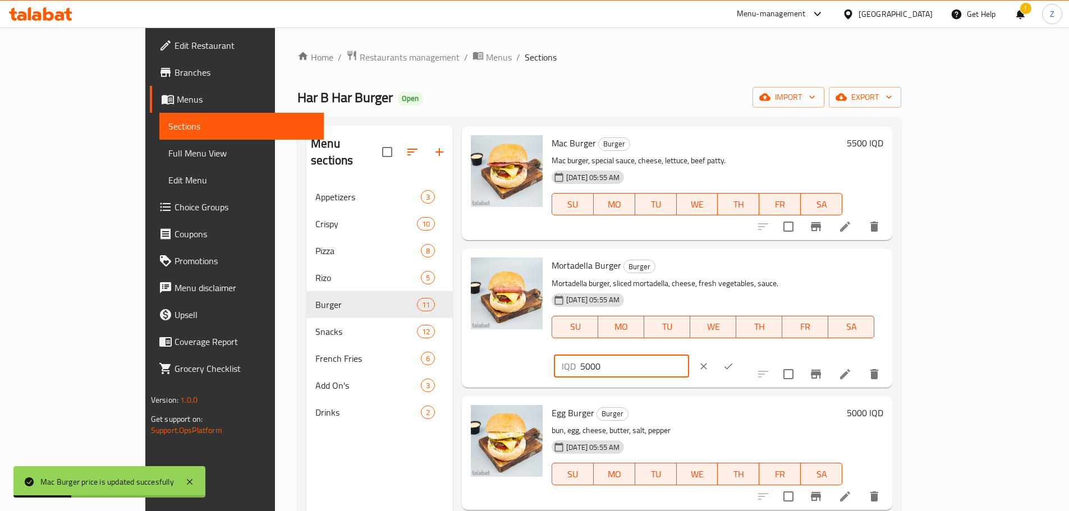
click at [689, 355] on input "5000" at bounding box center [634, 366] width 109 height 22
type input "5500"
click at [741, 354] on button "ok" at bounding box center [728, 366] width 25 height 25
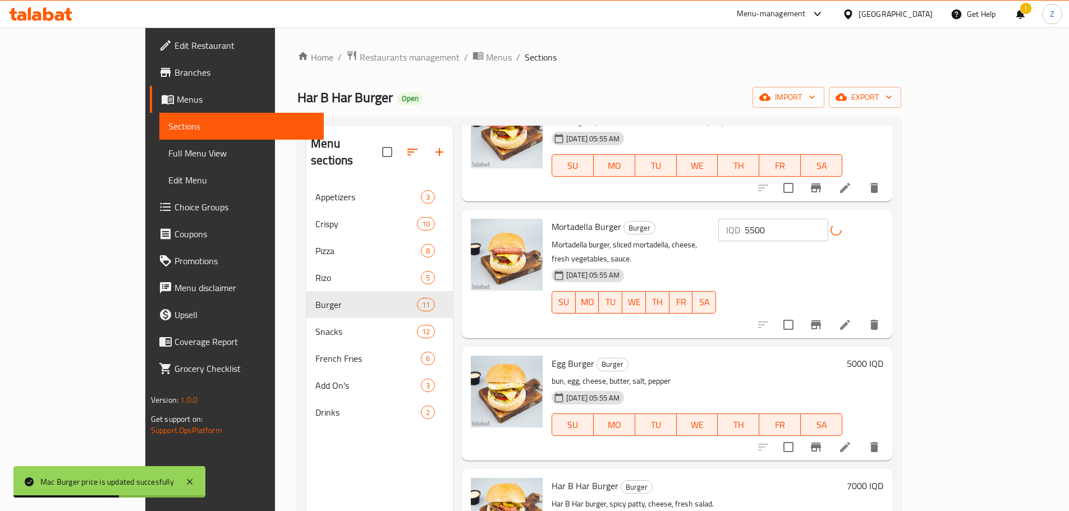
scroll to position [865, 0]
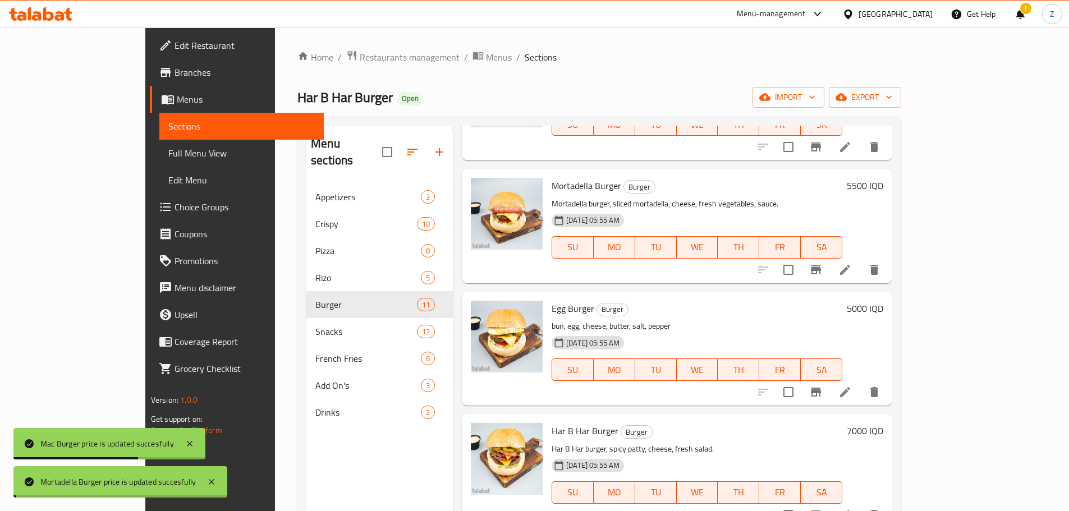
click at [883, 301] on h6 "5000 IQD" at bounding box center [865, 309] width 36 height 16
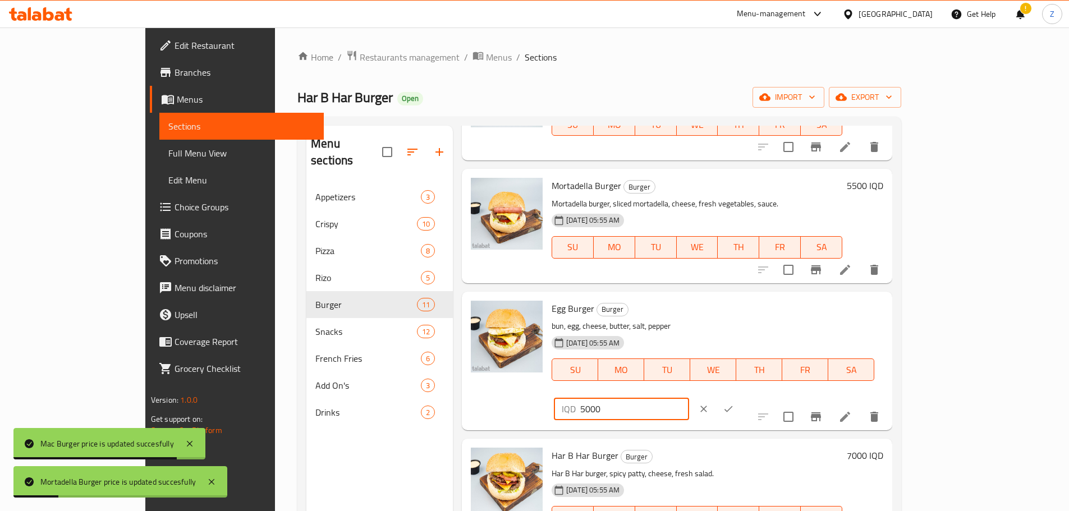
click at [689, 398] on input "5000" at bounding box center [634, 409] width 109 height 22
type input "5500"
click at [734, 403] on icon "ok" at bounding box center [728, 408] width 11 height 11
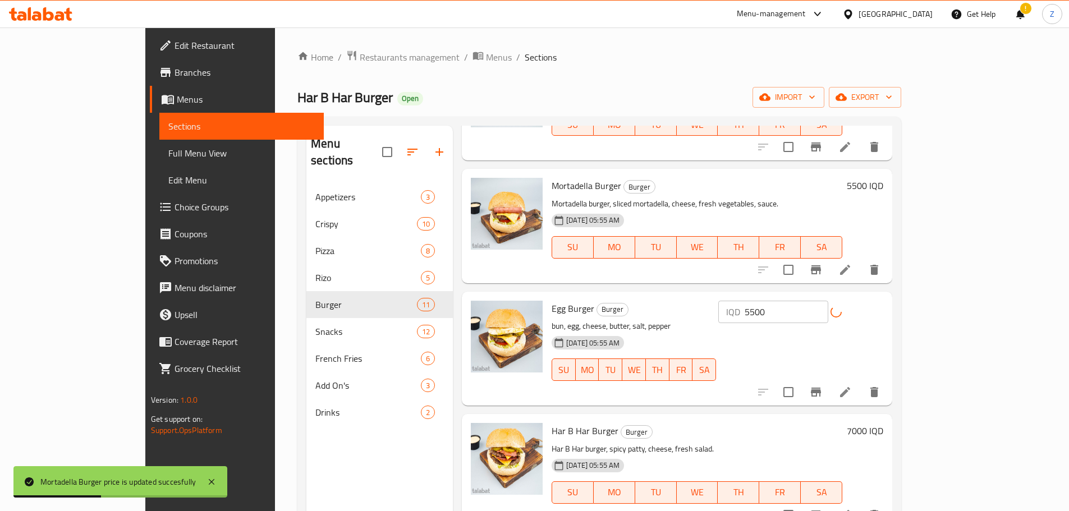
scroll to position [157, 0]
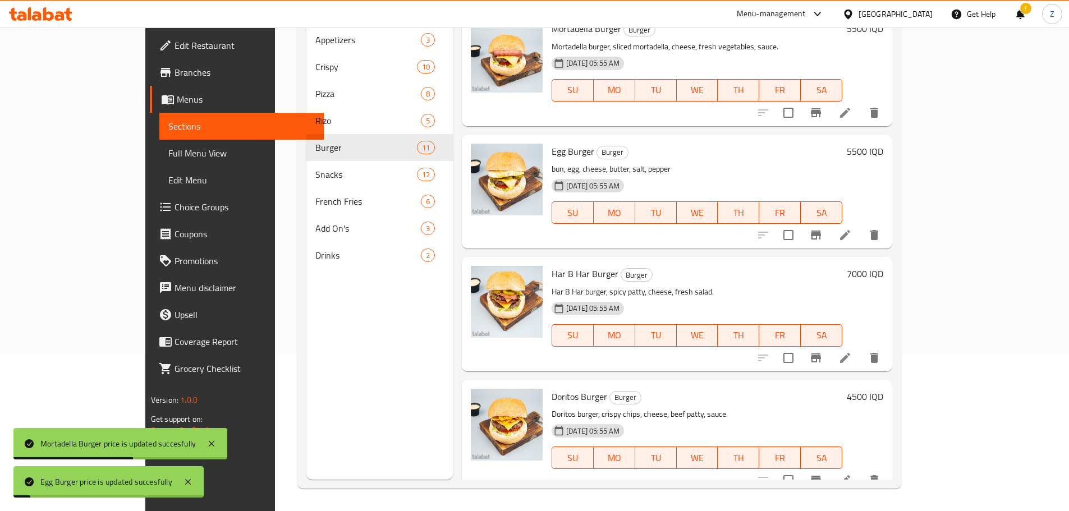
click at [883, 269] on div "7000 IQD" at bounding box center [862, 314] width 41 height 96
click at [883, 266] on h6 "7000 IQD" at bounding box center [865, 274] width 36 height 16
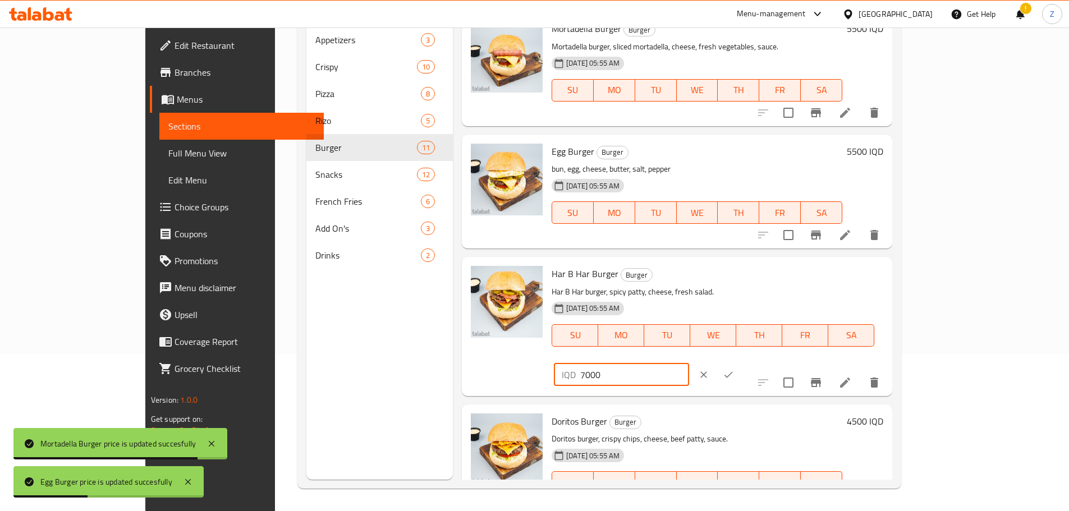
click at [689, 364] on input "7000" at bounding box center [634, 375] width 109 height 22
type input "7500"
drag, startPoint x: 999, startPoint y: 267, endPoint x: 1004, endPoint y: 299, distance: 31.9
click at [734, 369] on icon "ok" at bounding box center [728, 374] width 11 height 11
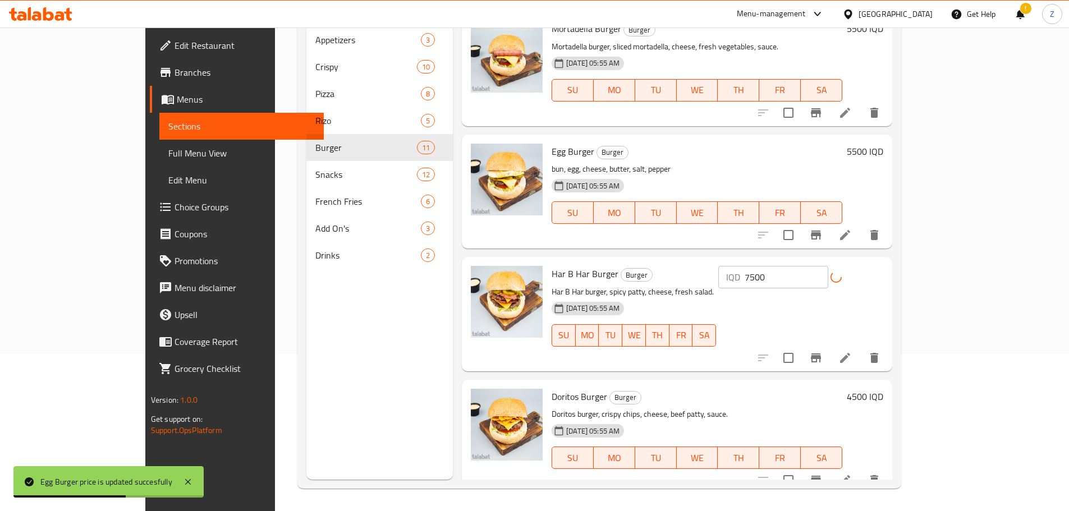
click at [883, 389] on h6 "4500 IQD" at bounding box center [865, 397] width 36 height 16
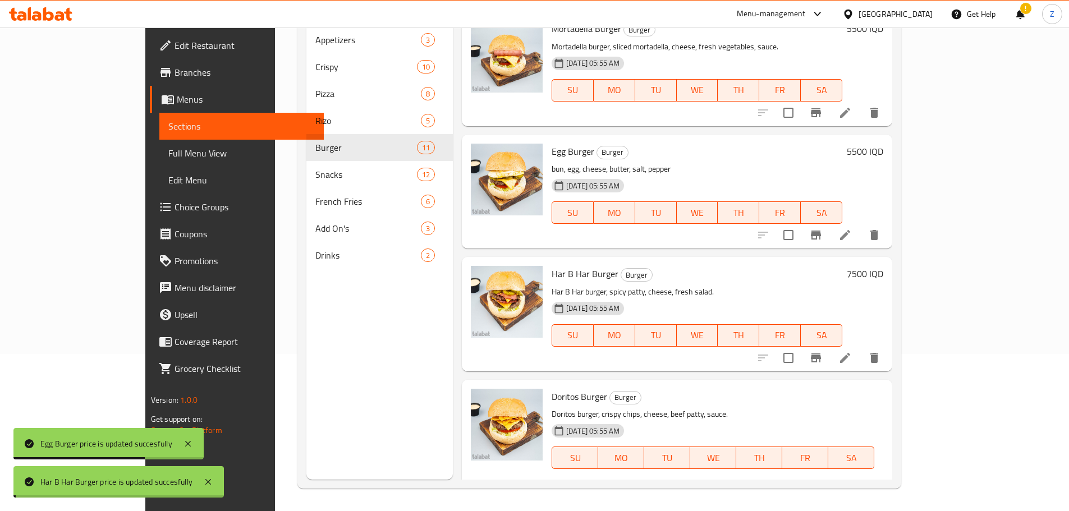
click at [689, 486] on input "4500" at bounding box center [634, 497] width 109 height 22
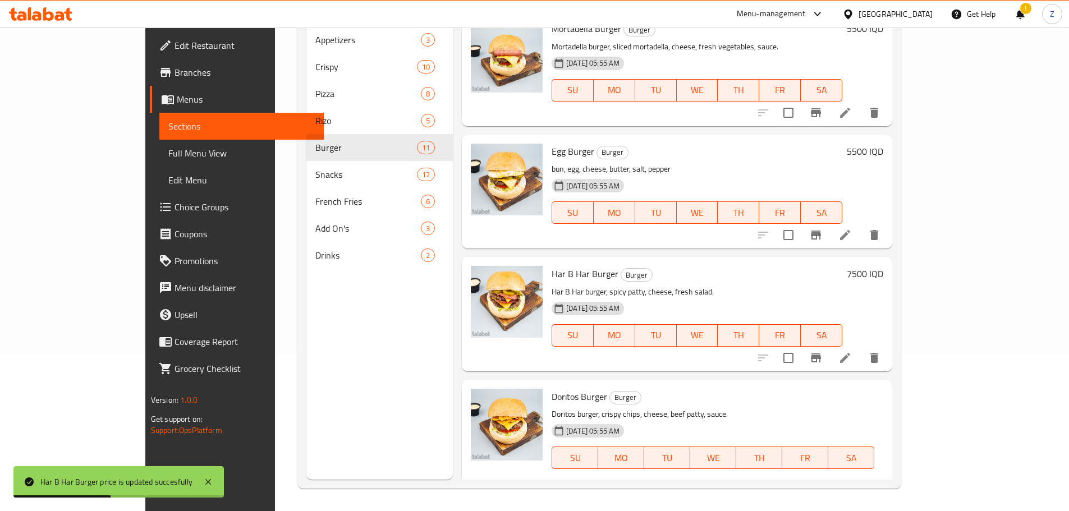
type input "5000"
click at [734, 492] on icon "ok" at bounding box center [728, 497] width 11 height 11
